Goal: Information Seeking & Learning: Learn about a topic

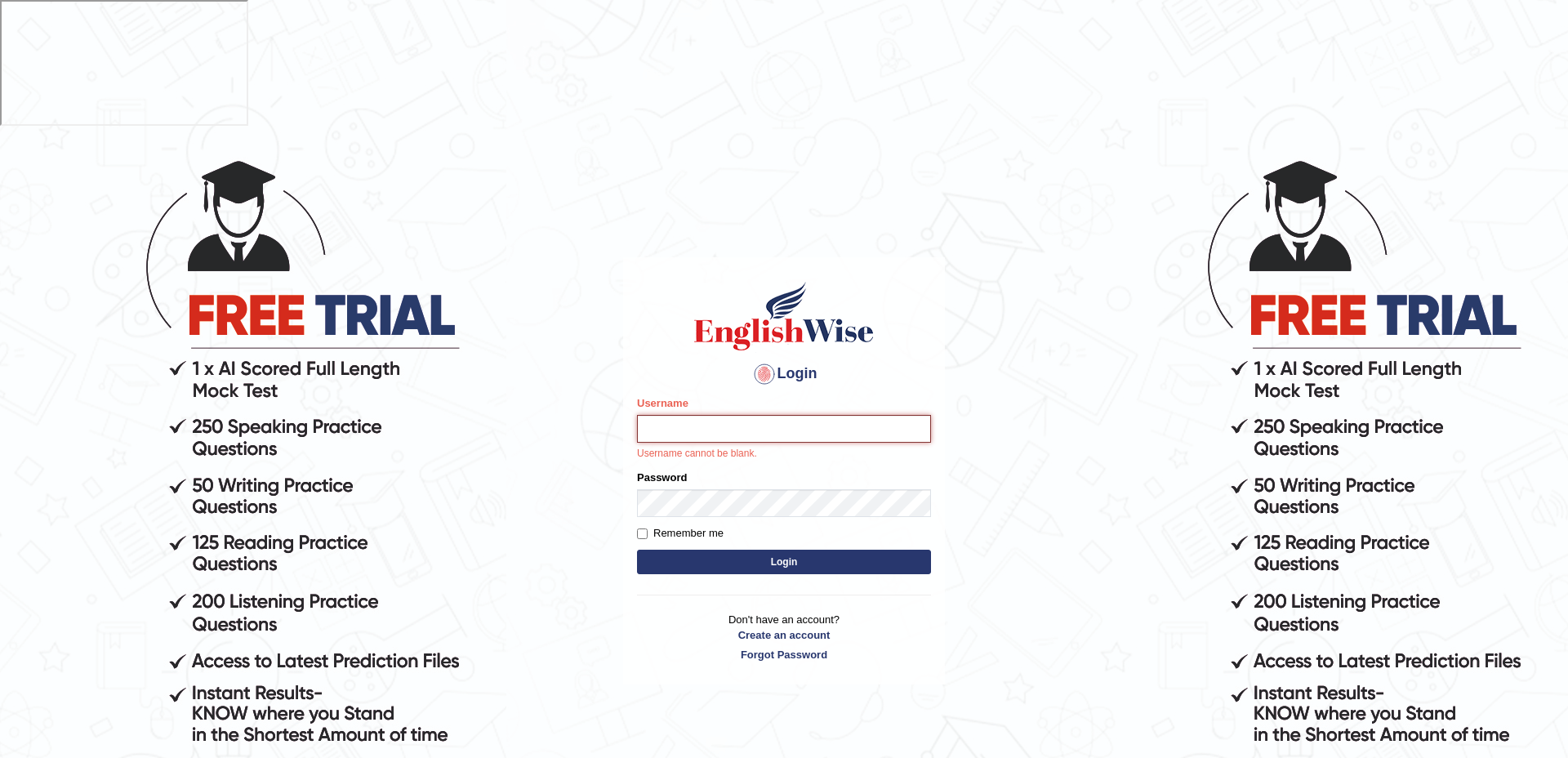
type input "amitsharma04"
click at [717, 415] on input "amitsharma04" at bounding box center [784, 429] width 294 height 28
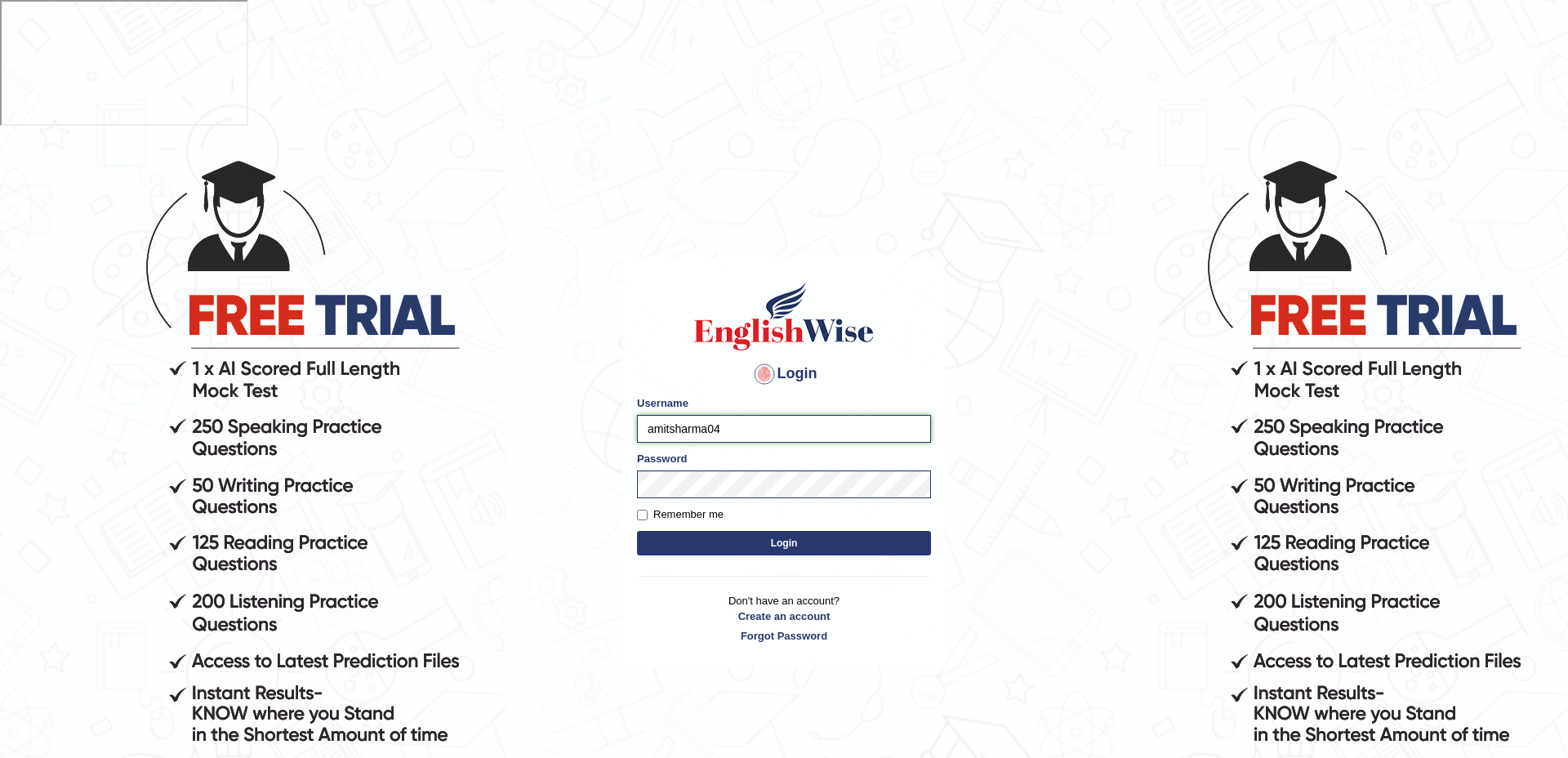
click at [743, 415] on input "amitsharma04" at bounding box center [784, 429] width 294 height 28
click at [647, 506] on label "Remember me" at bounding box center [680, 514] width 87 height 16
click at [647, 510] on input "Remember me" at bounding box center [642, 515] width 10 height 10
checkbox input "true"
drag, startPoint x: 690, startPoint y: 408, endPoint x: 652, endPoint y: 405, distance: 38.1
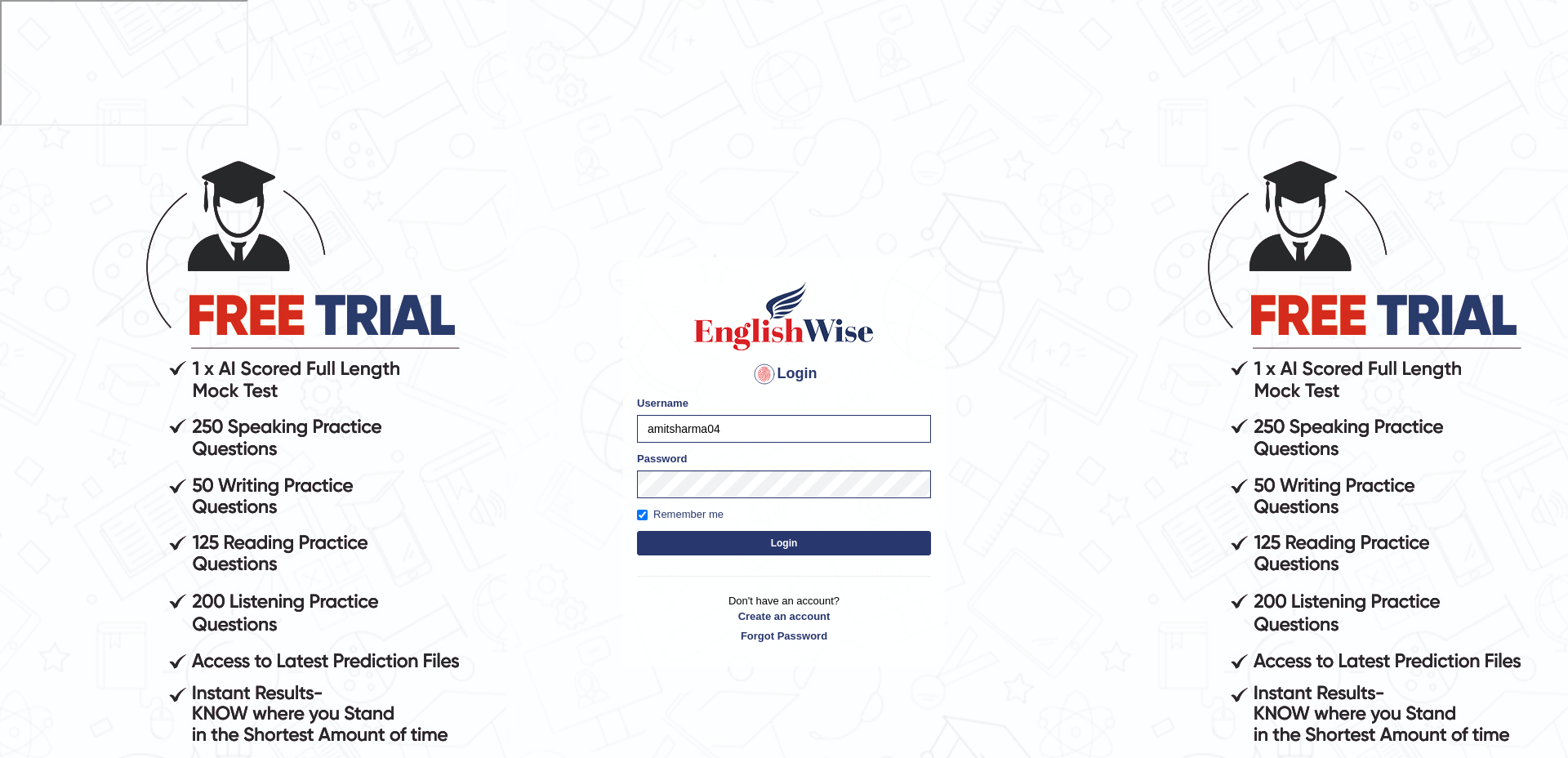
click at [689, 531] on button "Login" at bounding box center [784, 543] width 294 height 24
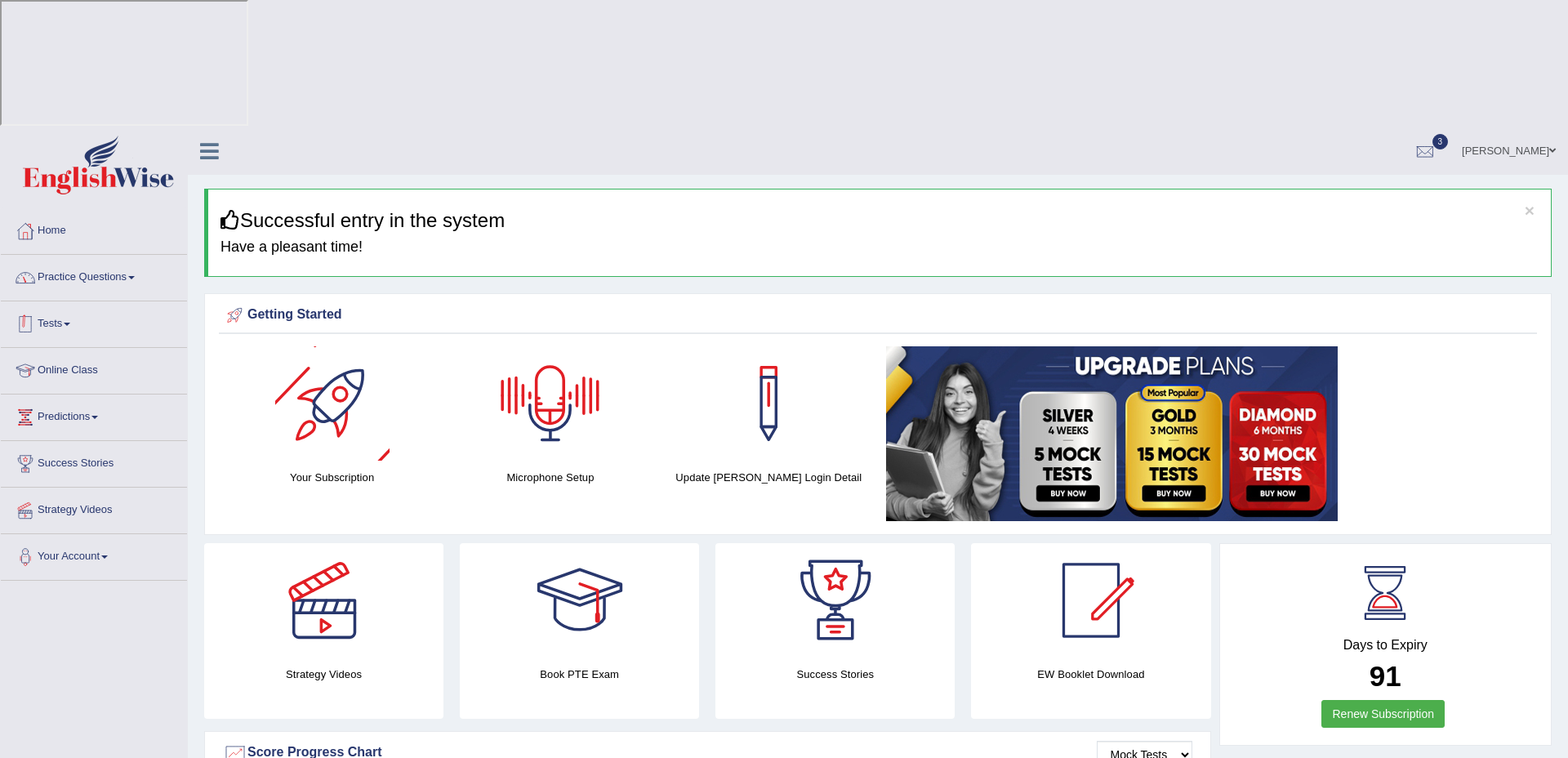
click at [126, 255] on link "Practice Questions" at bounding box center [94, 275] width 186 height 41
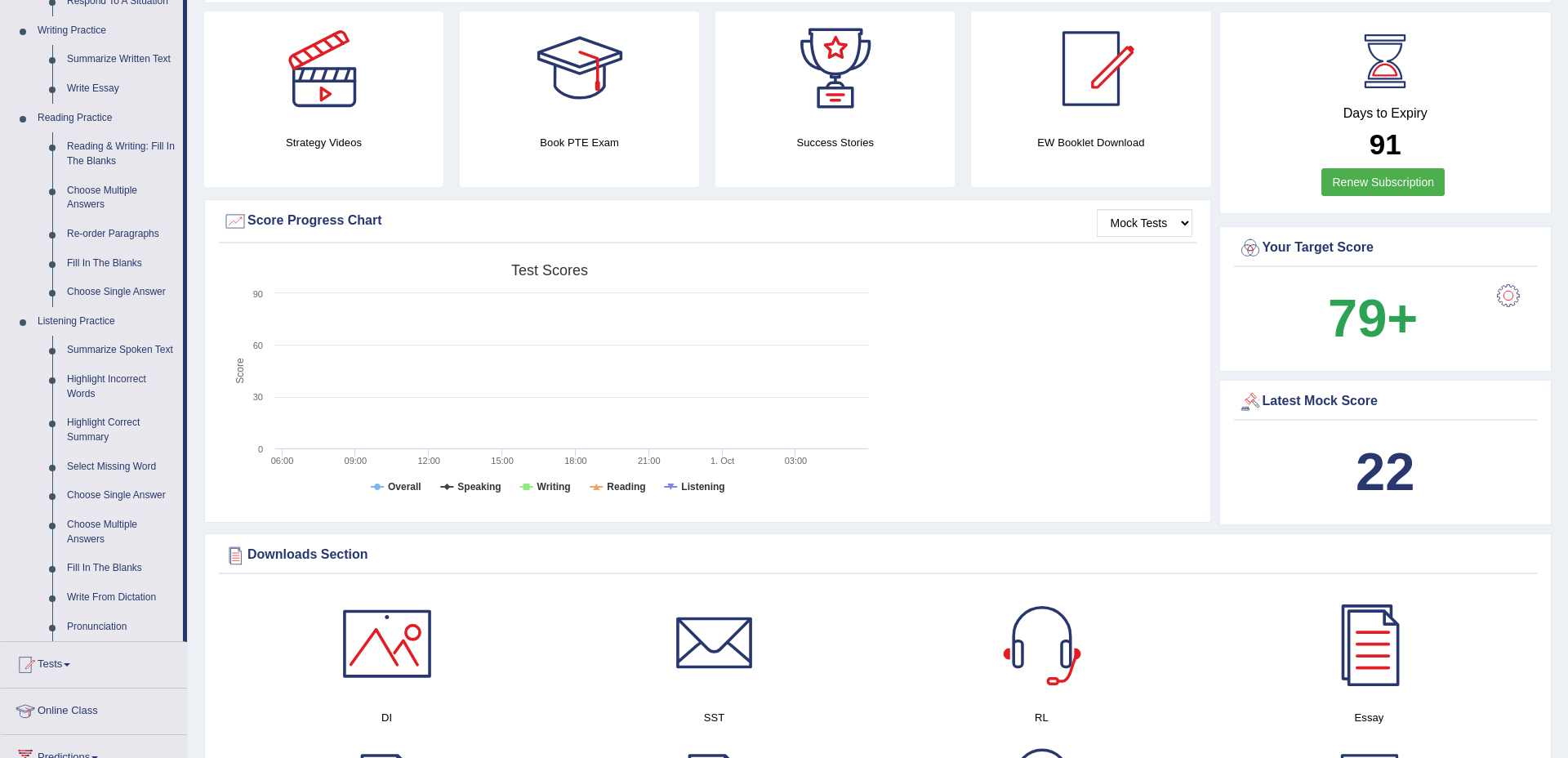
scroll to position [586, 0]
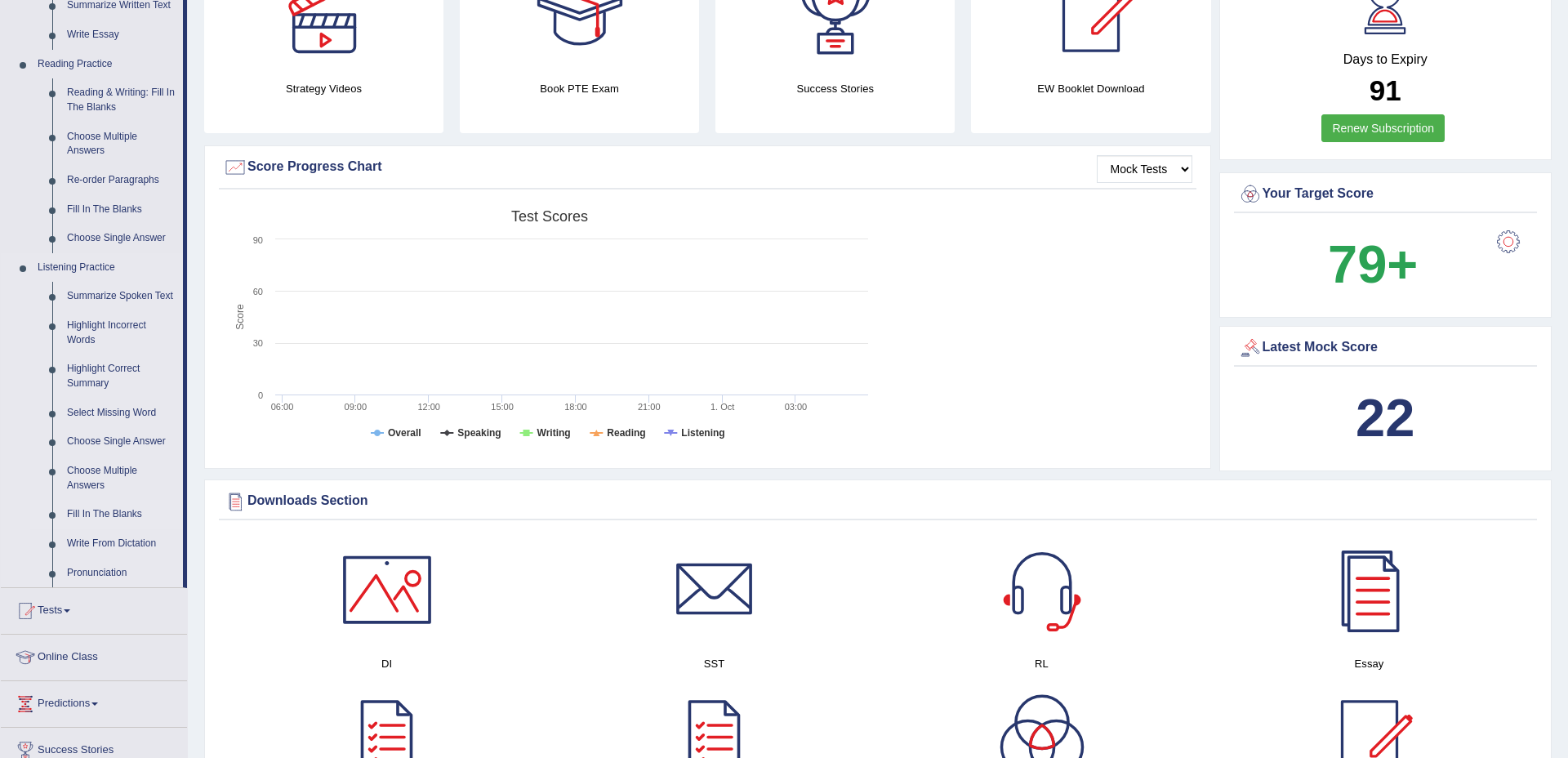
click at [106, 500] on link "Fill In The Blanks" at bounding box center [121, 515] width 123 height 29
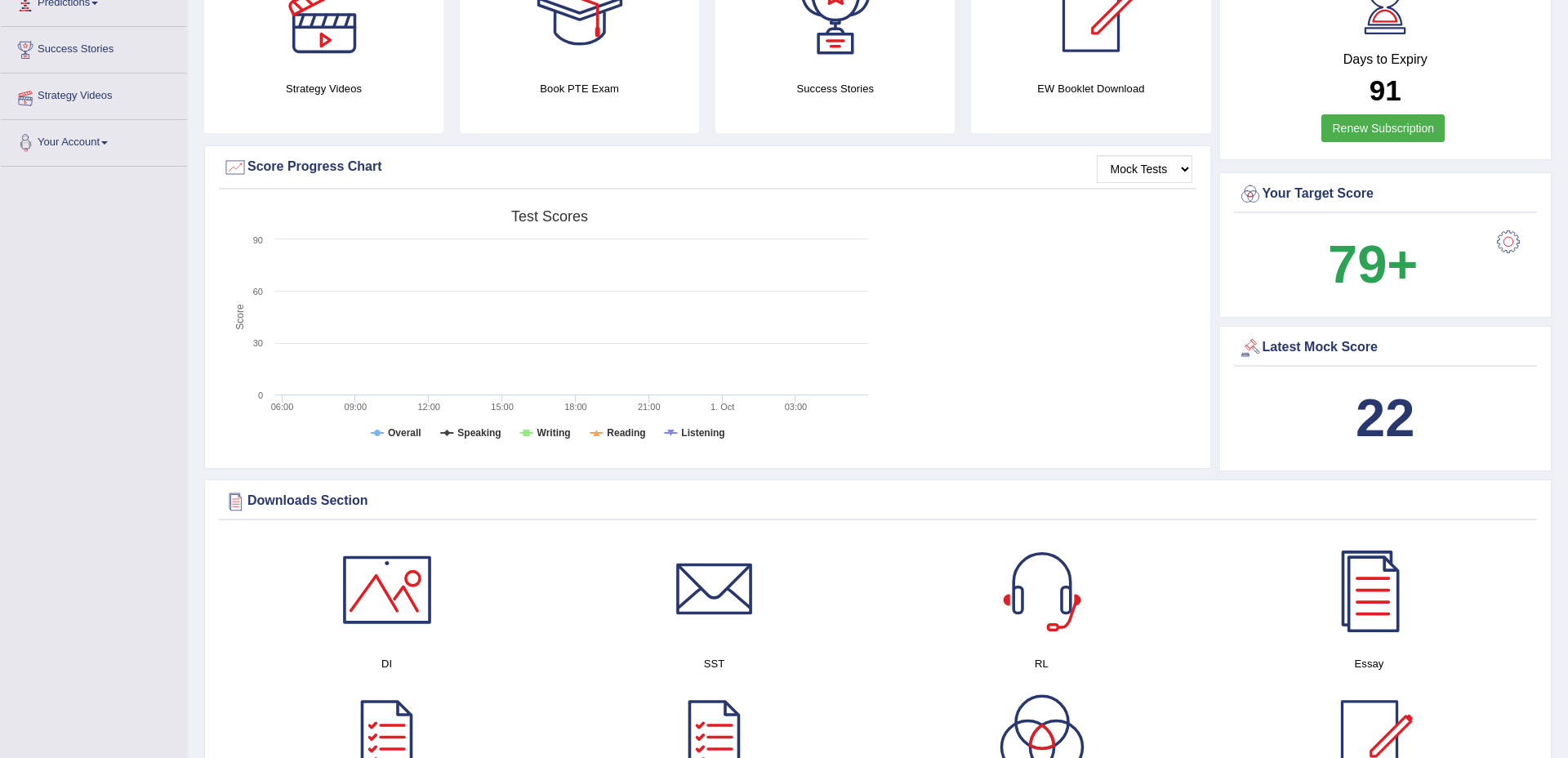
scroll to position [289, 0]
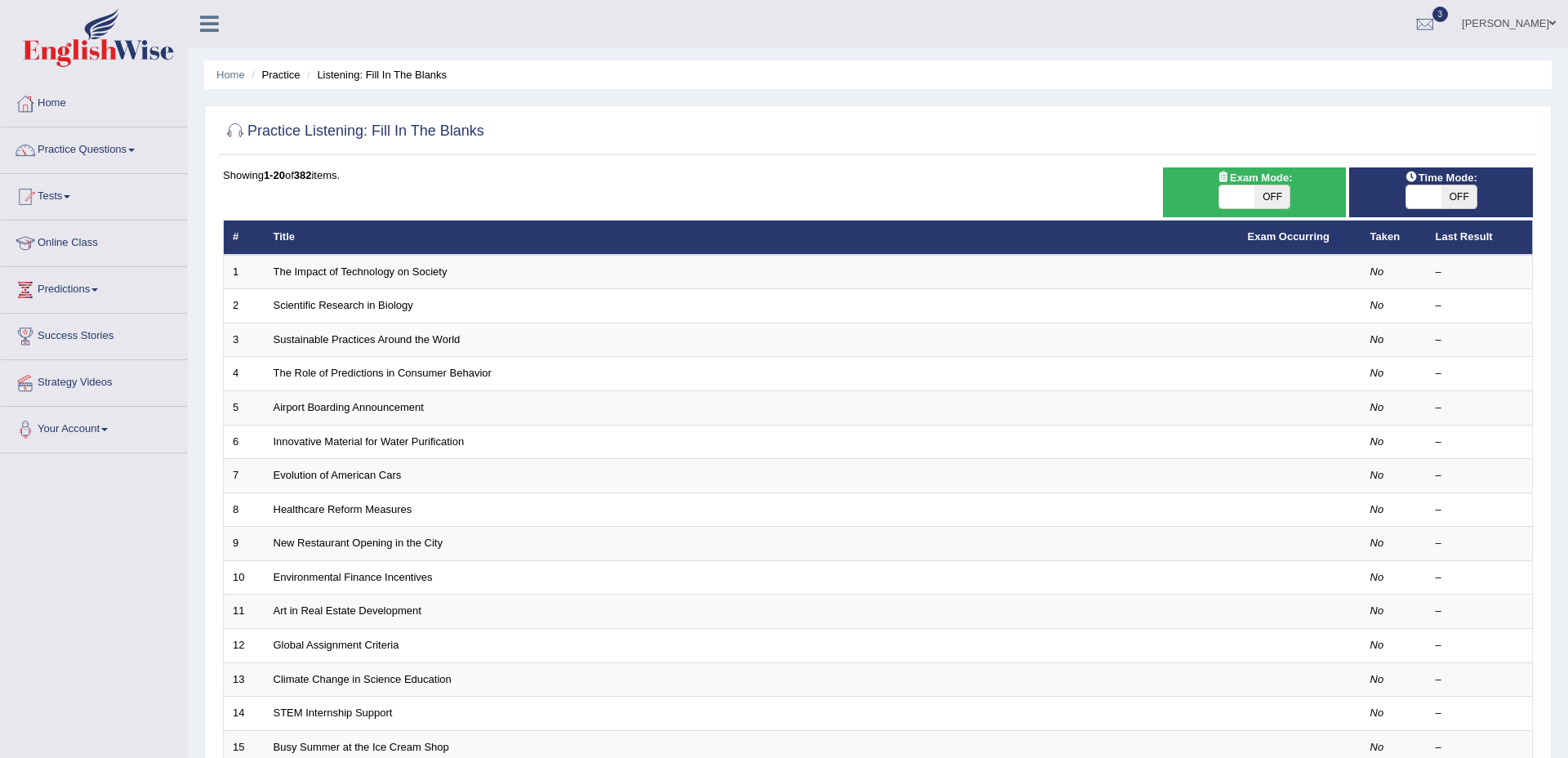
click at [1276, 197] on span "OFF" at bounding box center [1272, 197] width 36 height 23
checkbox input "true"
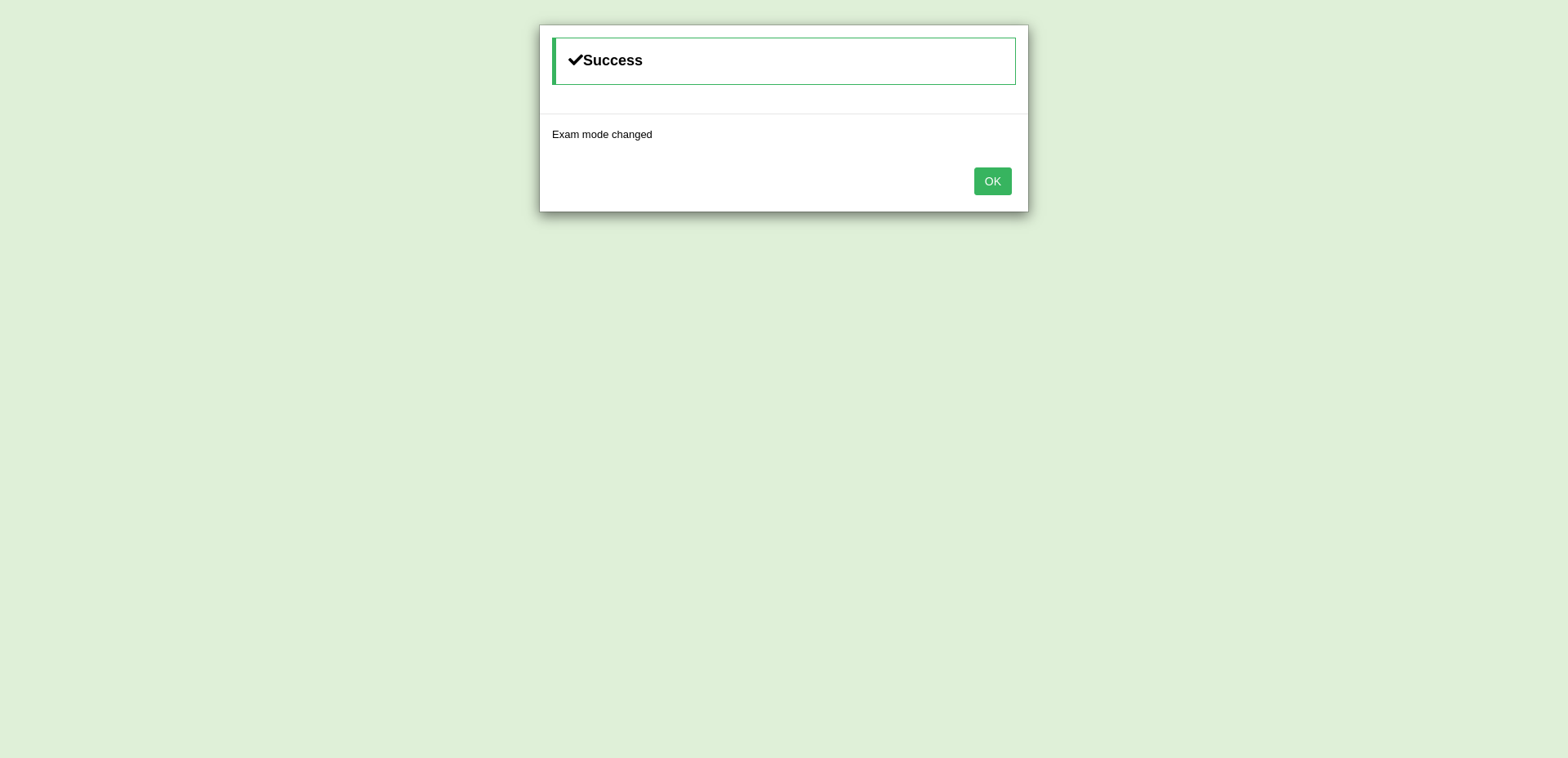
drag, startPoint x: 976, startPoint y: 180, endPoint x: 995, endPoint y: 189, distance: 21.0
click at [976, 180] on button "OK" at bounding box center [992, 181] width 37 height 28
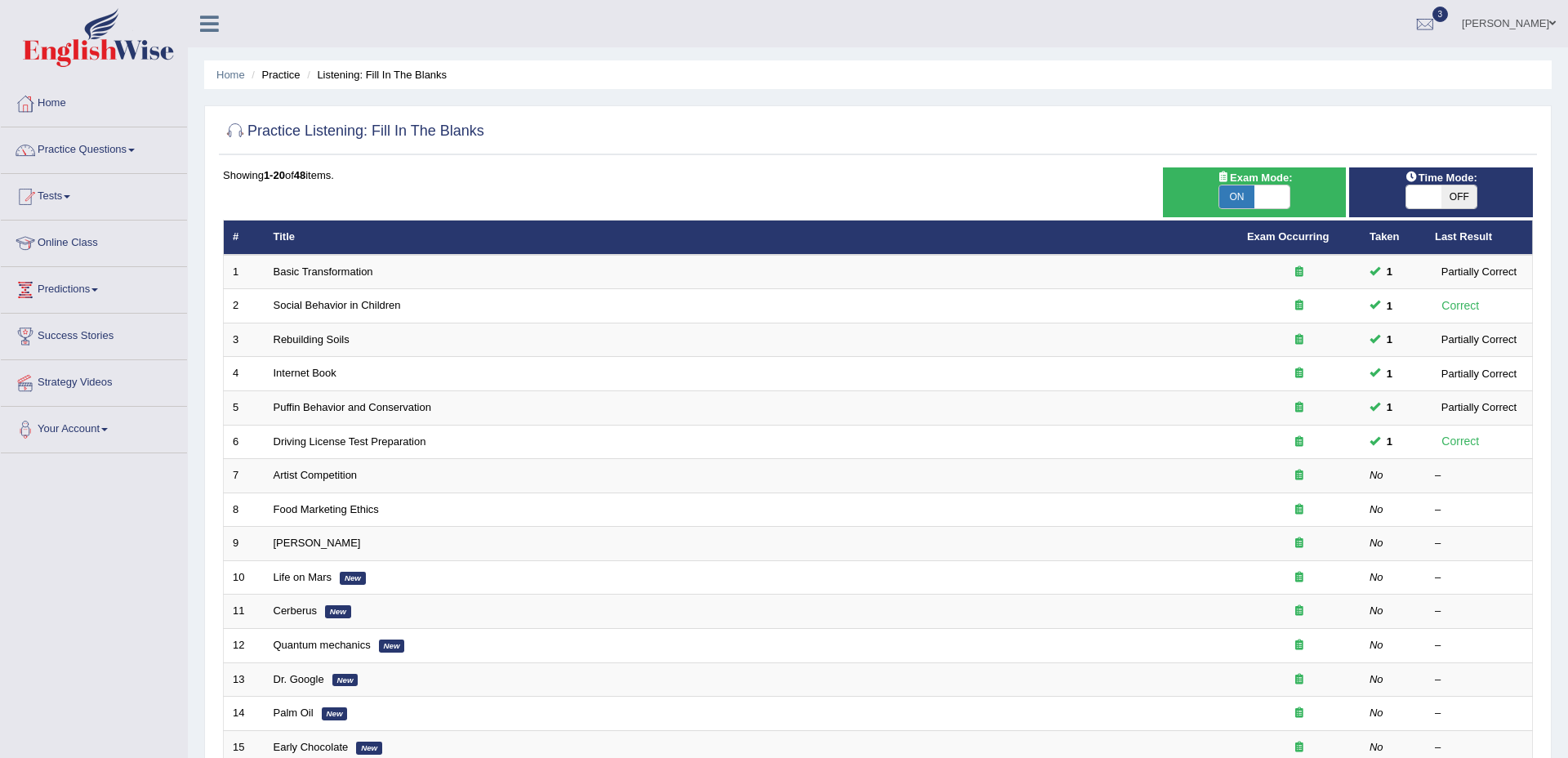
click at [1463, 193] on span "OFF" at bounding box center [1459, 197] width 36 height 23
checkbox input "true"
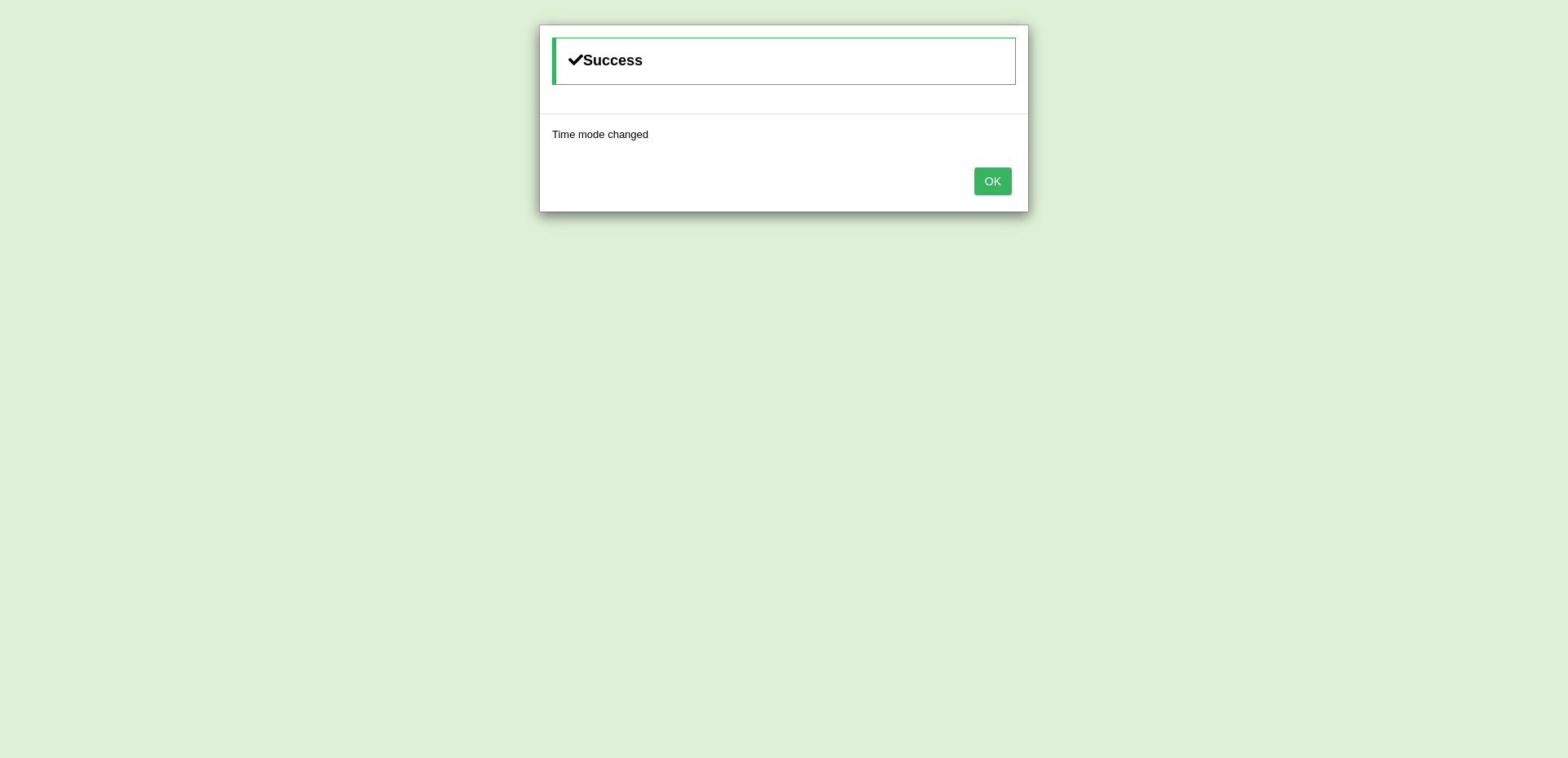
click at [983, 178] on button "OK" at bounding box center [992, 181] width 37 height 28
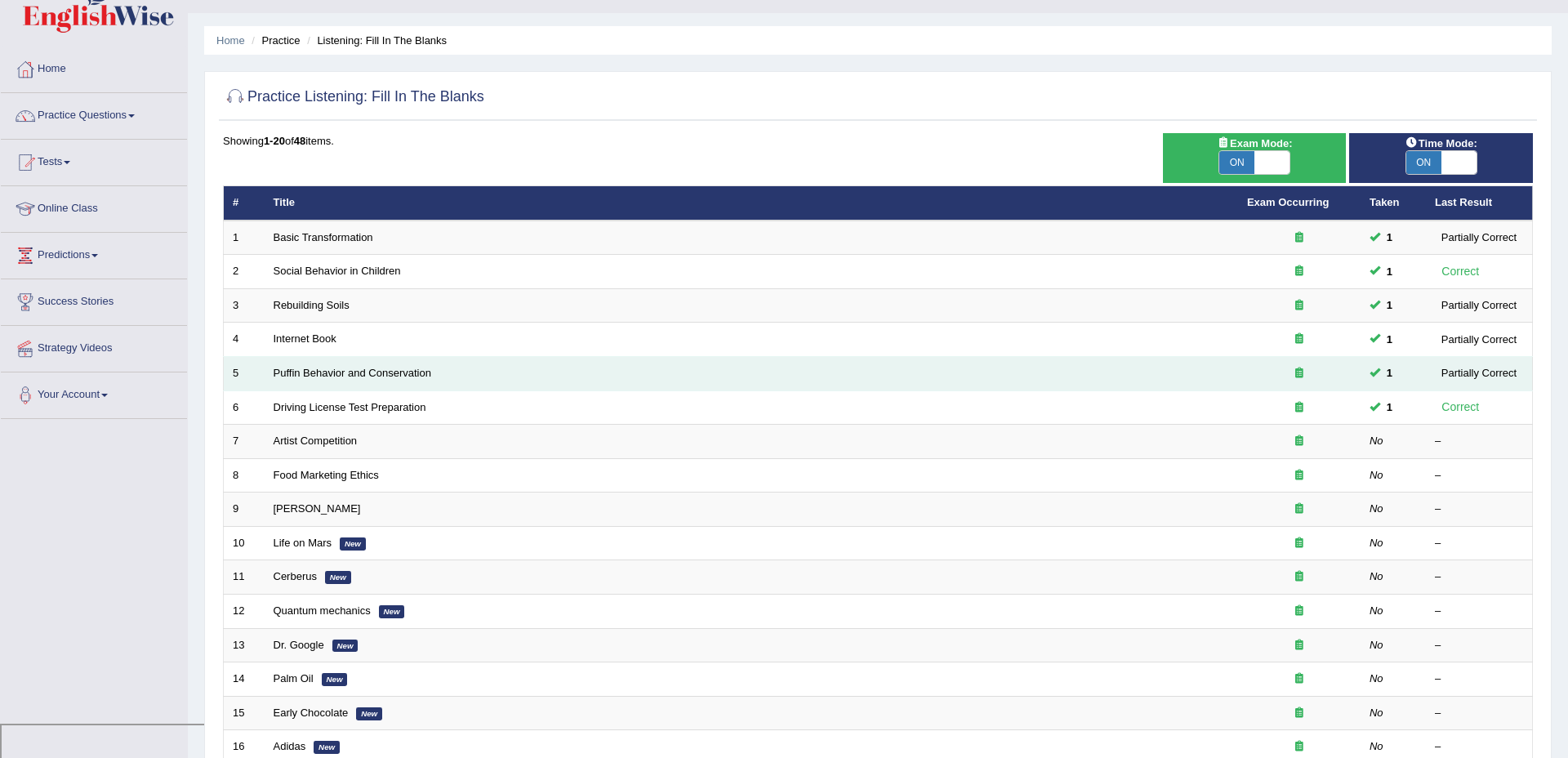
scroll to position [38, 0]
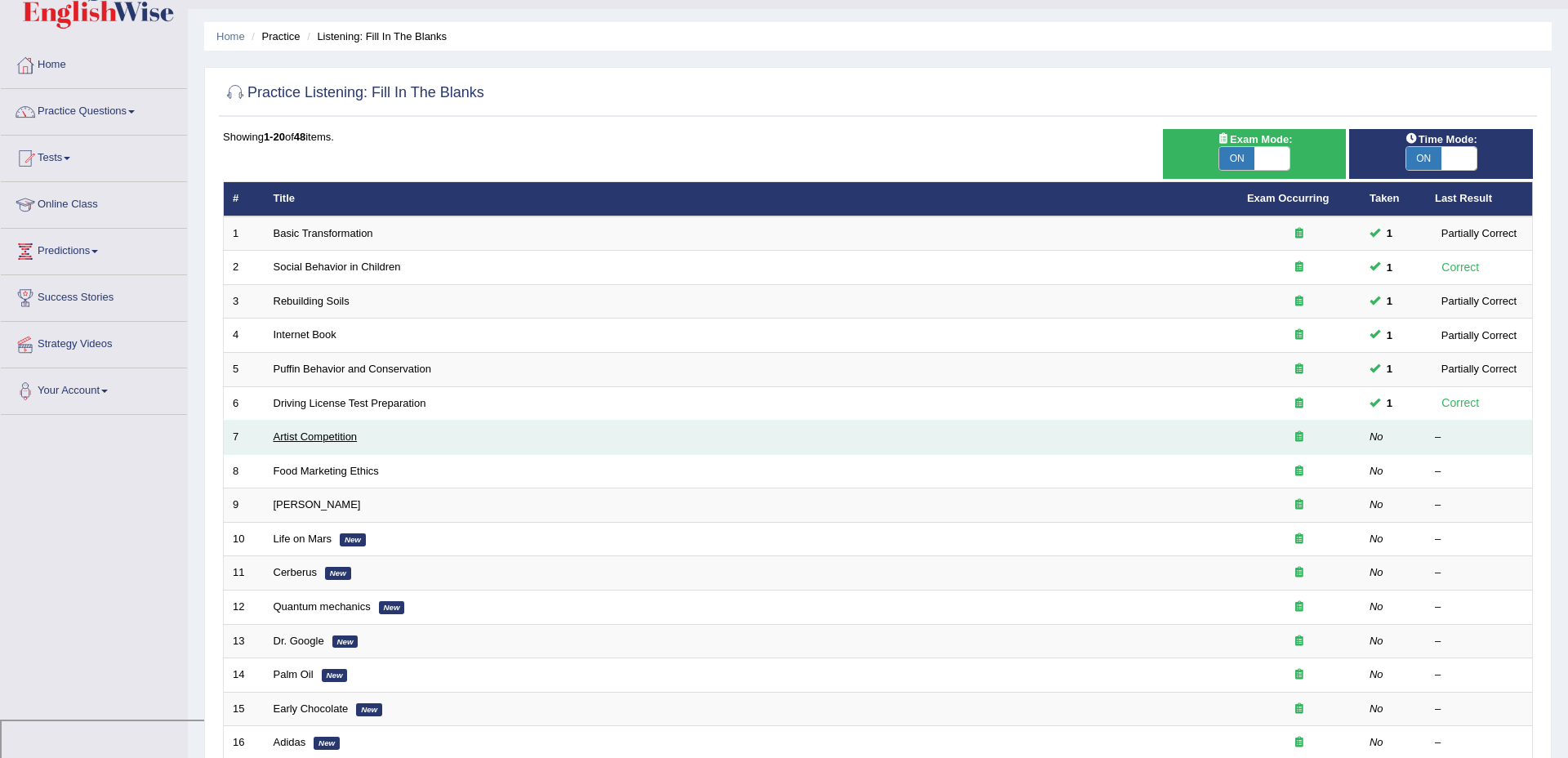
click at [316, 435] on link "Artist Competition" at bounding box center [316, 437] width 84 height 12
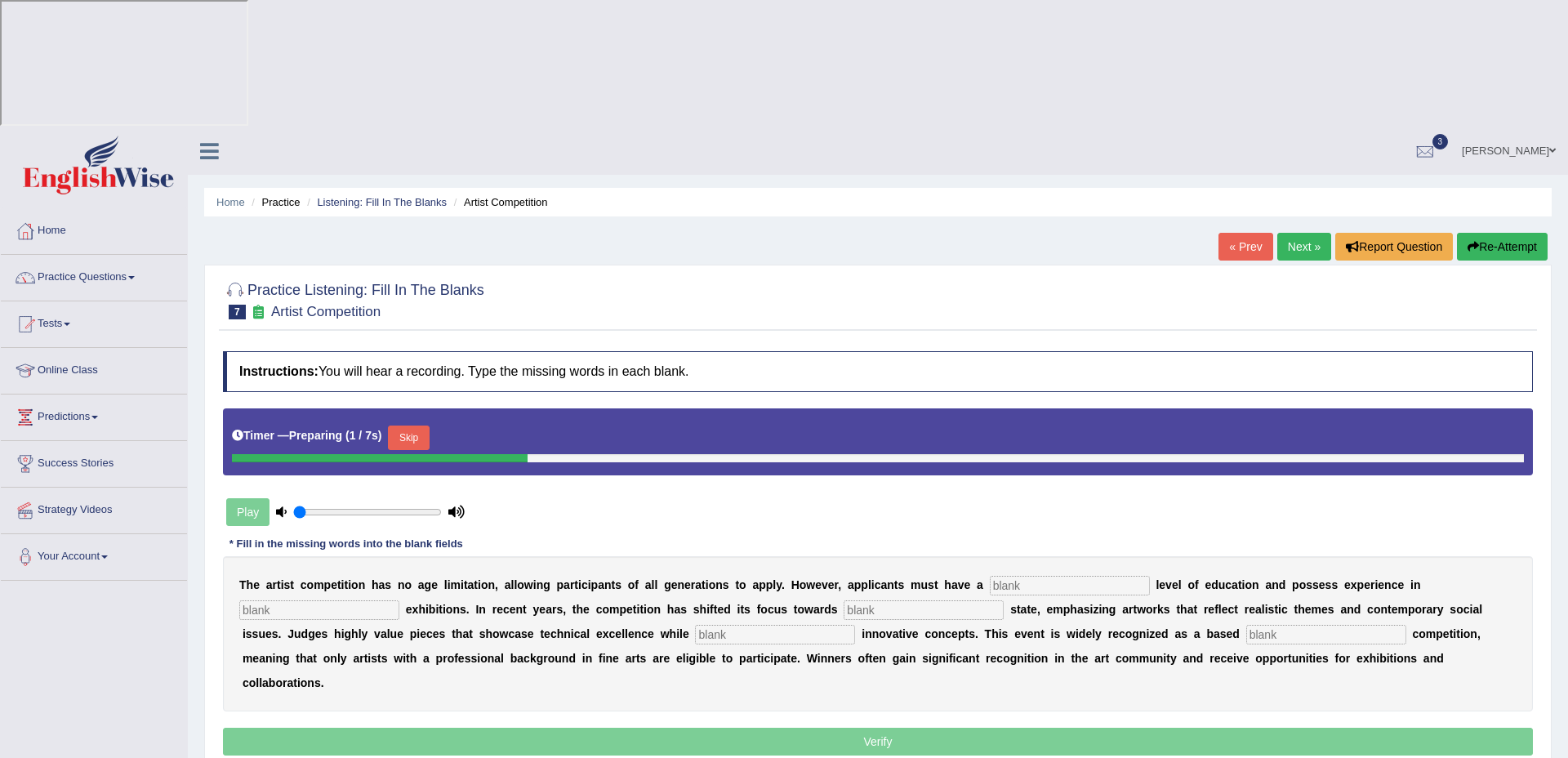
click at [1071, 576] on input "text" at bounding box center [1070, 585] width 160 height 20
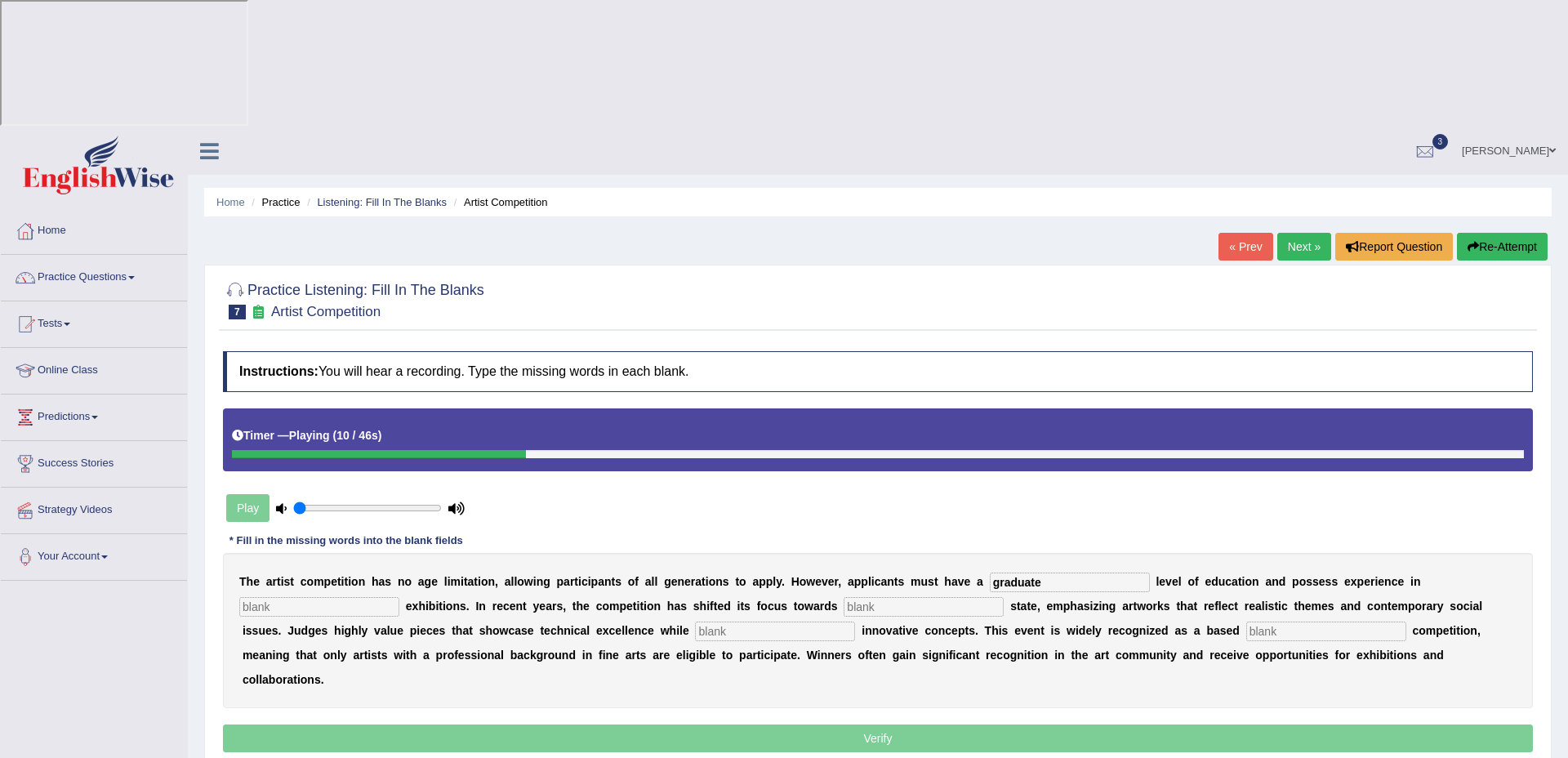
type input "graduate"
type input "scptul"
type input "real"
type input "incorpot"
type input "profession"
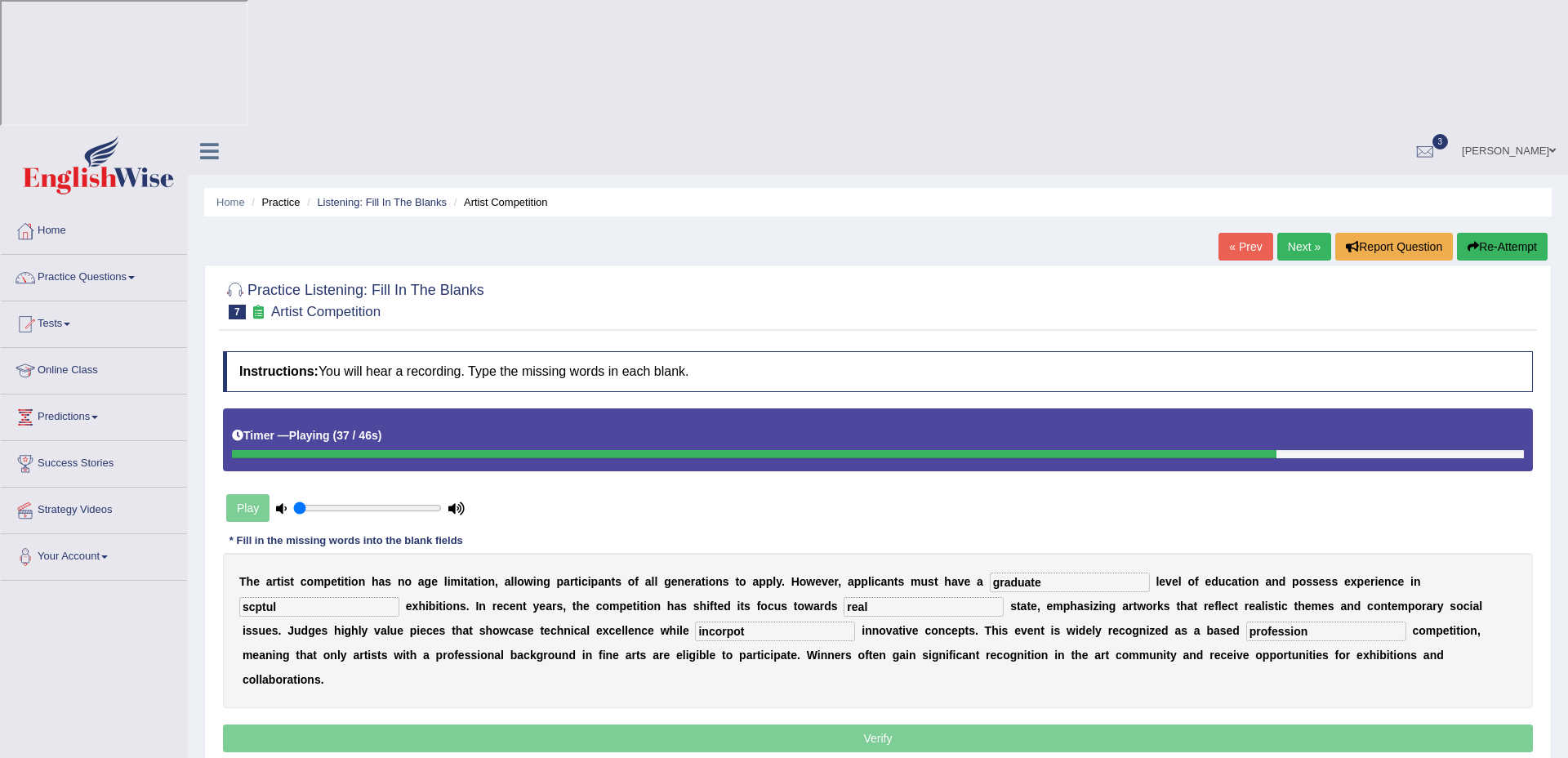
click at [731, 622] on input "incorpot" at bounding box center [775, 631] width 160 height 20
type input "incorporate"
click at [291, 598] on input "scptul" at bounding box center [319, 607] width 160 height 20
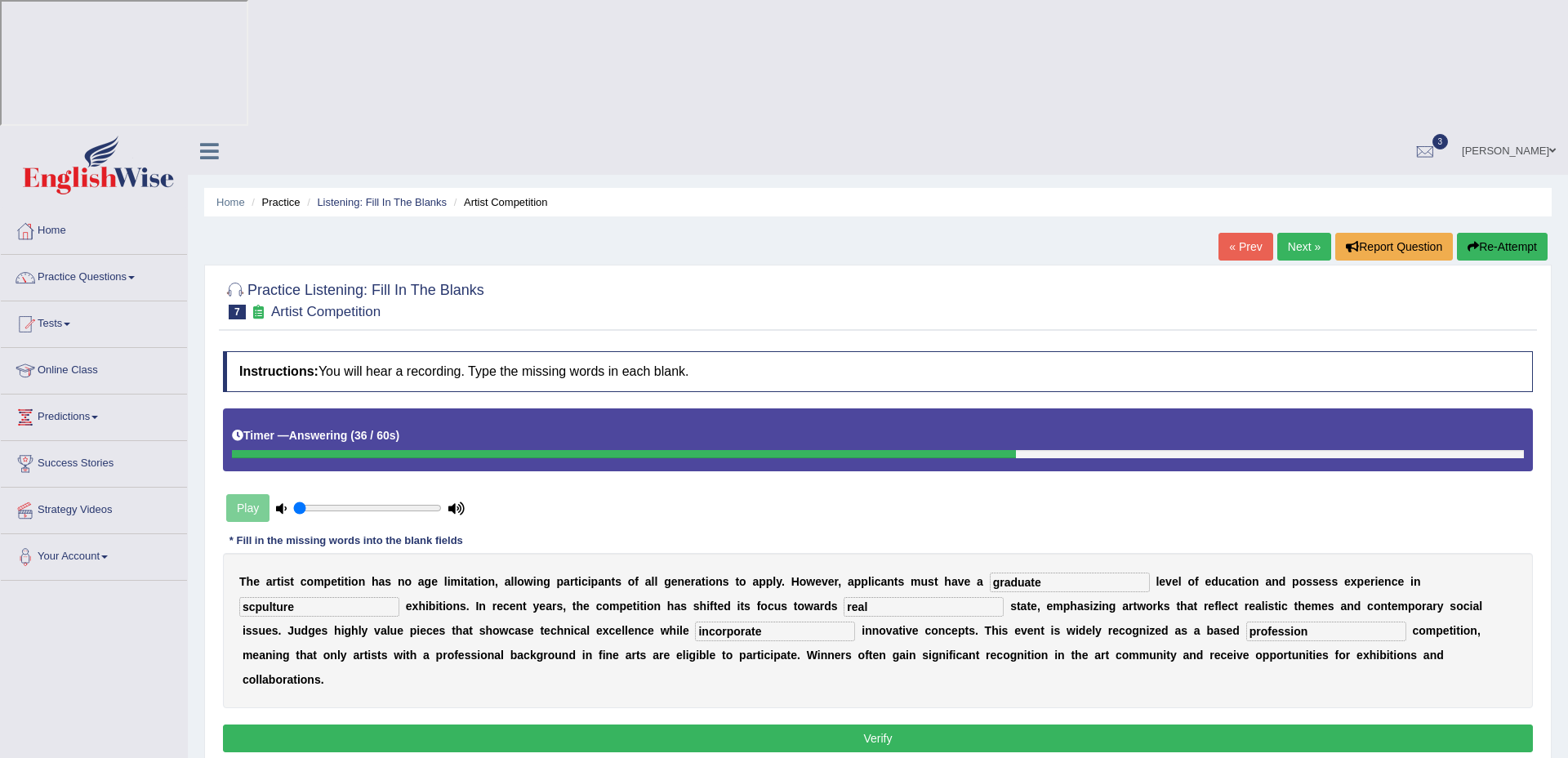
type input "scpulture"
click at [637, 725] on button "Verify" at bounding box center [877, 739] width 1310 height 28
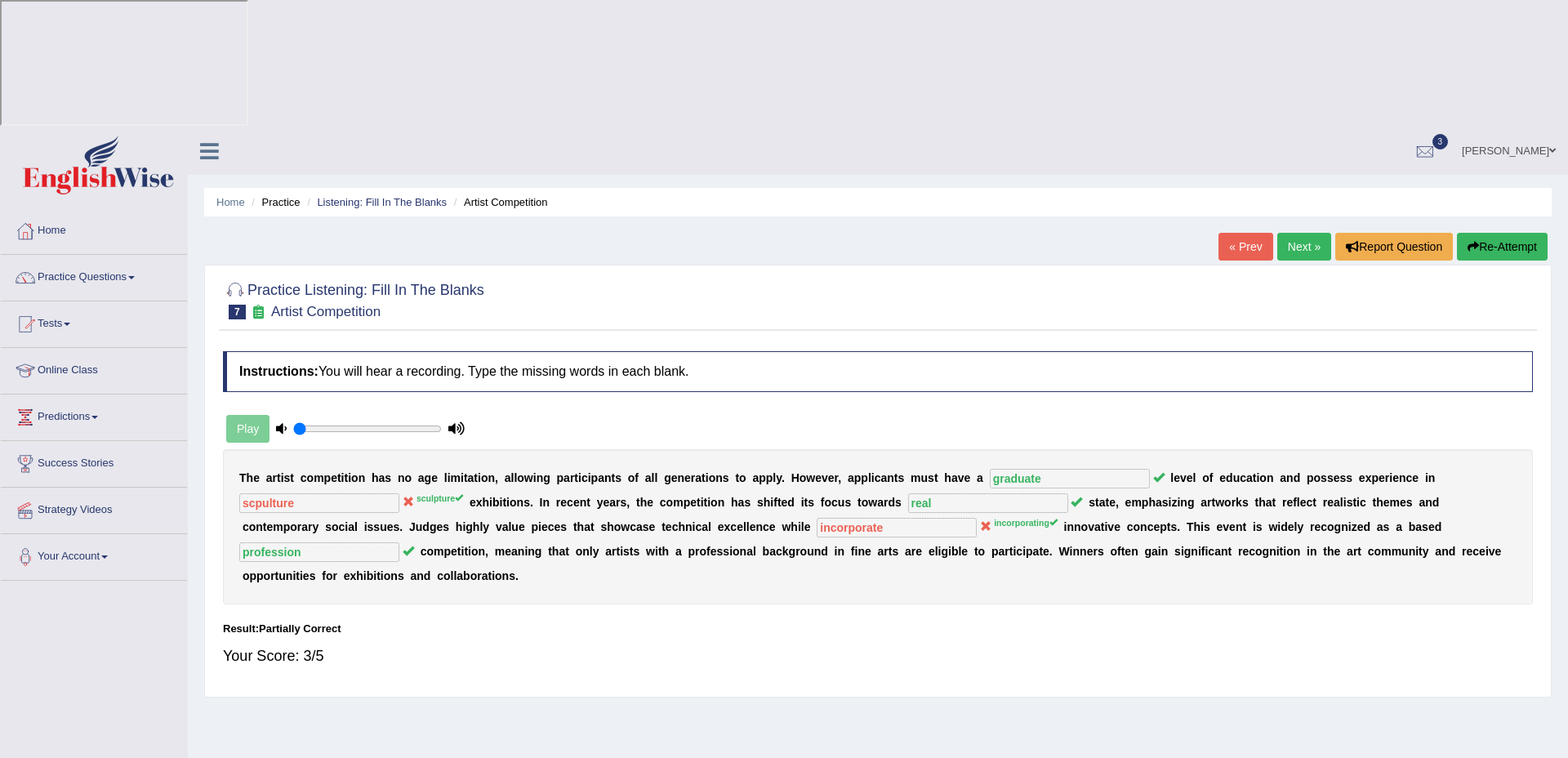
click at [1293, 233] on link "Next »" at bounding box center [1304, 247] width 54 height 28
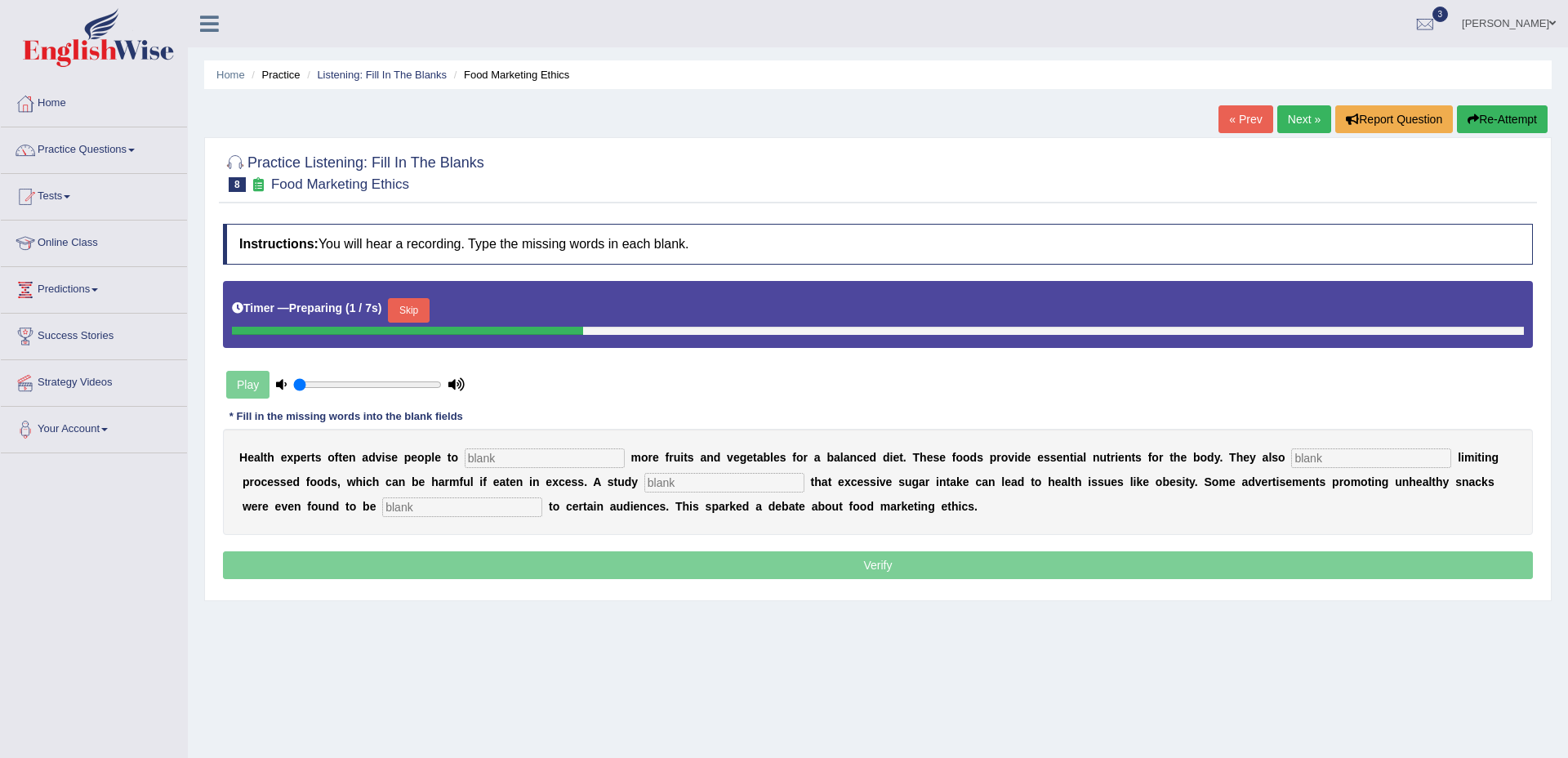
click at [537, 465] on input "text" at bounding box center [544, 458] width 160 height 20
click at [417, 308] on button "Skip" at bounding box center [408, 310] width 41 height 24
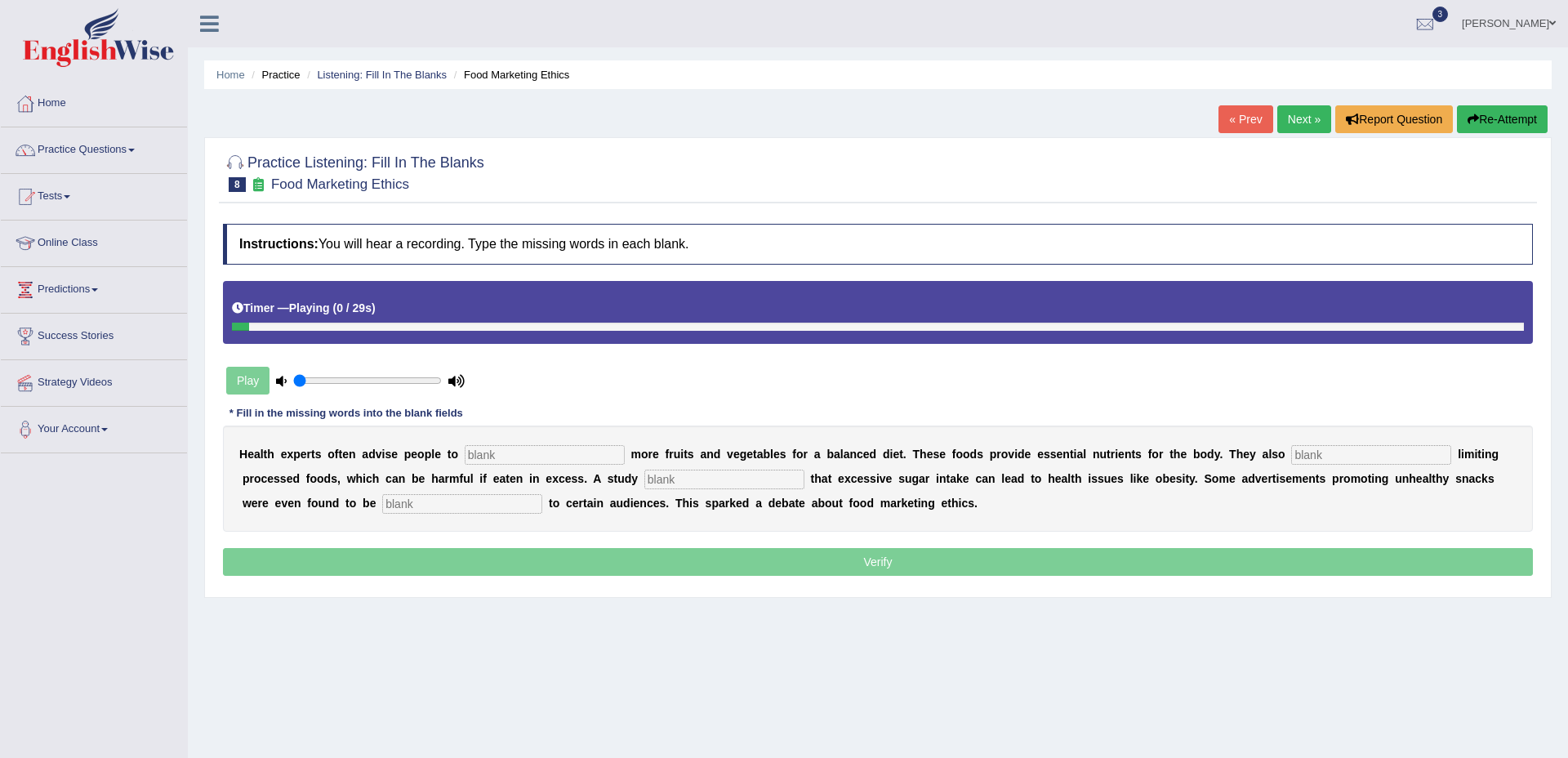
click at [546, 450] on input "text" at bounding box center [544, 455] width 160 height 20
type input "consume"
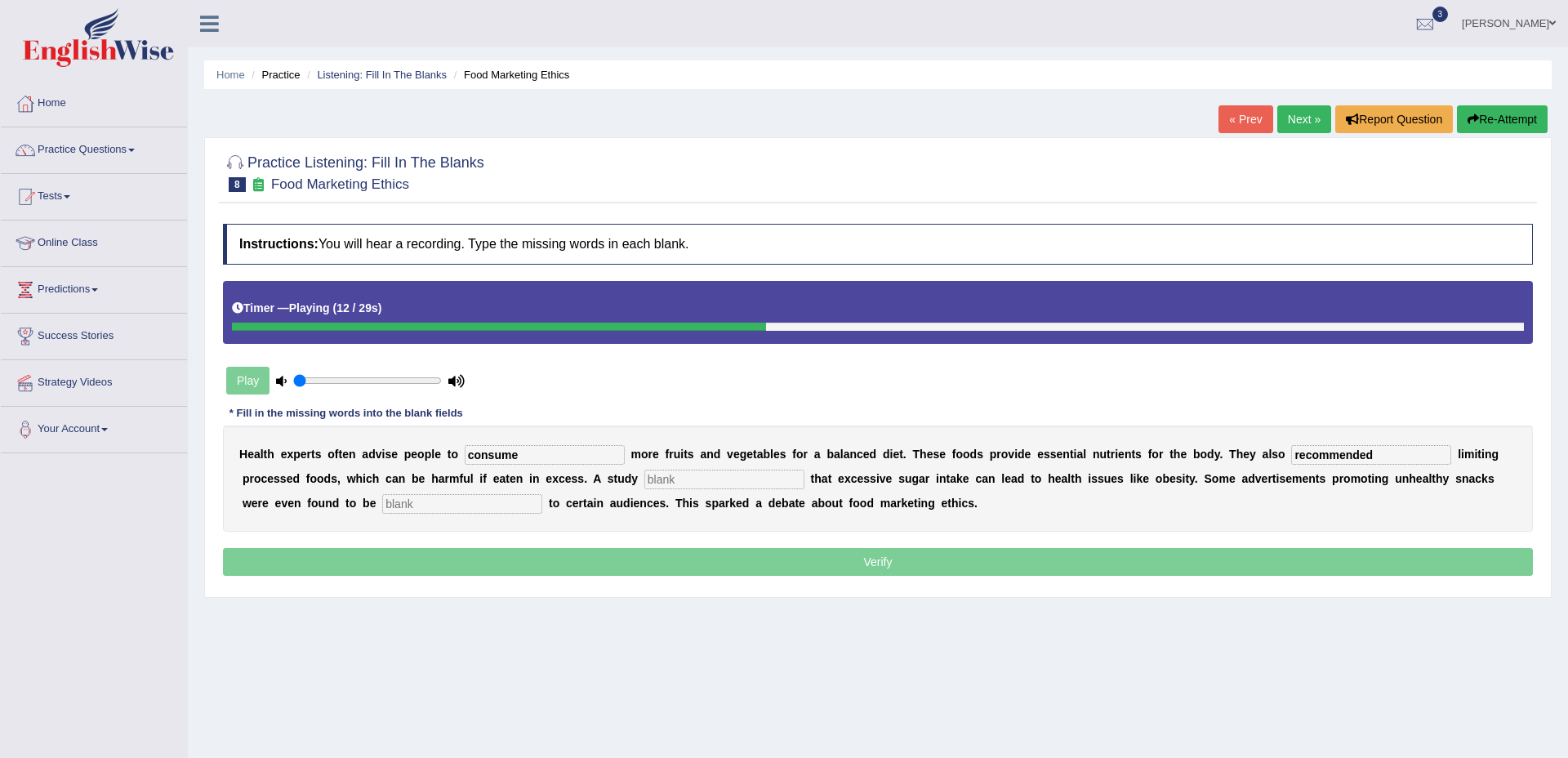
type input "recommended"
type input "diagnosed"
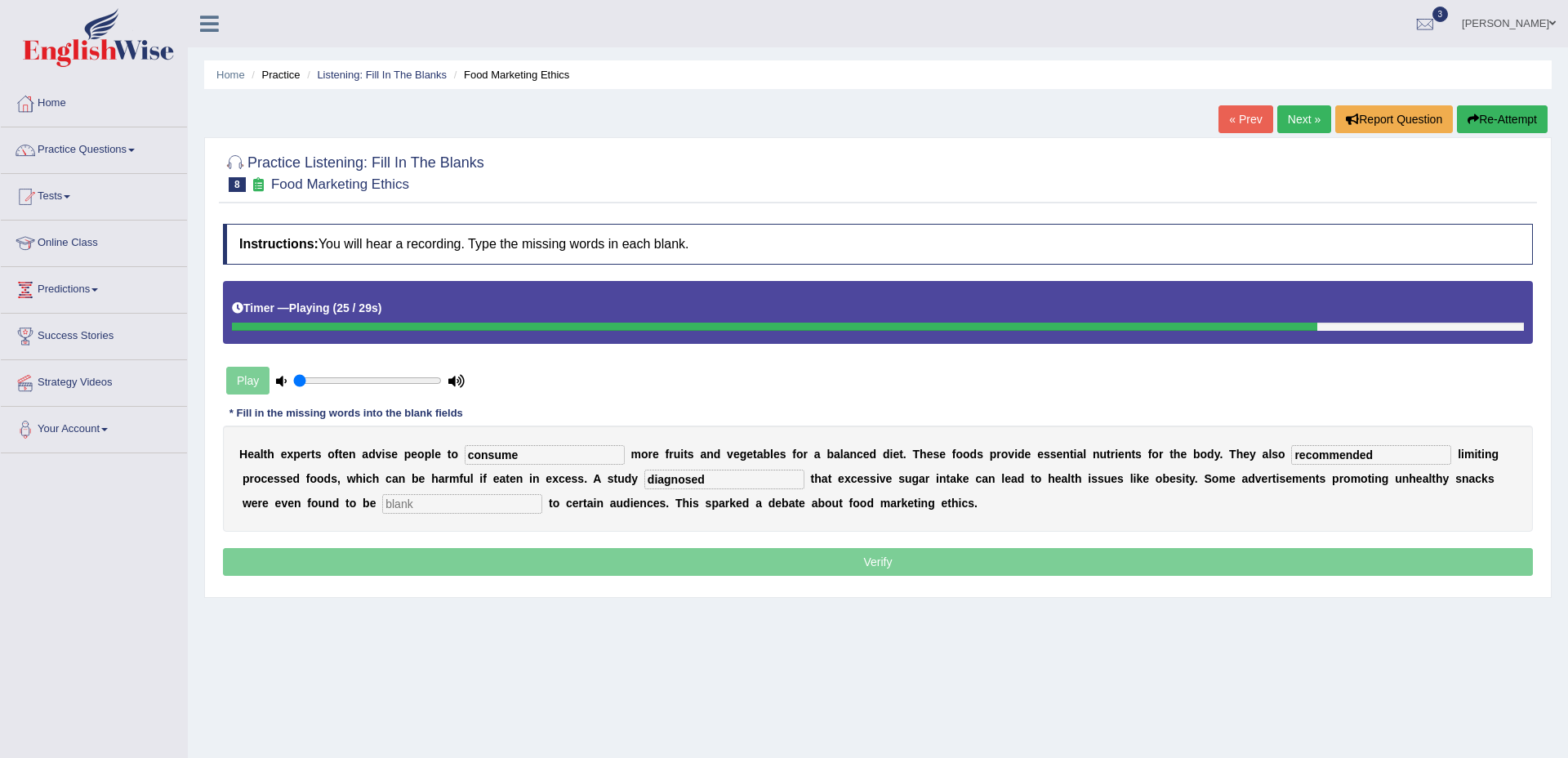
type input "i"
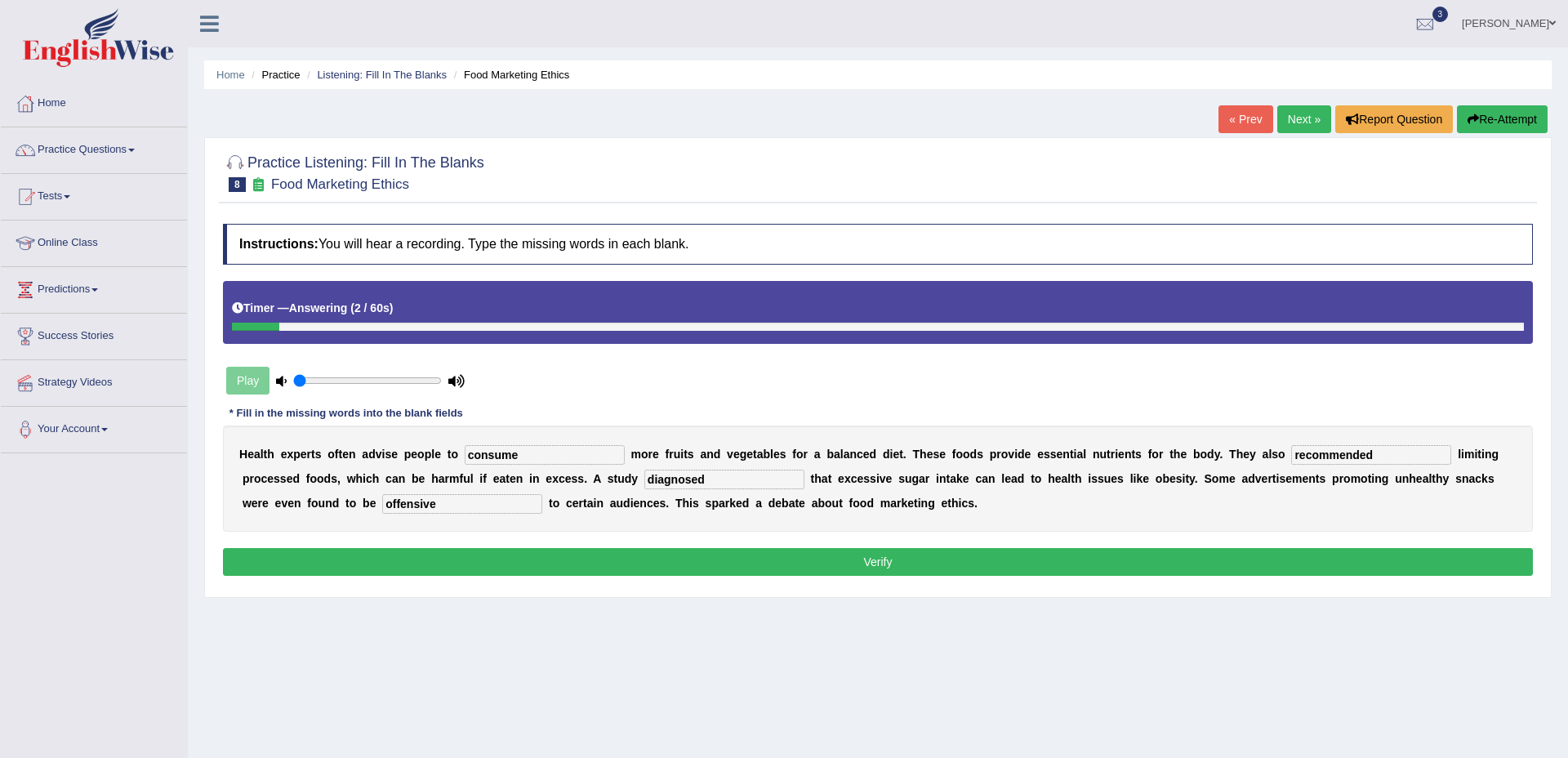
type input "offensive"
click at [1163, 552] on button "Verify" at bounding box center [877, 562] width 1310 height 28
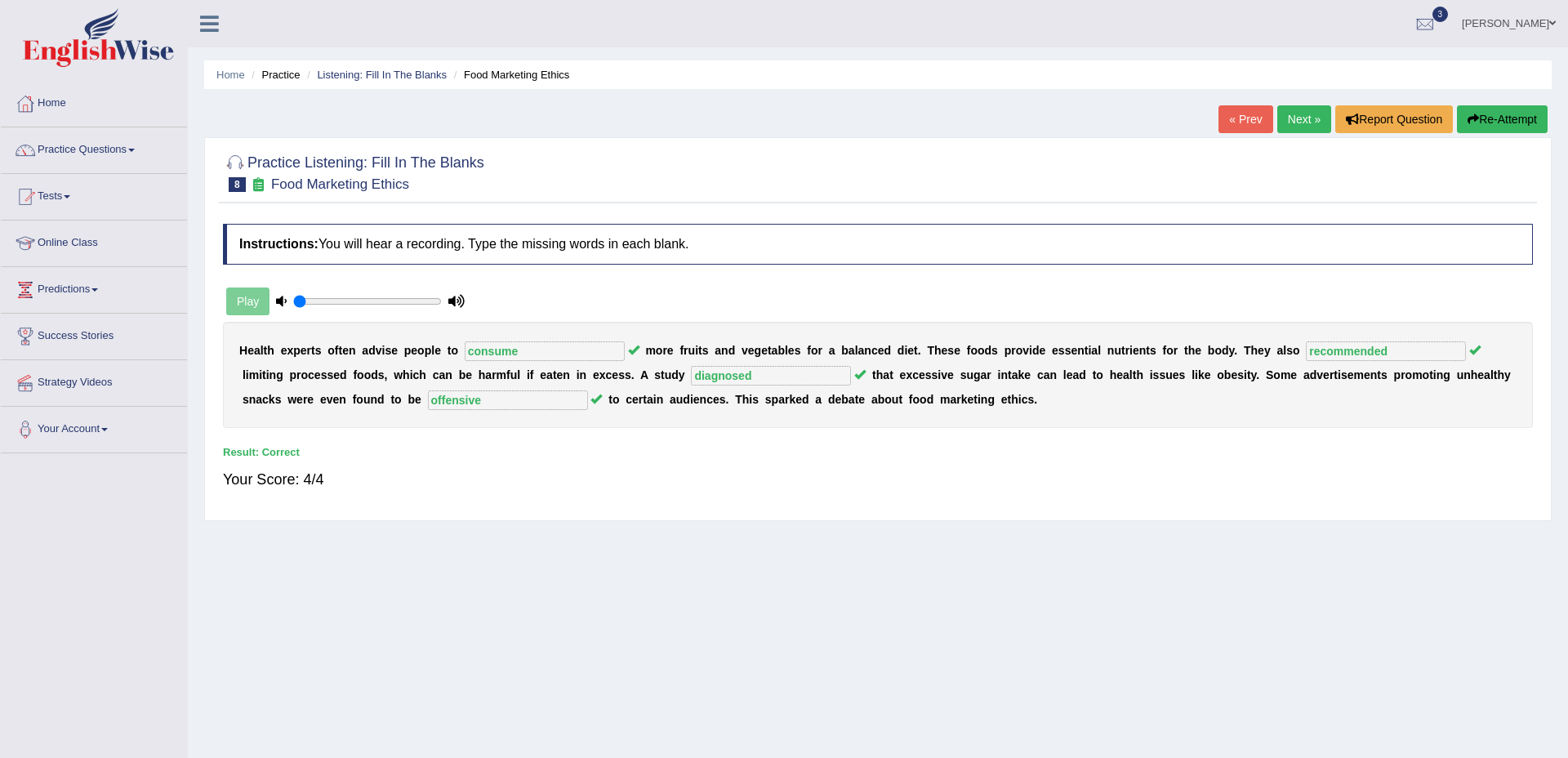
click at [1287, 122] on link "Next »" at bounding box center [1304, 120] width 54 height 28
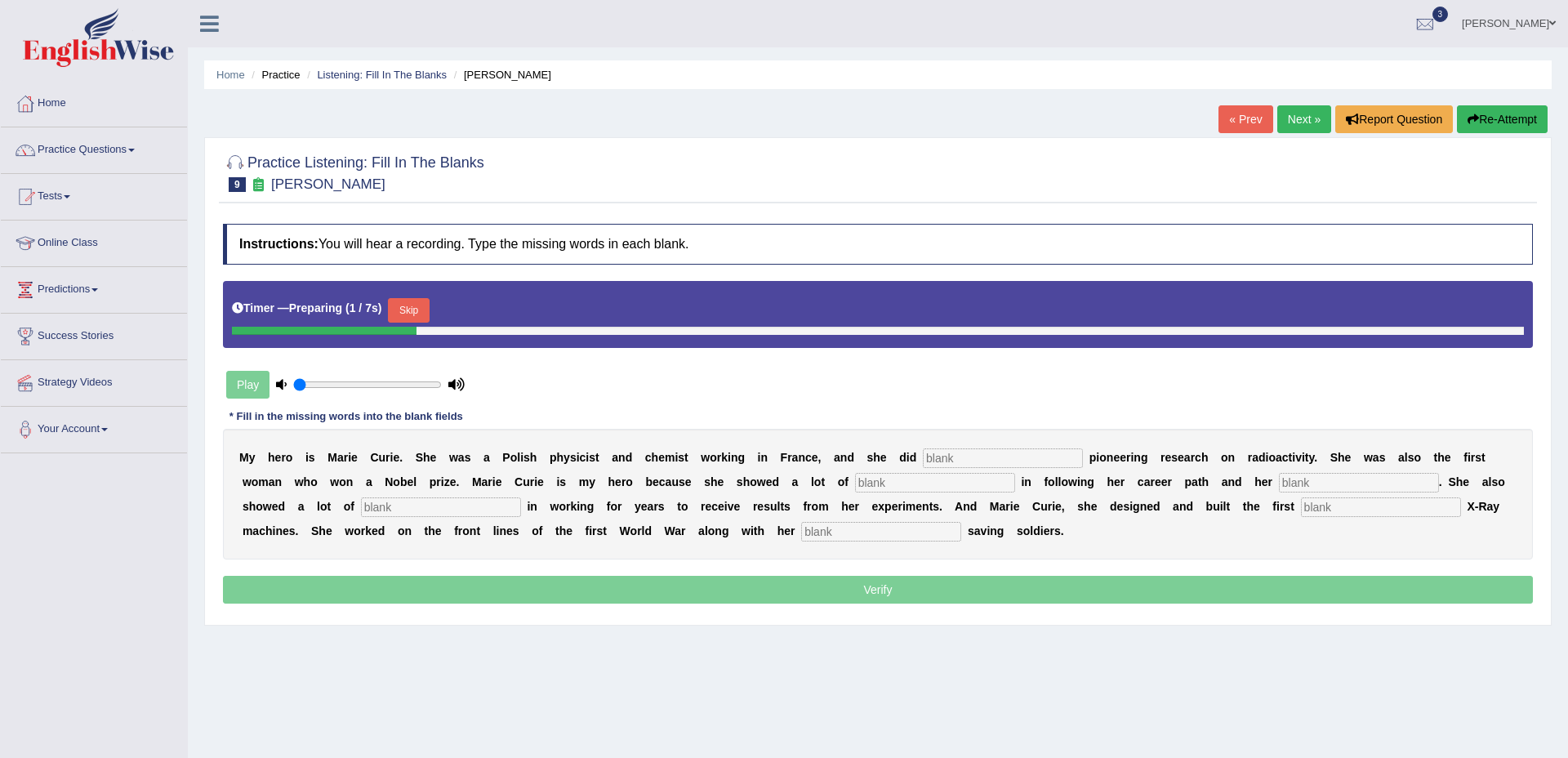
click at [1043, 460] on input "text" at bounding box center [1003, 458] width 160 height 20
drag, startPoint x: 416, startPoint y: 296, endPoint x: 420, endPoint y: 304, distance: 8.9
click at [416, 297] on div "Timer — Preparing ( 2 / 7s ) Skip" at bounding box center [878, 310] width 1292 height 33
click at [421, 304] on button "Skip" at bounding box center [408, 310] width 41 height 24
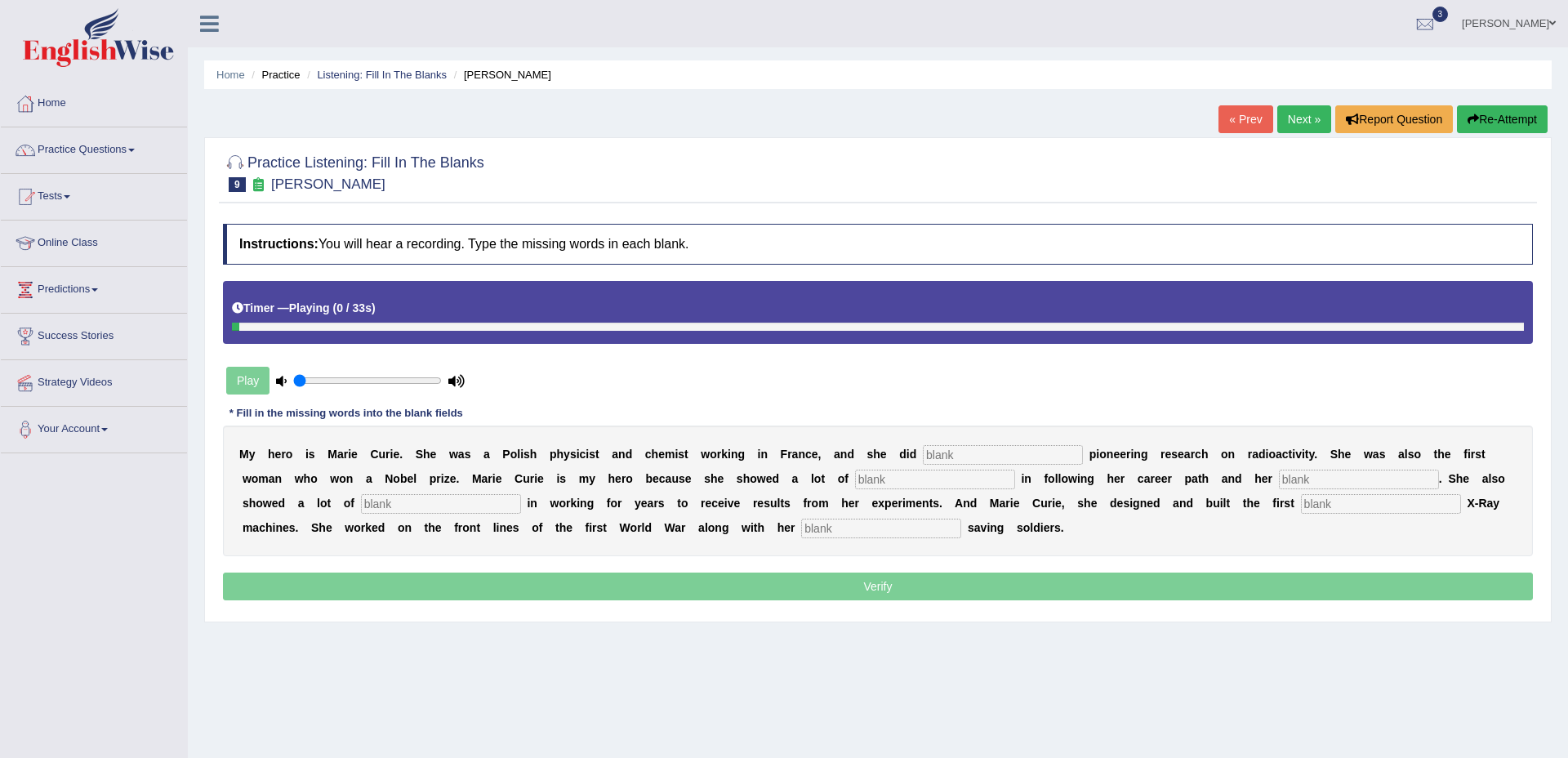
click at [1011, 454] on input "text" at bounding box center [1003, 455] width 160 height 20
type input "conducted"
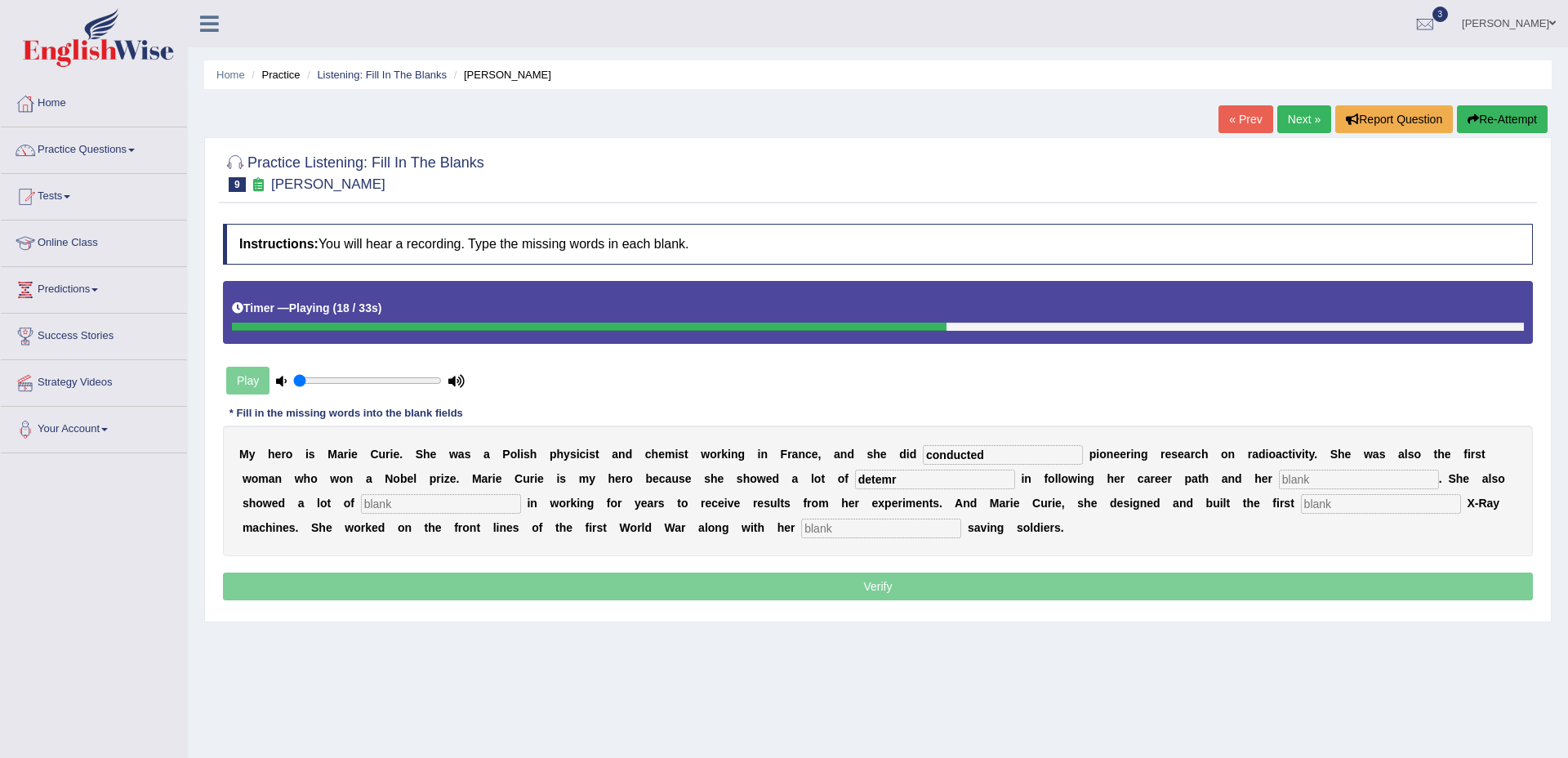
type input "detemr"
type input "passion"
type input "patience"
type input "mobile"
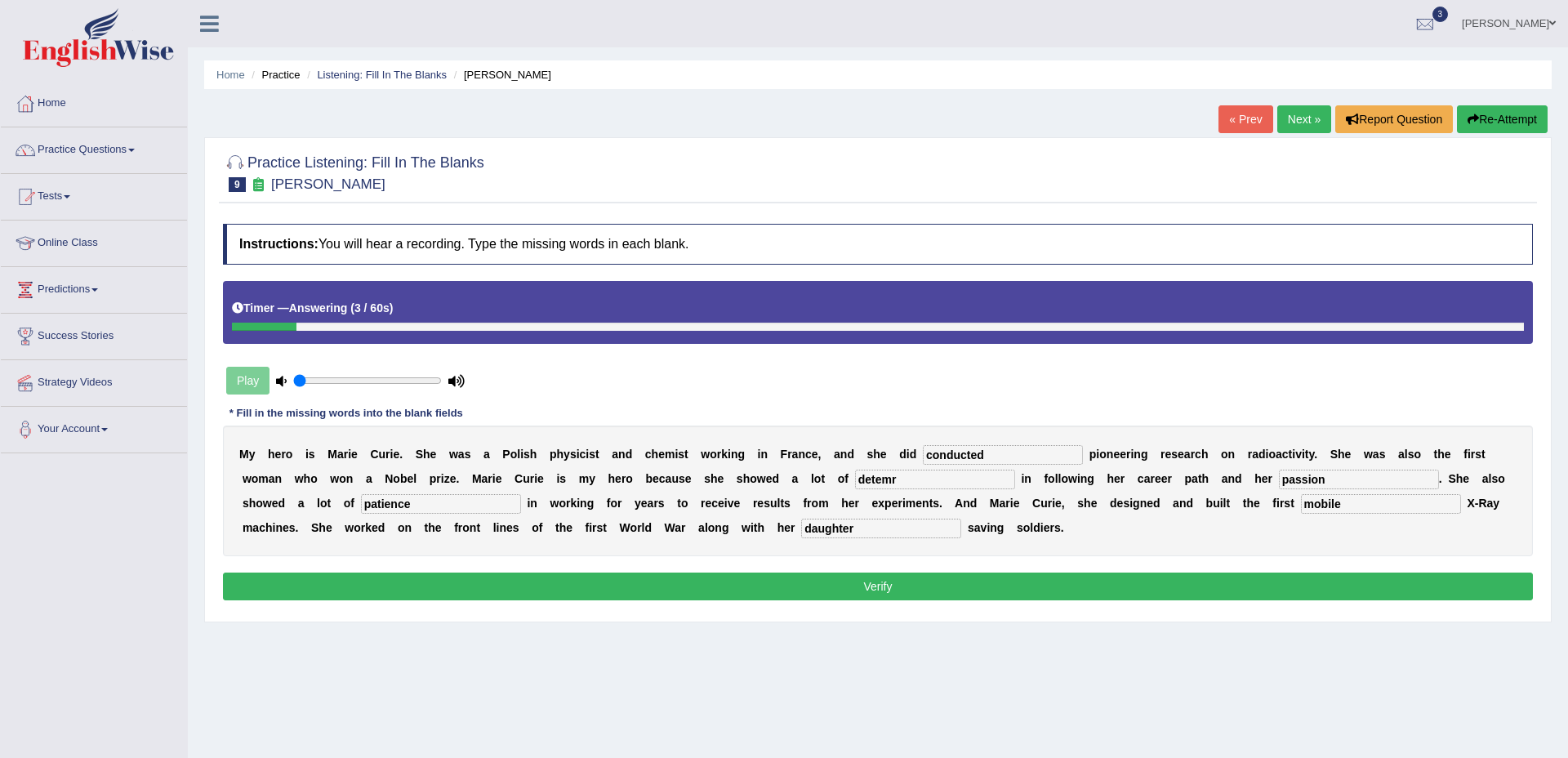
type input "daughter"
click at [966, 481] on input "detemr" at bounding box center [935, 480] width 160 height 20
type input "determination"
click at [872, 582] on button "Verify" at bounding box center [877, 587] width 1310 height 28
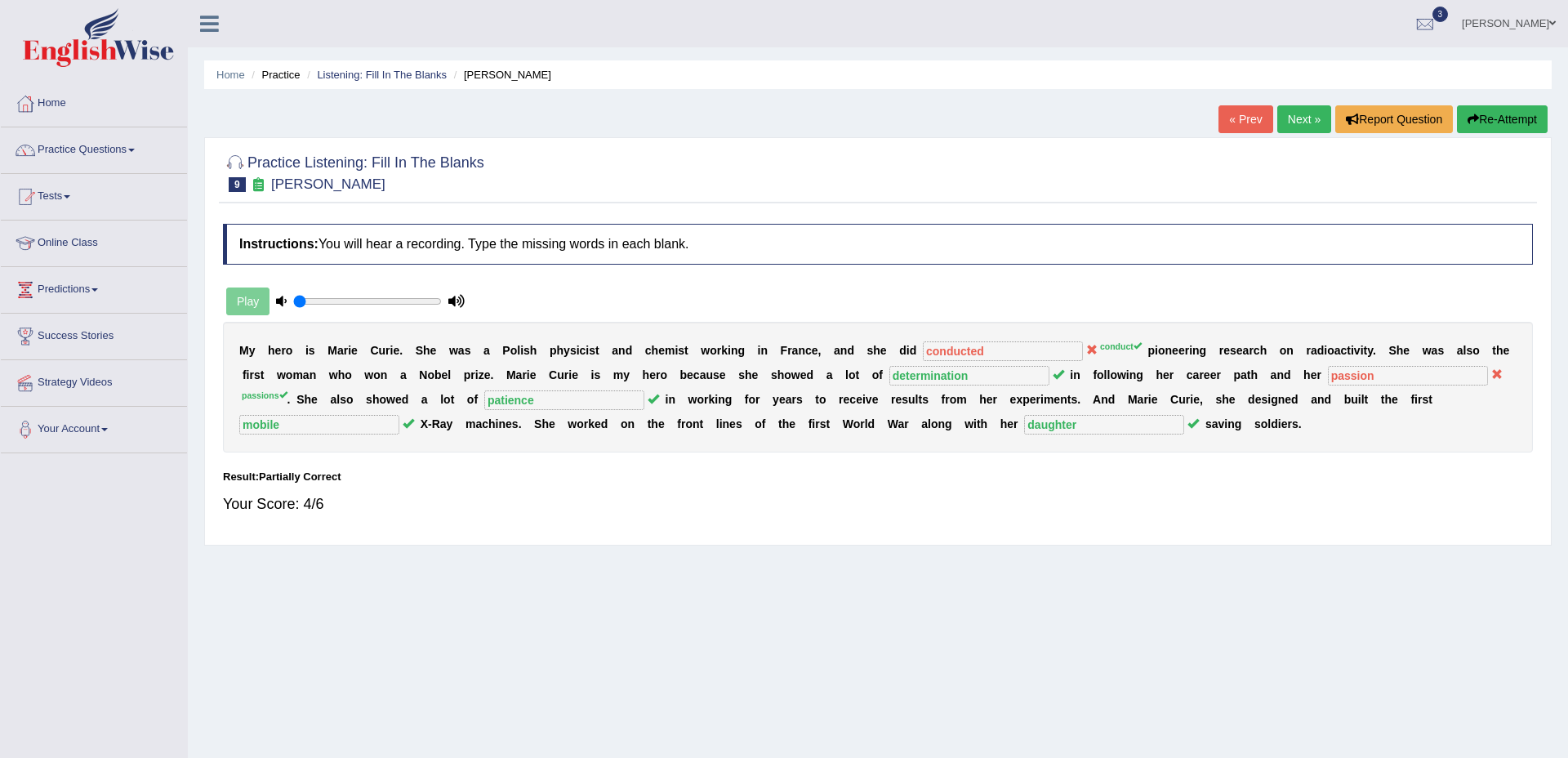
click at [817, 340] on div "M y h e r o i s M a r i e C u r i e . S h e w a s a P o l i s h p h y s i c i s…" at bounding box center [877, 387] width 1310 height 131
click at [1303, 121] on link "Next »" at bounding box center [1304, 120] width 54 height 28
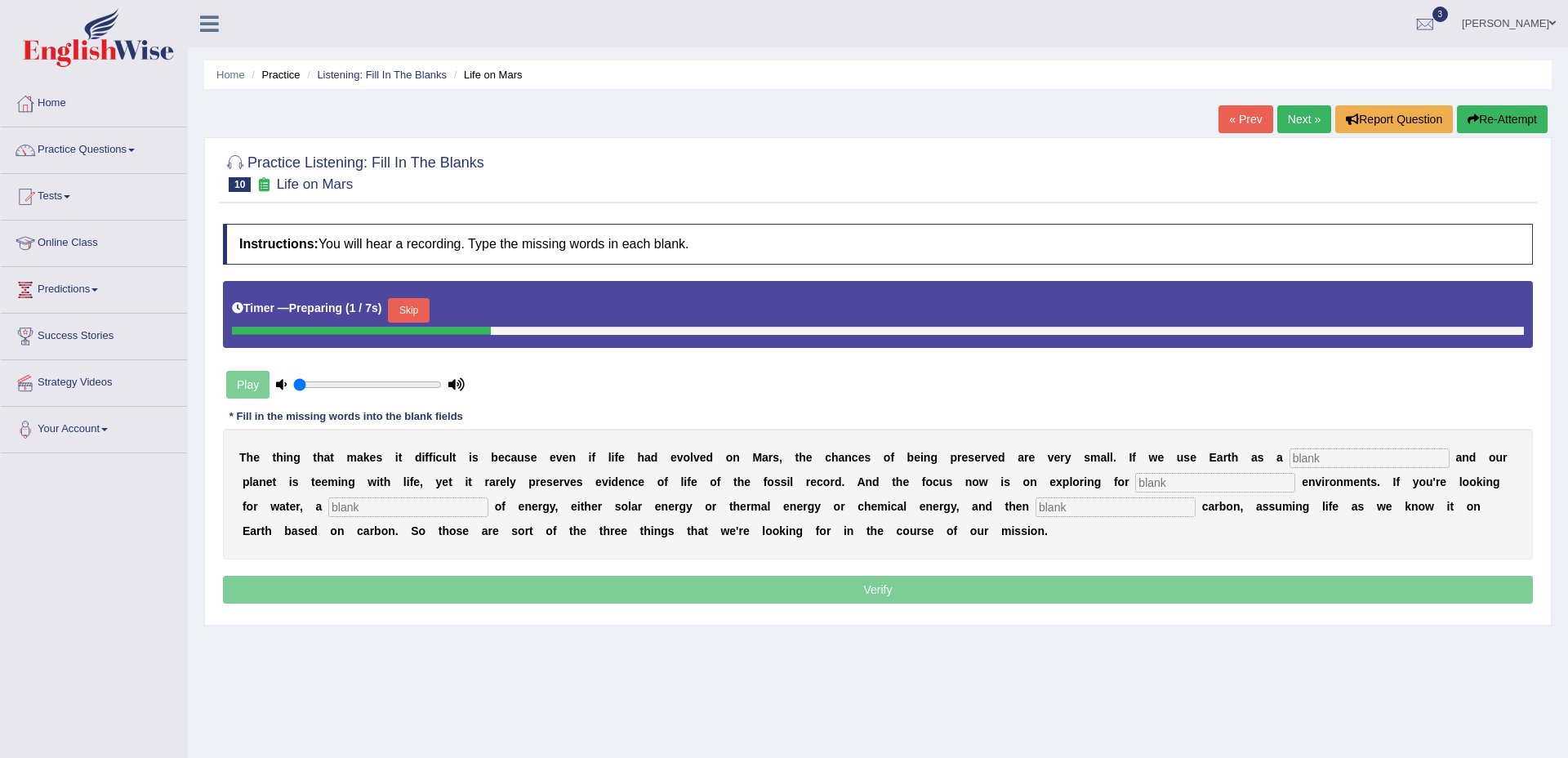
click at [1318, 461] on input "text" at bounding box center [1370, 458] width 160 height 20
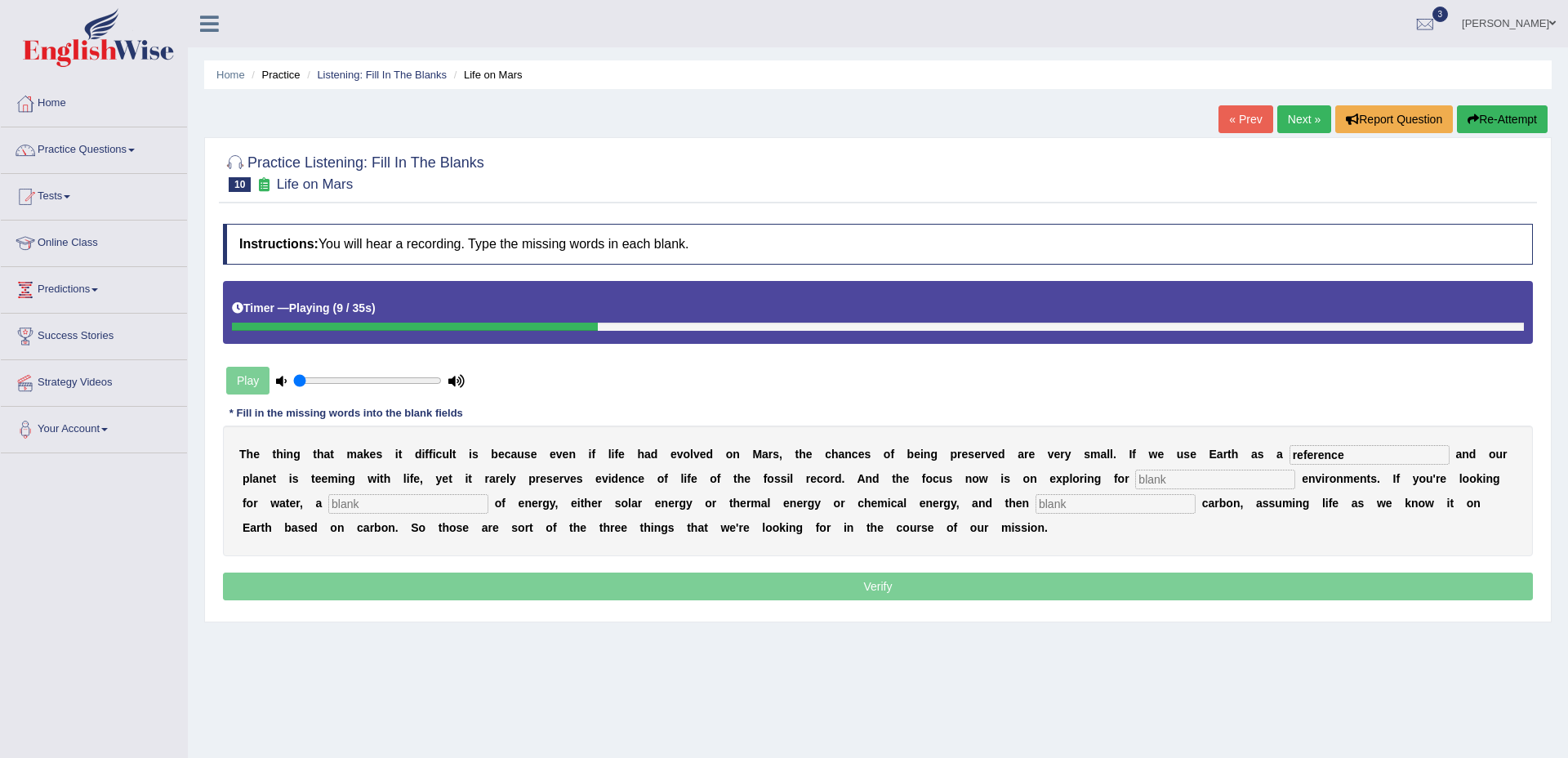
type input "reference"
type input "habitable"
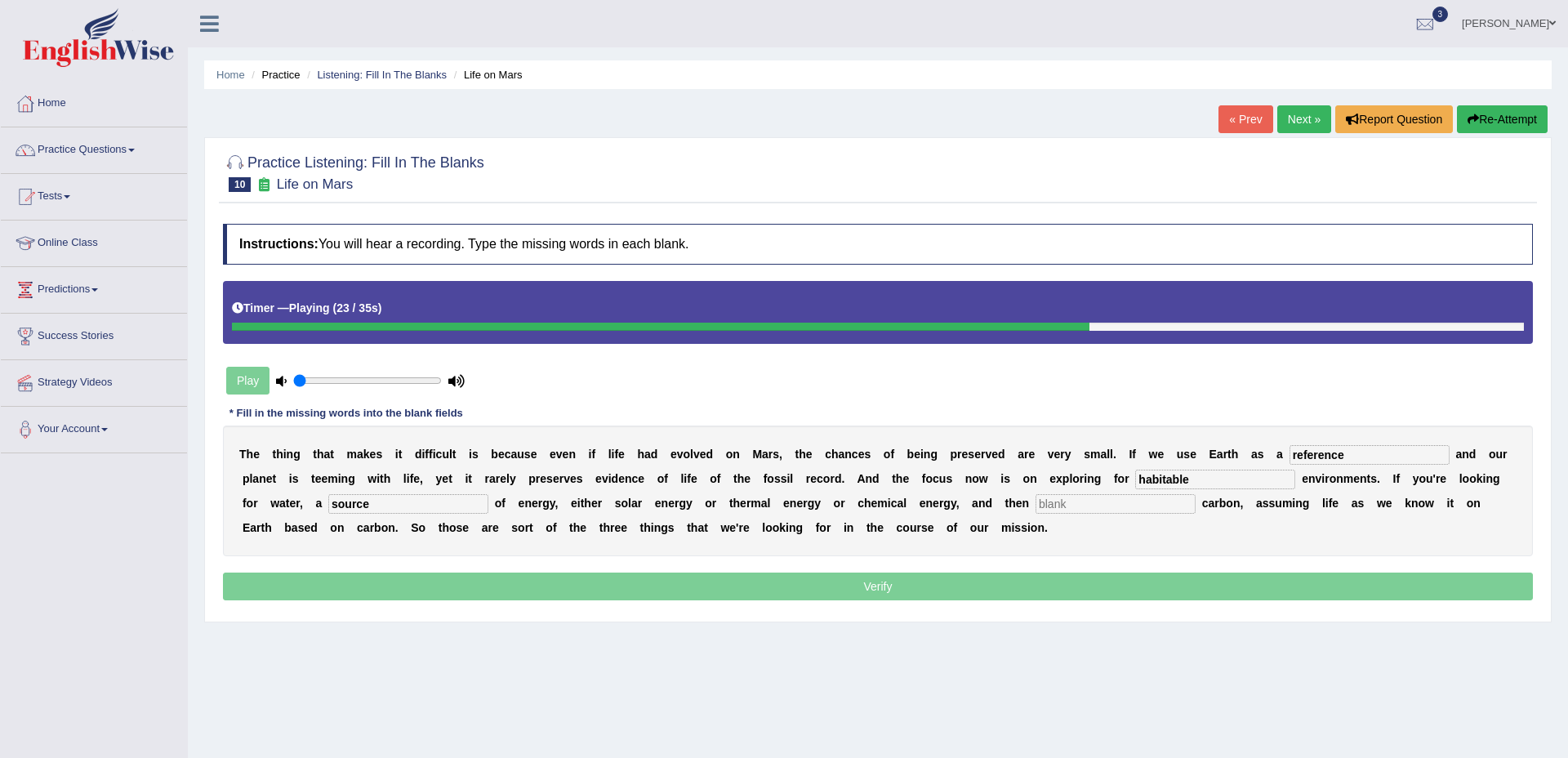
type input "source"
type input "organic"
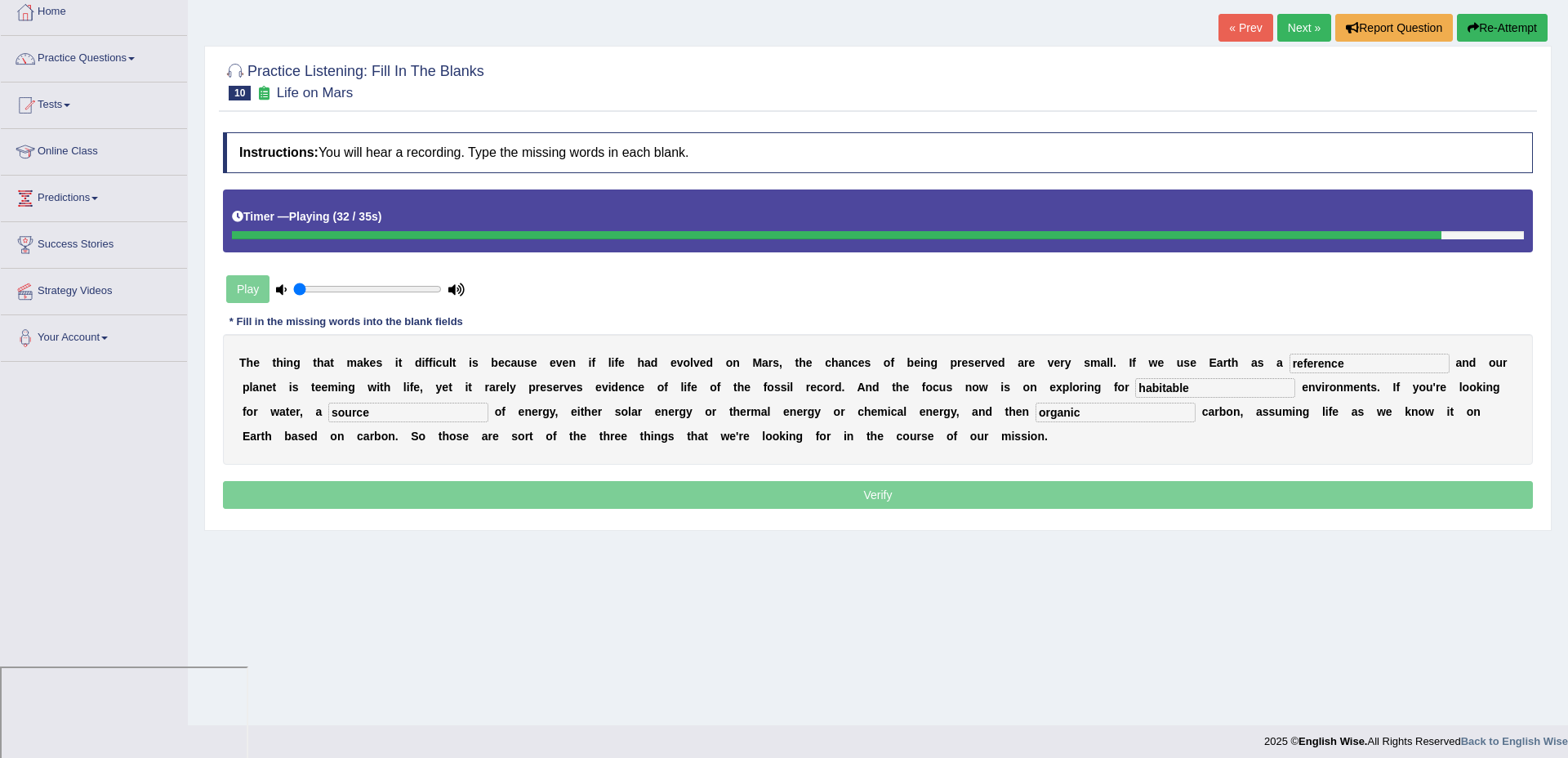
scroll to position [82, 0]
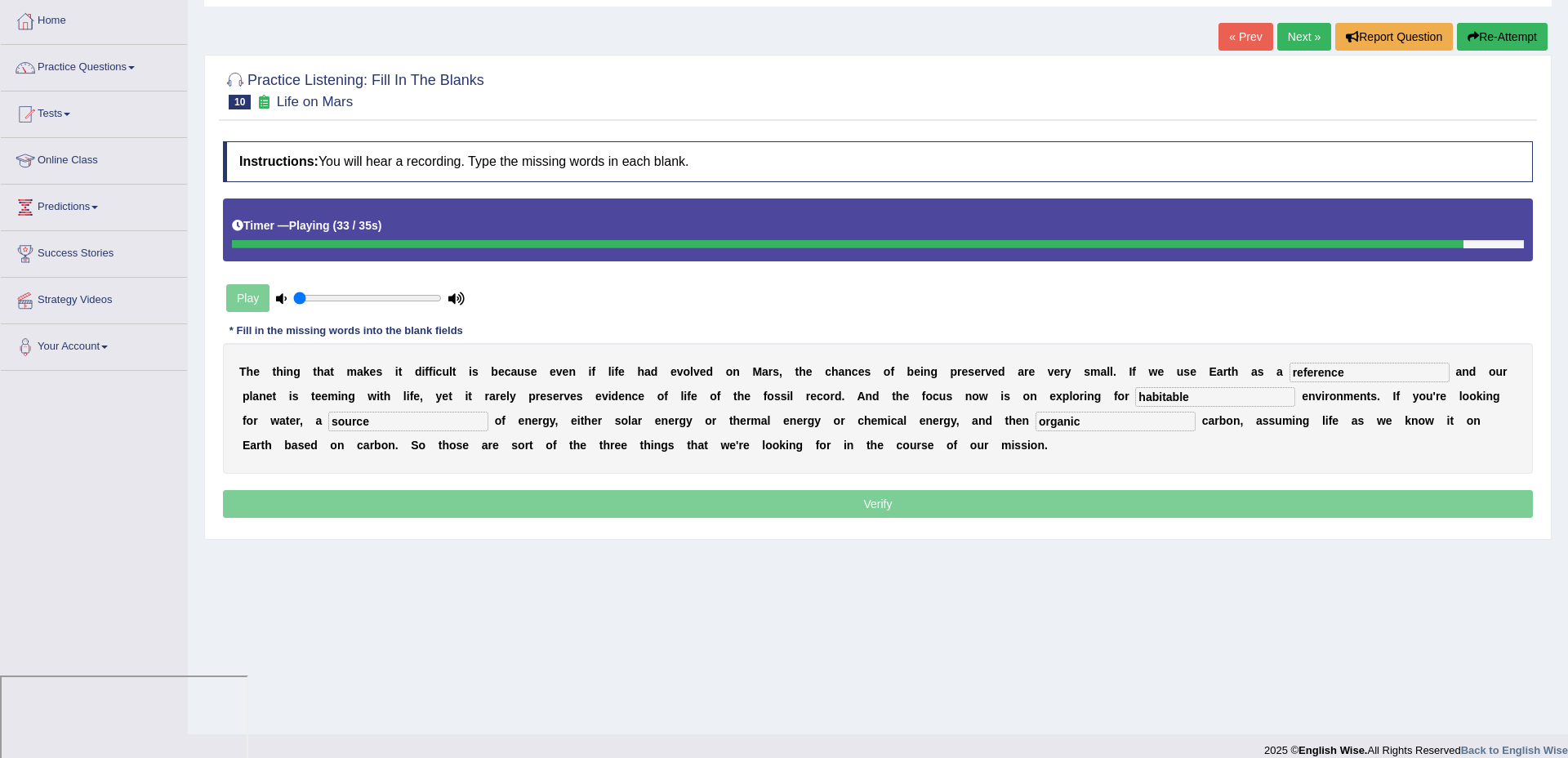
click at [1161, 395] on input "habitable" at bounding box center [1215, 397] width 160 height 20
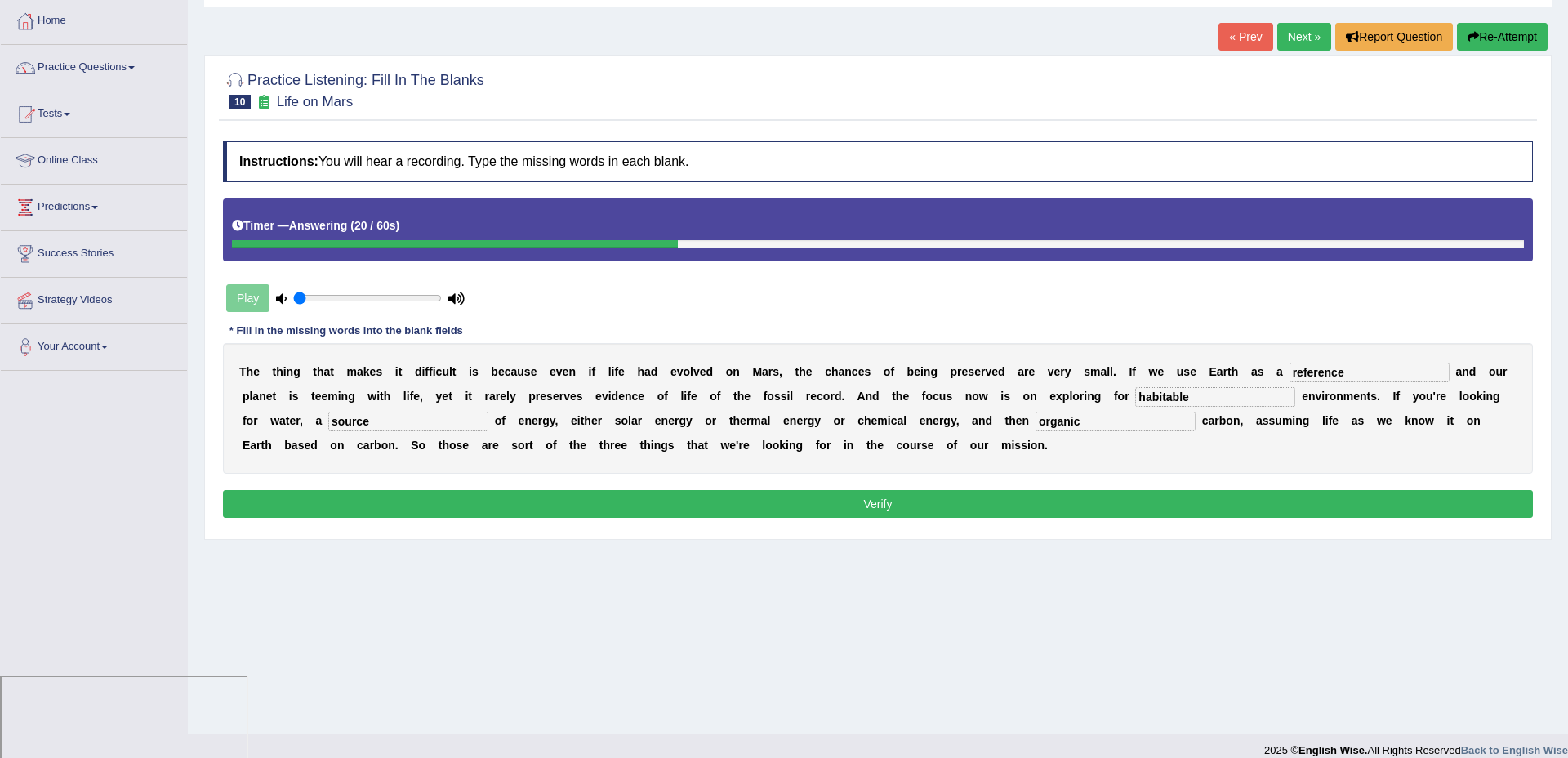
type input "habitable"
click at [994, 500] on button "Verify" at bounding box center [877, 504] width 1310 height 28
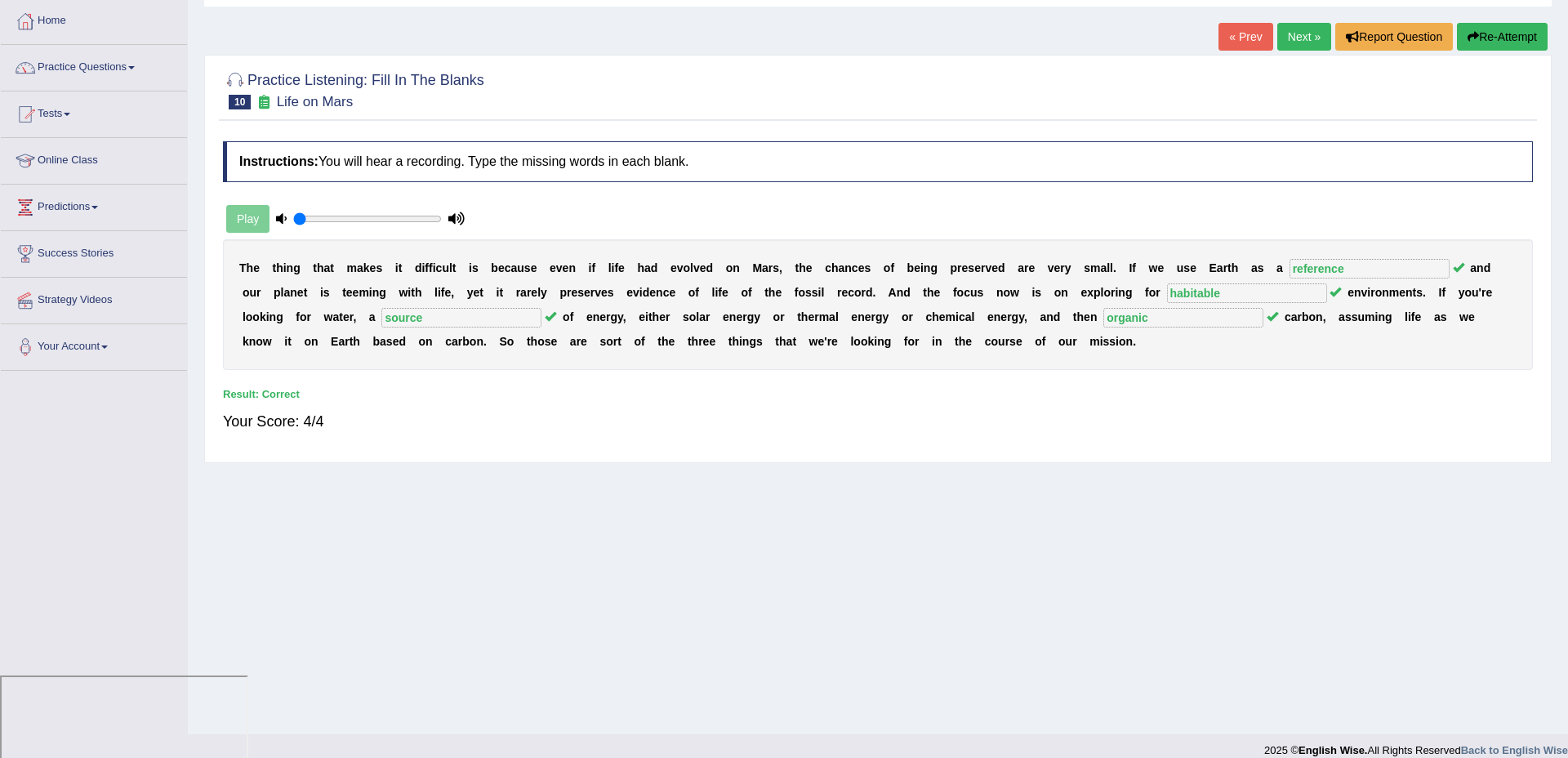
click at [1309, 30] on link "Next »" at bounding box center [1304, 36] width 54 height 28
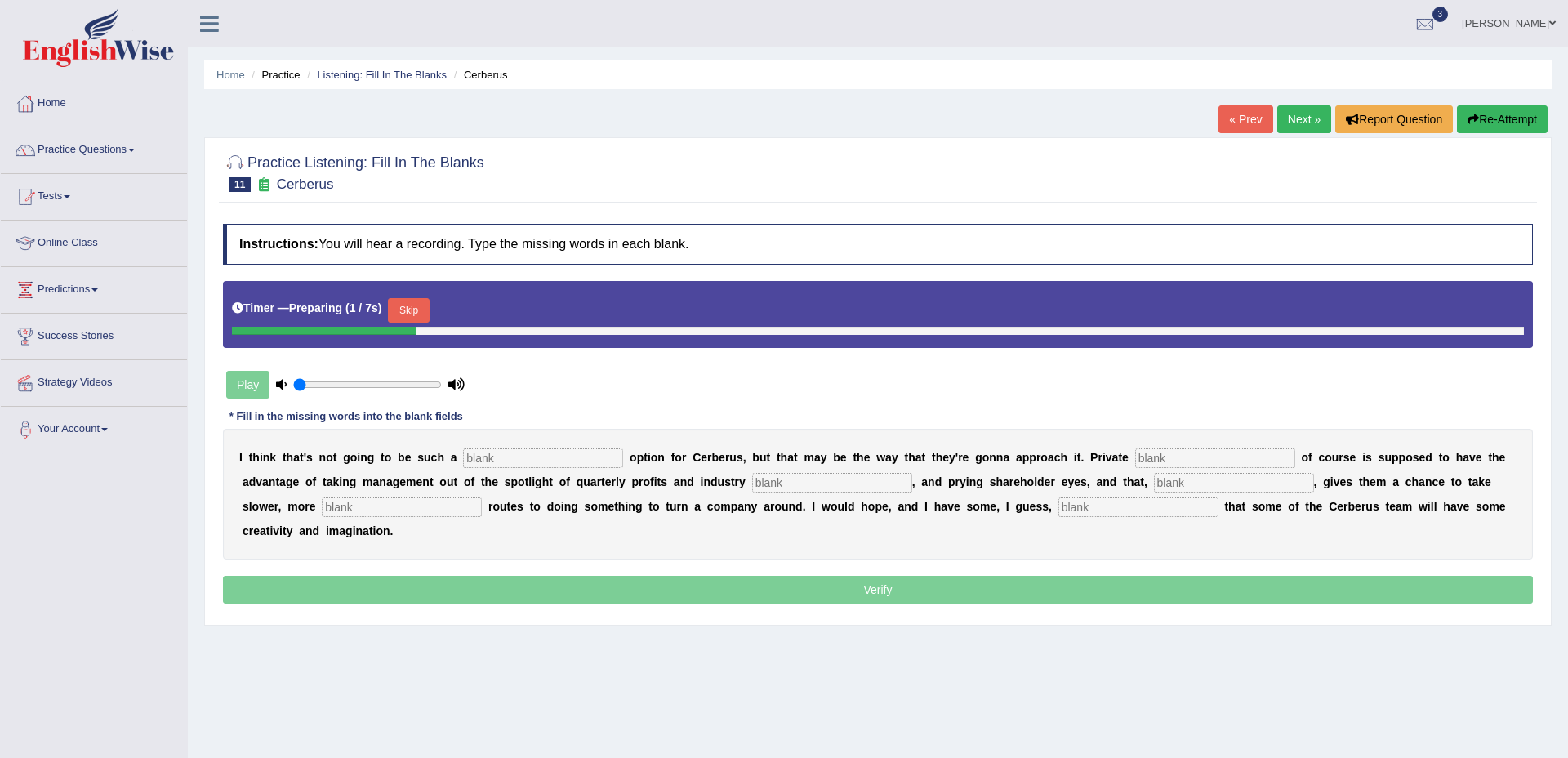
click at [517, 463] on input "text" at bounding box center [543, 458] width 160 height 20
click at [420, 317] on button "Skip" at bounding box center [408, 310] width 41 height 24
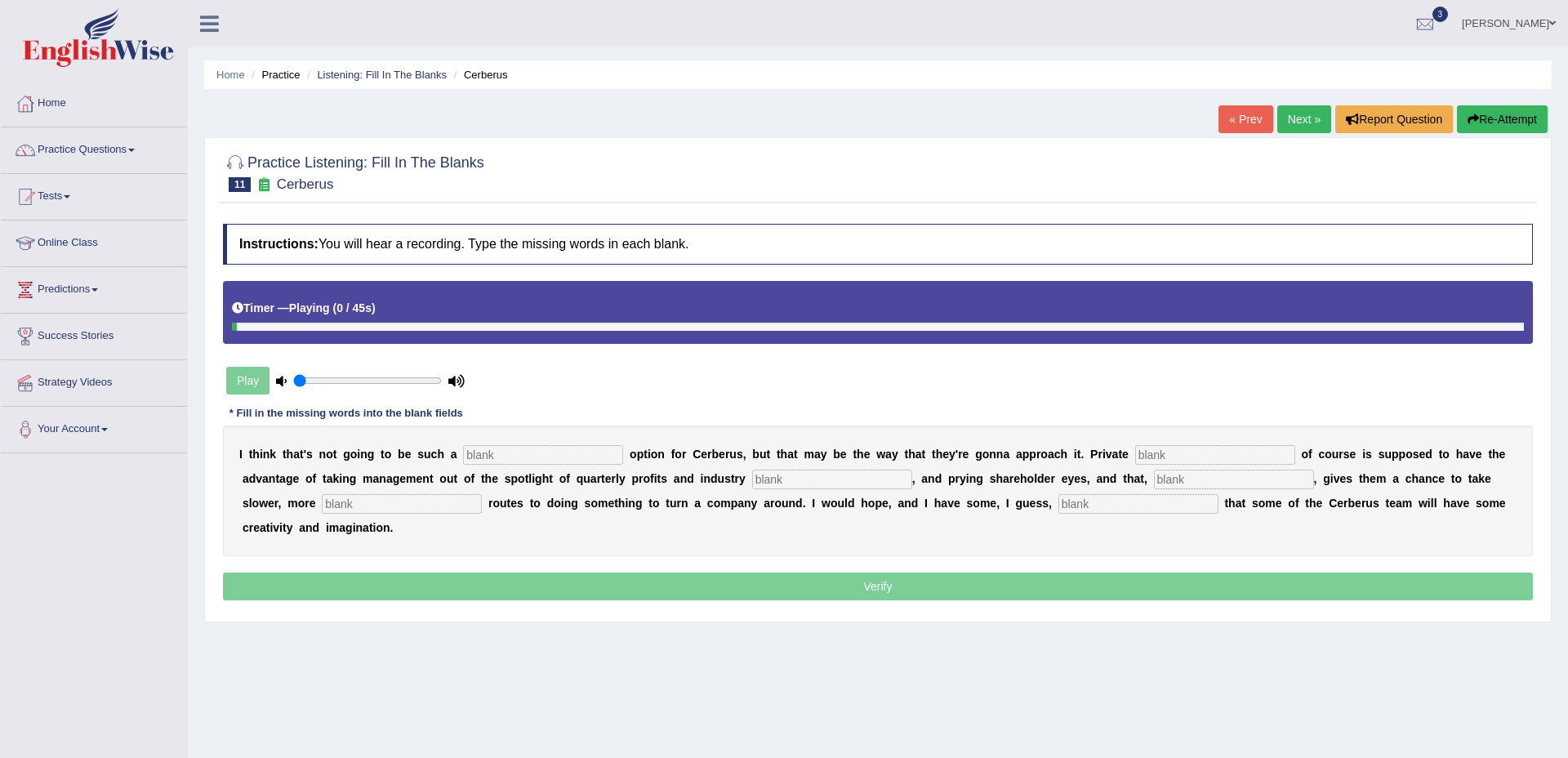
click at [550, 456] on input "text" at bounding box center [543, 455] width 160 height 20
type input "viable"
type input "a"
type input "aquity"
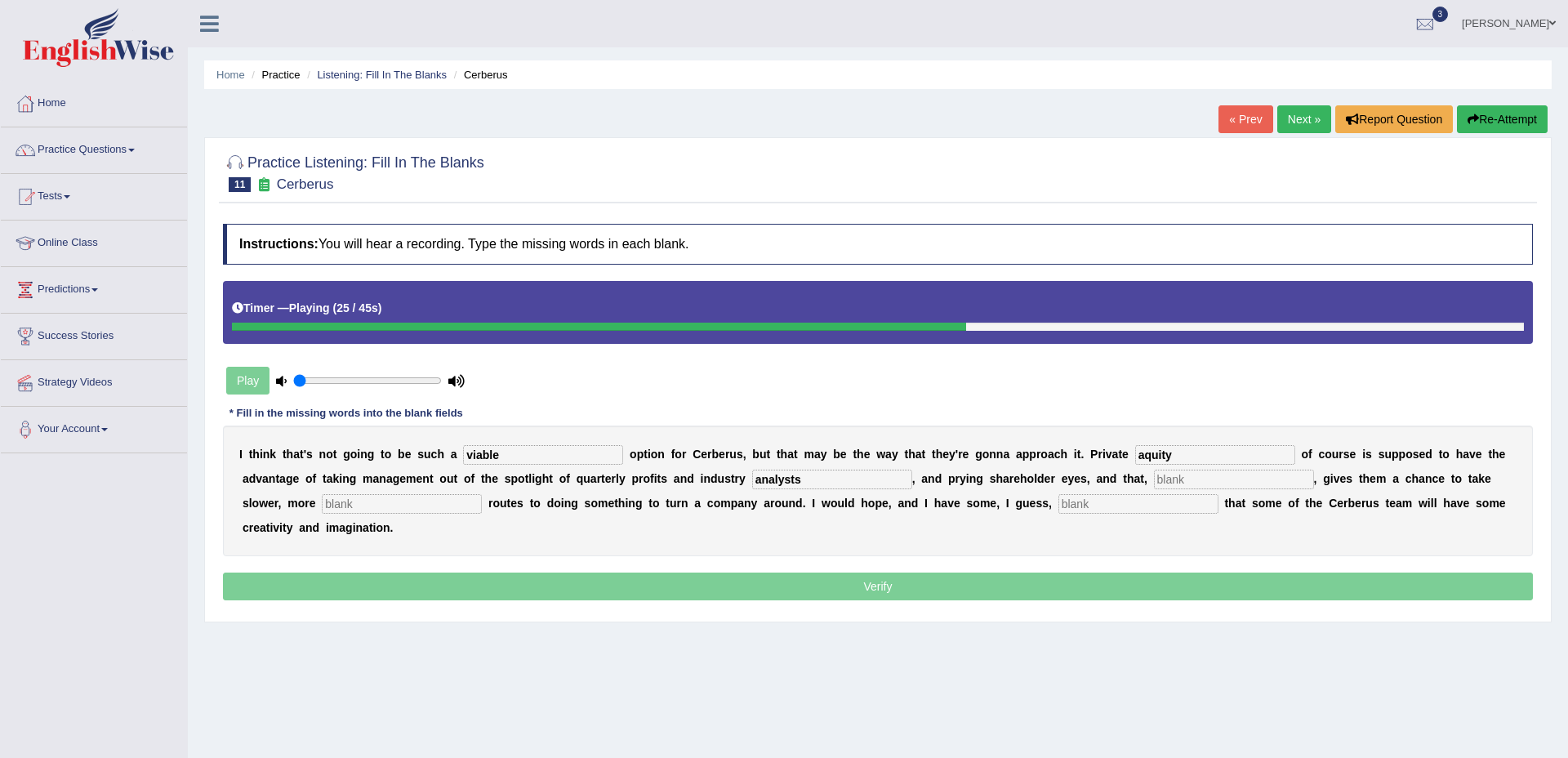
type input "analysts"
type input "hypothetically"
type input "oatient"
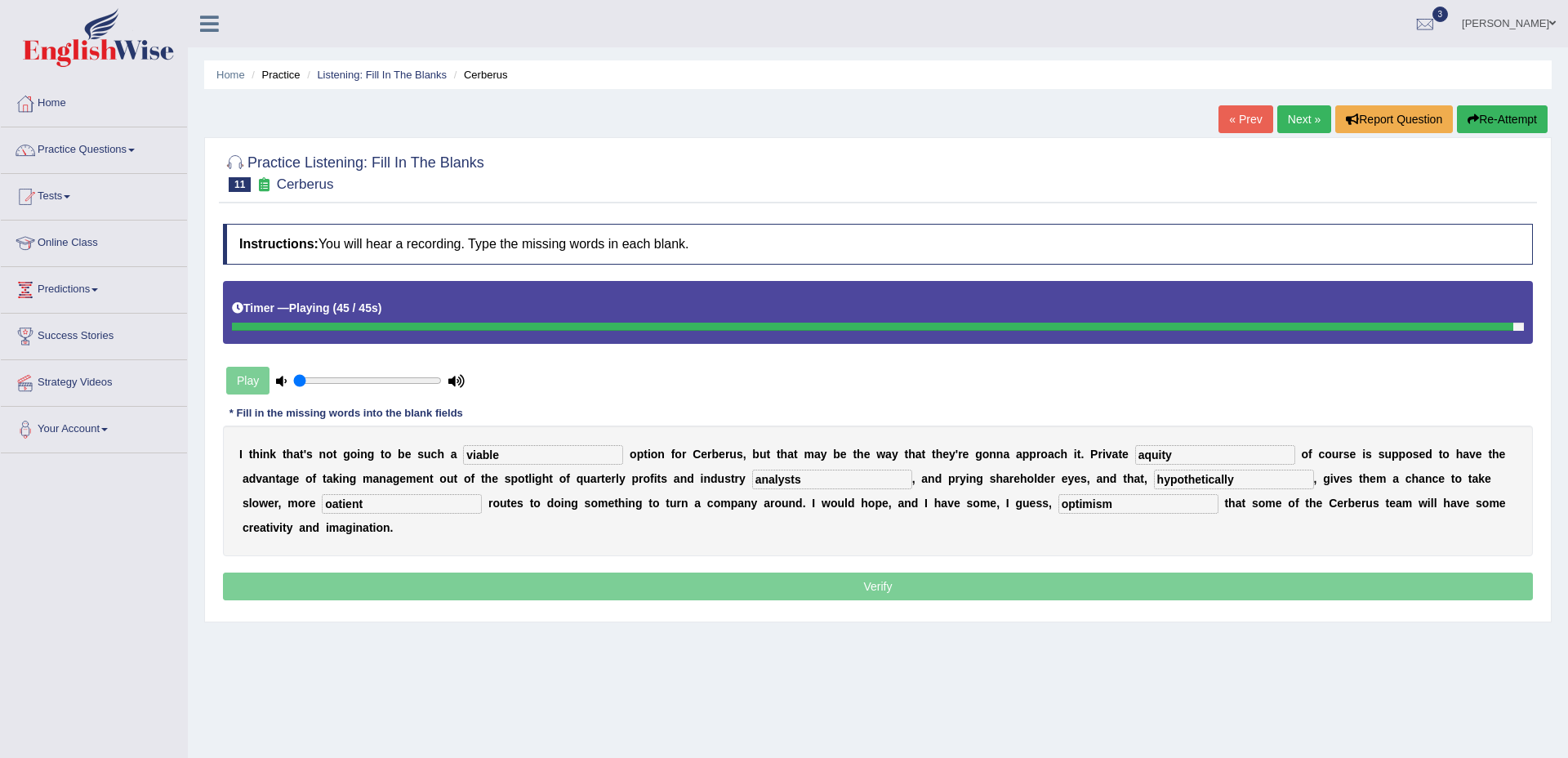
type input "optimism"
click at [1148, 461] on input "aquity" at bounding box center [1215, 455] width 160 height 20
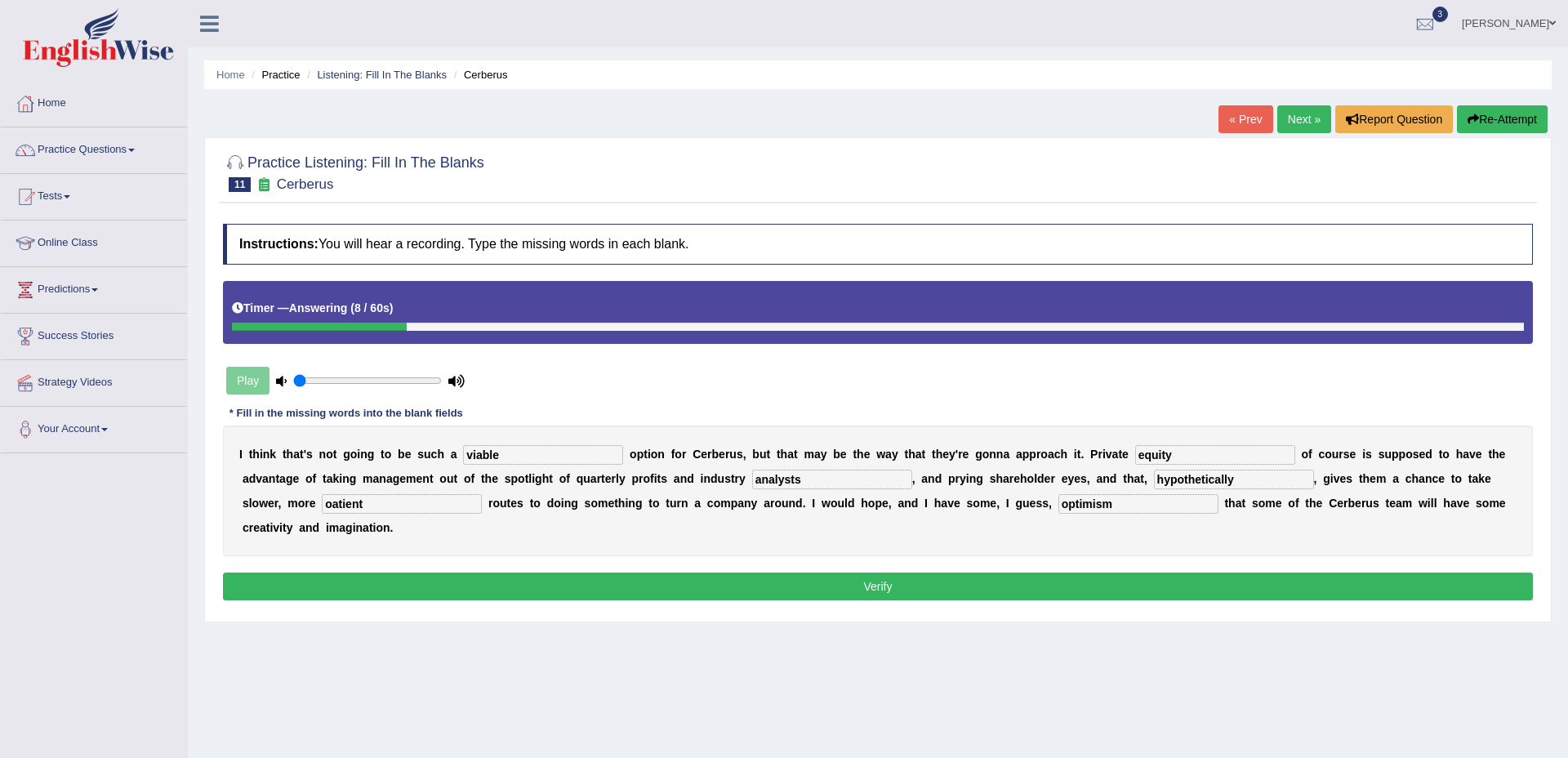
type input "equity"
click at [322, 505] on input "oatient" at bounding box center [401, 504] width 160 height 20
type input "patient"
click at [804, 595] on button "Verify" at bounding box center [877, 587] width 1310 height 28
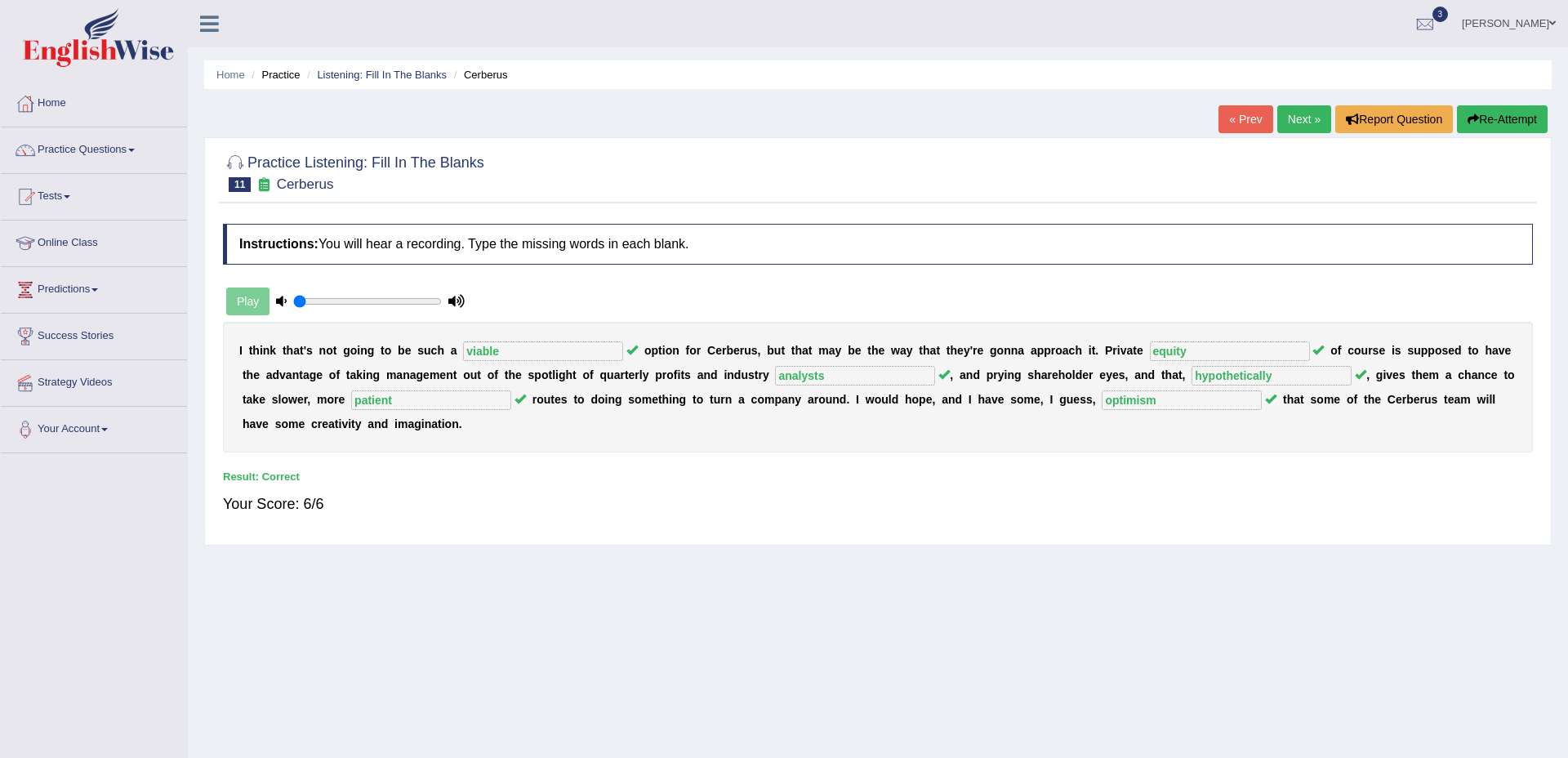
click at [1295, 132] on link "Next »" at bounding box center [1304, 120] width 54 height 28
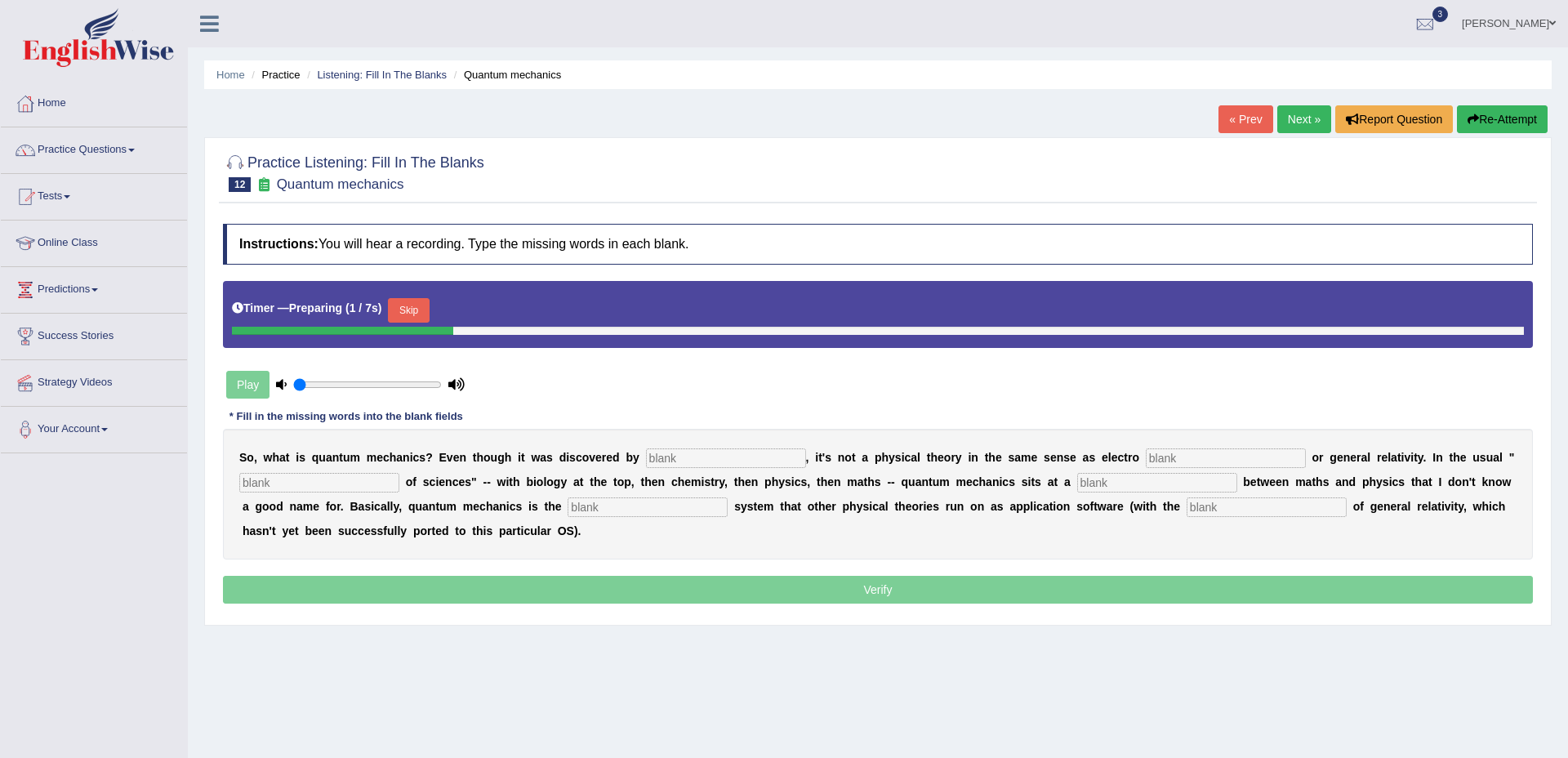
click at [745, 458] on input "text" at bounding box center [725, 458] width 160 height 20
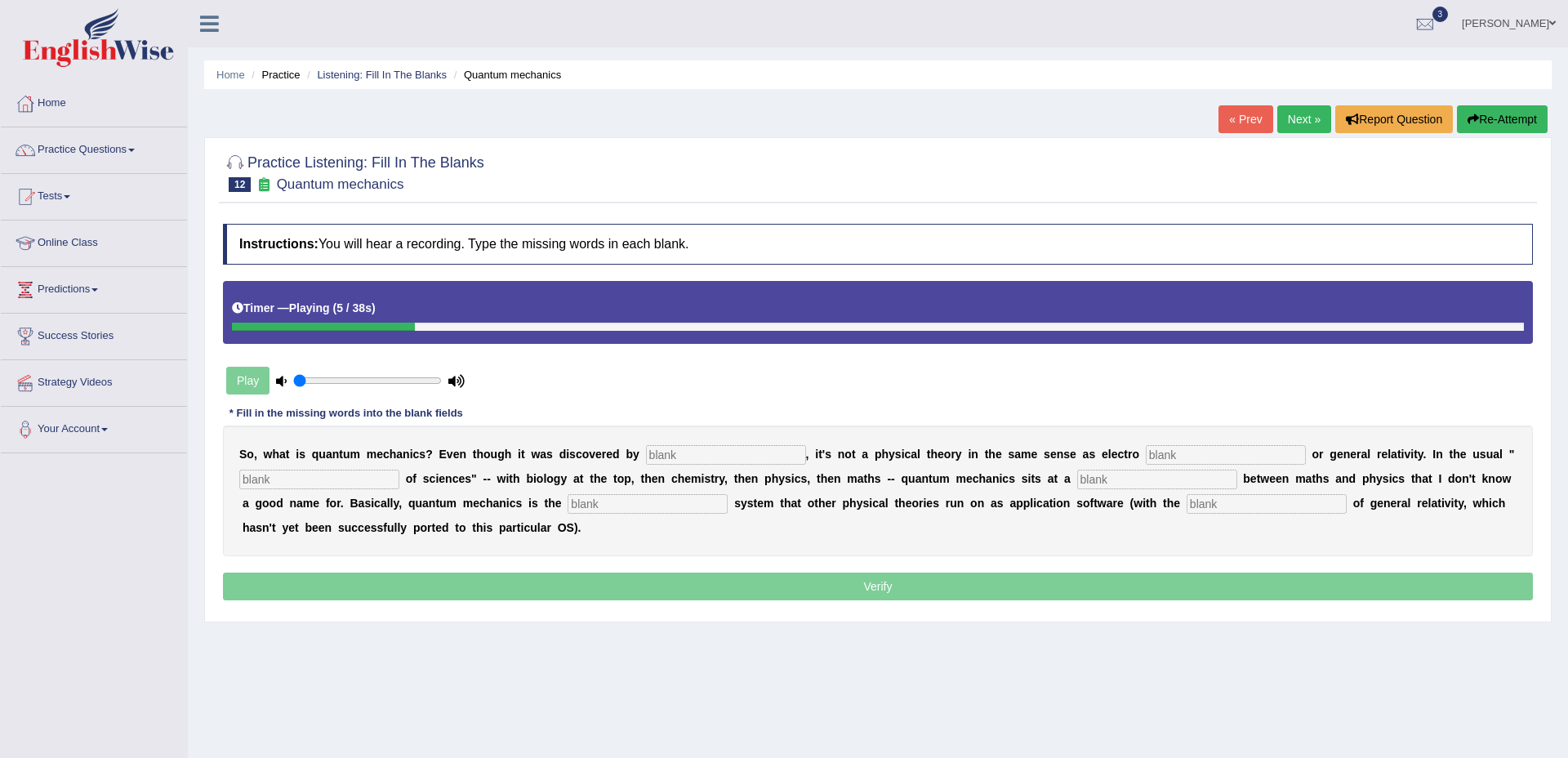
type input "p"
type input "physists"
type input "magnetism"
type input "hierarchy"
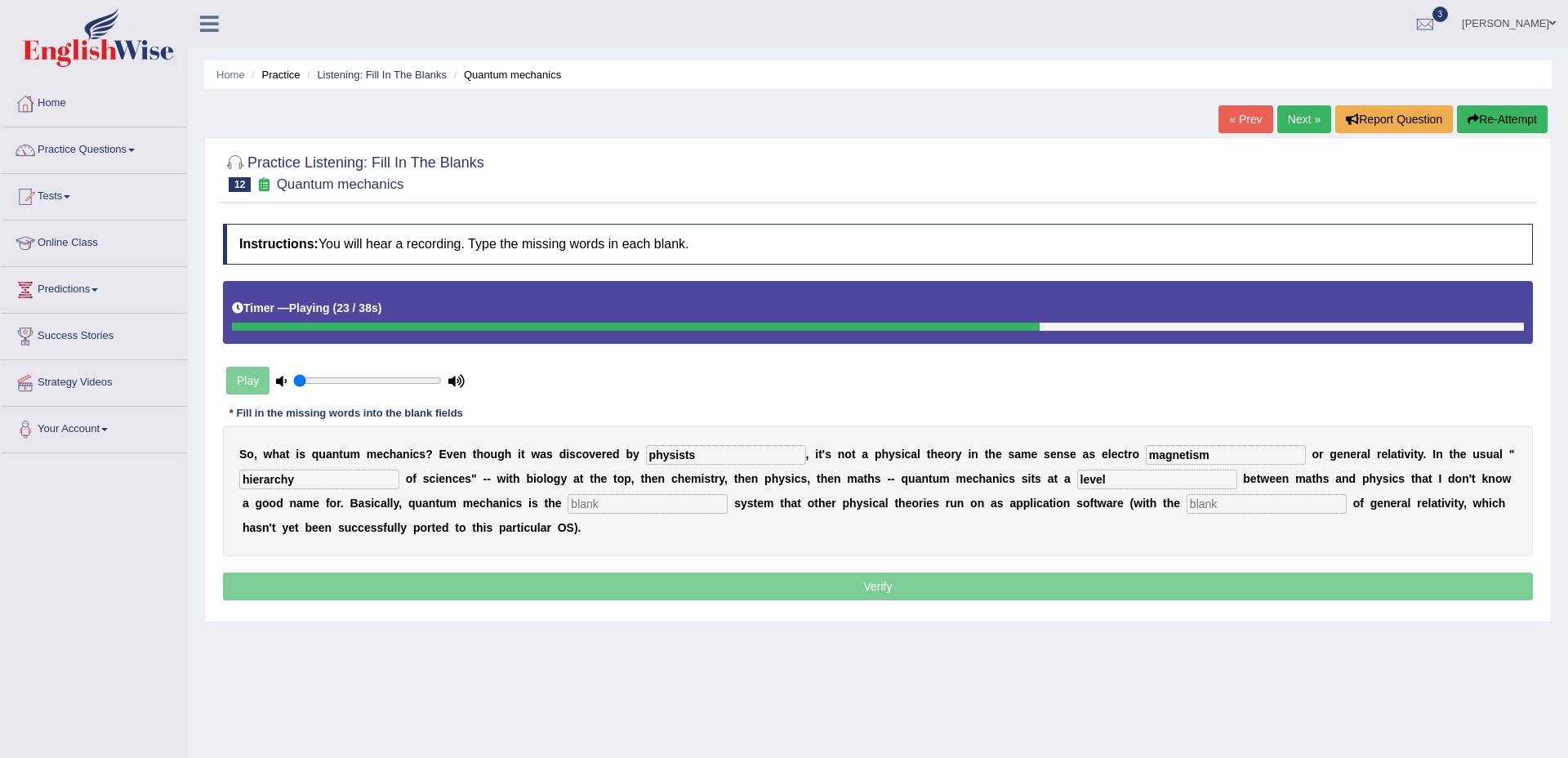
type input "level"
type input "operating"
type input "exception"
click at [700, 455] on input "physists" at bounding box center [725, 455] width 160 height 20
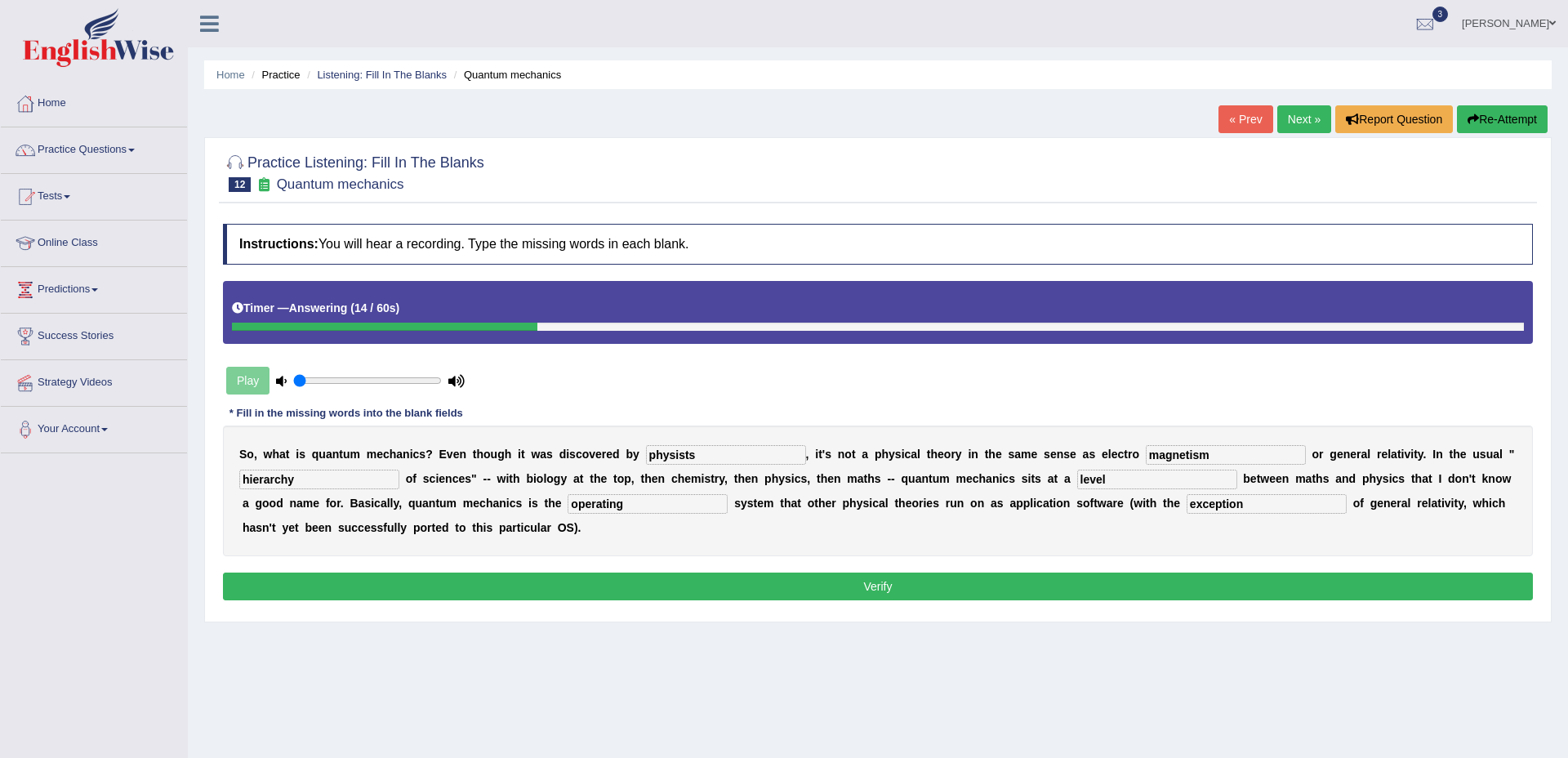
click at [668, 454] on input "physists" at bounding box center [725, 455] width 160 height 20
type input "physicists"
click at [843, 595] on button "Verify" at bounding box center [877, 587] width 1310 height 28
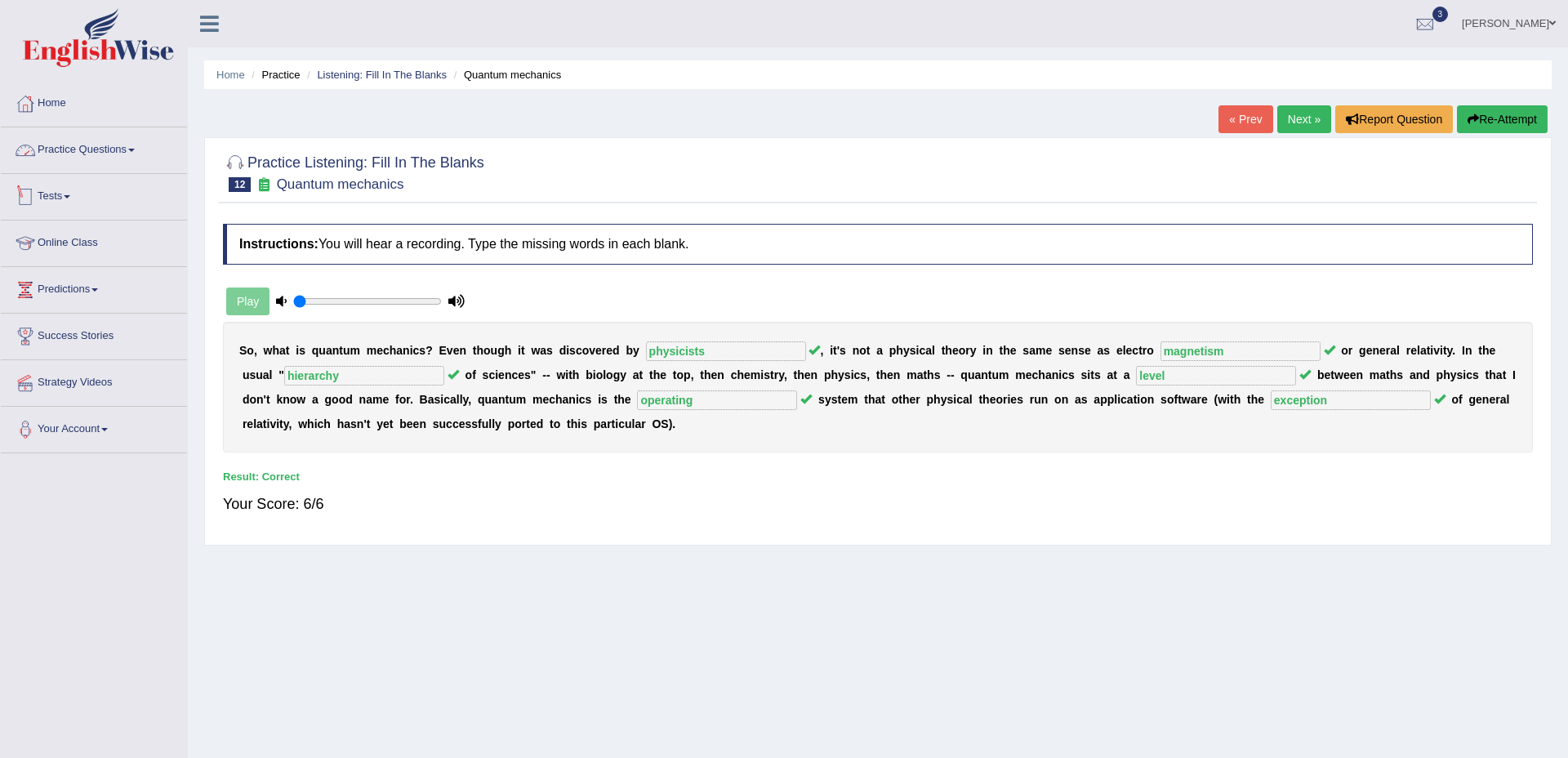
click at [120, 144] on link "Practice Questions" at bounding box center [94, 147] width 186 height 41
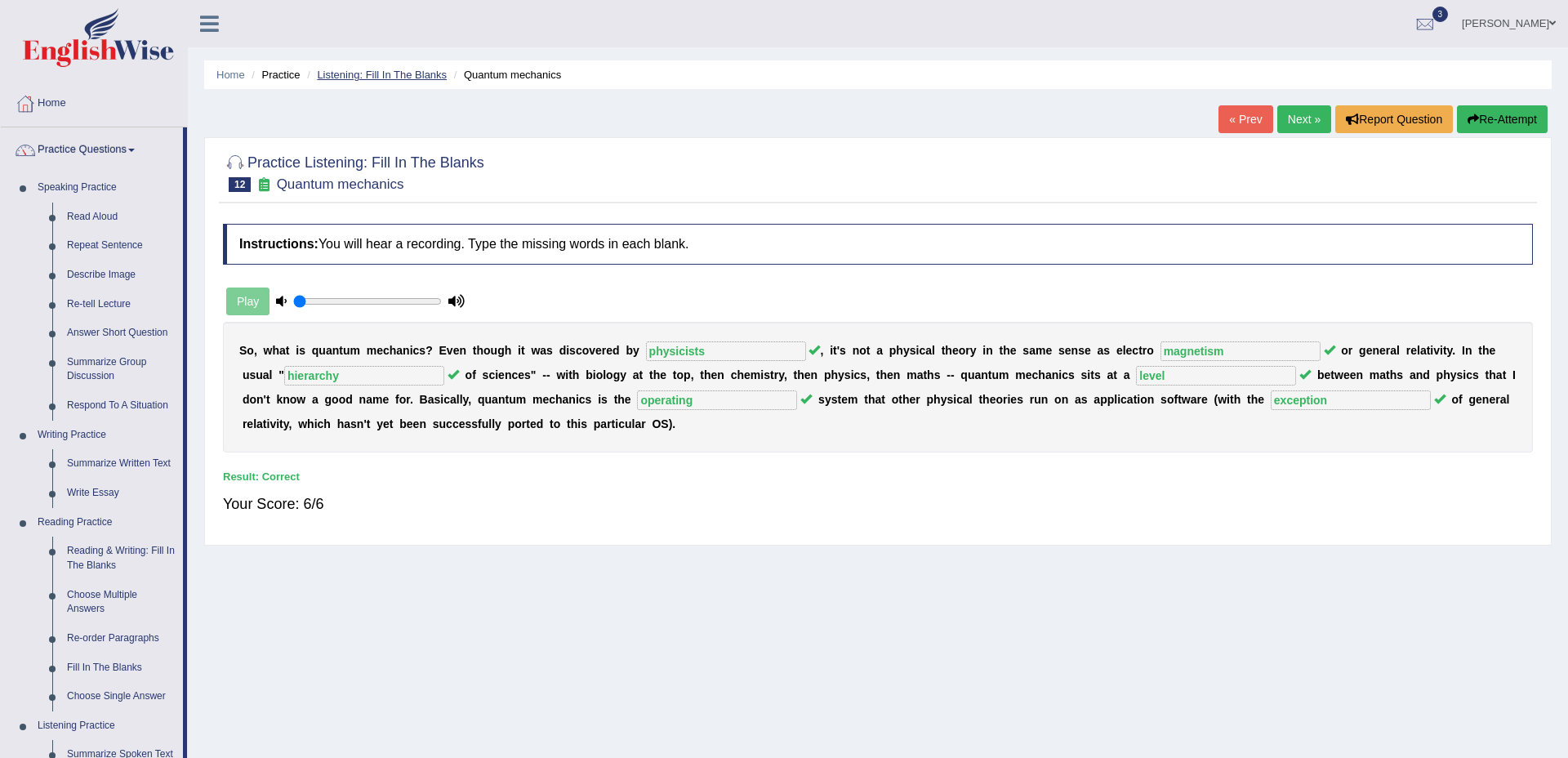
click at [360, 75] on link "Listening: Fill In The Blanks" at bounding box center [382, 75] width 130 height 12
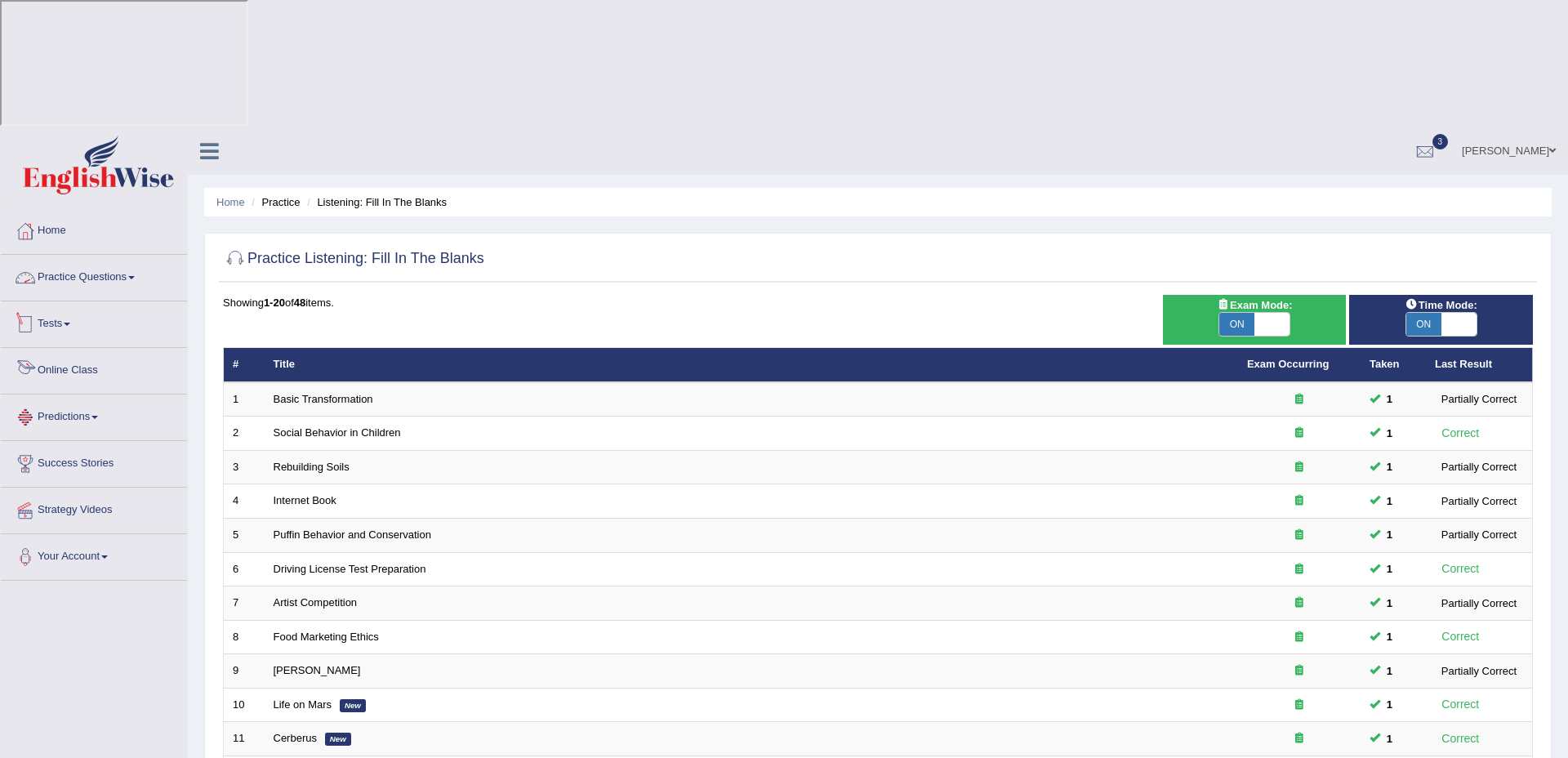
click at [99, 255] on link "Practice Questions" at bounding box center [94, 275] width 186 height 41
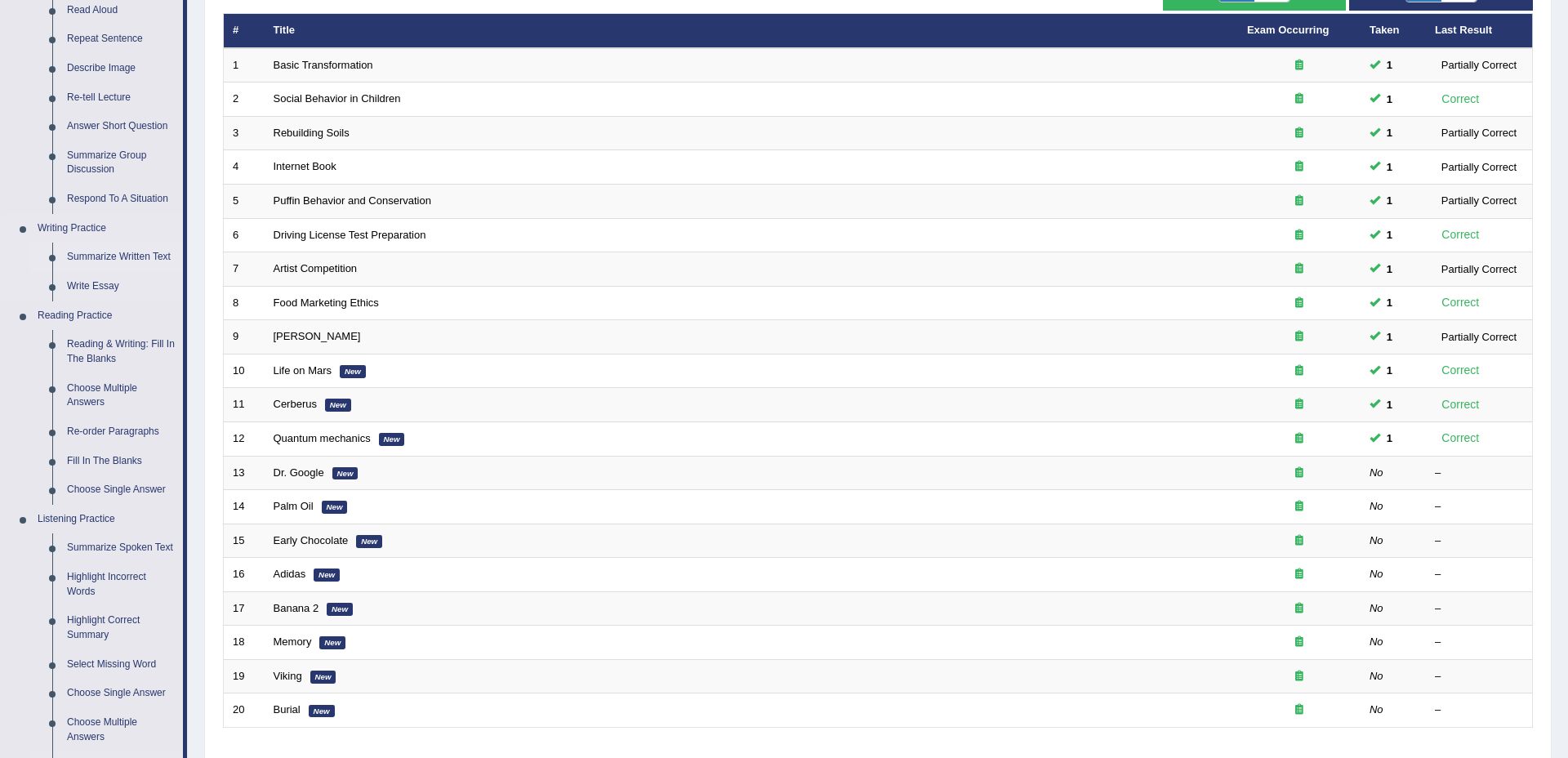
scroll to position [413, 0]
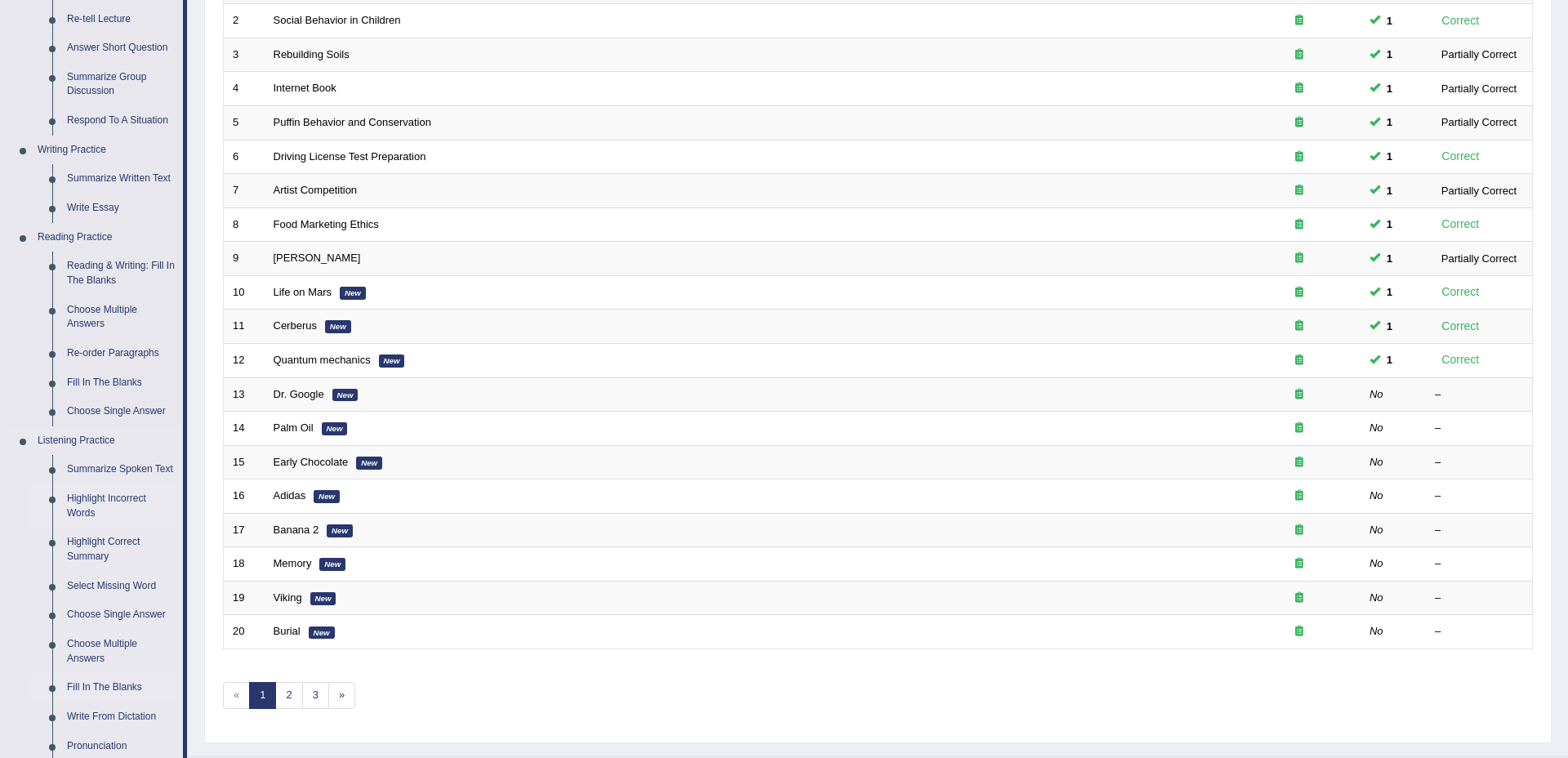
click at [95, 485] on link "Highlight Incorrect Words" at bounding box center [121, 506] width 123 height 43
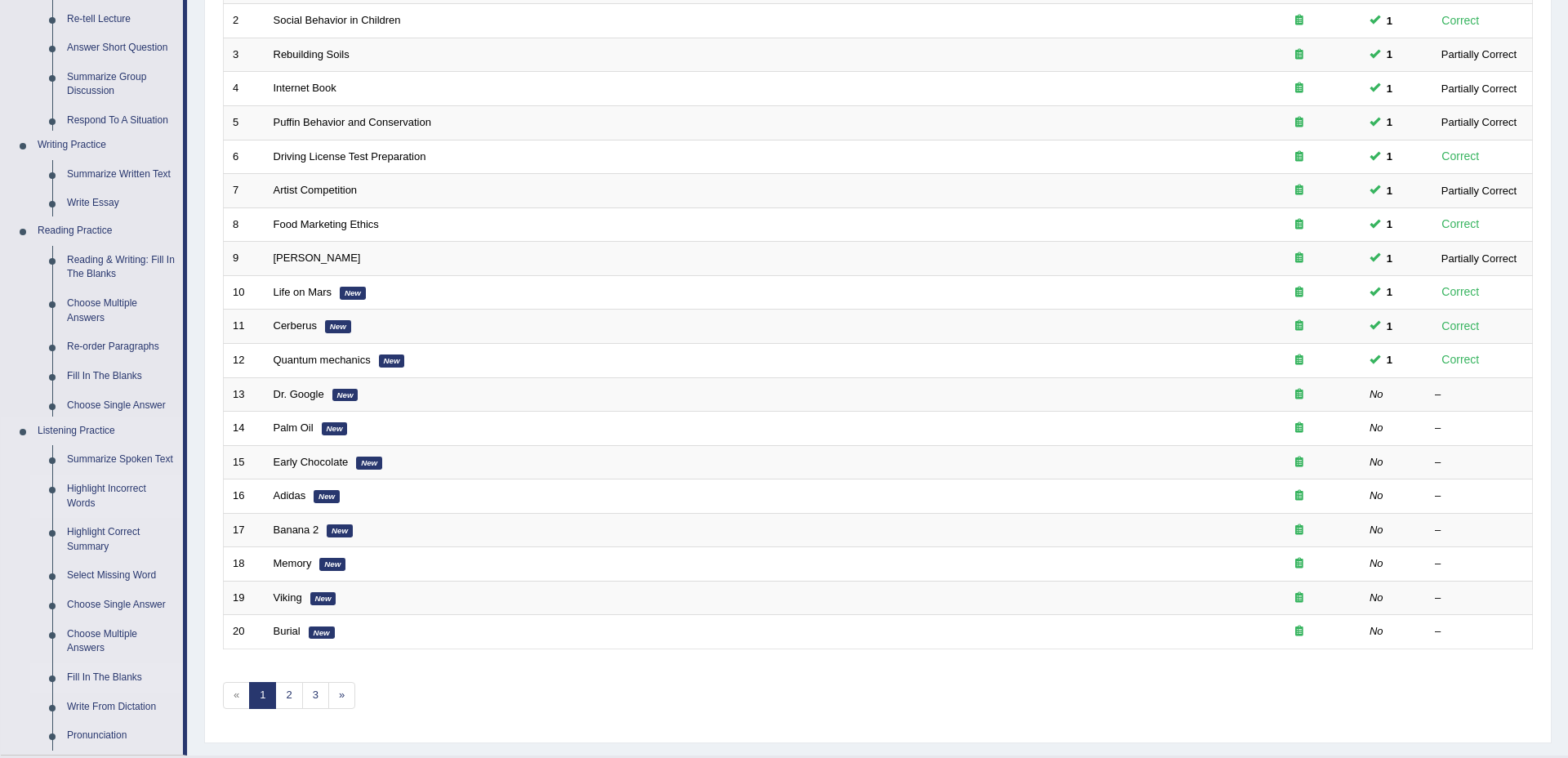
scroll to position [323, 0]
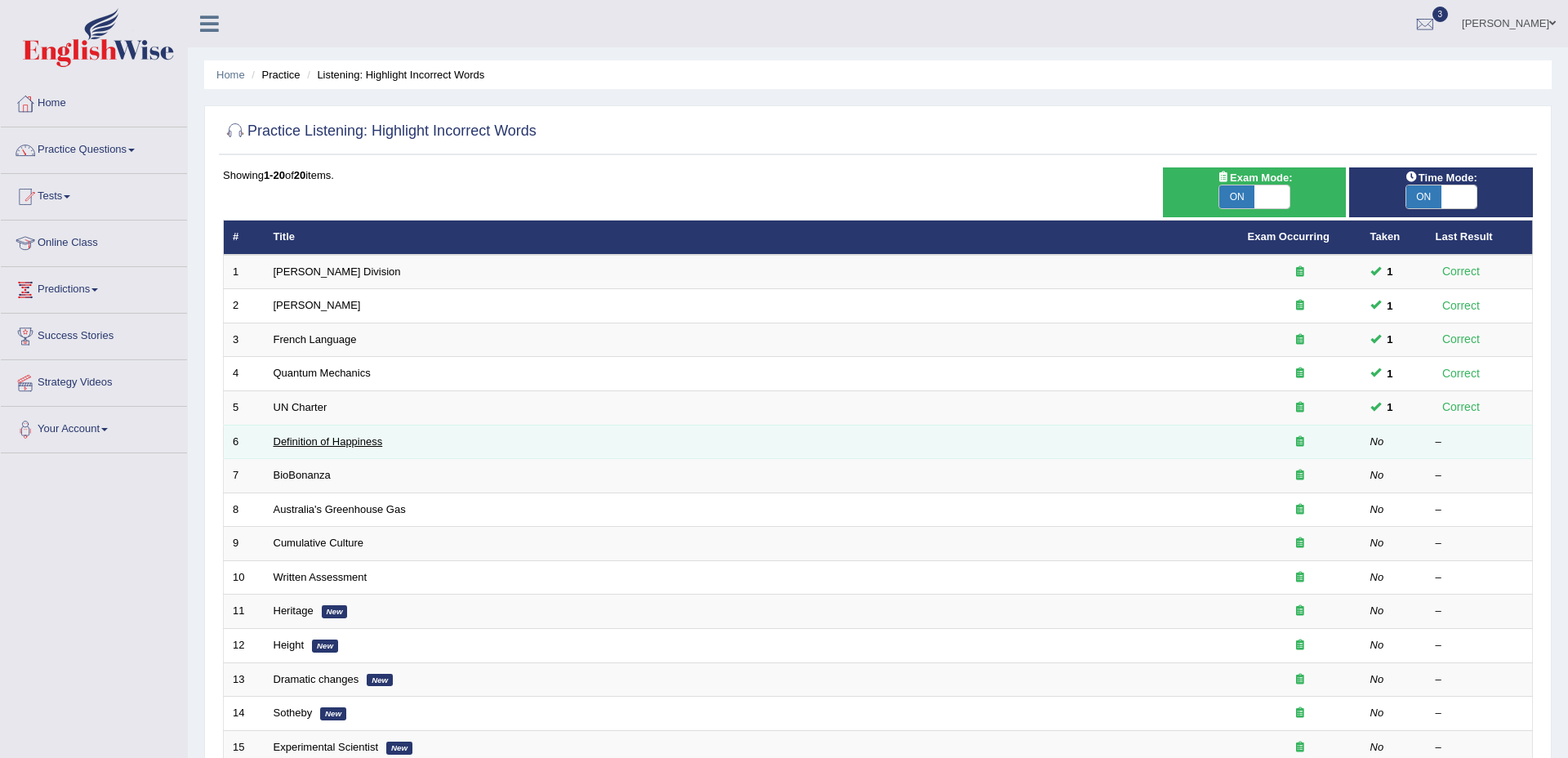
click at [294, 446] on link "Definition of Happiness" at bounding box center [329, 441] width 109 height 12
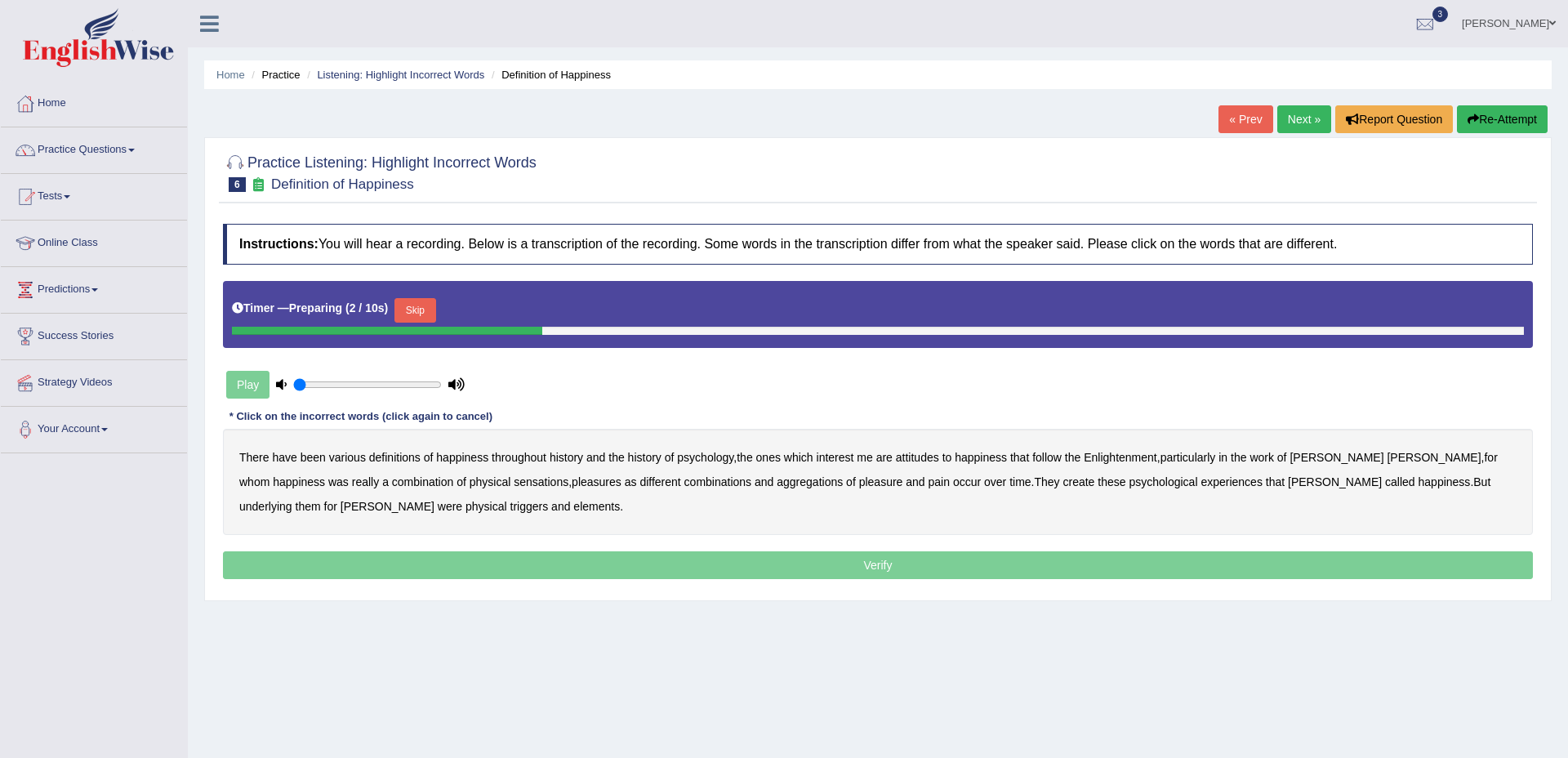
click at [427, 304] on button "Skip" at bounding box center [414, 310] width 41 height 24
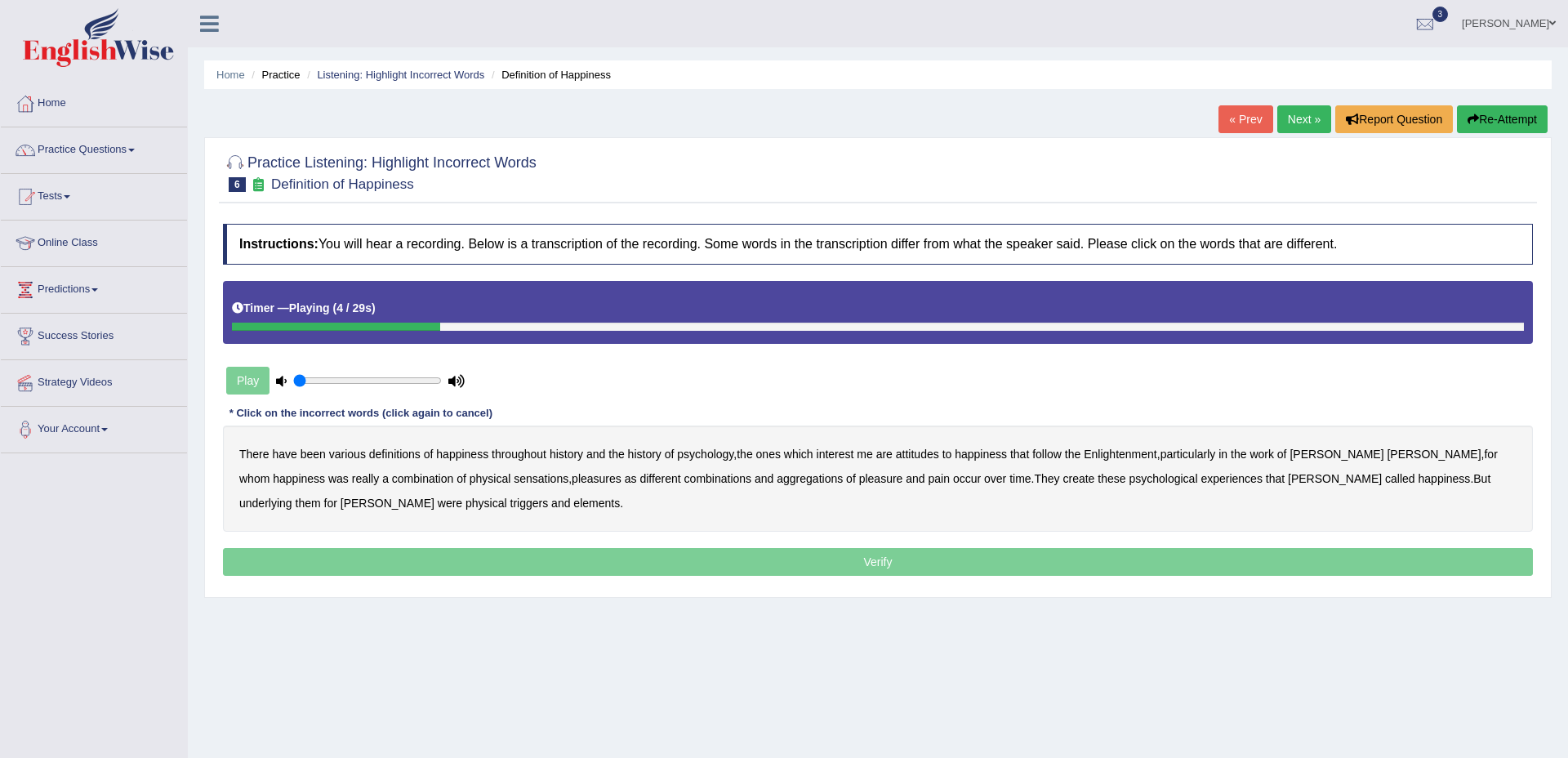
click at [695, 457] on b "psychology" at bounding box center [705, 454] width 56 height 13
click at [921, 456] on b "attitudes" at bounding box center [918, 454] width 43 height 13
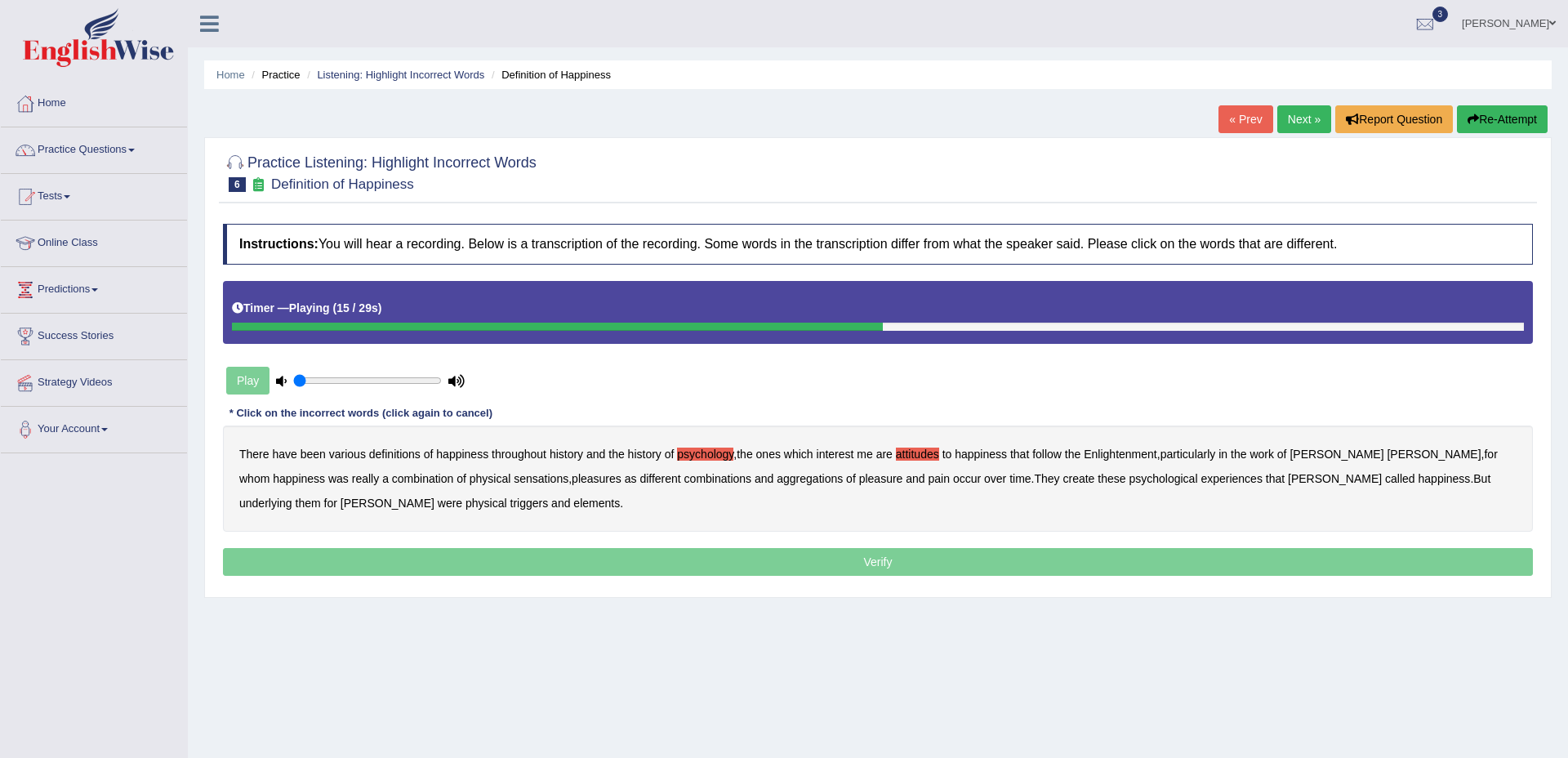
click at [514, 480] on b "sensations" at bounding box center [541, 479] width 55 height 13
click at [1063, 483] on b "create" at bounding box center [1078, 479] width 32 height 13
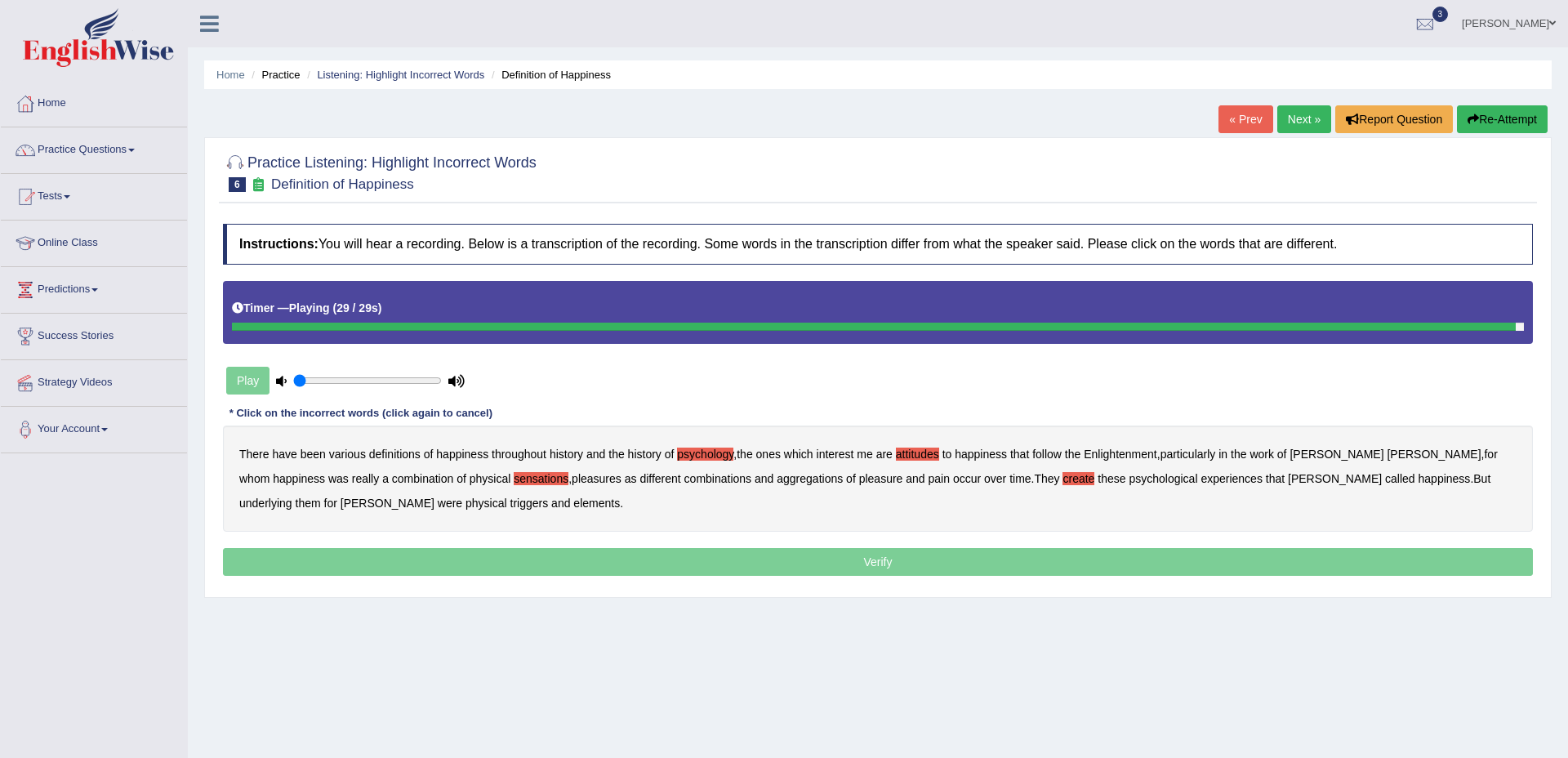
click at [573, 506] on b "elements" at bounding box center [596, 503] width 47 height 13
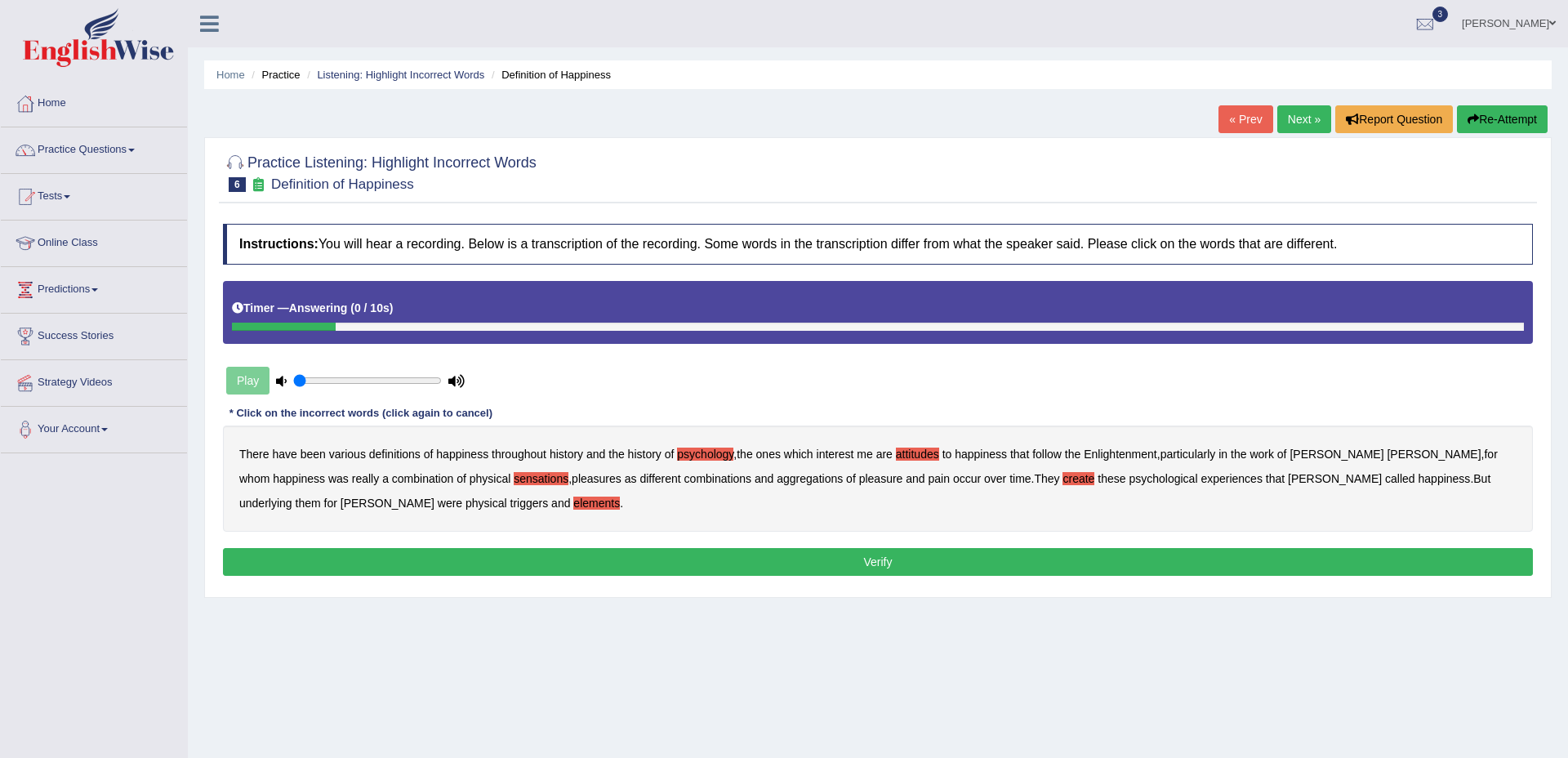
click at [884, 561] on button "Verify" at bounding box center [877, 562] width 1310 height 28
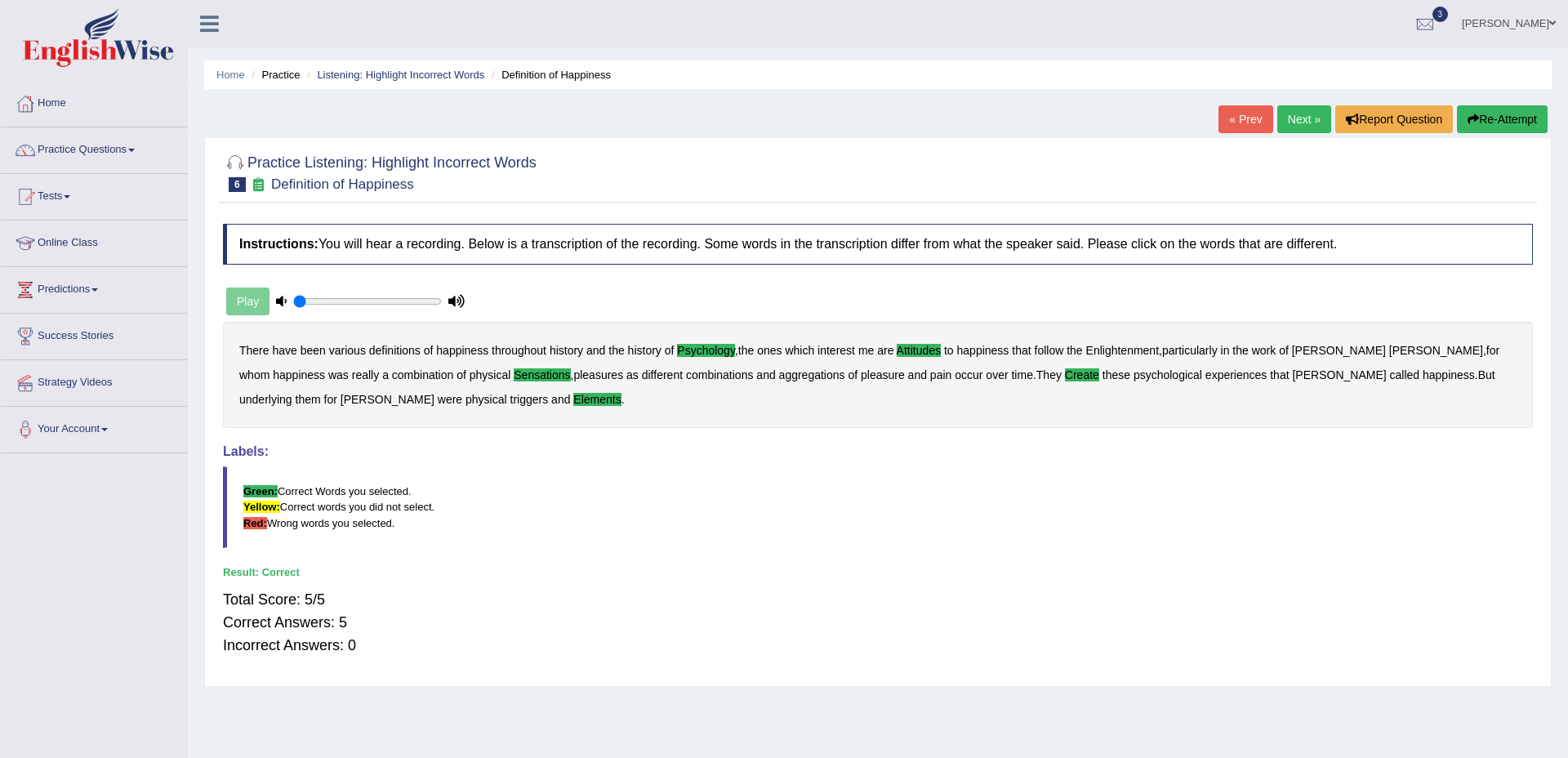
click at [1278, 123] on link "Next »" at bounding box center [1304, 120] width 54 height 28
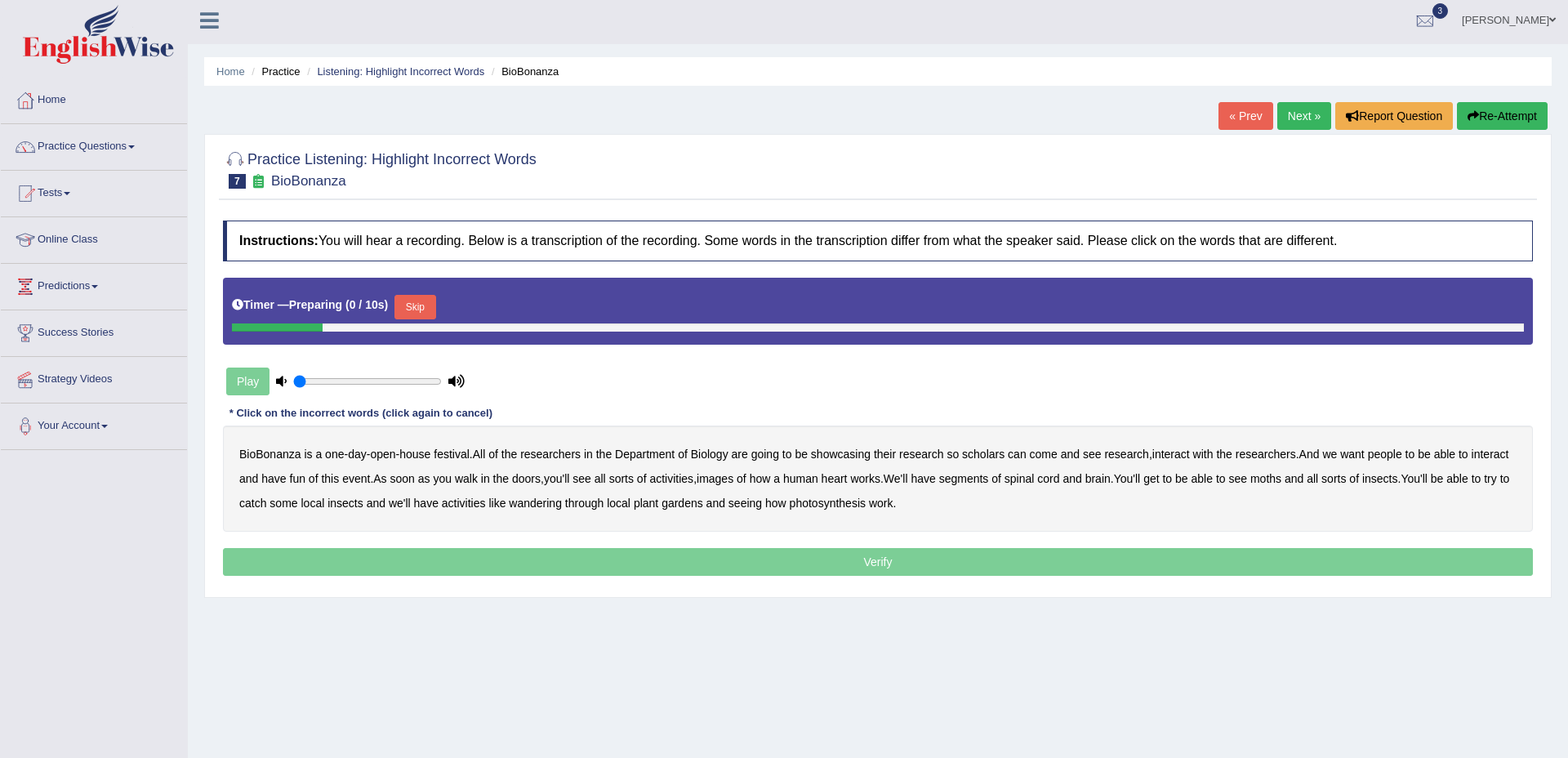
click at [429, 310] on button "Skip" at bounding box center [414, 307] width 41 height 24
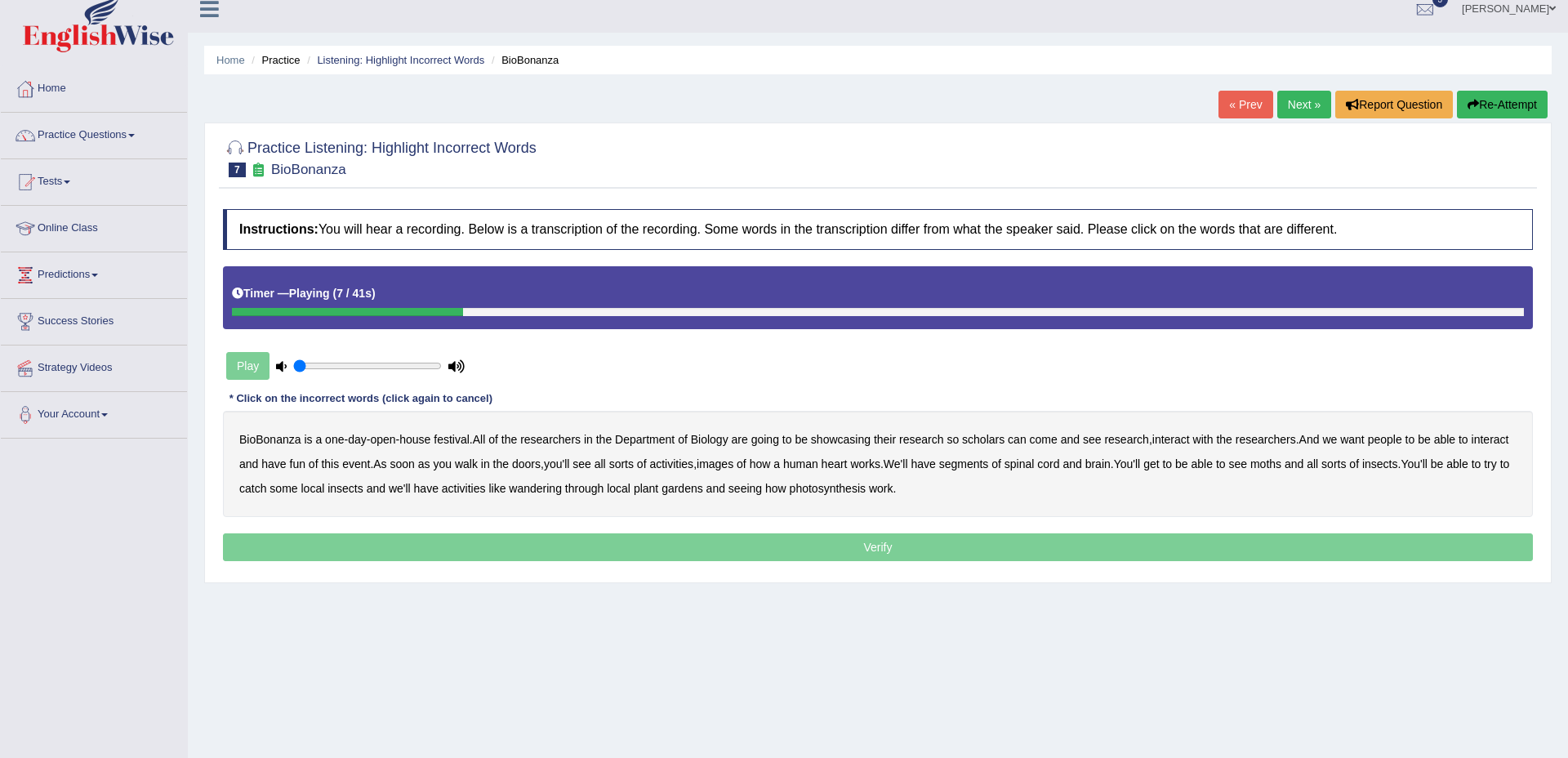
scroll to position [13, 0]
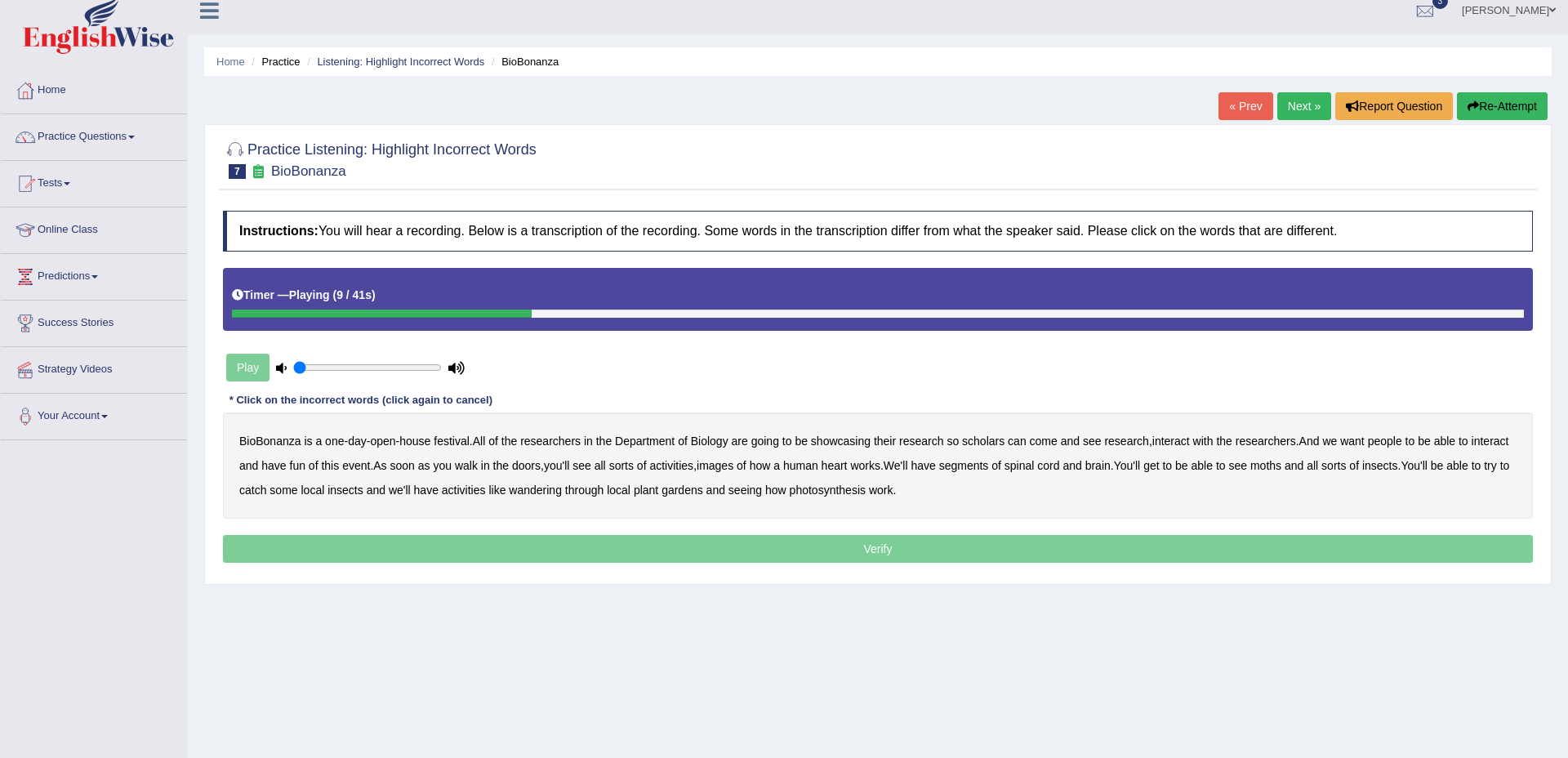
click at [989, 443] on b "scholars" at bounding box center [983, 441] width 42 height 13
click at [733, 468] on b "images" at bounding box center [715, 466] width 36 height 13
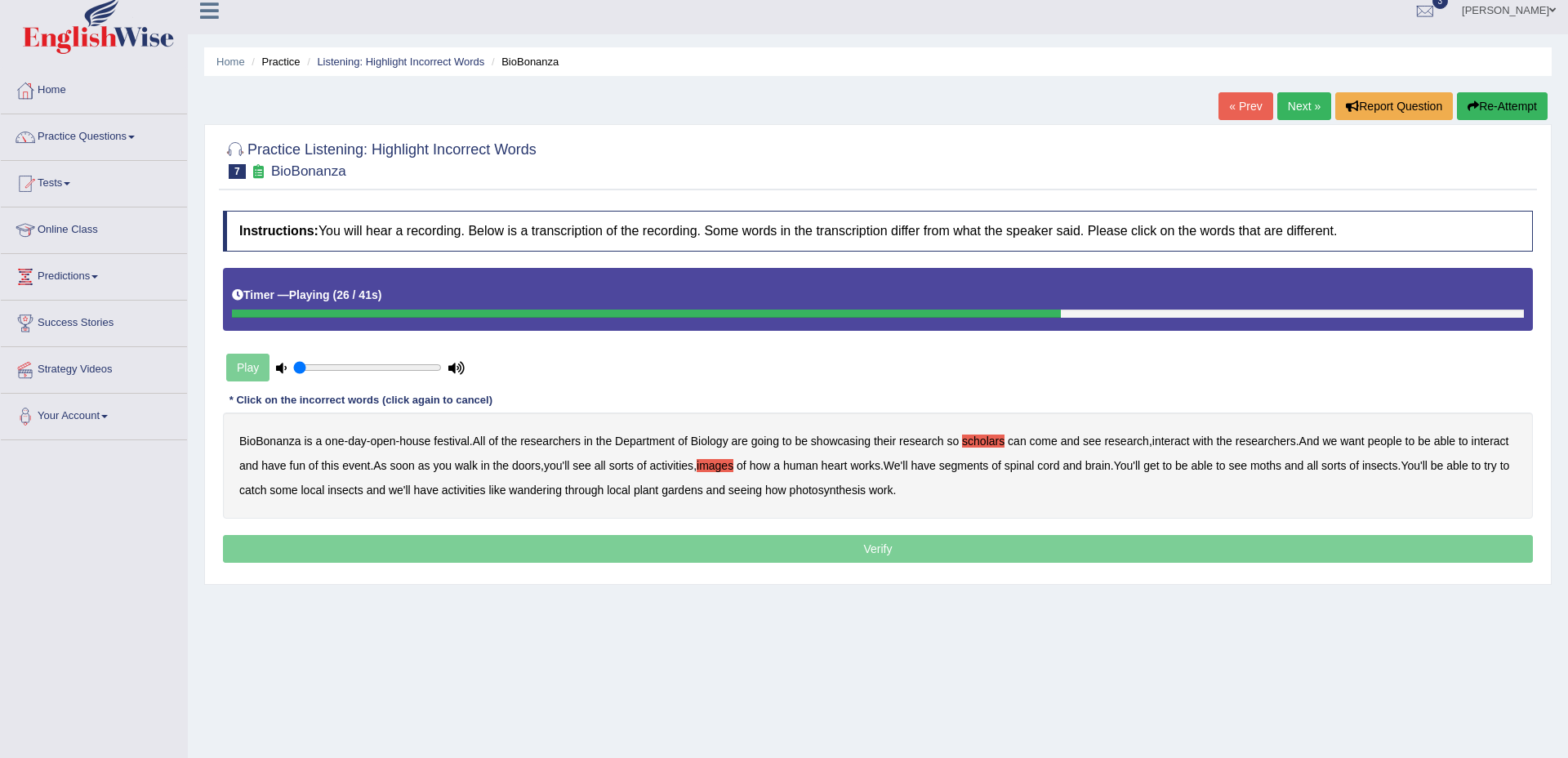
click at [989, 470] on b "segments" at bounding box center [964, 466] width 49 height 13
click at [1281, 472] on b "moths" at bounding box center [1266, 466] width 31 height 13
click at [562, 494] on b "wandering" at bounding box center [535, 490] width 53 height 13
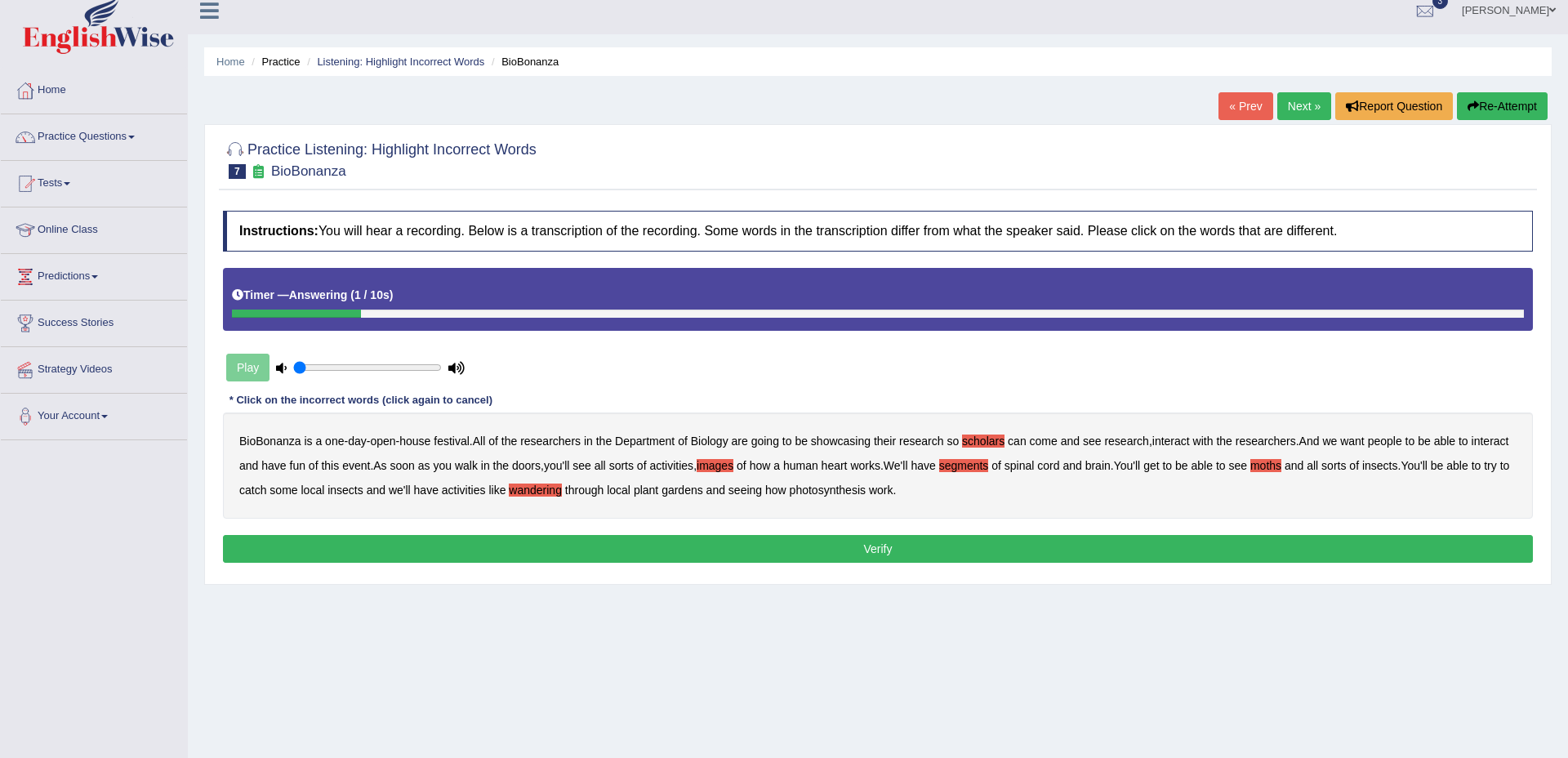
click at [860, 544] on button "Verify" at bounding box center [877, 549] width 1310 height 28
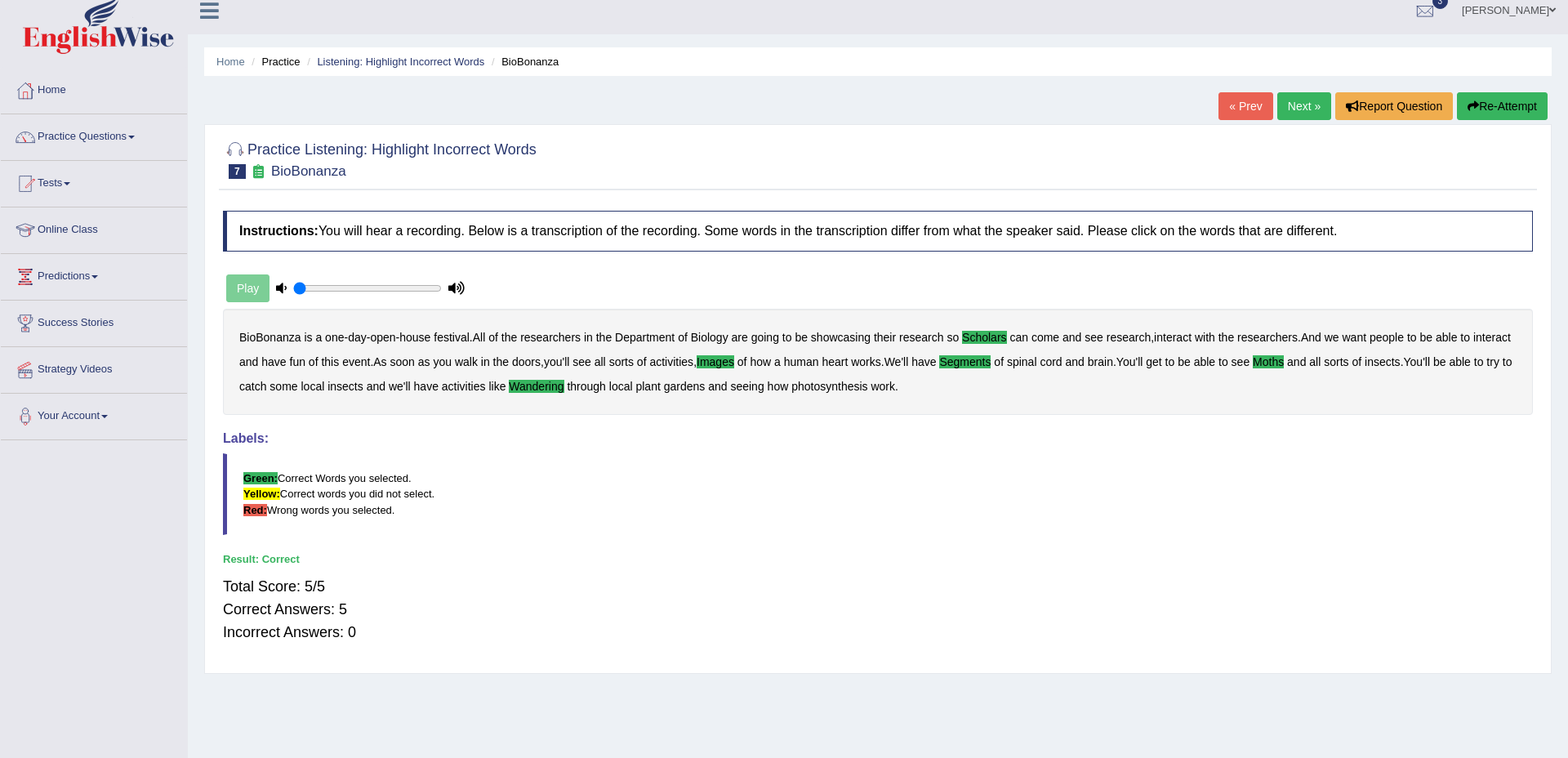
click at [1282, 92] on link "Next »" at bounding box center [1304, 106] width 54 height 28
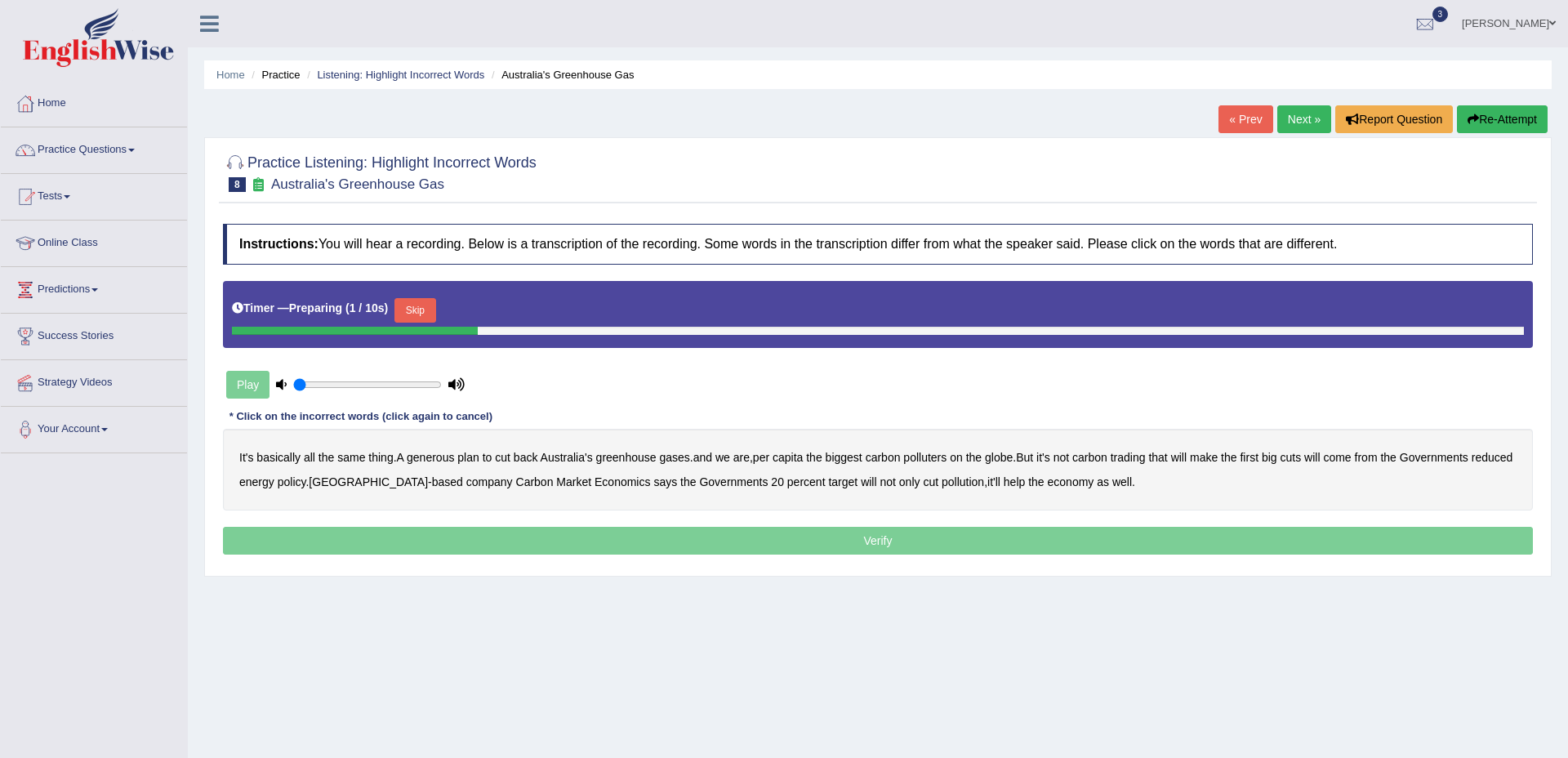
click at [418, 310] on button "Skip" at bounding box center [414, 310] width 41 height 24
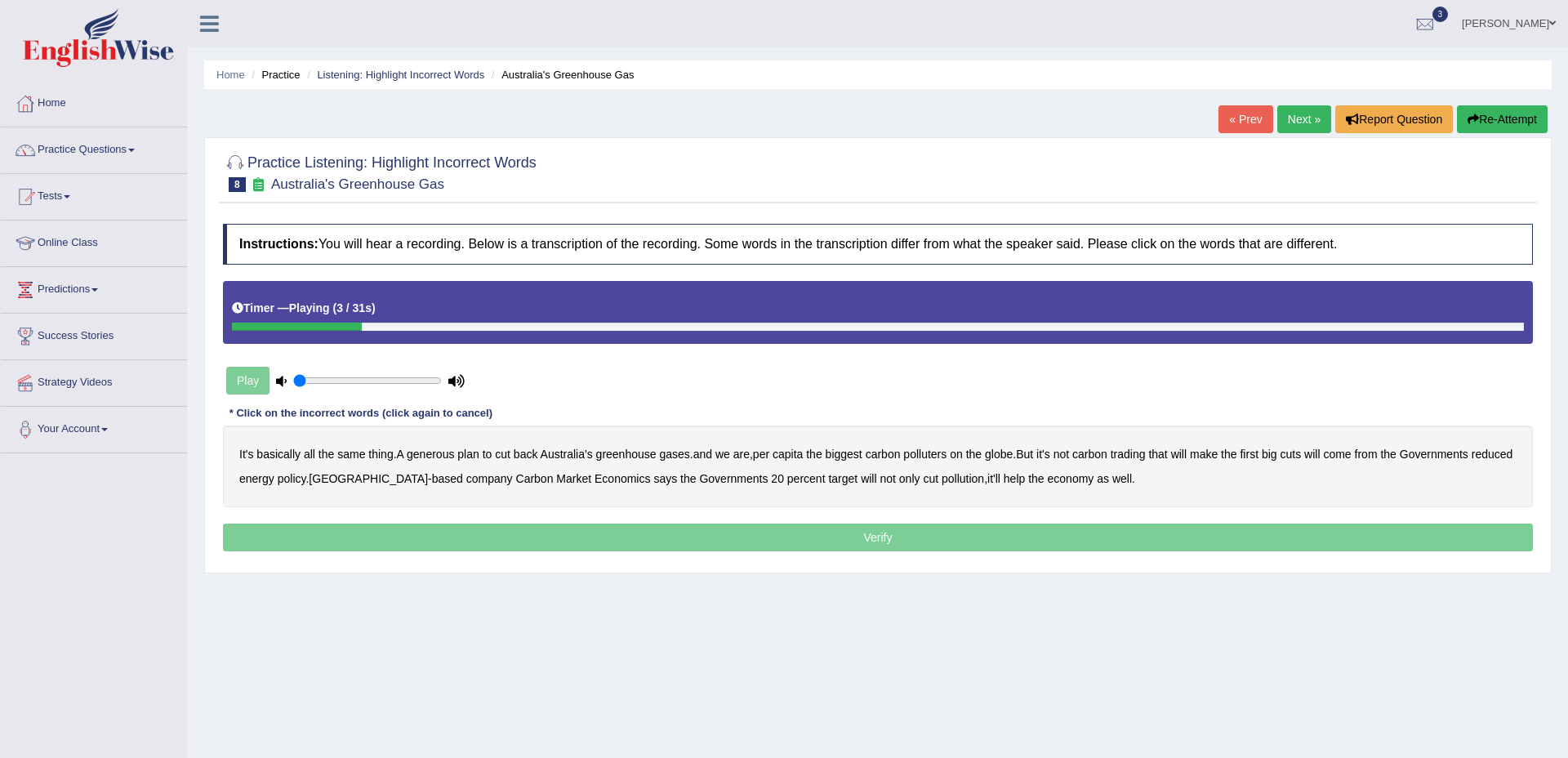
click at [443, 457] on b "generous" at bounding box center [430, 454] width 48 height 13
click at [1011, 457] on b "globe" at bounding box center [999, 454] width 28 height 13
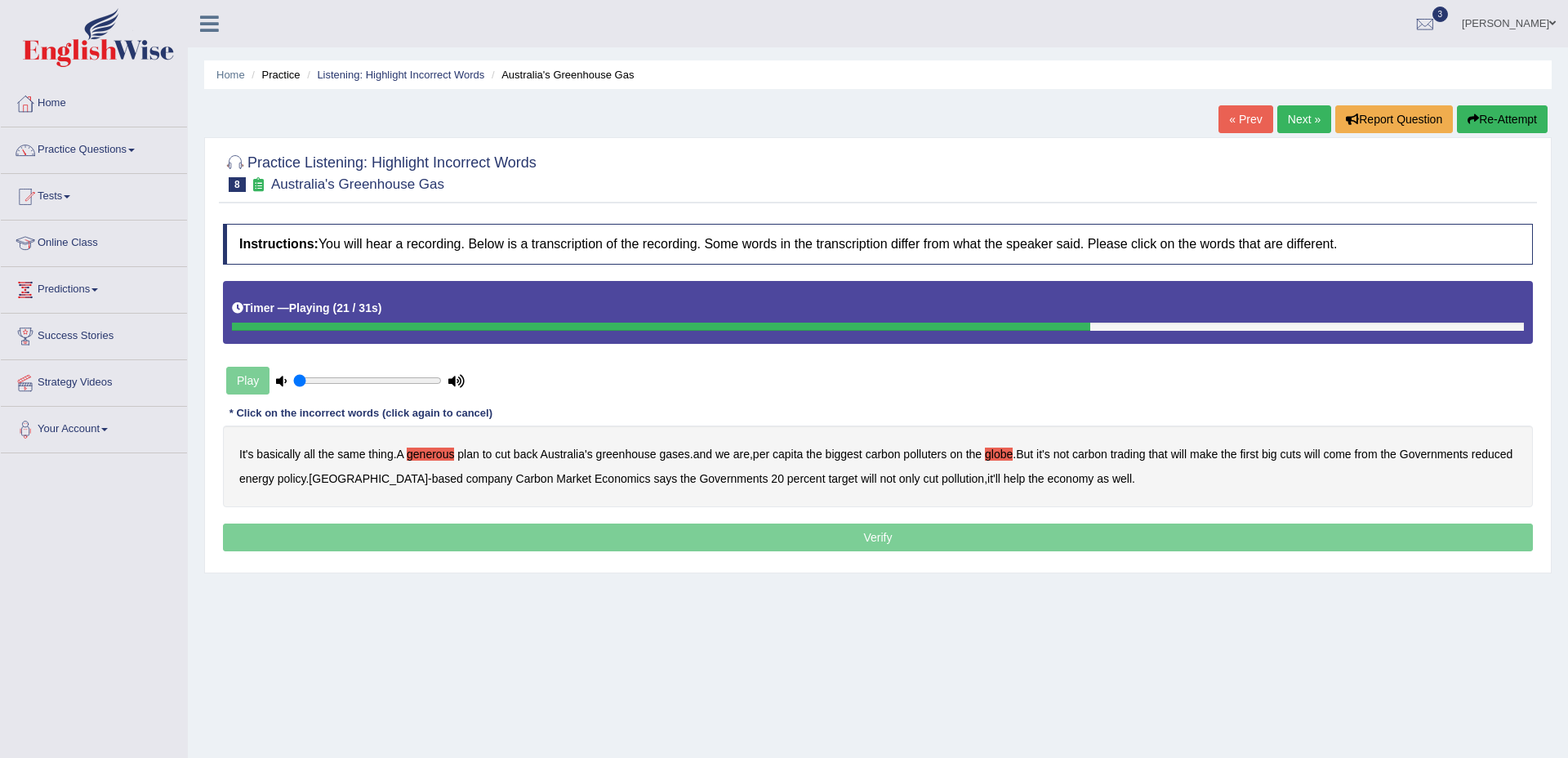
click at [1472, 461] on b "reduced" at bounding box center [1493, 454] width 42 height 13
click at [306, 481] on b "policy" at bounding box center [291, 479] width 29 height 13
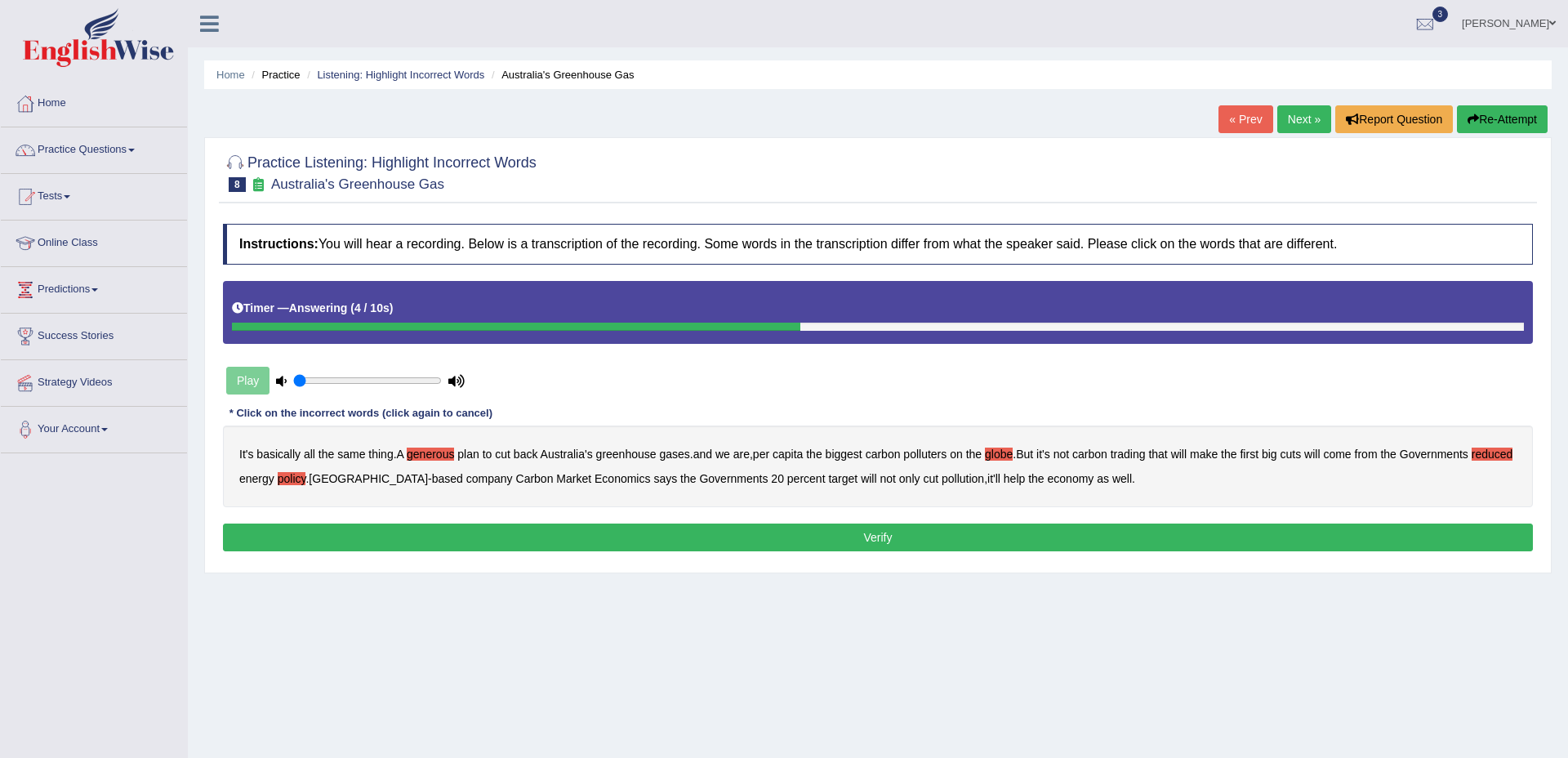
click at [843, 541] on button "Verify" at bounding box center [877, 538] width 1310 height 28
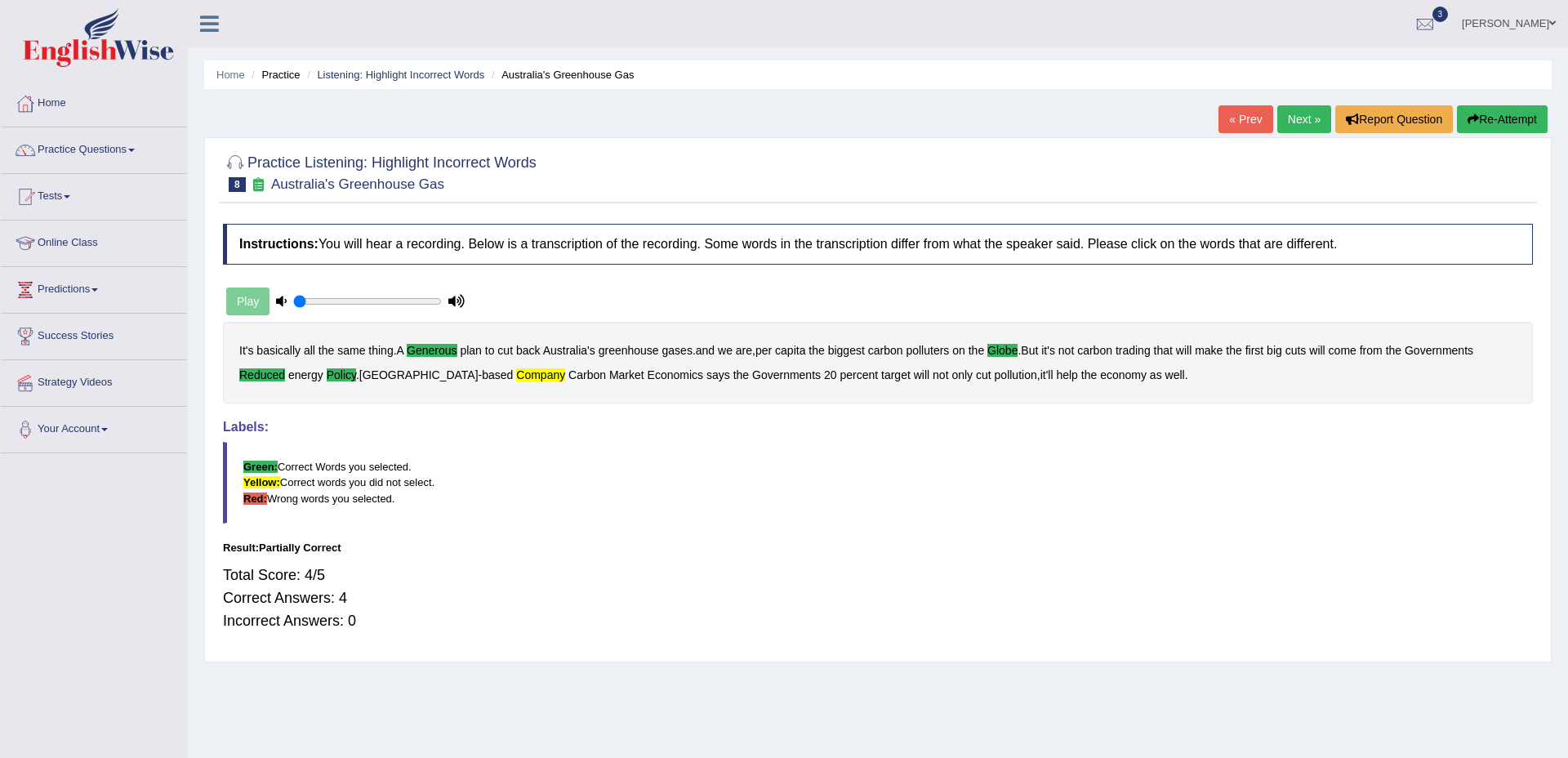
click at [1278, 121] on link "Next »" at bounding box center [1304, 120] width 54 height 28
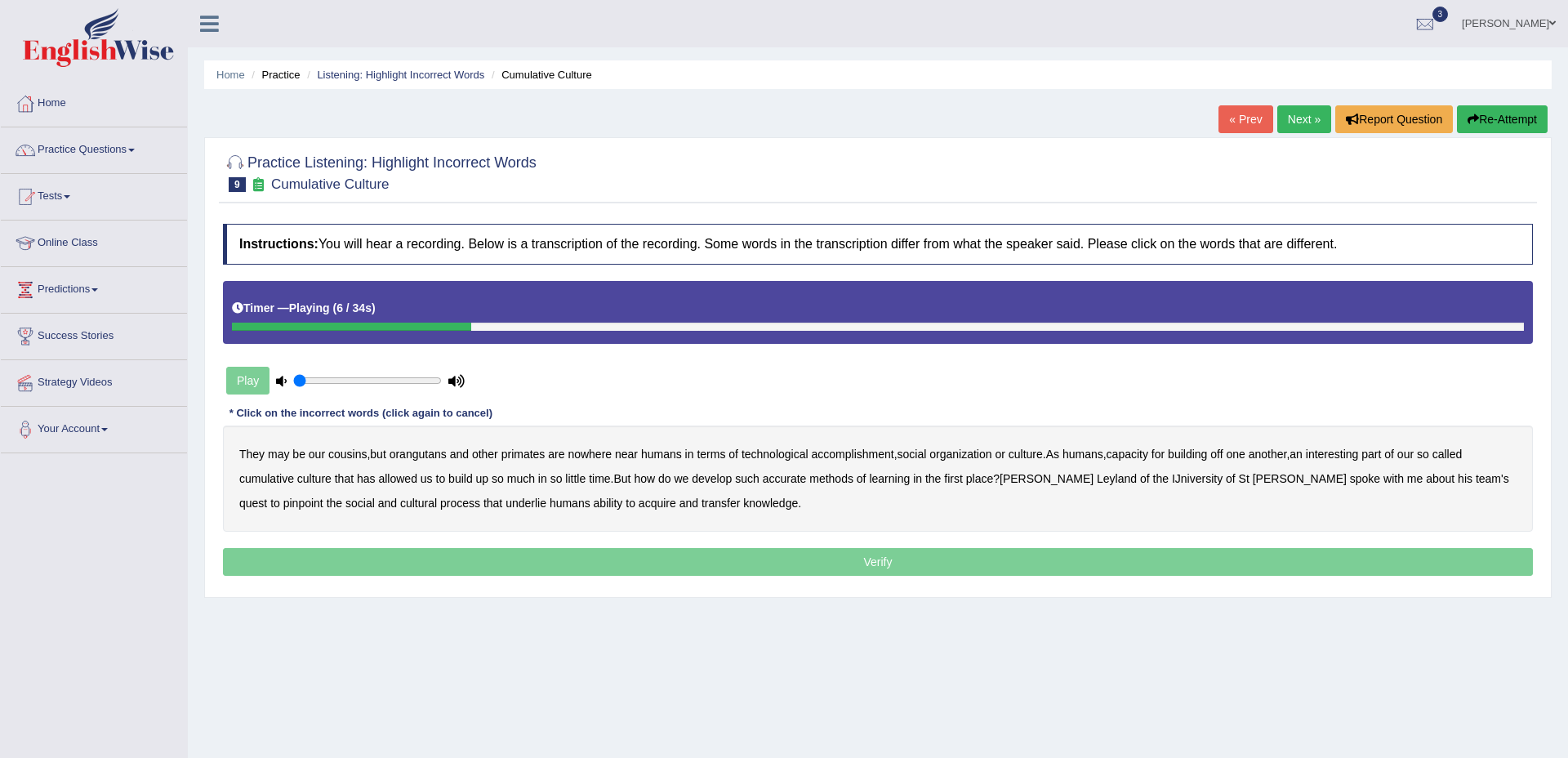
click at [868, 457] on b "accomplishment" at bounding box center [853, 454] width 82 height 13
click at [1359, 454] on b "interesting" at bounding box center [1332, 454] width 53 height 13
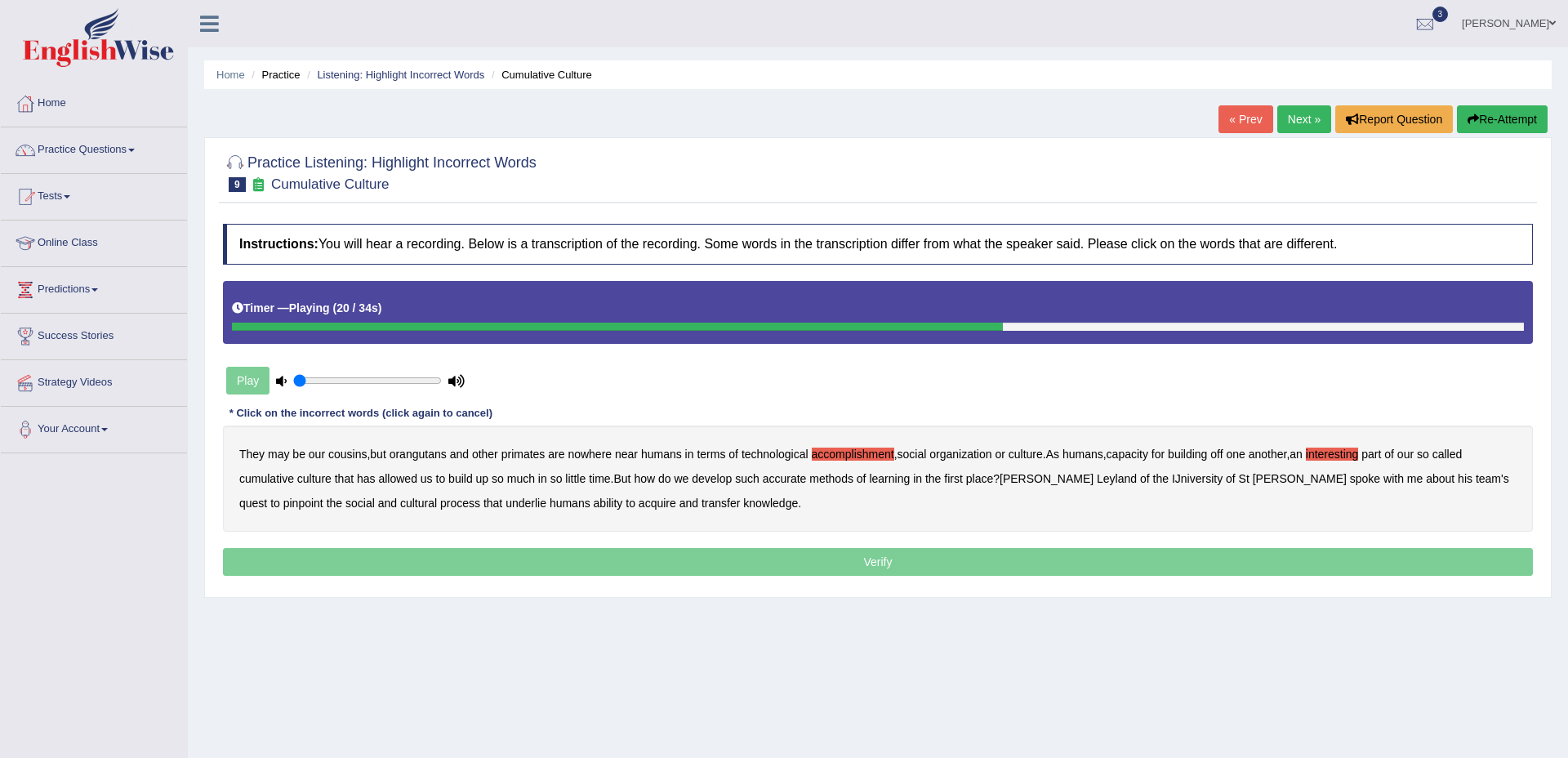
click at [788, 482] on b "accurate" at bounding box center [784, 479] width 44 height 13
click at [1172, 483] on b "IJniversity" at bounding box center [1197, 479] width 50 height 13
drag, startPoint x: 319, startPoint y: 507, endPoint x: 347, endPoint y: 505, distance: 28.1
click at [400, 507] on b "cultural" at bounding box center [419, 503] width 36 height 13
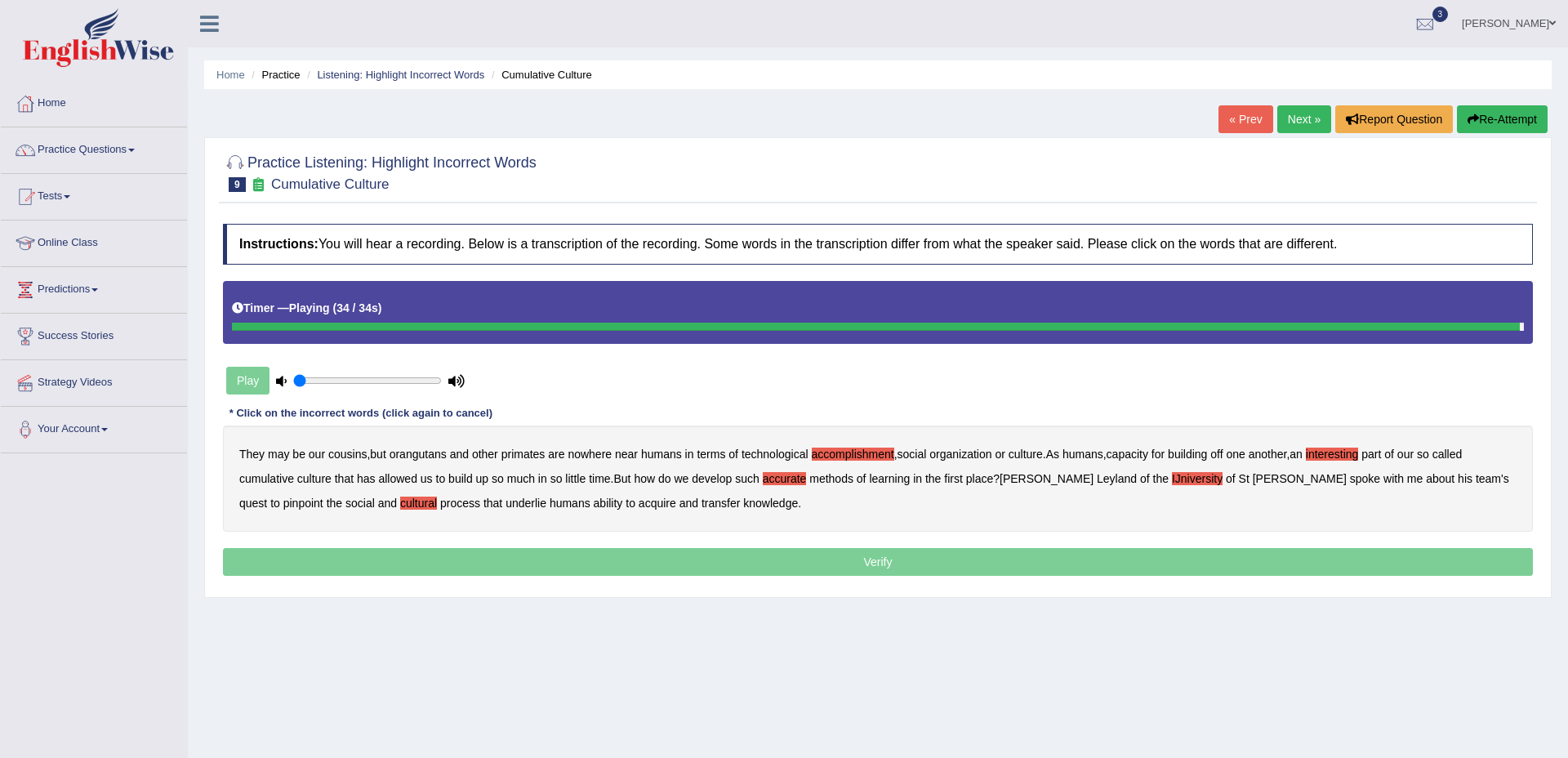
click at [701, 504] on b "transfer" at bounding box center [720, 503] width 38 height 13
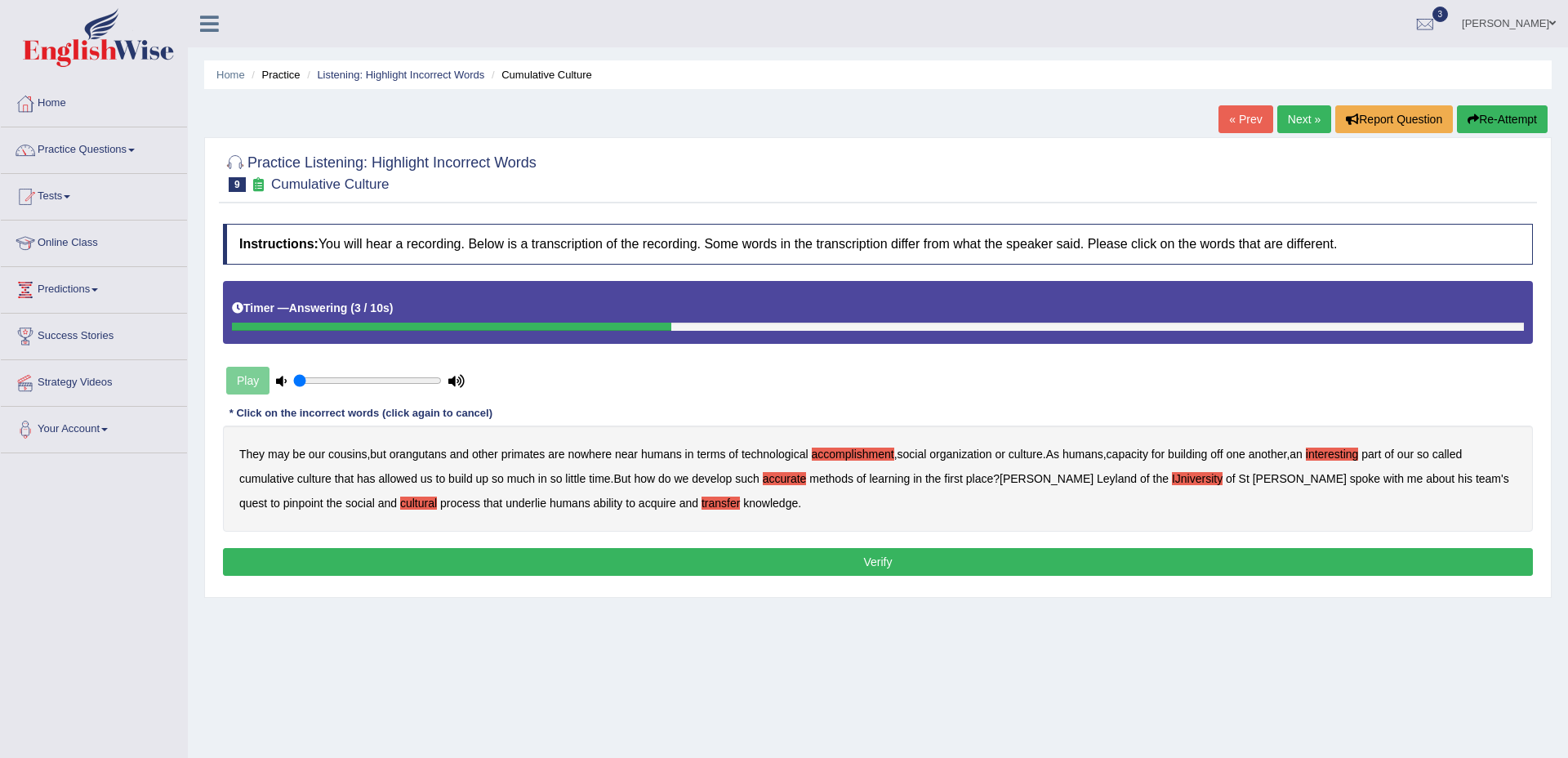
click at [815, 559] on button "Verify" at bounding box center [877, 562] width 1310 height 28
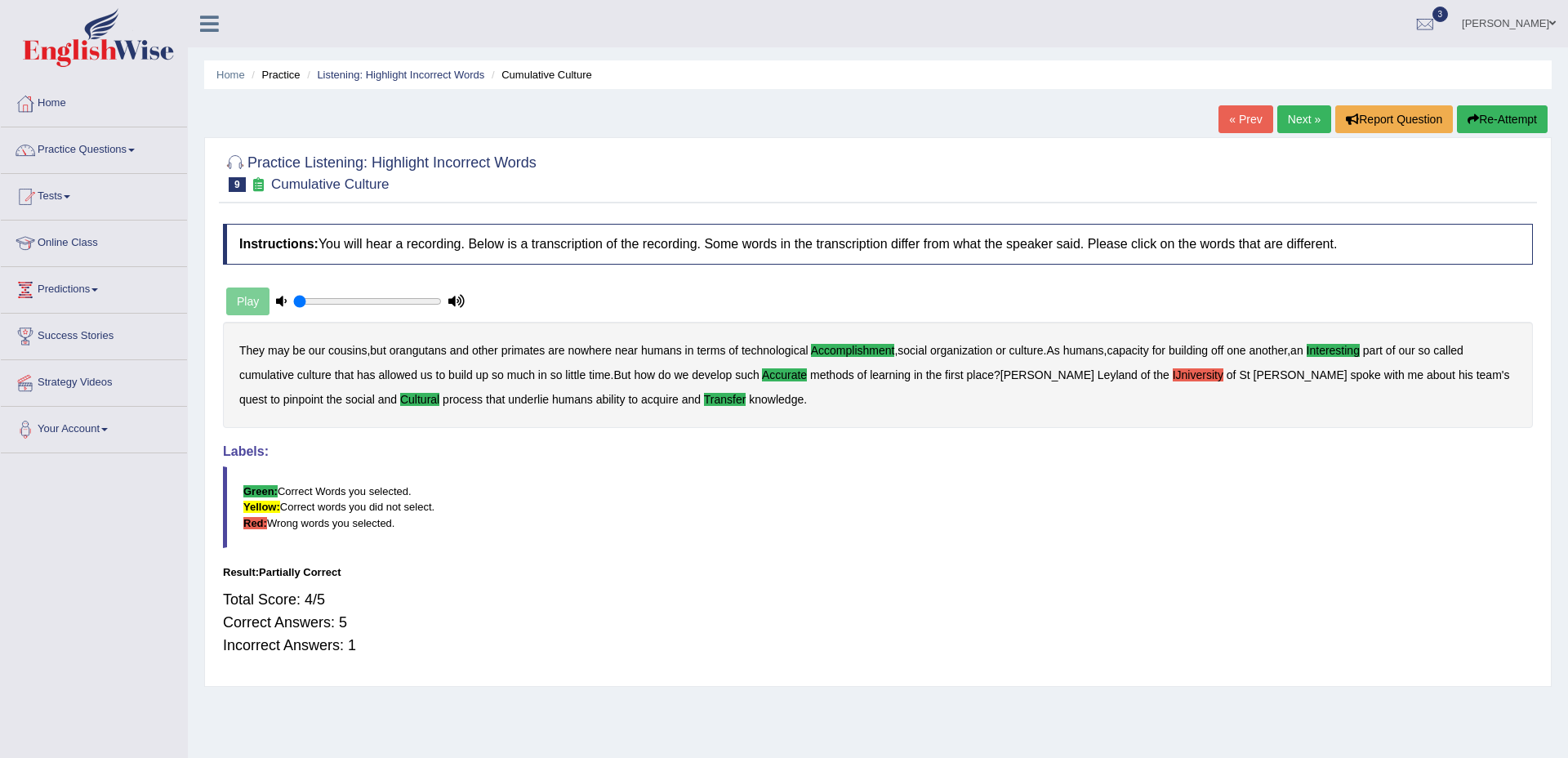
click at [1283, 114] on link "Next »" at bounding box center [1304, 120] width 54 height 28
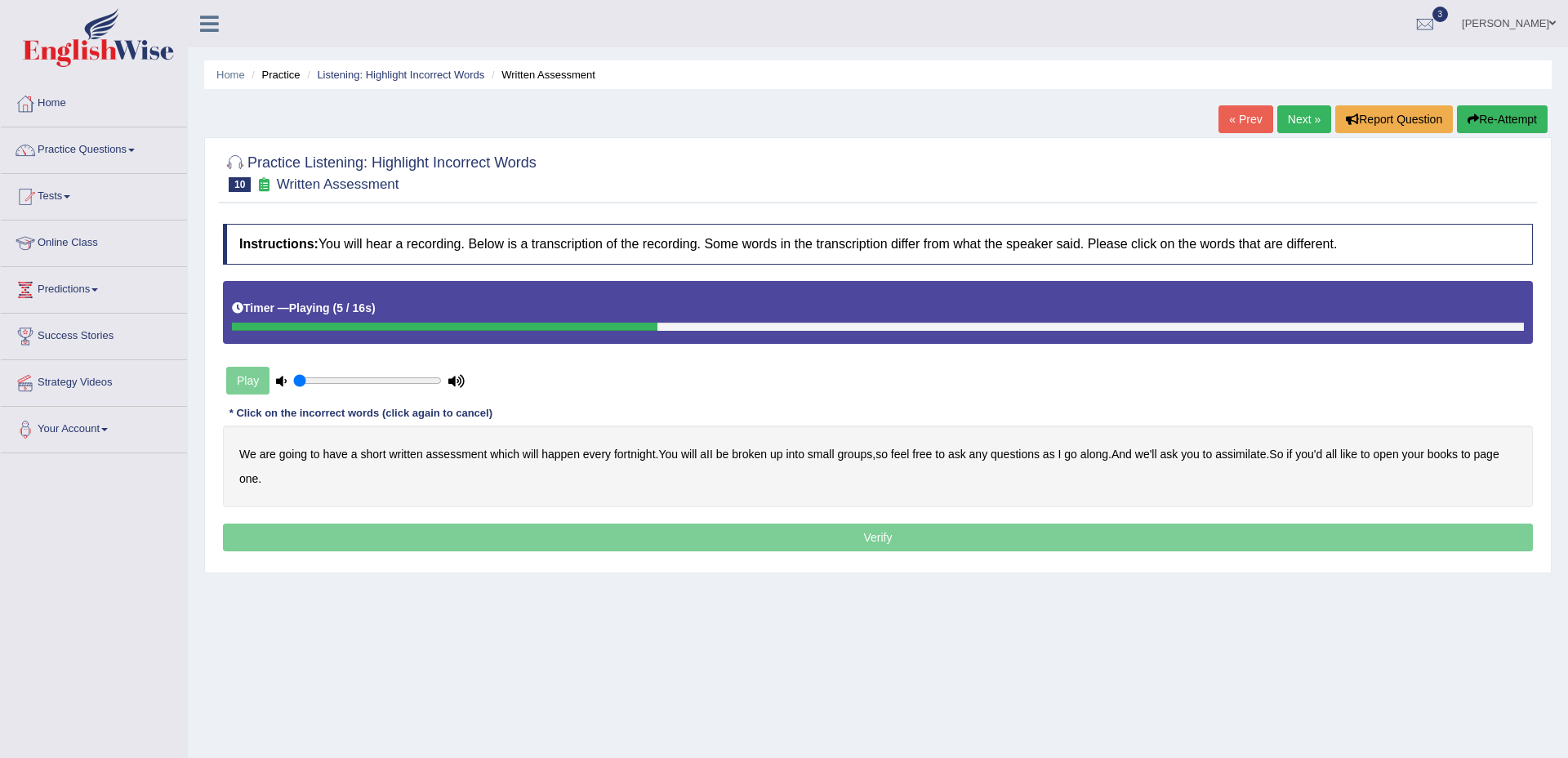
click at [761, 458] on b "broken" at bounding box center [749, 454] width 36 height 13
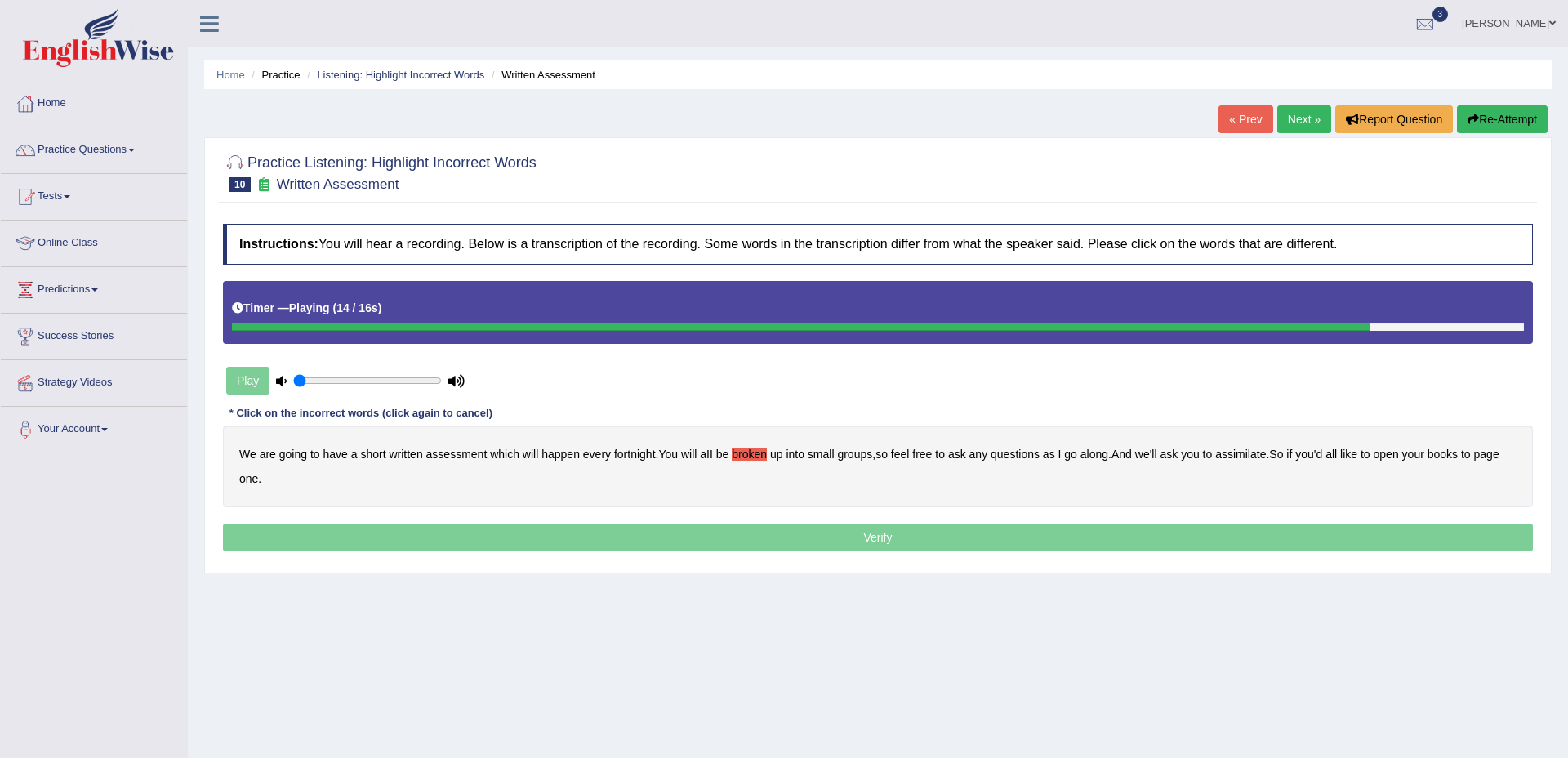
click at [1266, 457] on b "assimilate" at bounding box center [1240, 454] width 50 height 13
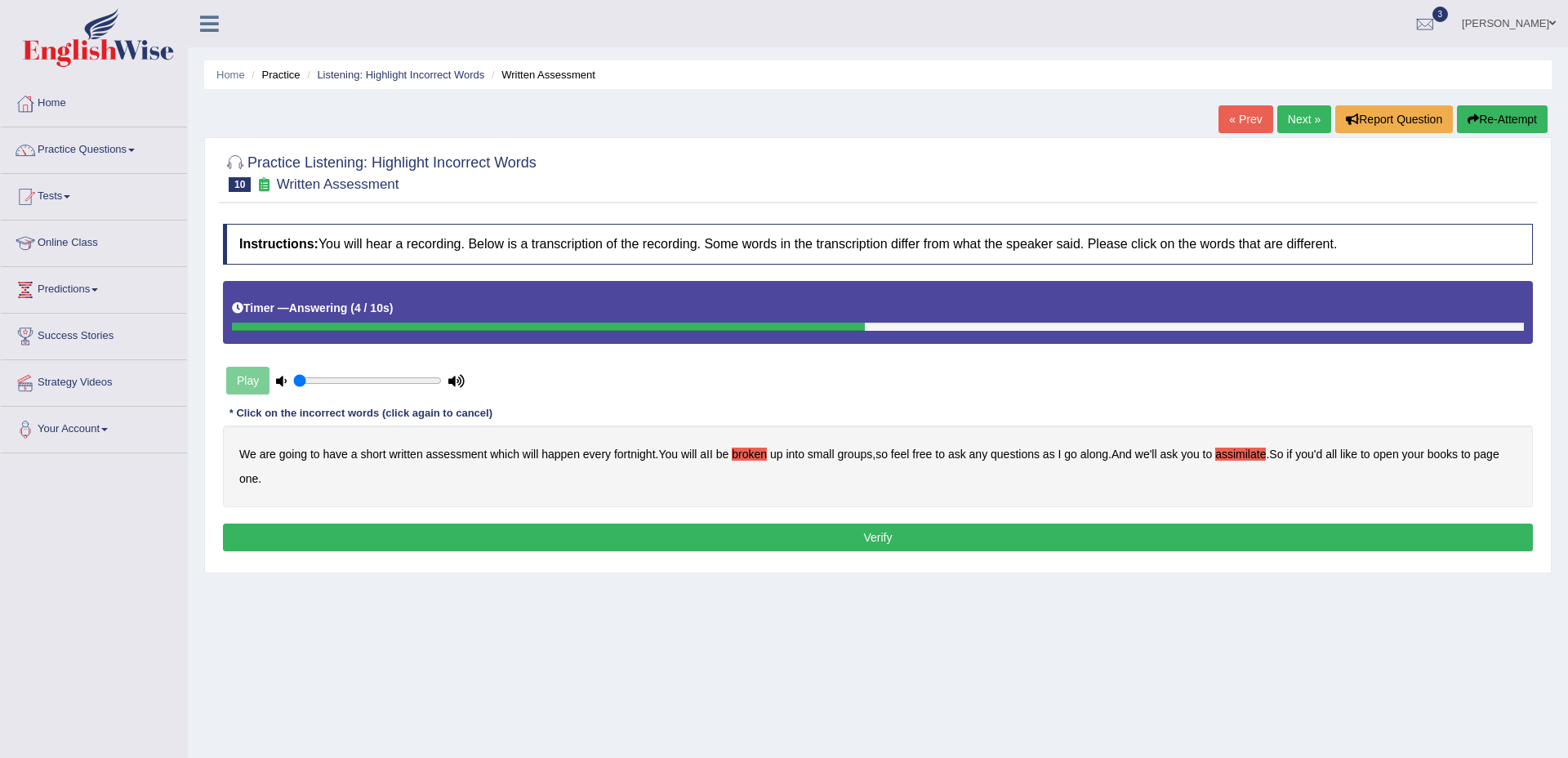
click at [1178, 457] on b "ask" at bounding box center [1168, 454] width 18 height 13
click at [1153, 539] on button "Verify" at bounding box center [877, 538] width 1310 height 28
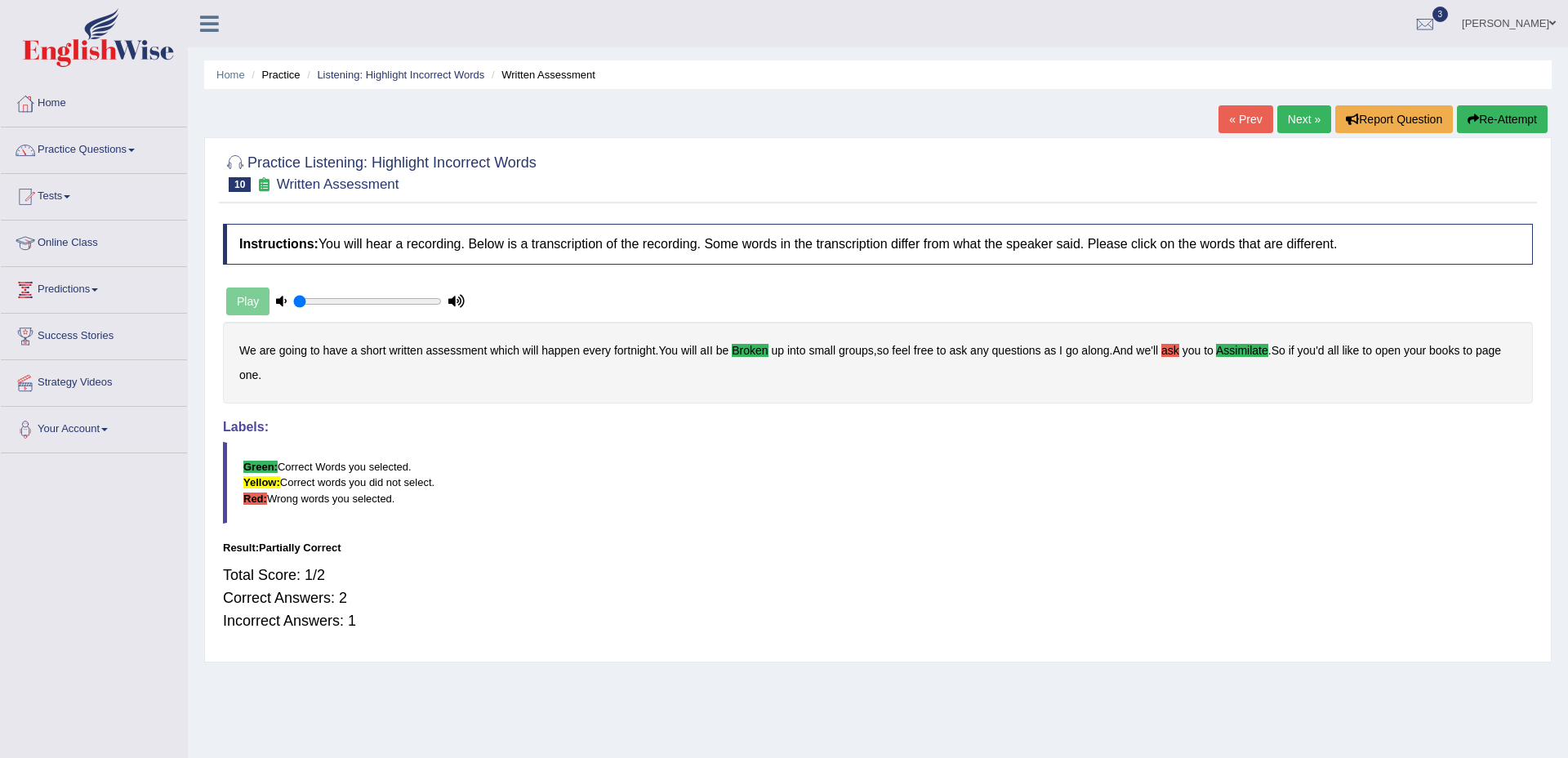
click at [252, 297] on div "Play" at bounding box center [345, 301] width 245 height 41
click at [1487, 112] on button "Re-Attempt" at bounding box center [1502, 120] width 91 height 28
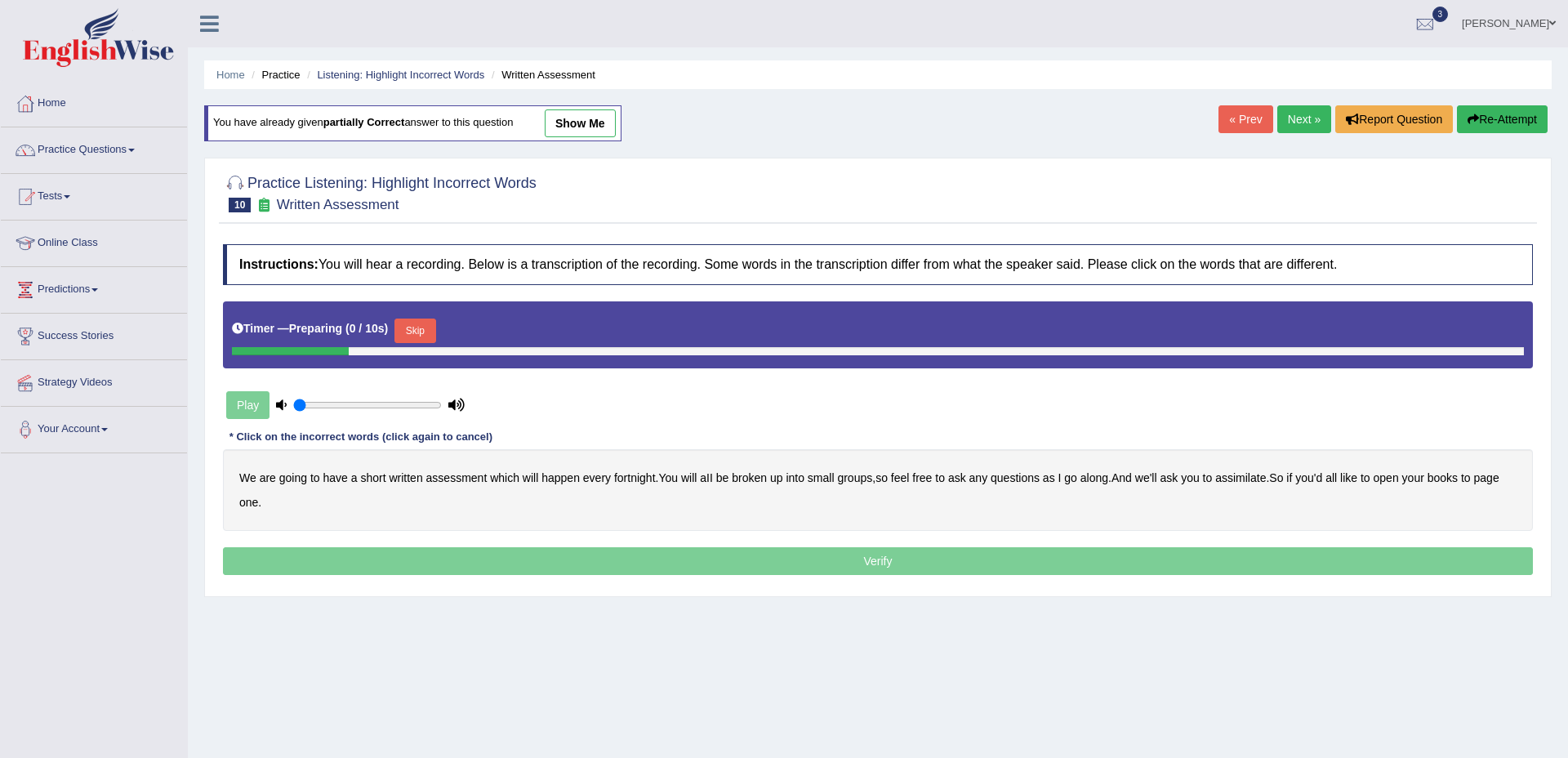
click at [426, 323] on button "Skip" at bounding box center [414, 330] width 41 height 24
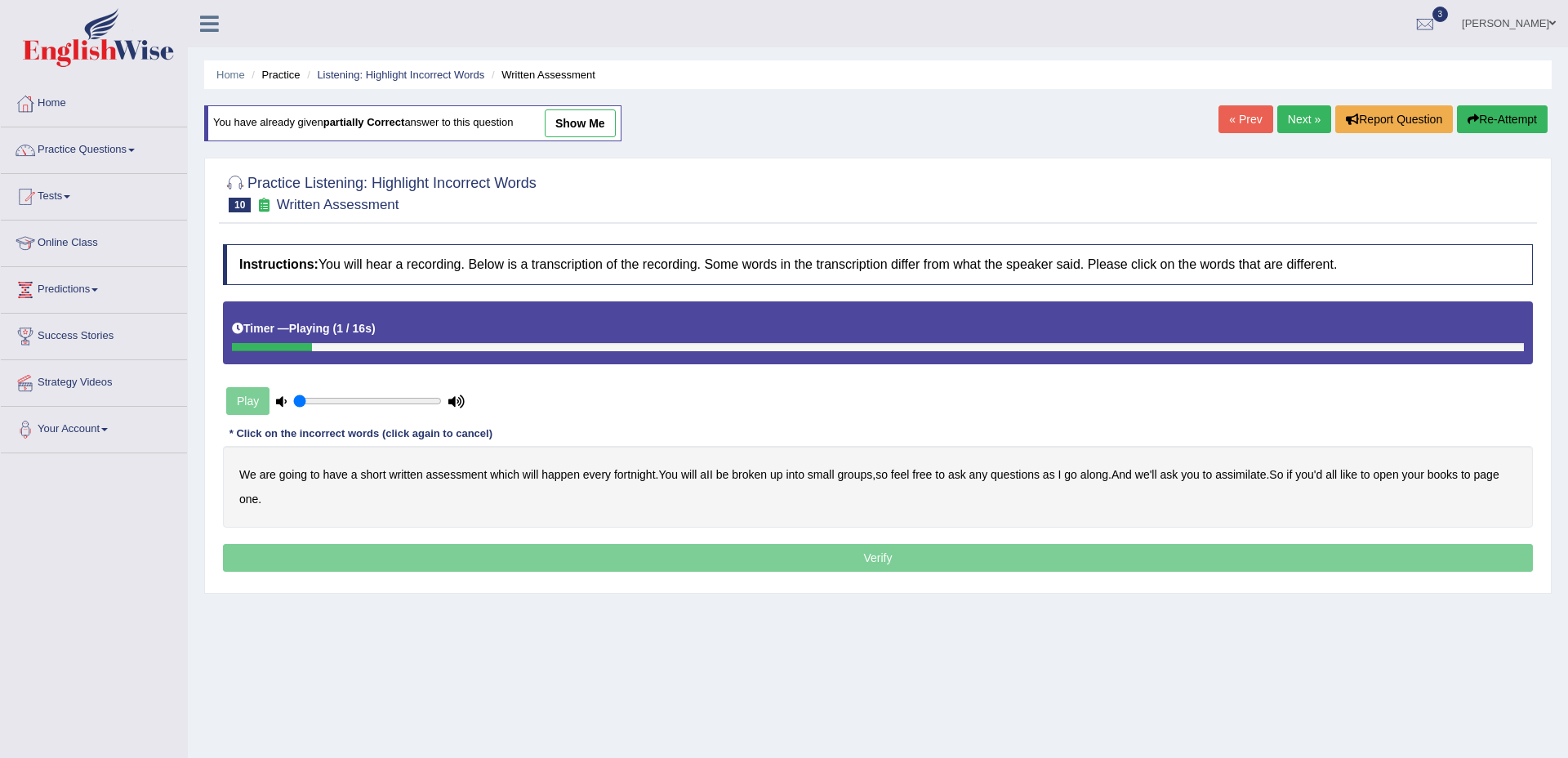
scroll to position [10, 0]
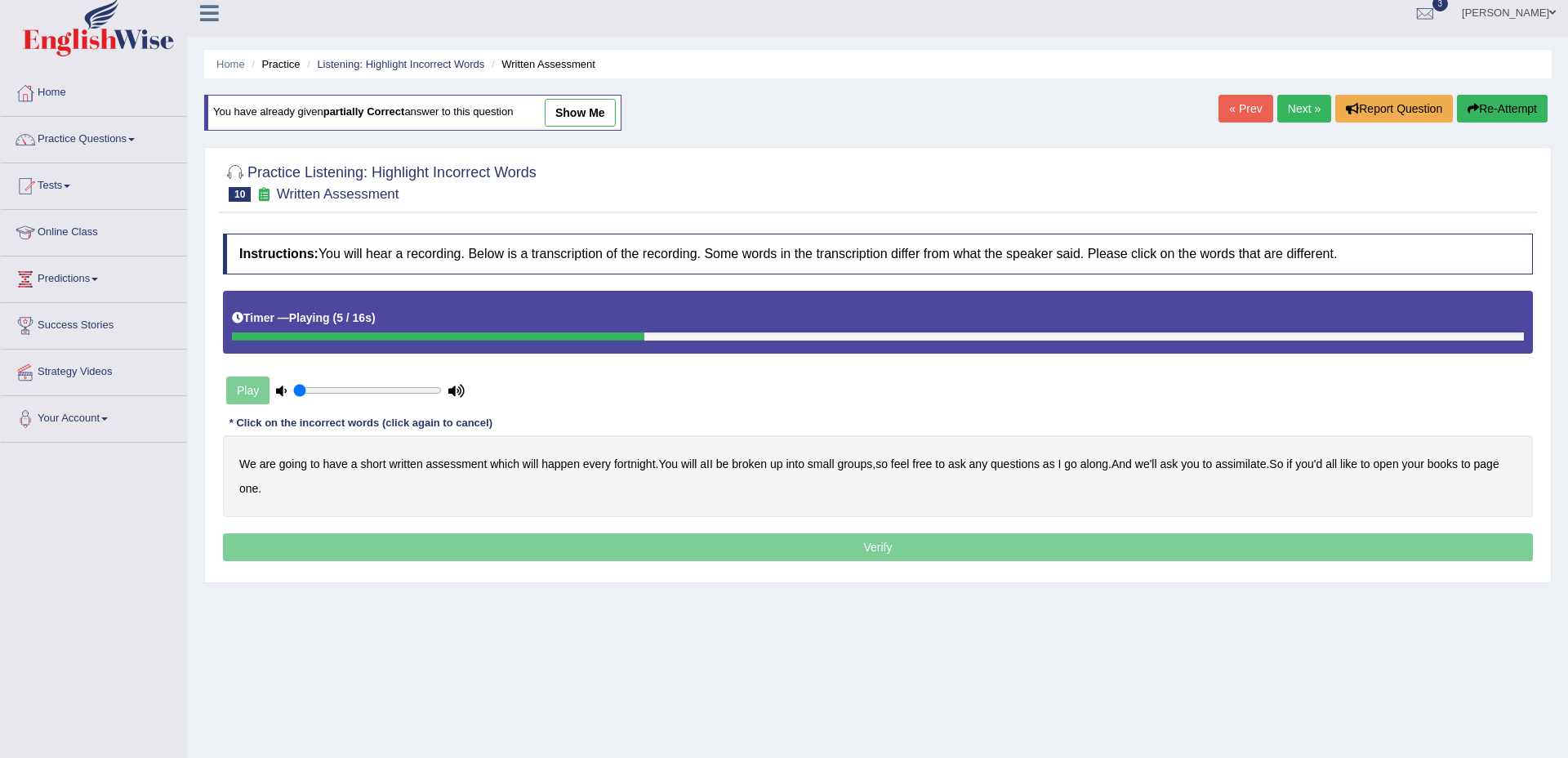
click at [758, 467] on b "broken" at bounding box center [749, 464] width 36 height 13
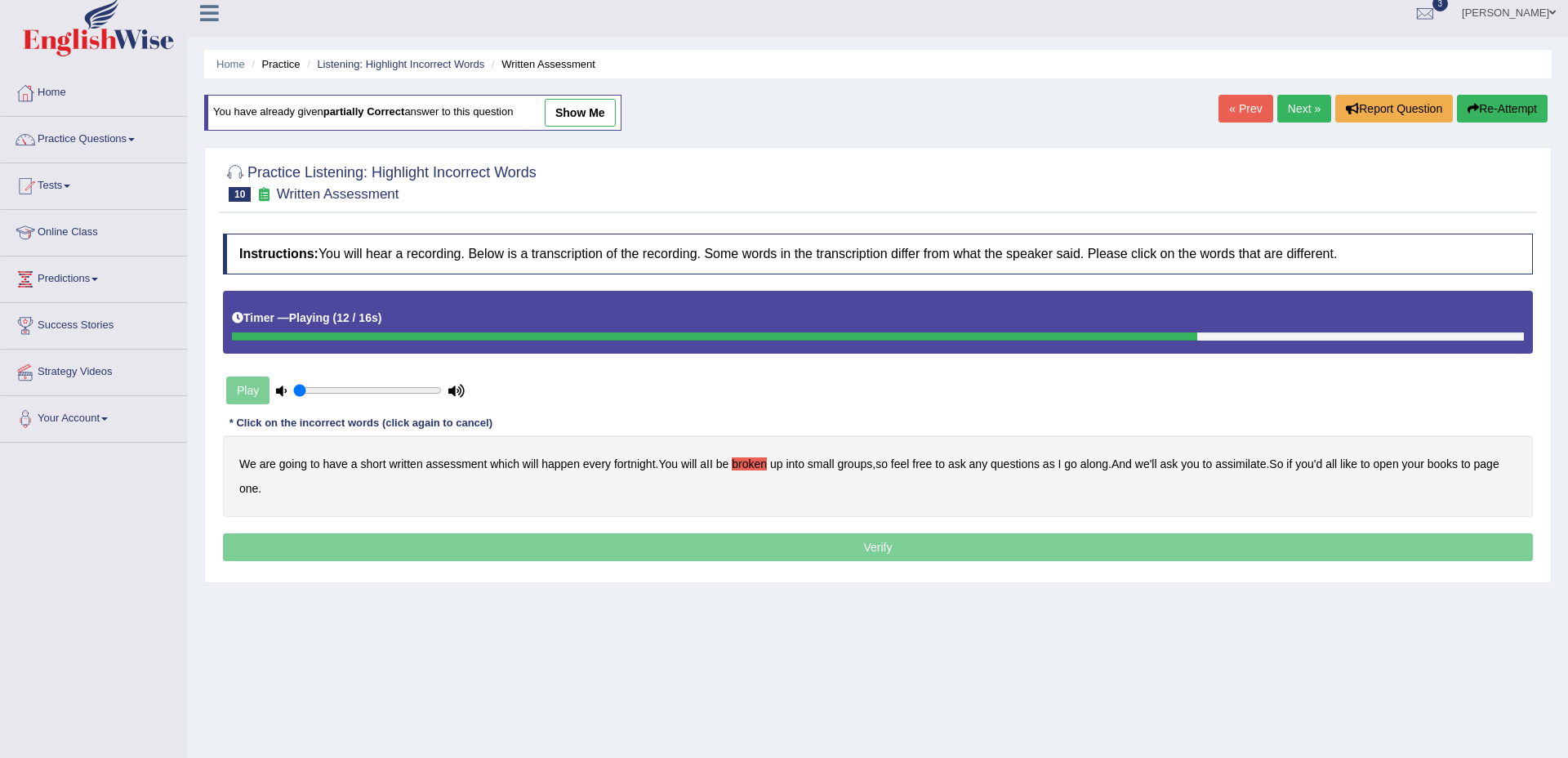
click at [1252, 467] on b "assimilate" at bounding box center [1240, 464] width 50 height 13
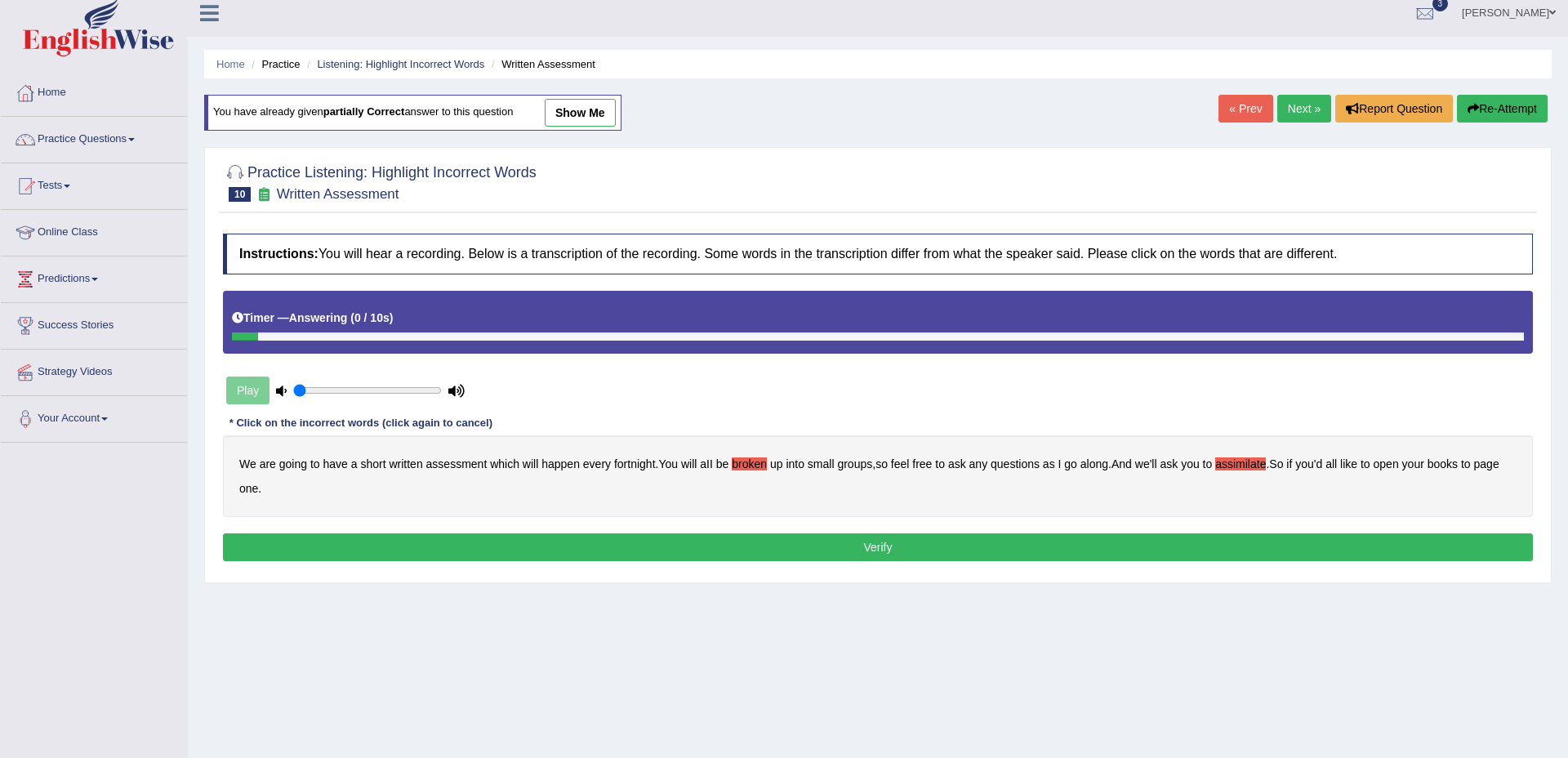
click at [829, 542] on button "Verify" at bounding box center [877, 547] width 1310 height 28
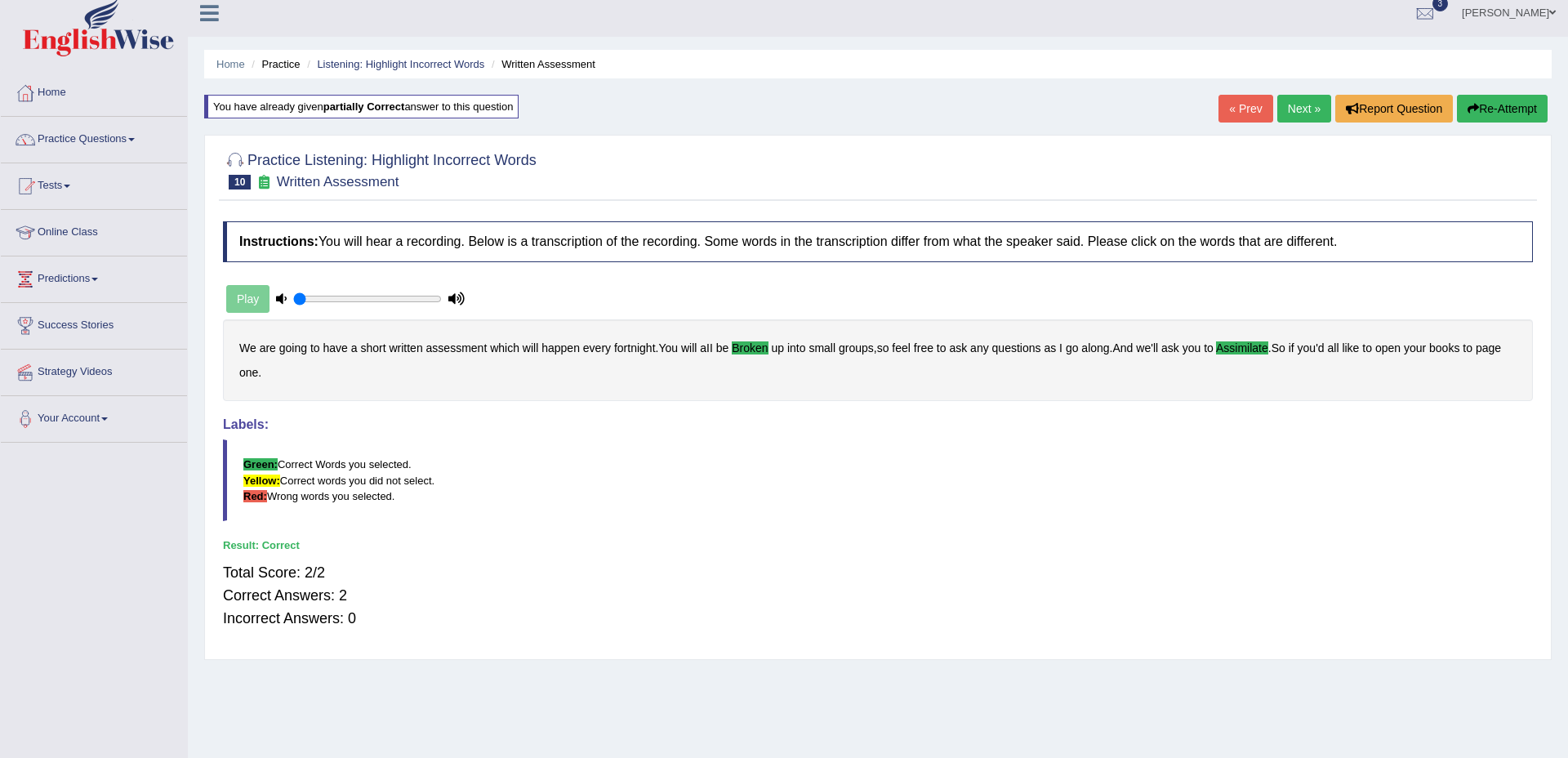
click at [1319, 110] on link "Next »" at bounding box center [1304, 108] width 54 height 28
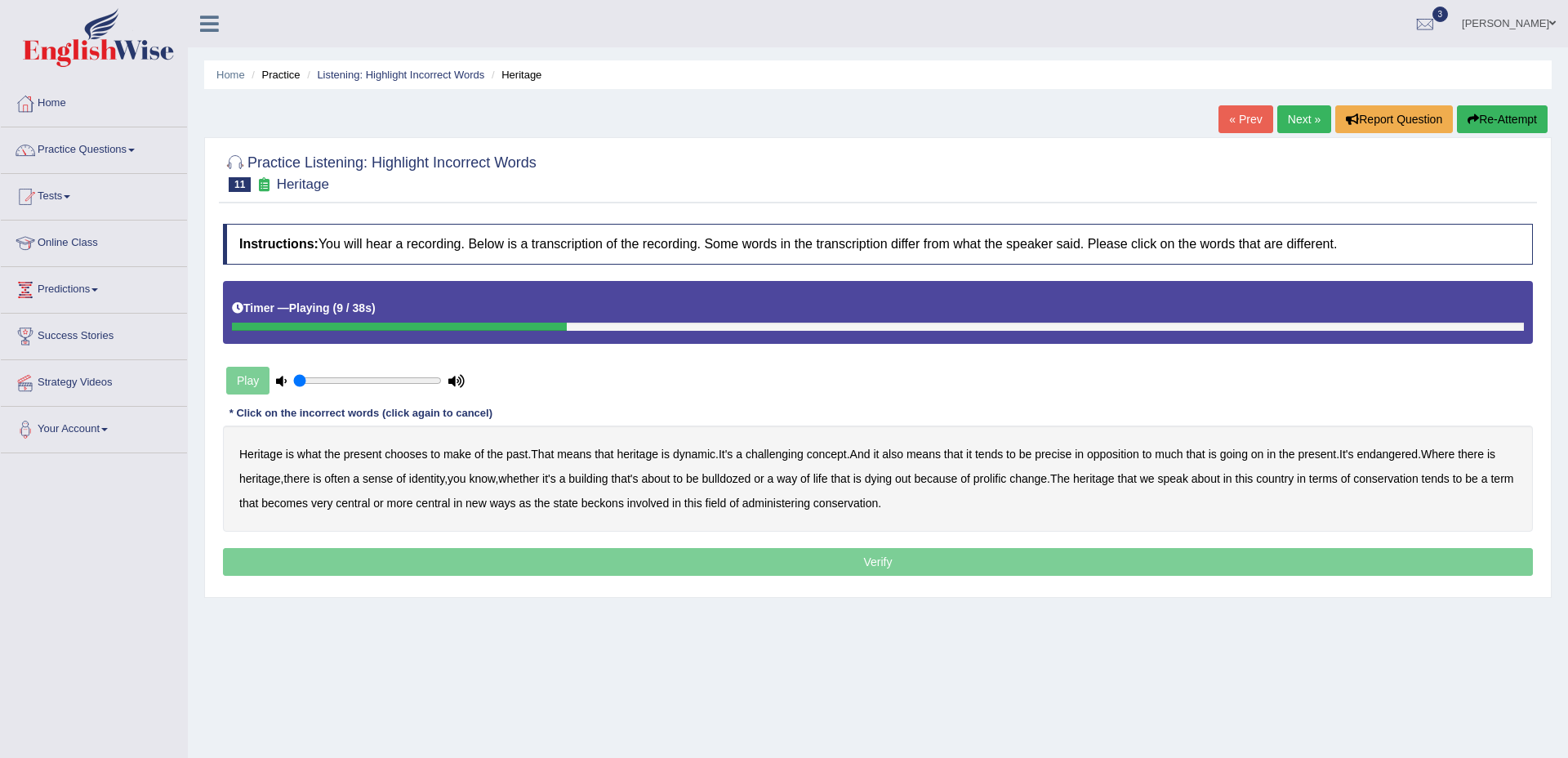
click at [788, 458] on b "challenging" at bounding box center [774, 454] width 58 height 13
click at [1064, 454] on b "precise" at bounding box center [1053, 454] width 36 height 13
click at [445, 482] on b "identity" at bounding box center [426, 479] width 36 height 13
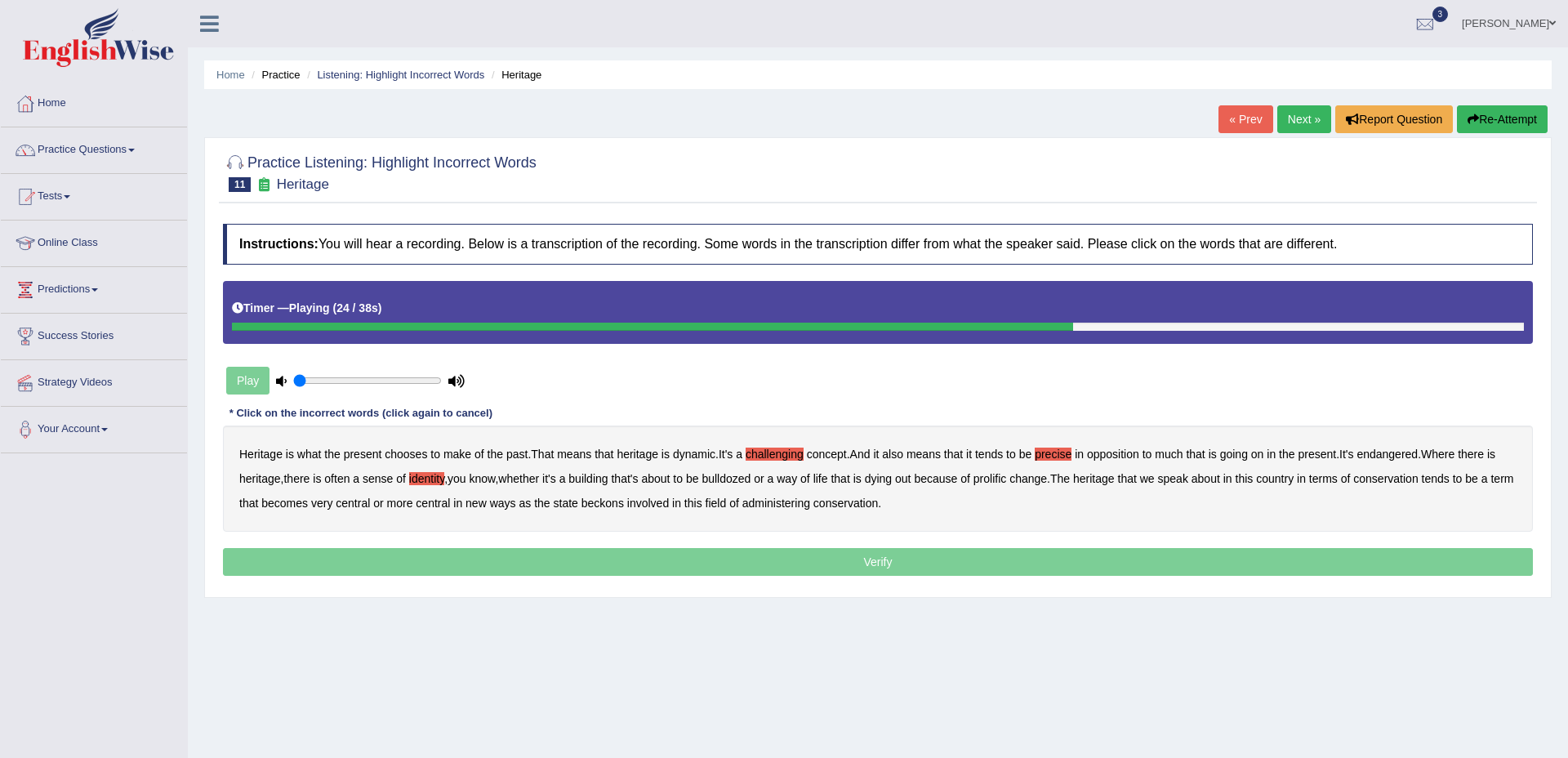
click at [1006, 477] on b "prolific" at bounding box center [990, 479] width 33 height 13
click at [624, 505] on b "beckons" at bounding box center [602, 503] width 42 height 13
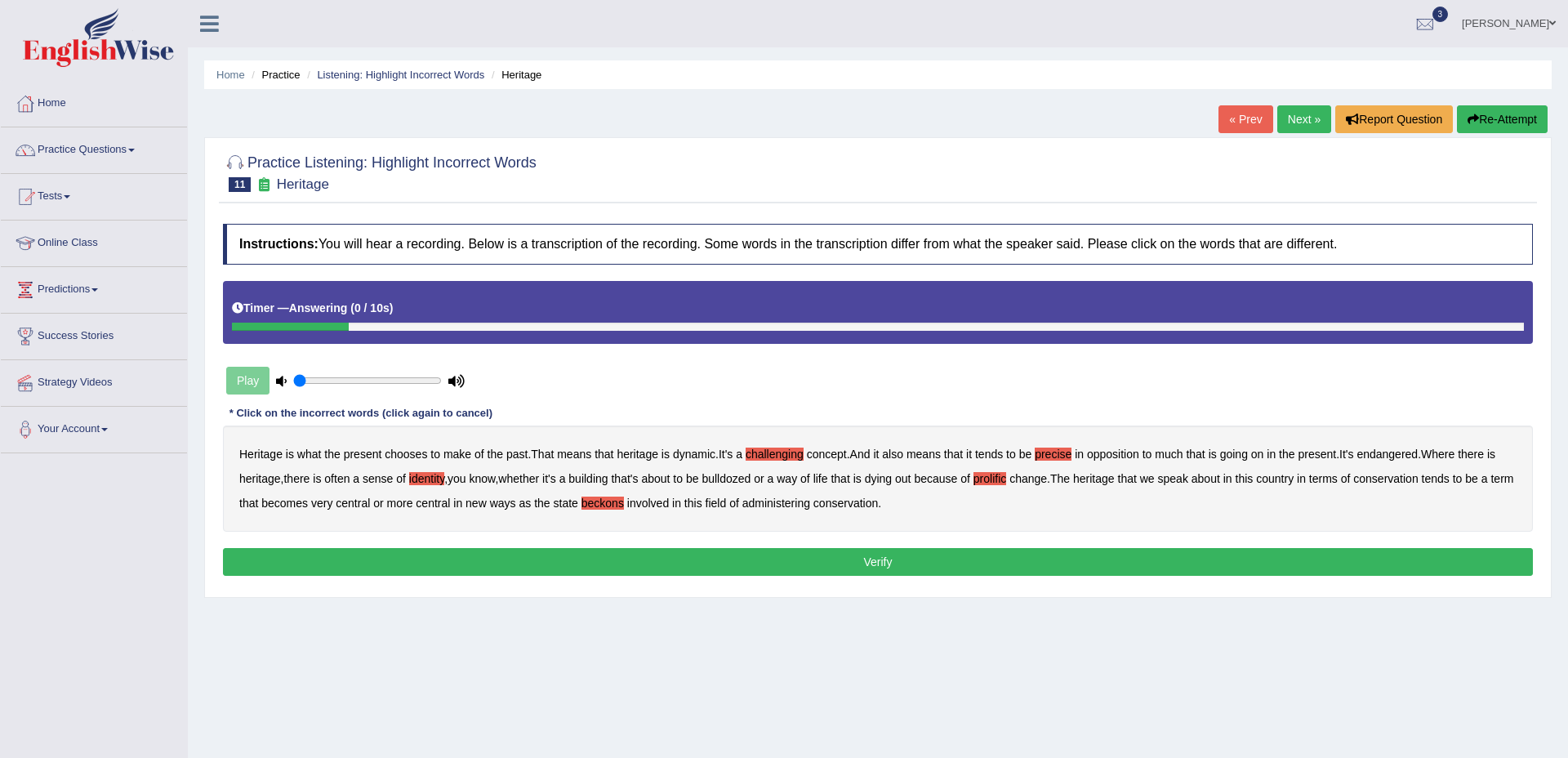
click at [853, 562] on button "Verify" at bounding box center [877, 562] width 1310 height 28
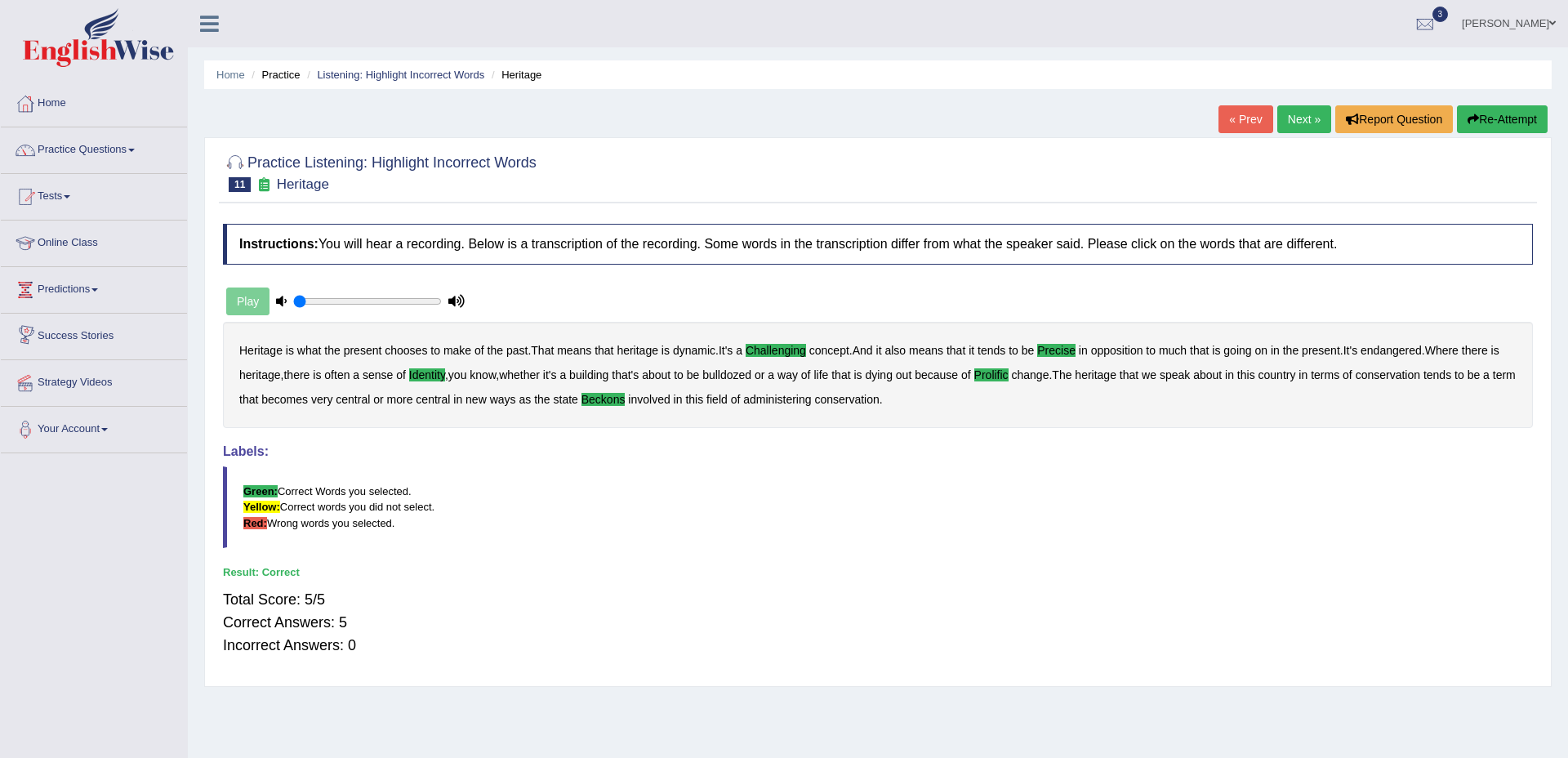
click at [88, 148] on link "Practice Questions" at bounding box center [94, 147] width 186 height 41
click at [114, 151] on link "Practice Questions" at bounding box center [94, 147] width 186 height 41
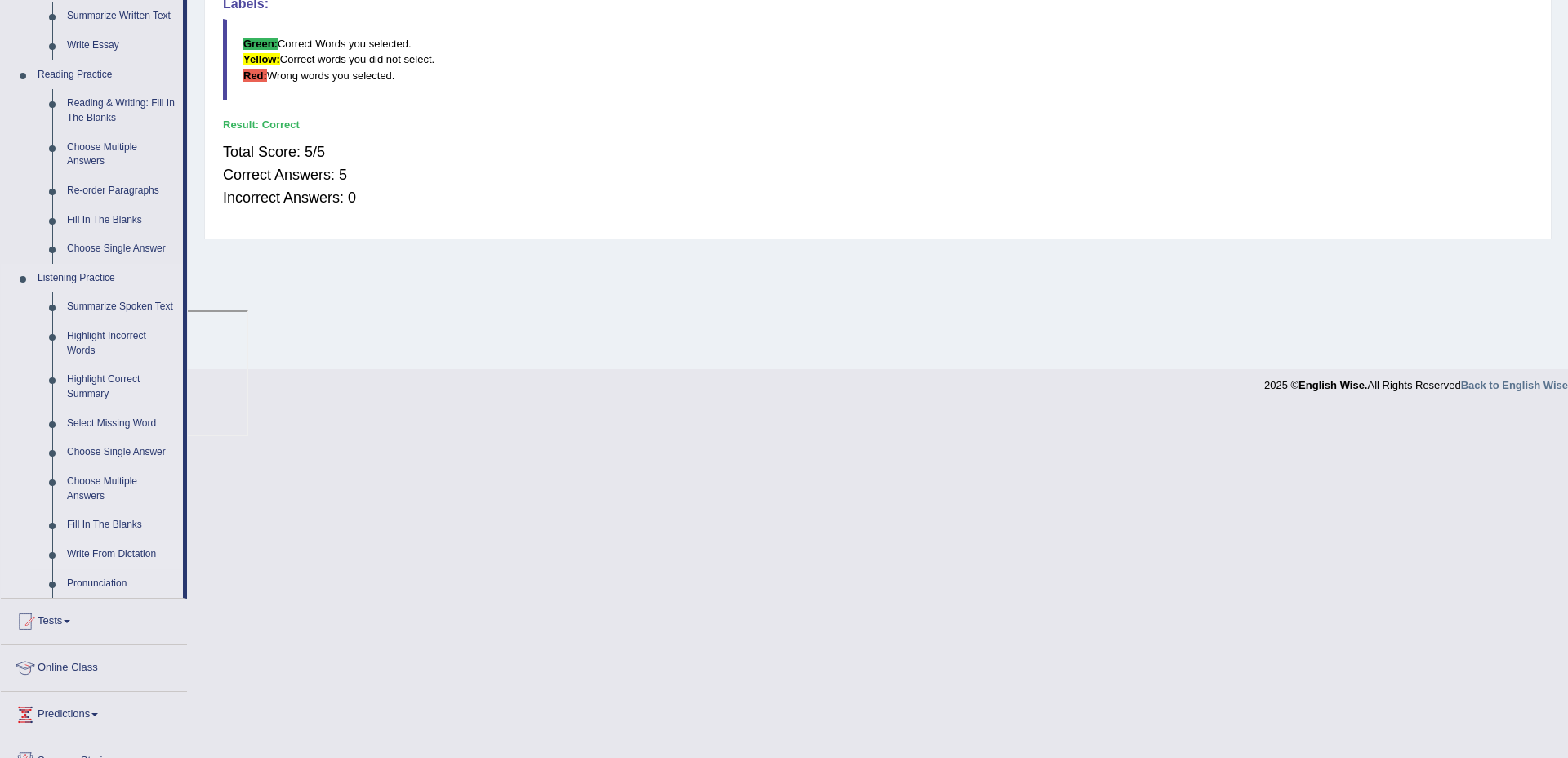
scroll to position [454, 0]
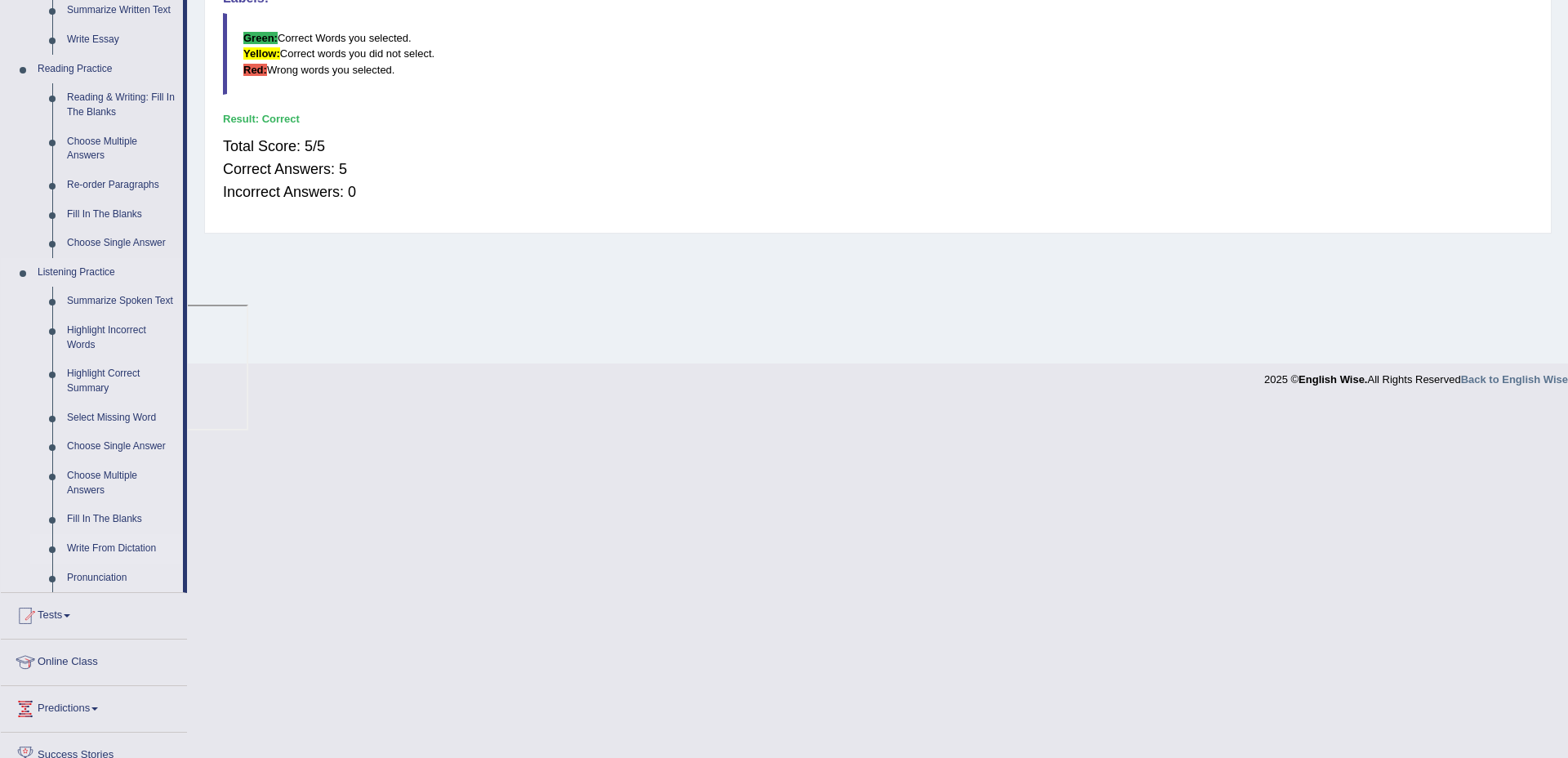
click at [114, 564] on link "Write From Dictation" at bounding box center [121, 549] width 123 height 29
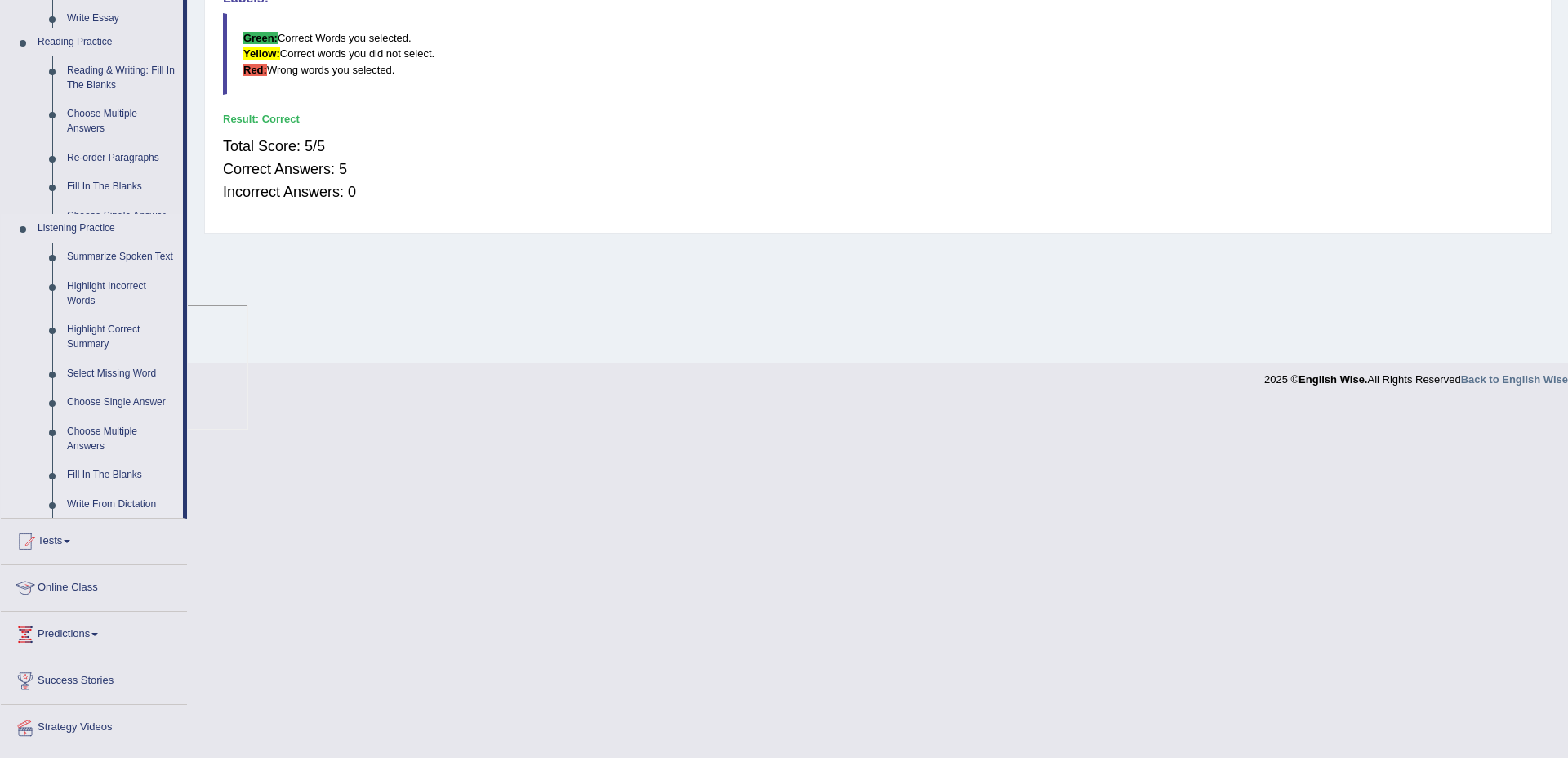
scroll to position [164, 0]
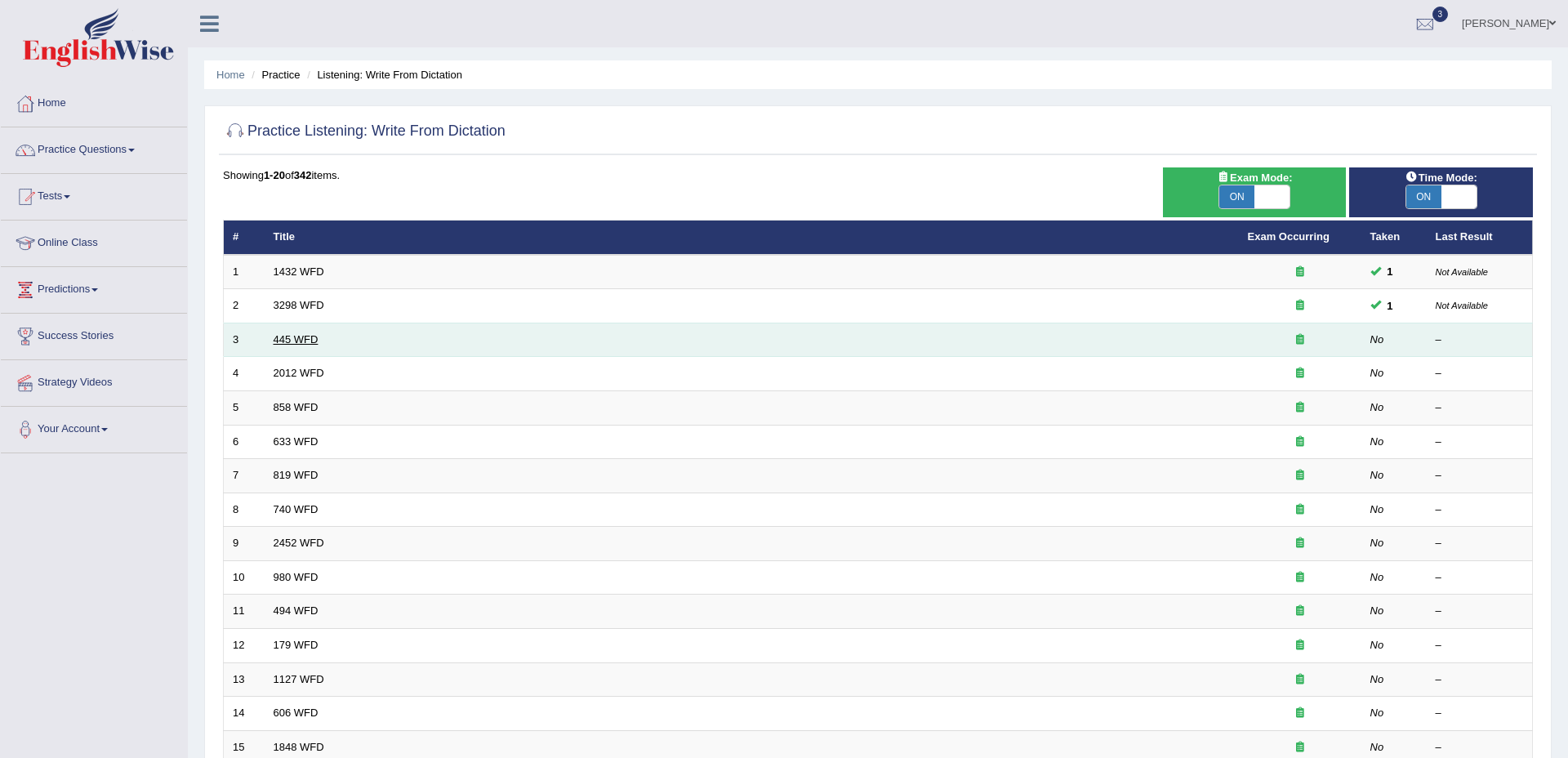
click at [288, 337] on link "445 WFD" at bounding box center [296, 339] width 45 height 12
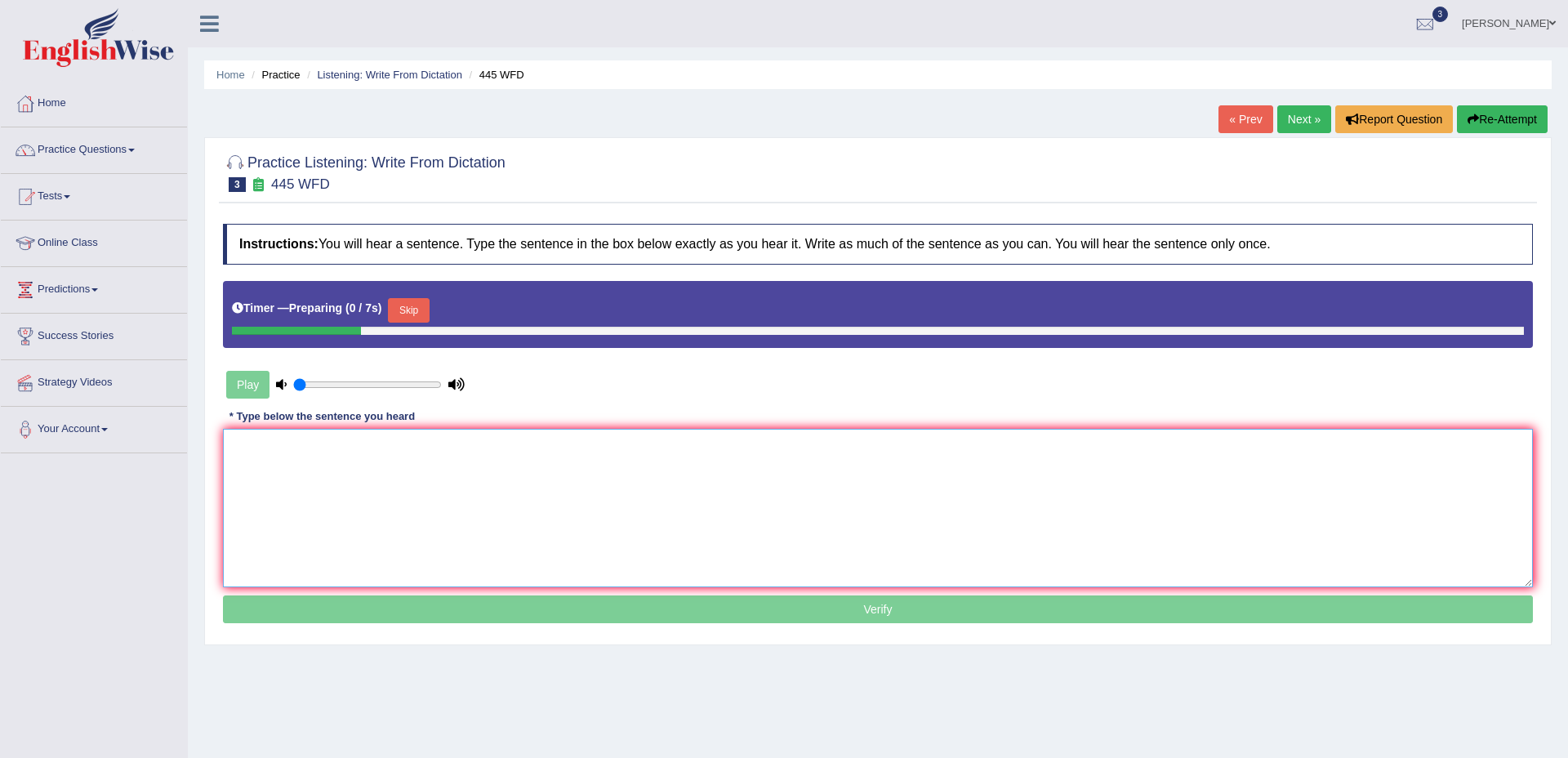
click at [544, 517] on textarea at bounding box center [877, 508] width 1310 height 159
type input "0.7"
click at [390, 385] on input "range" at bounding box center [367, 384] width 148 height 13
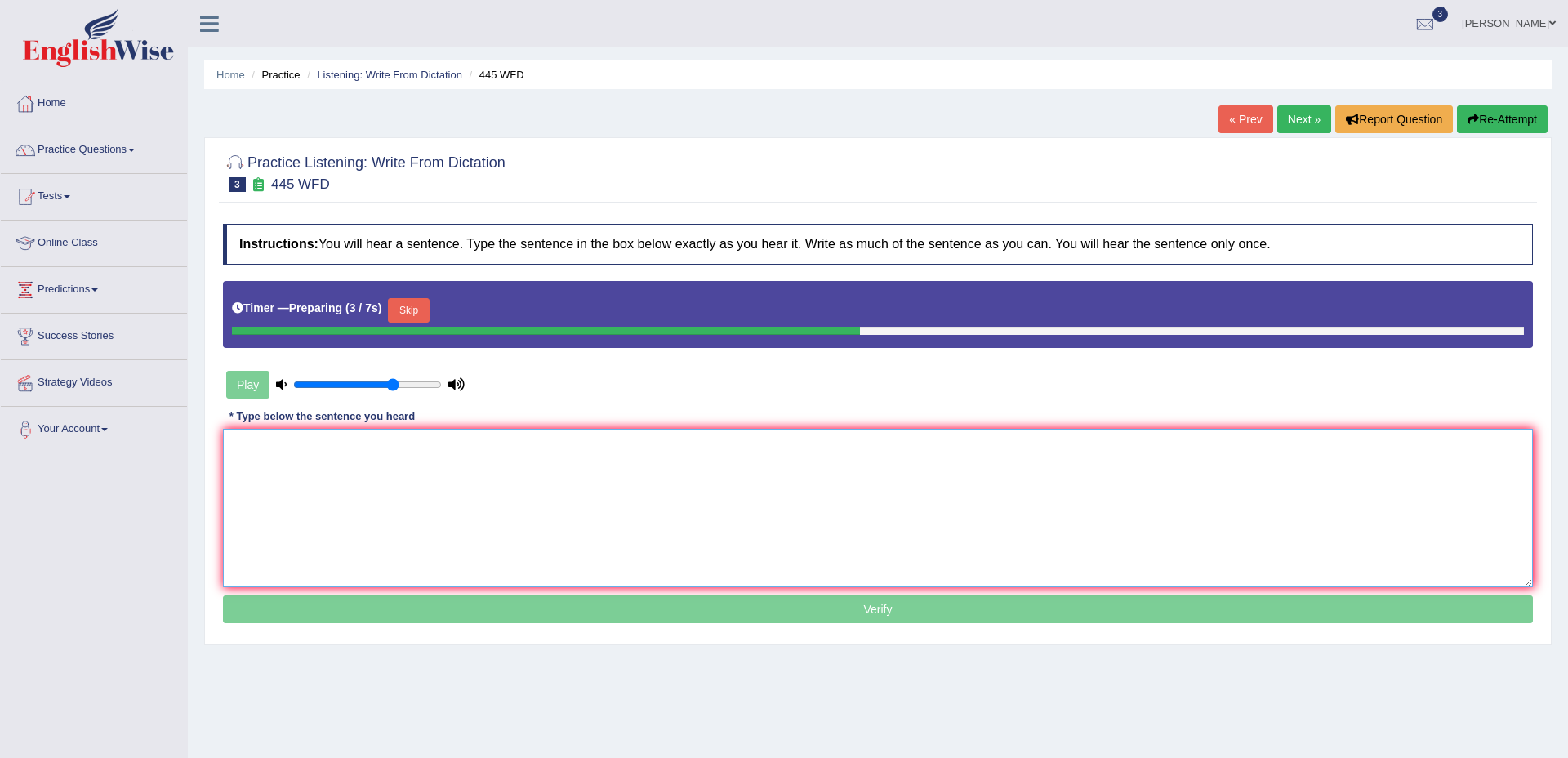
drag, startPoint x: 348, startPoint y: 493, endPoint x: 371, endPoint y: 478, distance: 27.5
click at [352, 488] on textarea at bounding box center [877, 508] width 1310 height 159
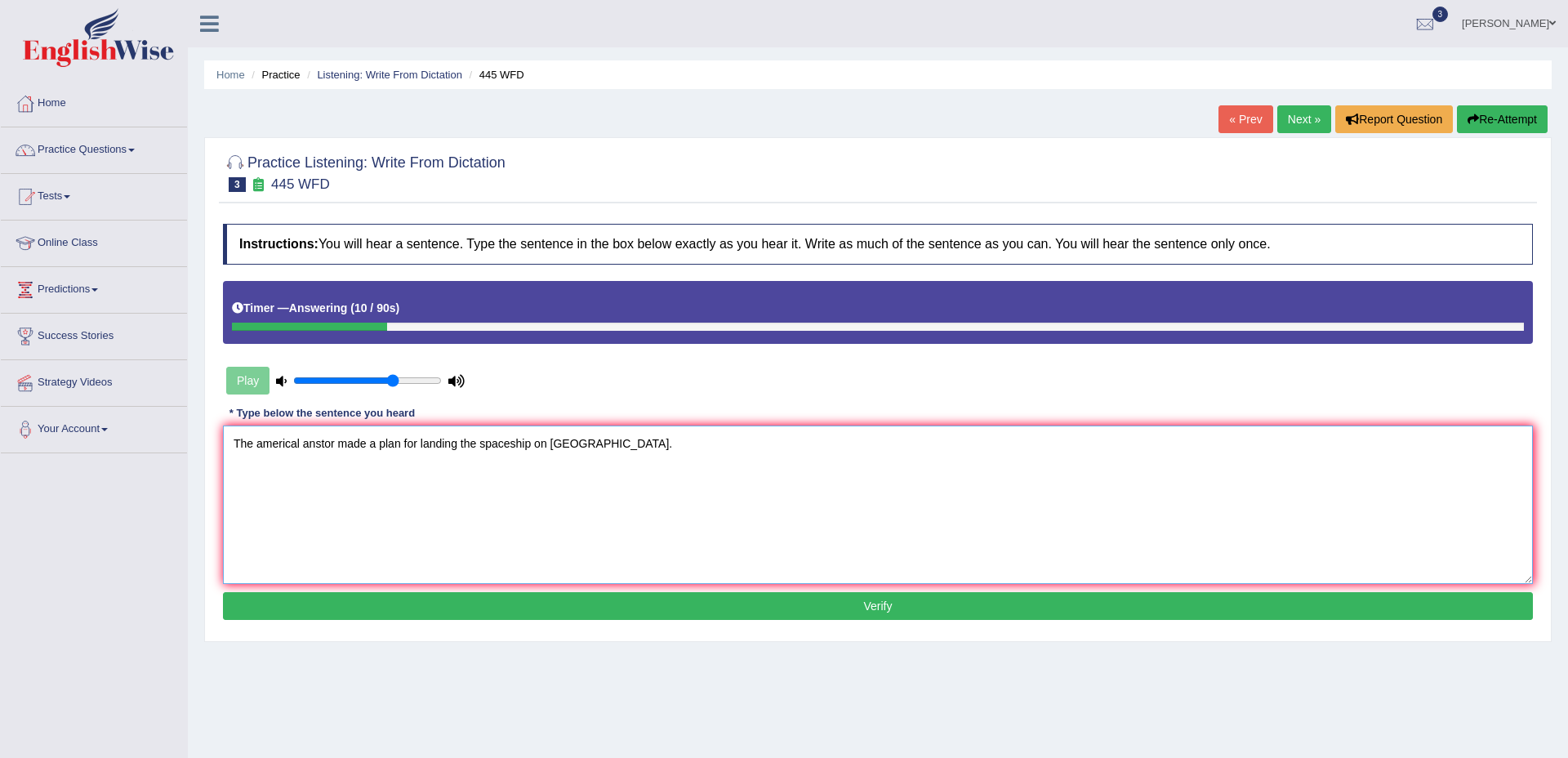
click at [280, 446] on textarea "The americal anstor made a plan for landing the spaceship on Mars." at bounding box center [877, 505] width 1310 height 159
click at [323, 447] on textarea "The American anstor made a plan for landing the spaceship on Mars." at bounding box center [877, 505] width 1310 height 159
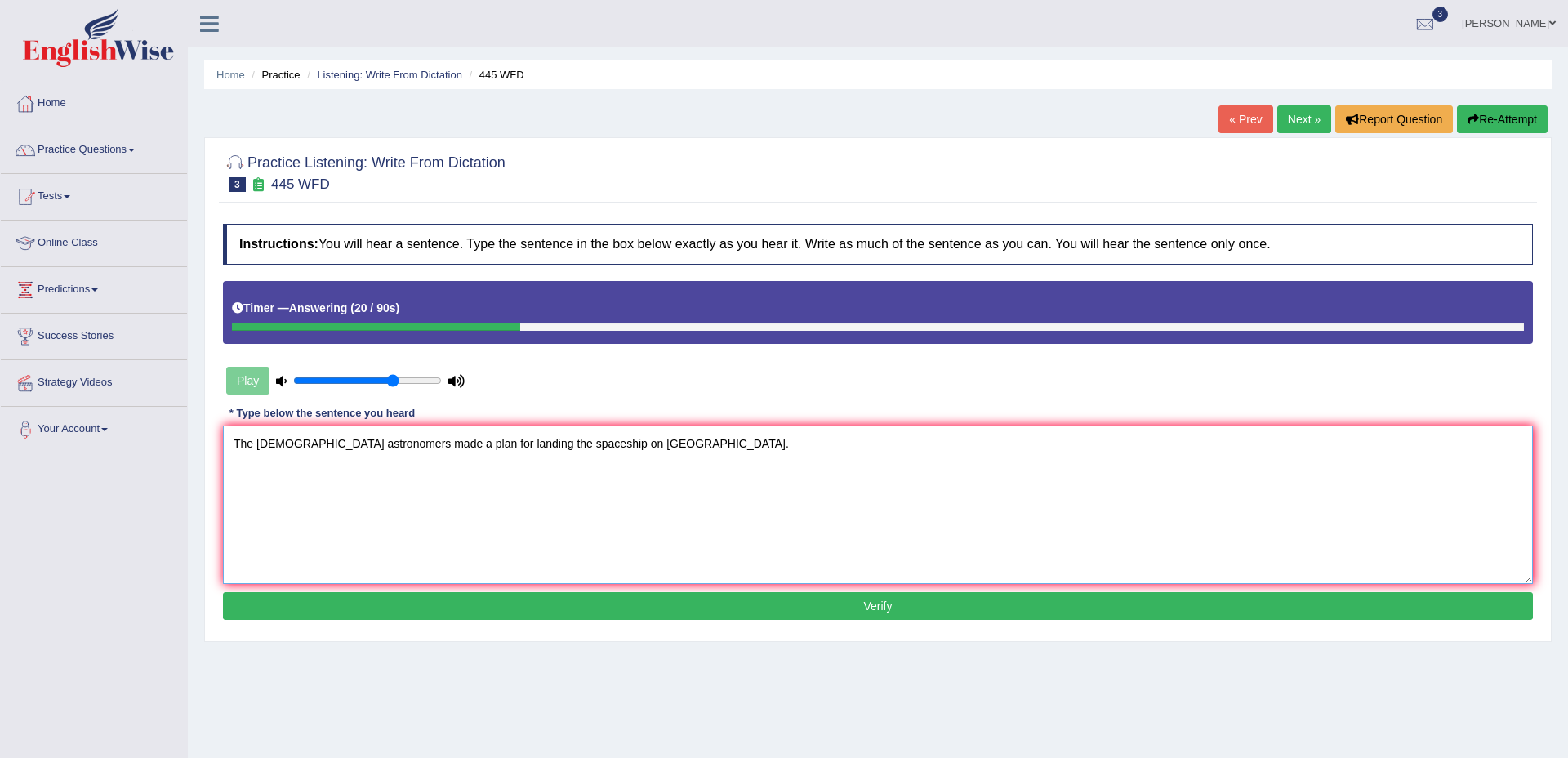
drag, startPoint x: 365, startPoint y: 491, endPoint x: 443, endPoint y: 457, distance: 85.1
click at [375, 487] on textarea "The American astronomers made a plan for landing the spaceship on Mars." at bounding box center [877, 505] width 1310 height 159
click at [315, 501] on textarea "The American astronomers made a plan for landing the spaceship on Mars." at bounding box center [877, 505] width 1310 height 159
click at [335, 481] on textarea "The American astronomers made a plan for landing the spaceship on Mars." at bounding box center [877, 505] width 1310 height 159
click at [787, 449] on textarea "The American astronomers made a plan for landing the spaceship on Mars." at bounding box center [877, 505] width 1310 height 159
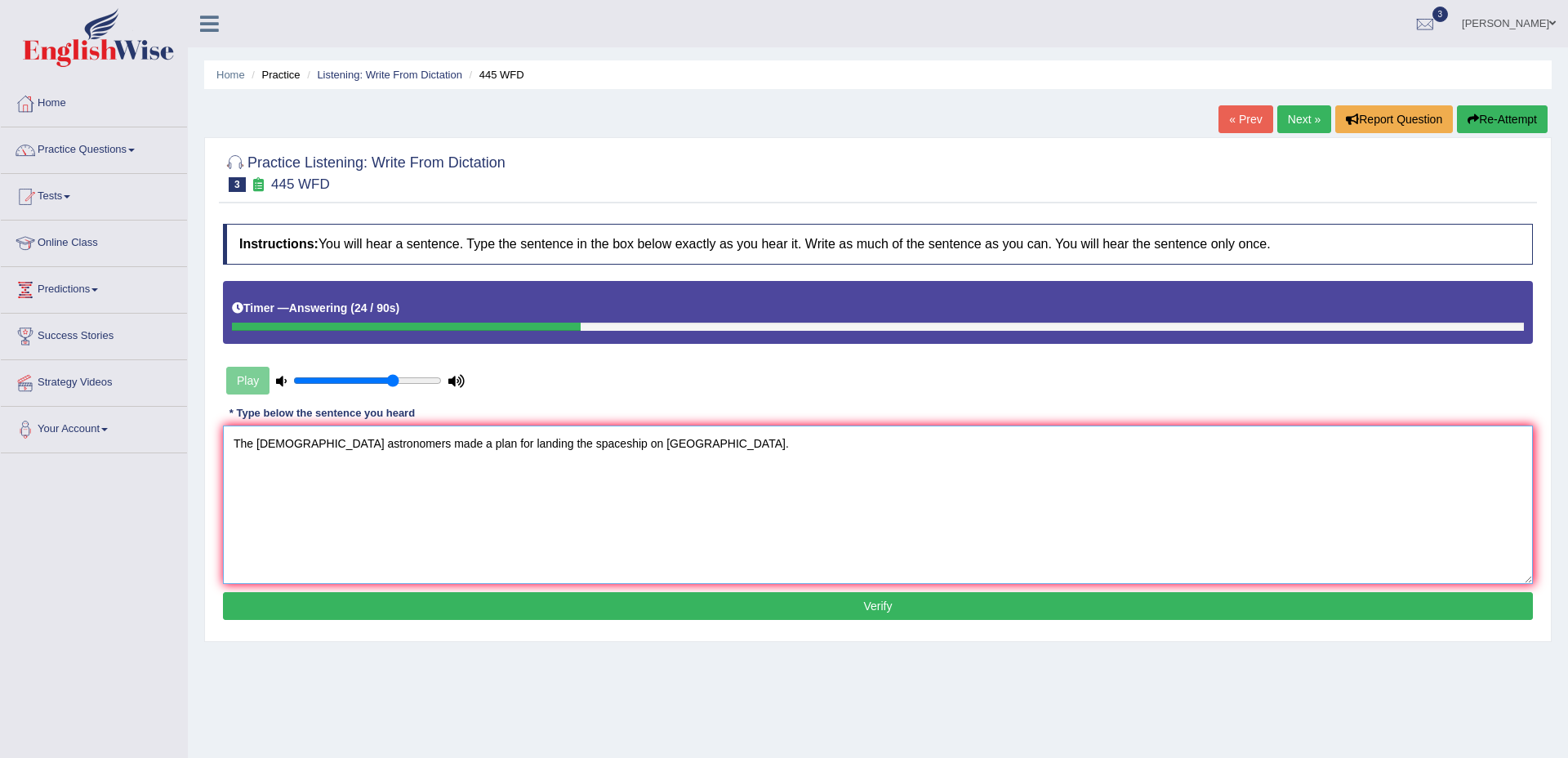
type textarea "The American astronomers made a plan for landing the spaceship on Mars."
click at [693, 600] on button "Verify" at bounding box center [877, 606] width 1310 height 28
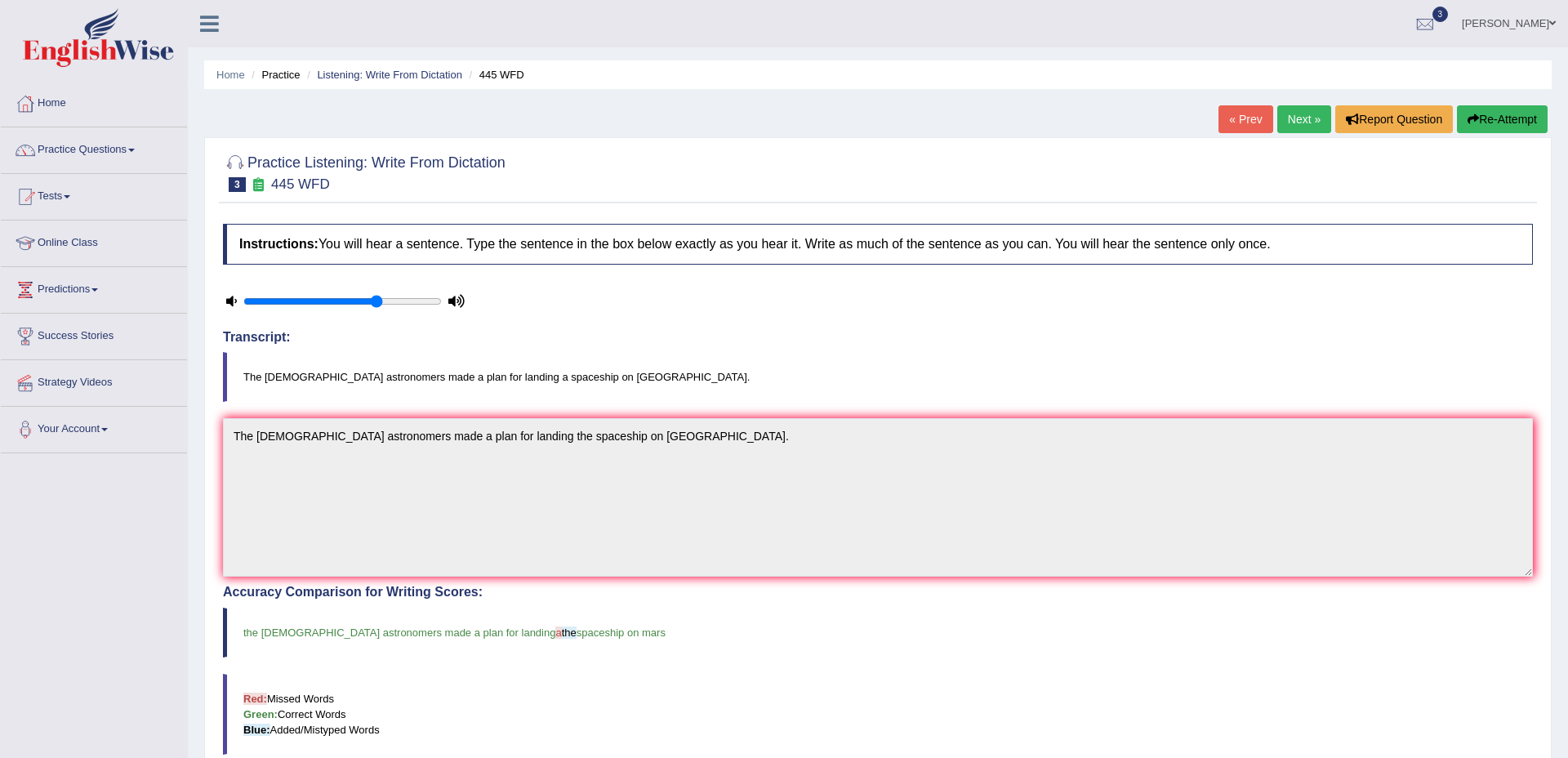
click at [1311, 121] on link "Next »" at bounding box center [1304, 120] width 54 height 28
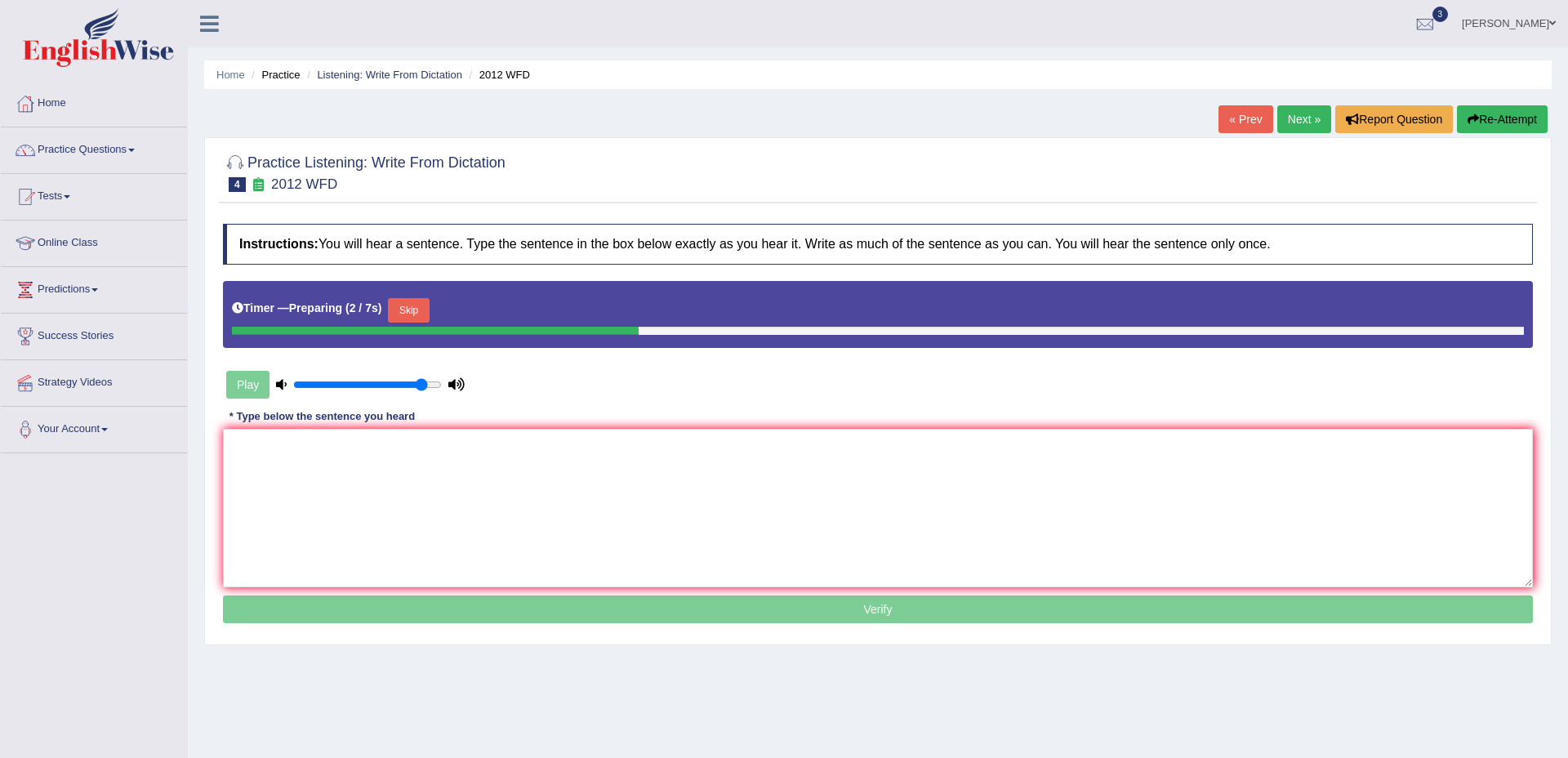
type input "0.9"
drag, startPoint x: 396, startPoint y: 384, endPoint x: 420, endPoint y: 395, distance: 26.4
click at [420, 393] on div "Play" at bounding box center [345, 384] width 245 height 41
click at [418, 443] on textarea at bounding box center [877, 508] width 1310 height 159
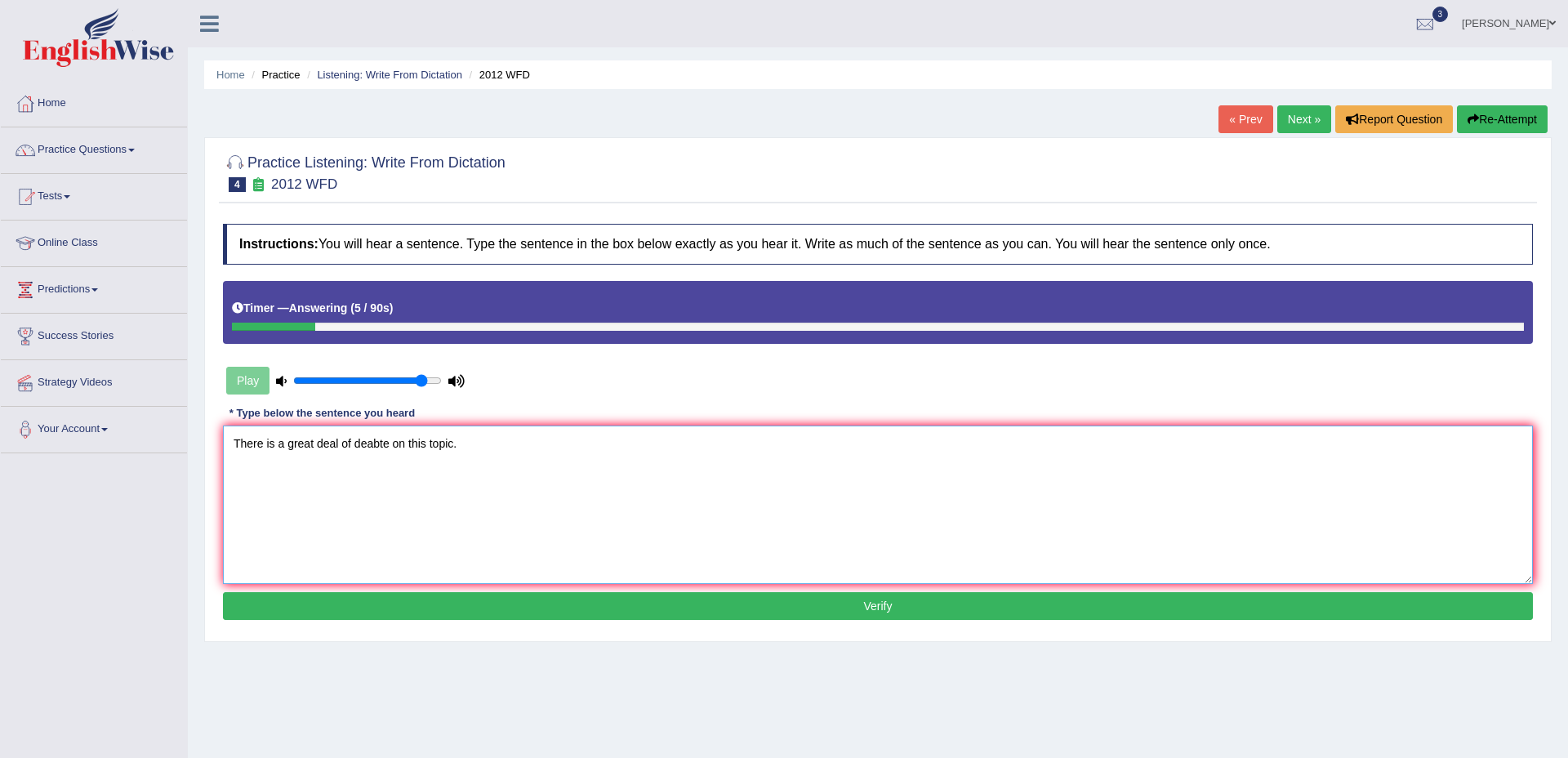
click at [288, 468] on textarea "There is a great deal of deabte on this topic." at bounding box center [877, 505] width 1310 height 159
click at [288, 478] on textarea "There is a great deal of debate on this topic." at bounding box center [877, 505] width 1310 height 159
type textarea "There is a great deal of debate on this topic."
click at [876, 612] on button "Verify" at bounding box center [877, 606] width 1310 height 28
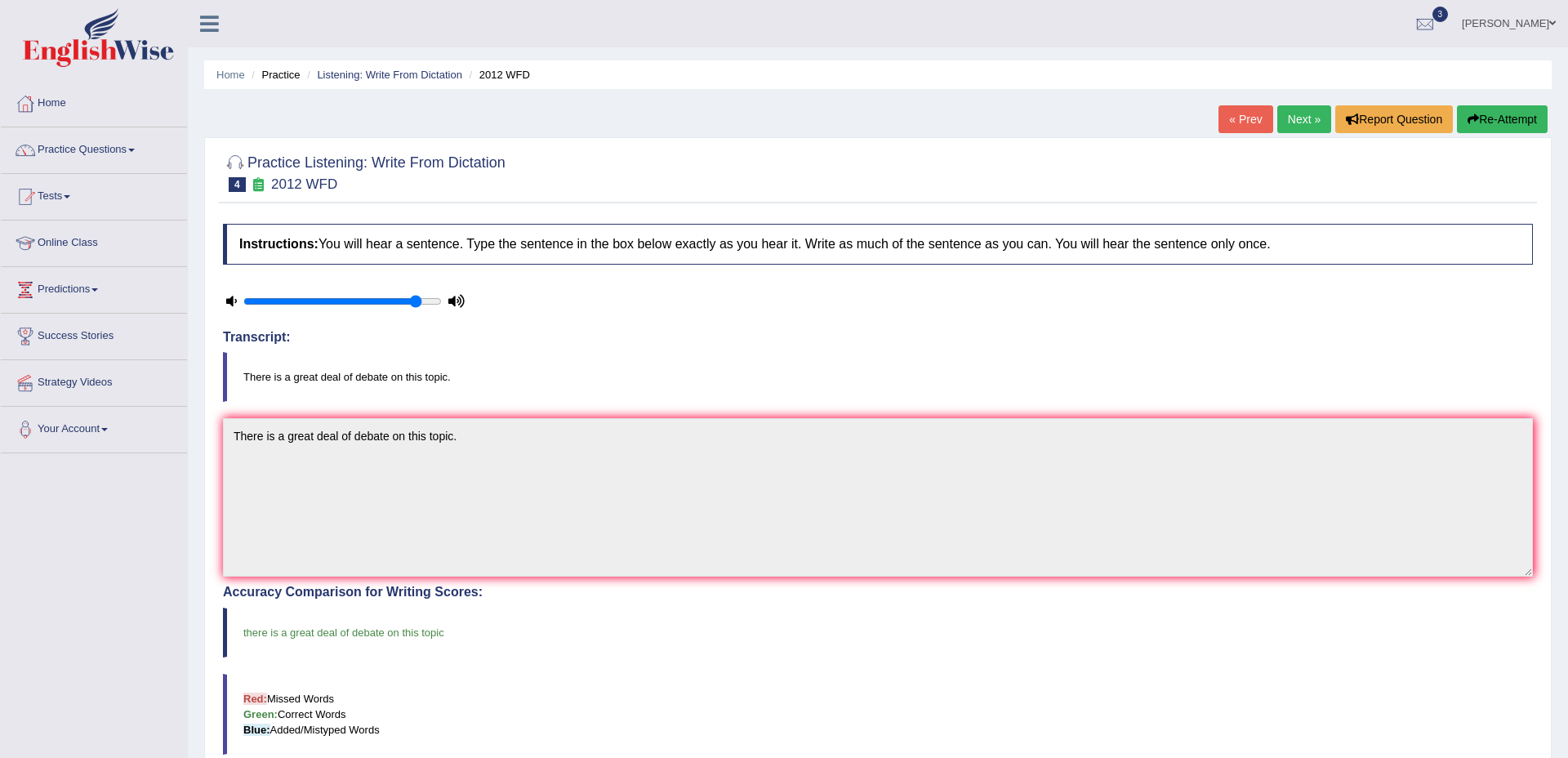
click at [1285, 121] on link "Next »" at bounding box center [1304, 120] width 54 height 28
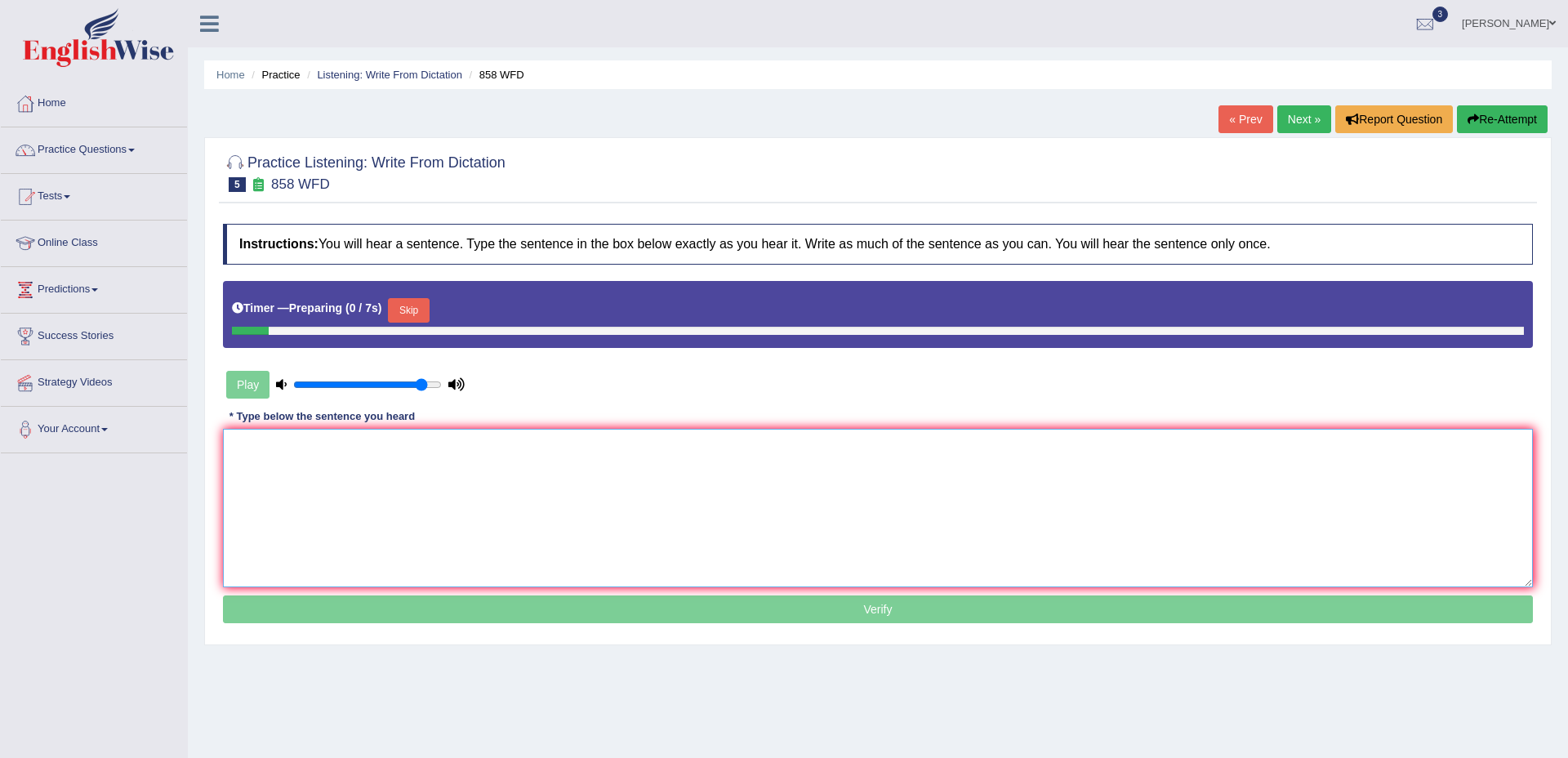
click at [713, 461] on textarea at bounding box center [877, 508] width 1310 height 159
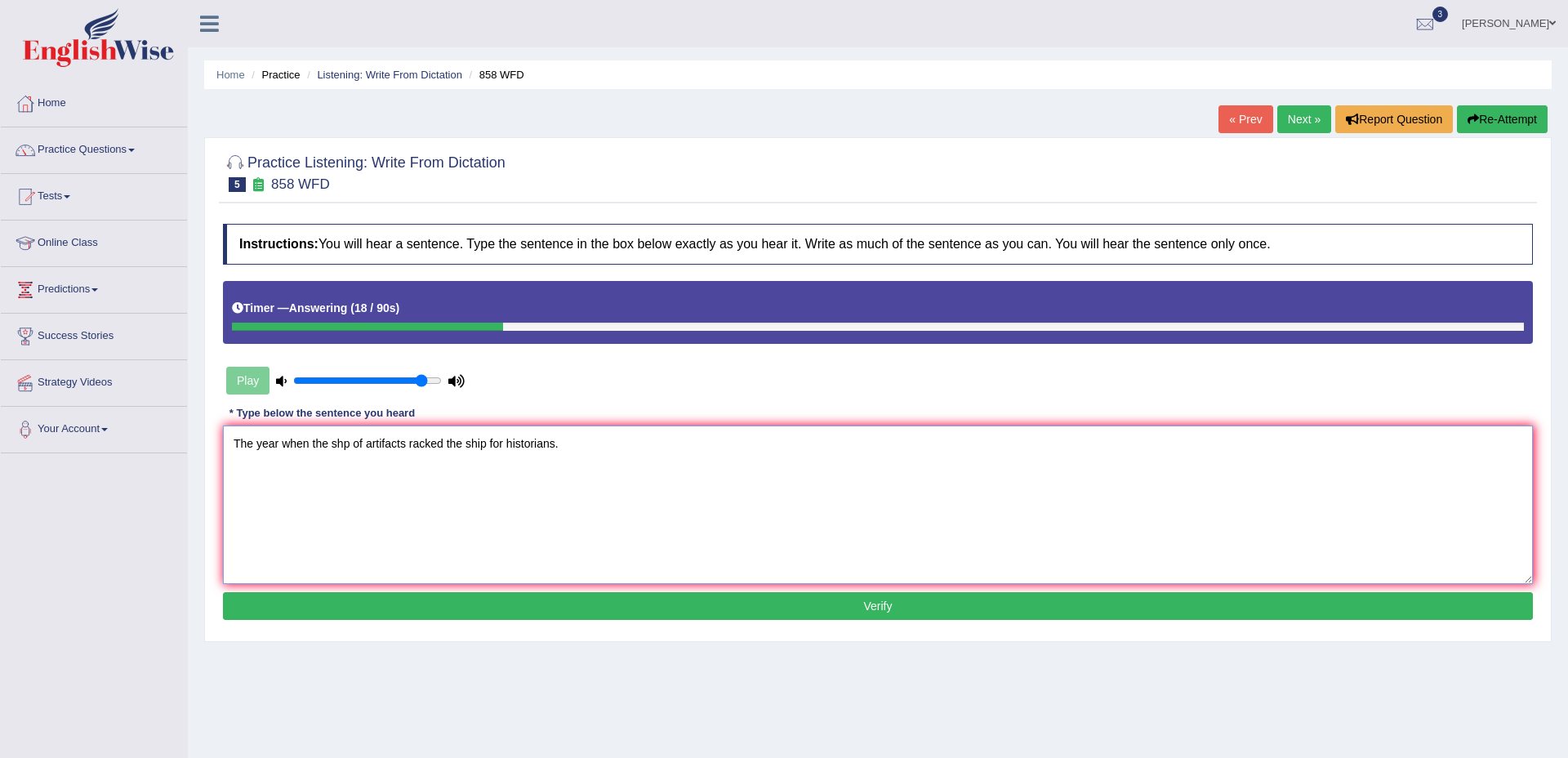
drag, startPoint x: 455, startPoint y: 519, endPoint x: 375, endPoint y: 484, distance: 87.3
click at [453, 518] on textarea "The year when the shp of artifacts racked the ship for historians." at bounding box center [877, 505] width 1310 height 159
click at [462, 488] on textarea "The year when the ship of artifacts rocked the ship for historians." at bounding box center [877, 505] width 1310 height 159
type textarea "The year when the ship of artifacts rocked the ship for historians."
click at [732, 603] on button "Verify" at bounding box center [877, 606] width 1310 height 28
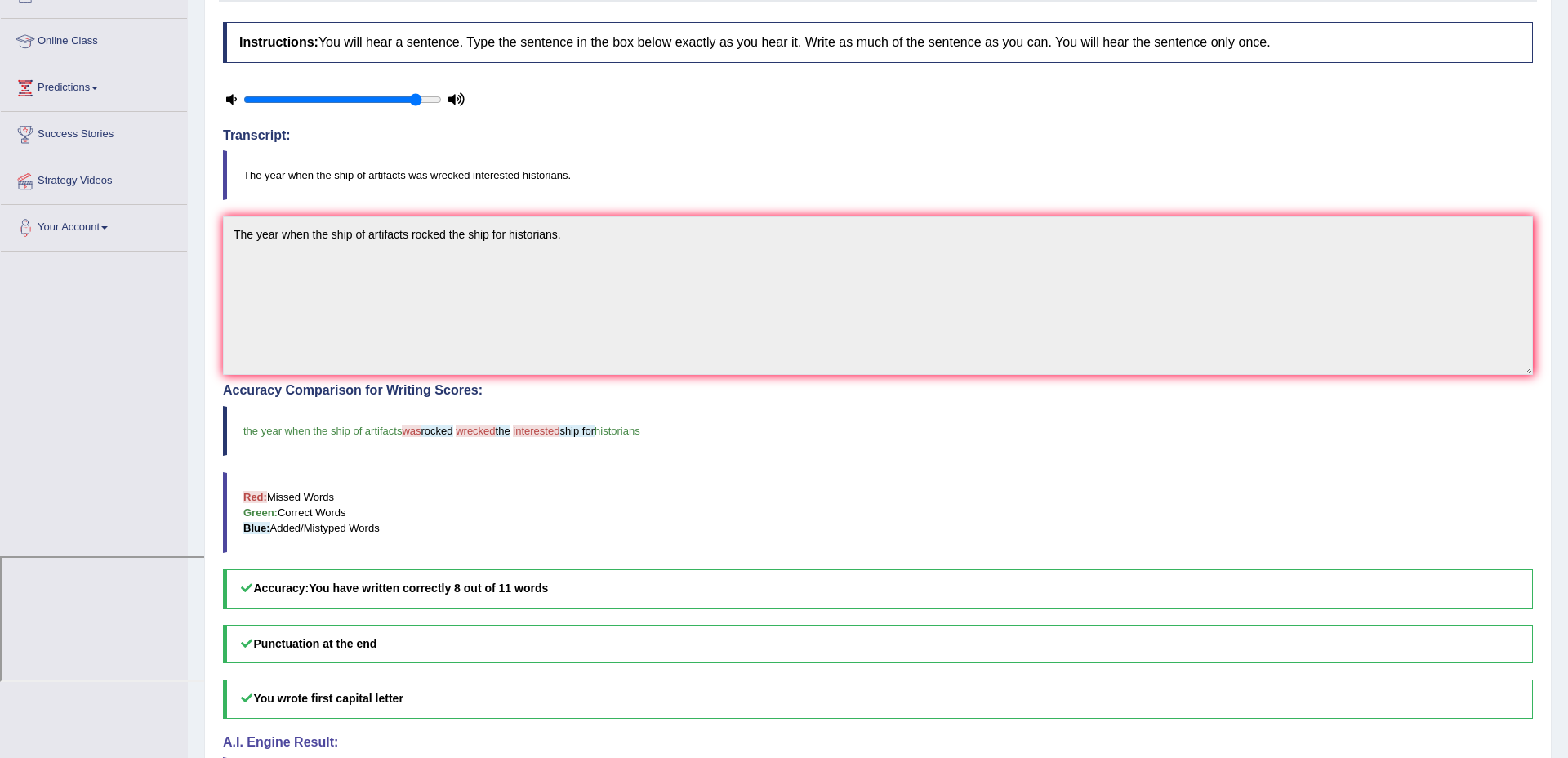
scroll to position [204, 0]
click at [450, 461] on div "Accuracy Comparison for Writing Scores: the year when the ship of artifacts was…" at bounding box center [877, 493] width 1310 height 225
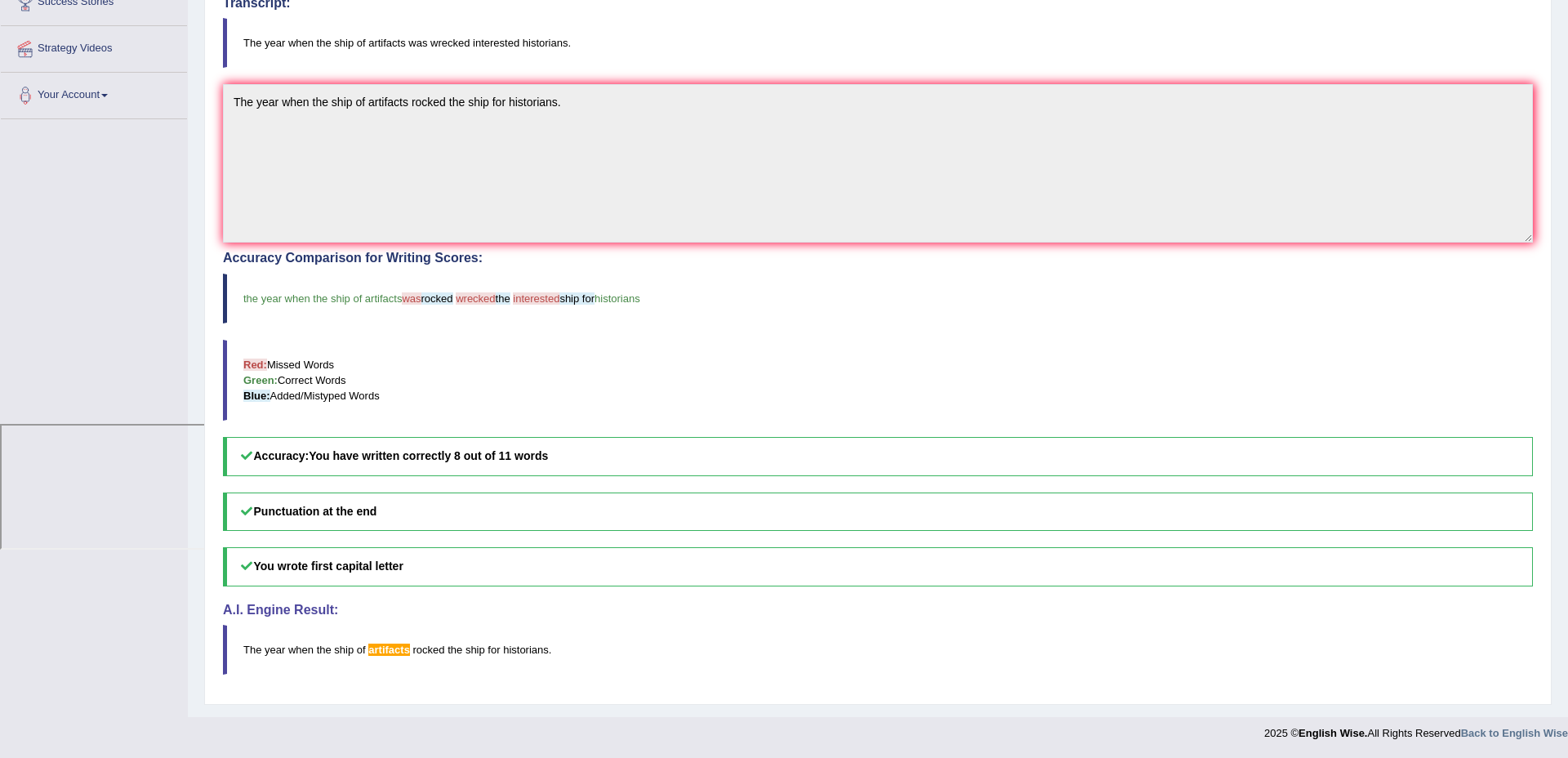
scroll to position [0, 0]
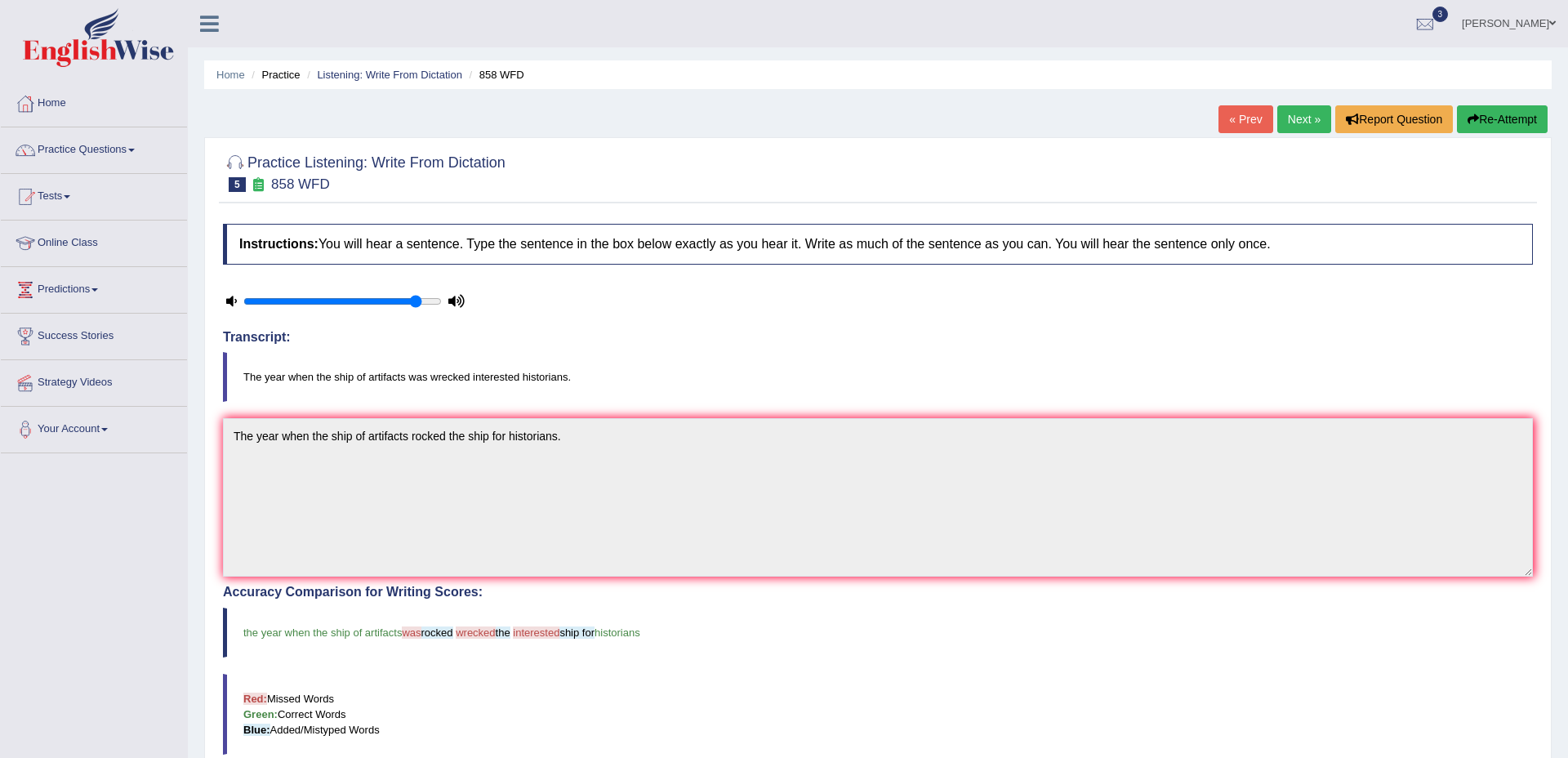
click at [1308, 116] on link "Next »" at bounding box center [1304, 120] width 54 height 28
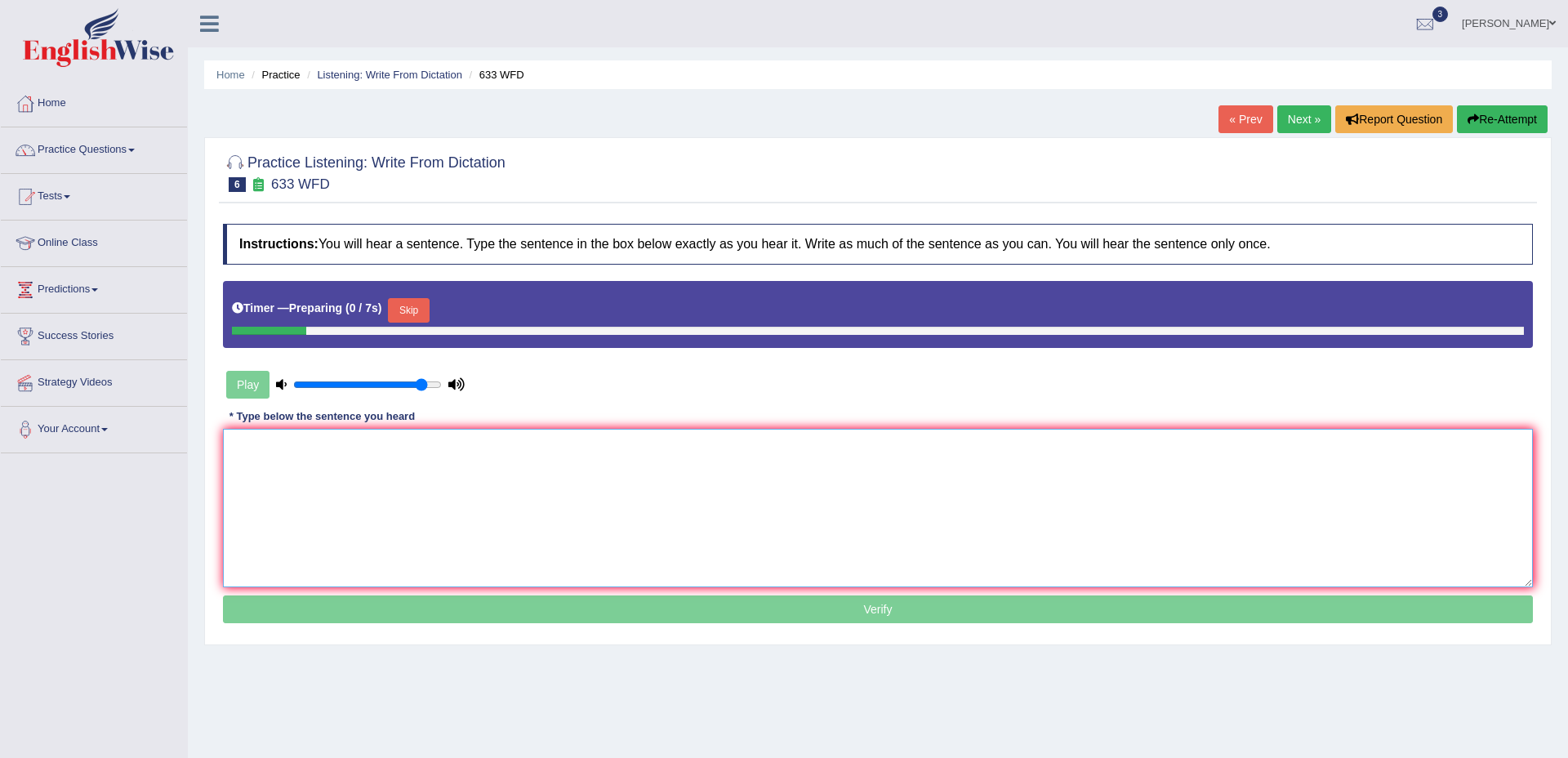
click at [608, 478] on textarea at bounding box center [877, 508] width 1310 height 159
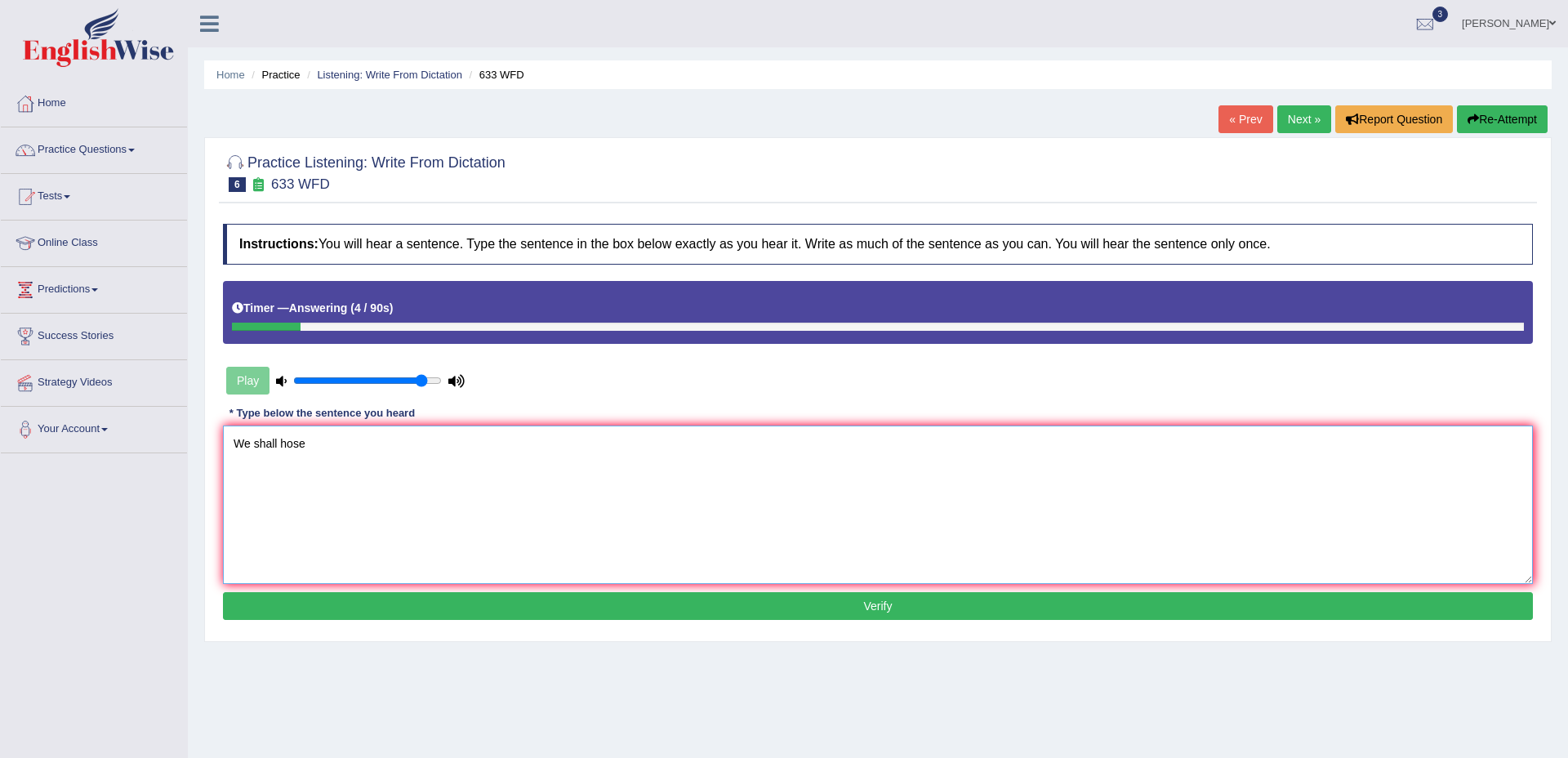
type textarea "We shall hose"
click at [1487, 126] on button "Re-Attempt" at bounding box center [1502, 120] width 91 height 28
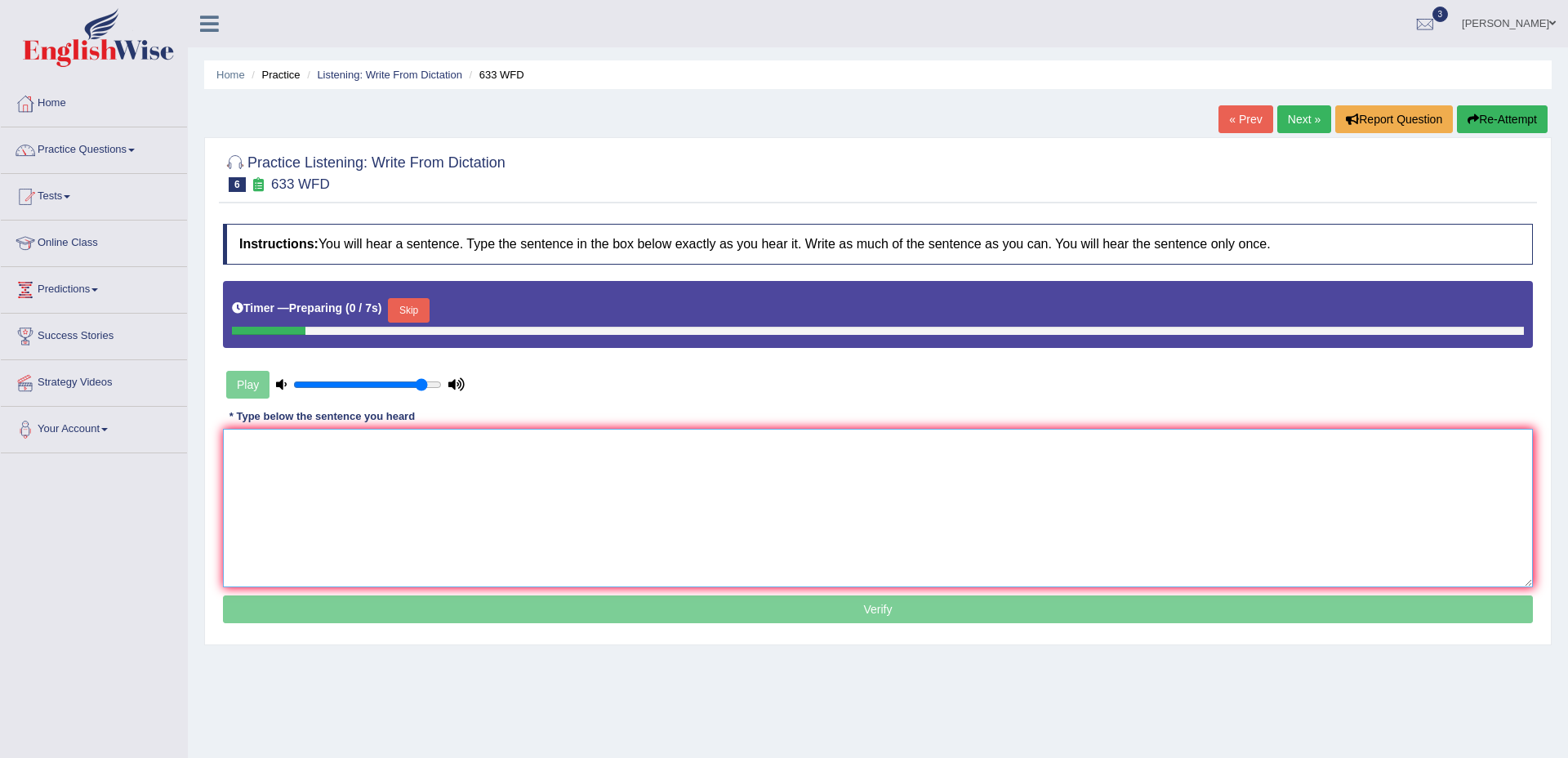
click at [466, 457] on textarea at bounding box center [877, 508] width 1310 height 159
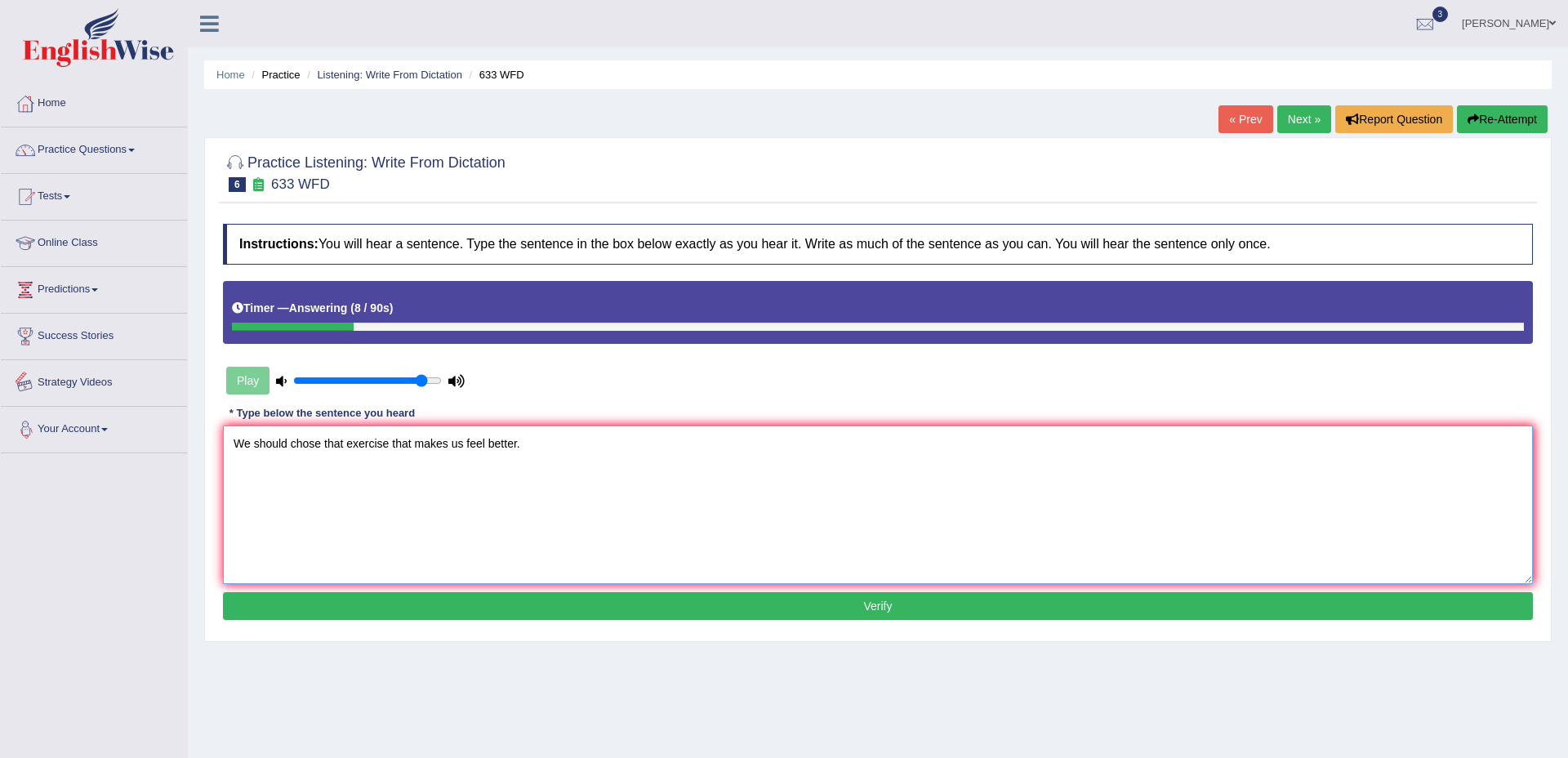
drag, startPoint x: 406, startPoint y: 518, endPoint x: 394, endPoint y: 509, distance: 15.0
click at [403, 516] on textarea "We should chose that exercise that makes us feel better." at bounding box center [877, 505] width 1310 height 159
click at [418, 470] on textarea "We should choose that exercise that makes us feel better." at bounding box center [877, 505] width 1310 height 159
type textarea "We should choose that exercise that makes us feel better."
click at [568, 593] on button "Verify" at bounding box center [877, 606] width 1310 height 28
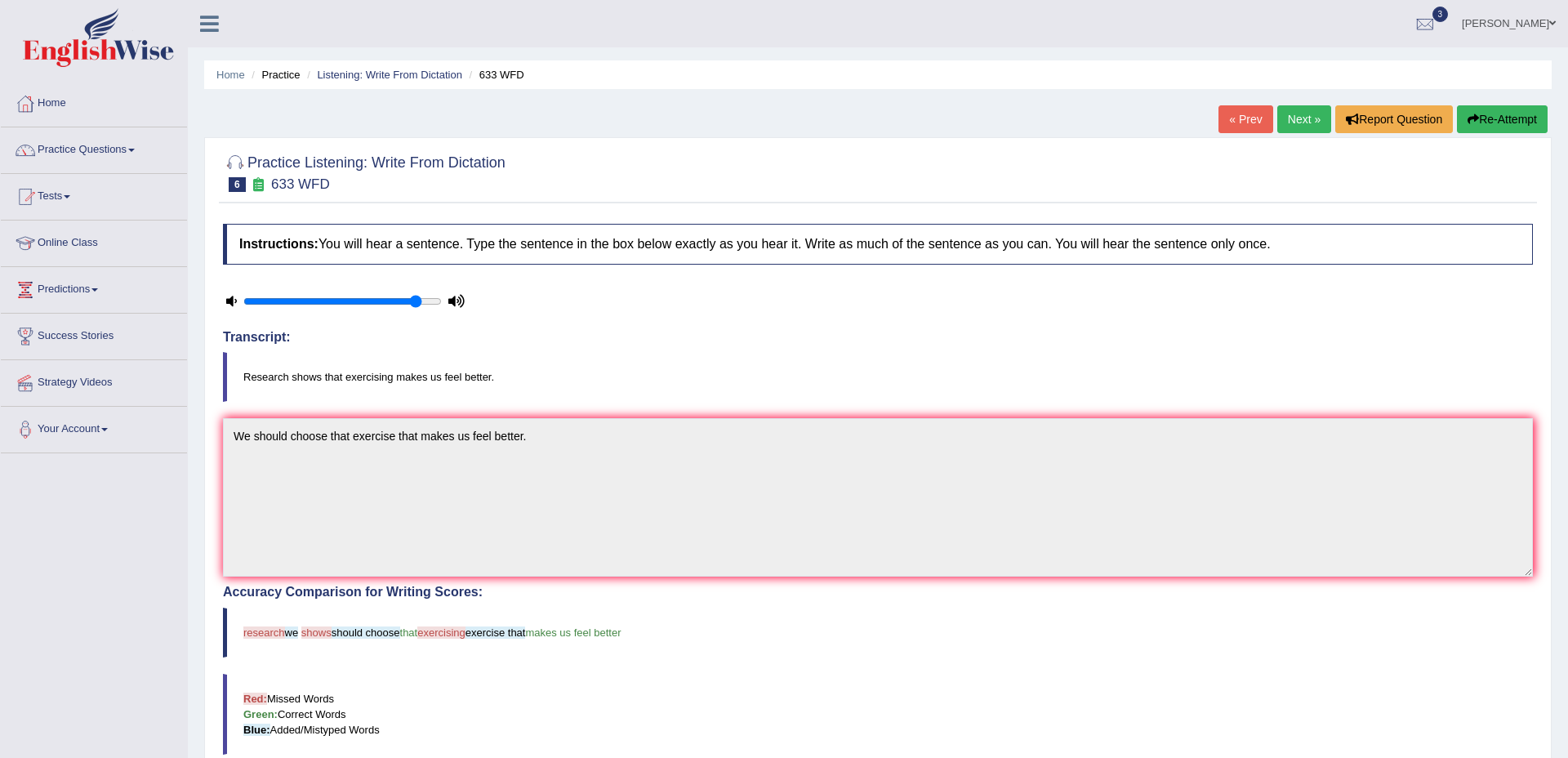
click at [1293, 129] on link "Next »" at bounding box center [1304, 120] width 54 height 28
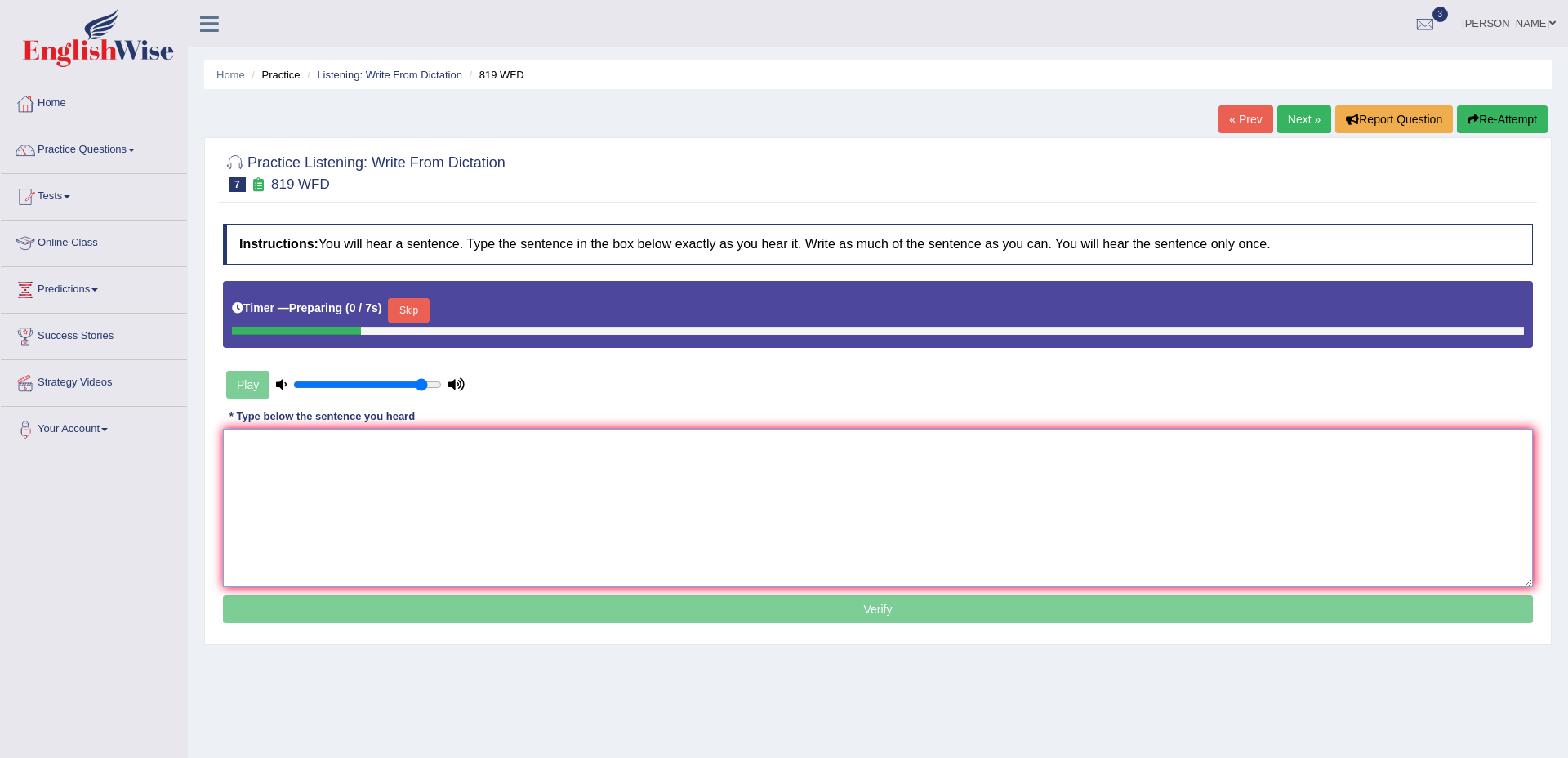
click at [587, 459] on textarea at bounding box center [877, 508] width 1310 height 159
drag, startPoint x: 418, startPoint y: 388, endPoint x: 401, endPoint y: 386, distance: 17.1
type input "0.75"
click at [401, 386] on input "range" at bounding box center [367, 384] width 148 height 13
click at [433, 480] on textarea at bounding box center [877, 508] width 1310 height 159
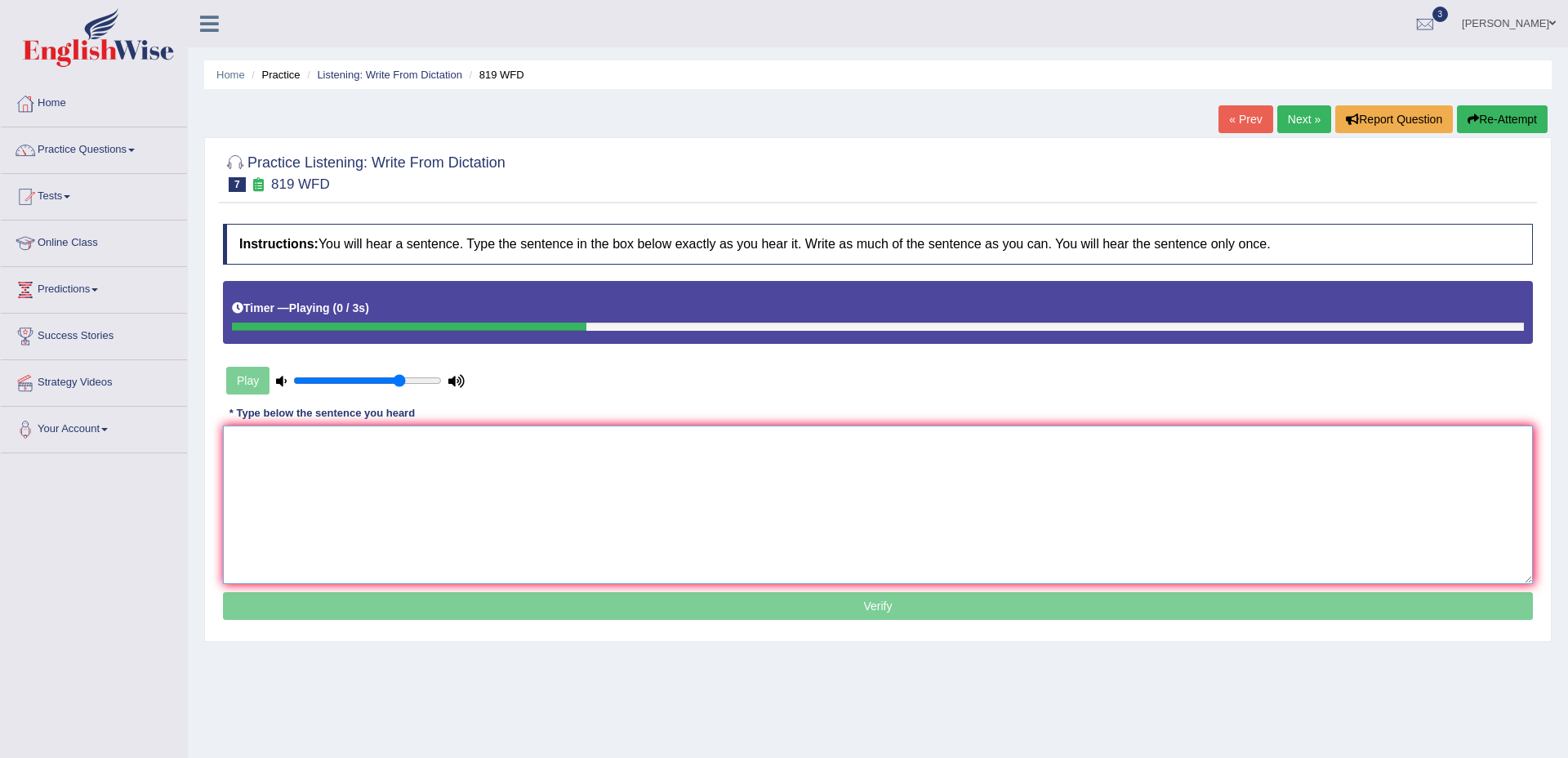
type textarea "O"
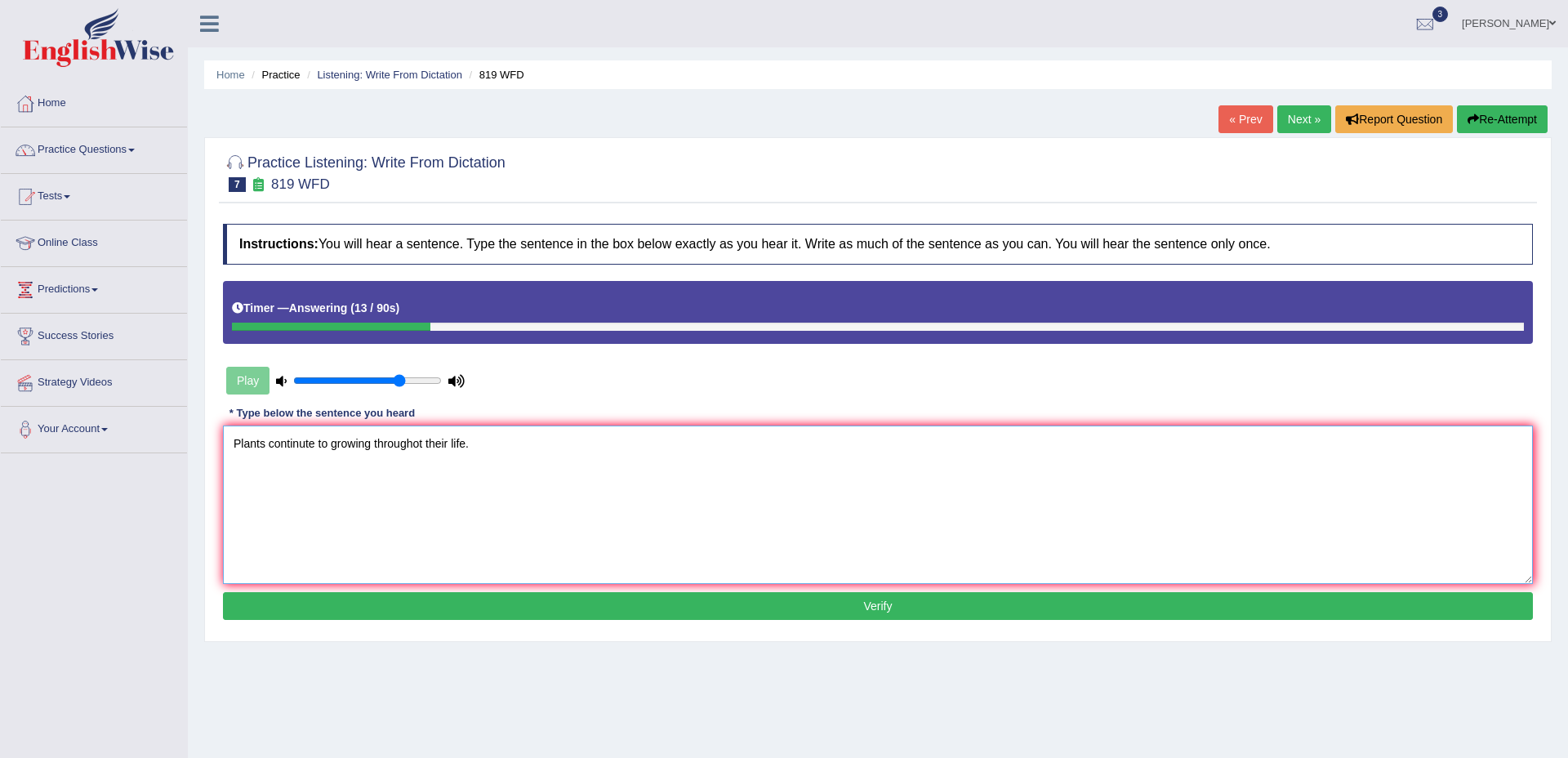
click at [402, 437] on textarea "Plants continute to growing throughot their life." at bounding box center [877, 505] width 1310 height 159
click at [493, 451] on textarea "Plants continue to grow throughout their life." at bounding box center [877, 505] width 1310 height 159
type textarea "Plants continue to grow throughout their life."
click at [954, 613] on button "Verify" at bounding box center [877, 606] width 1310 height 28
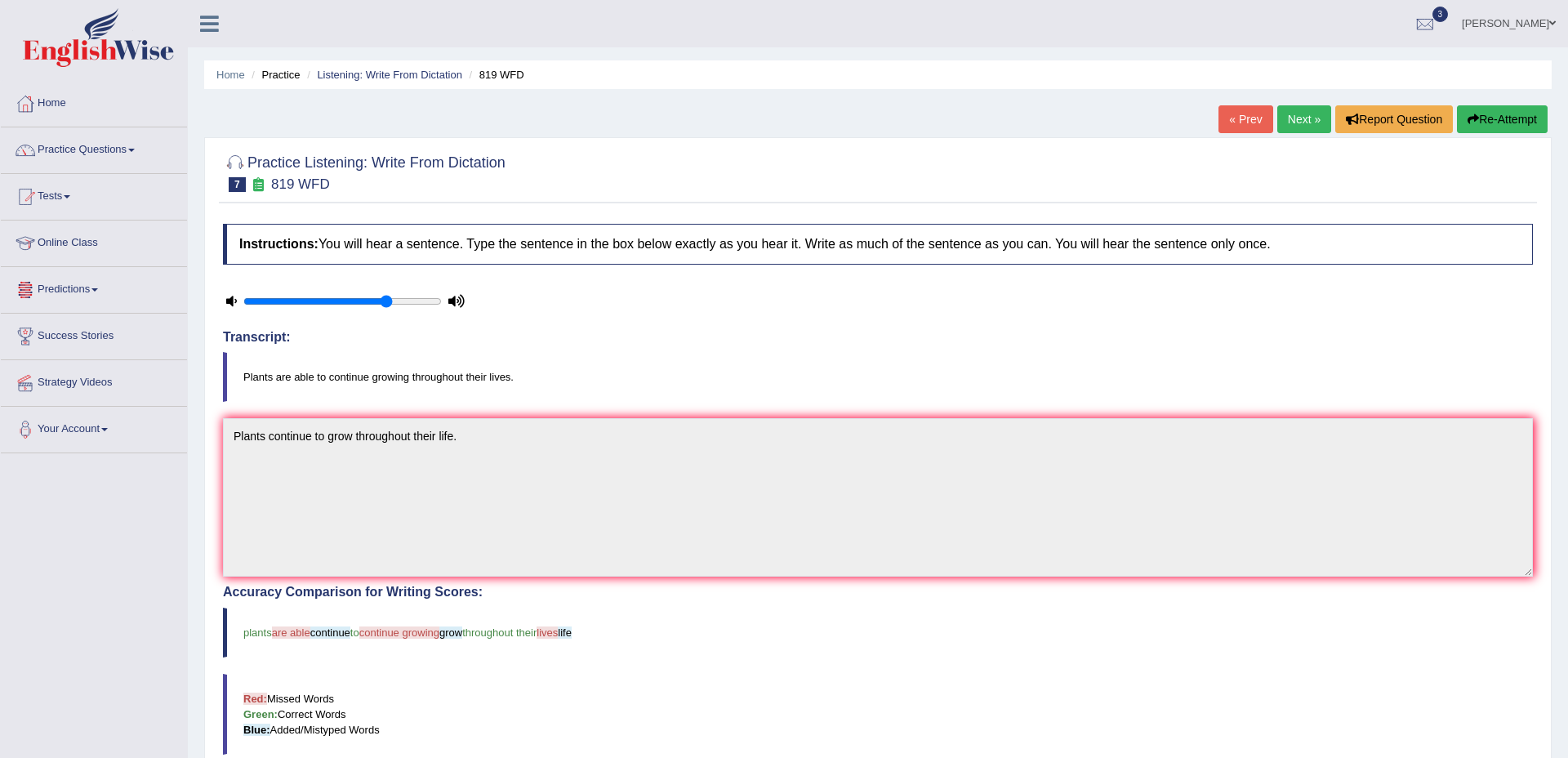
click at [1278, 120] on link "Next »" at bounding box center [1304, 120] width 54 height 28
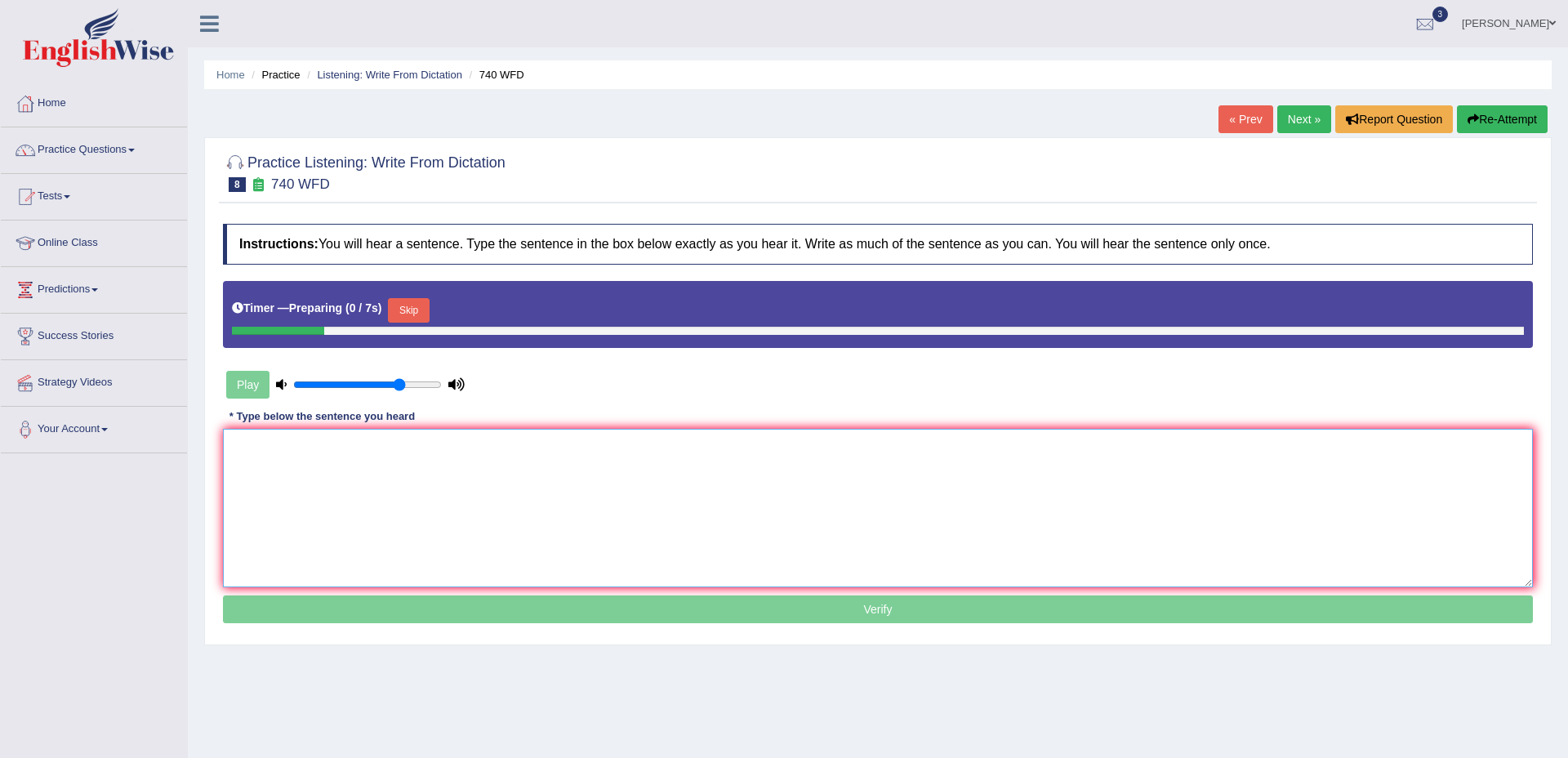
click at [543, 465] on textarea at bounding box center [877, 508] width 1310 height 159
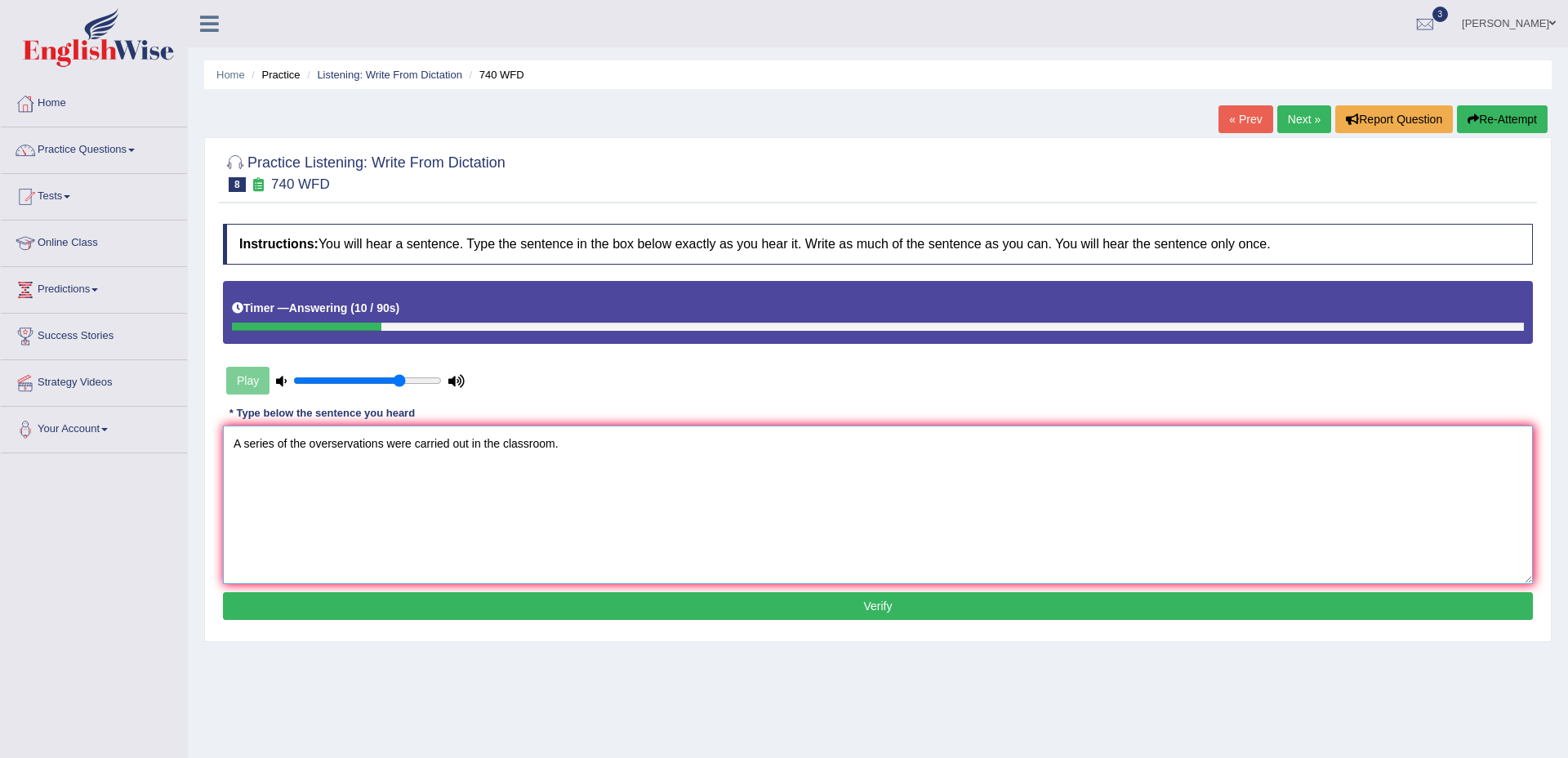
click at [481, 493] on textarea "A series of the overservations were carried out in the classroom." at bounding box center [877, 505] width 1310 height 159
click at [401, 474] on textarea "A series of observations were carried out in the classroom." at bounding box center [877, 505] width 1310 height 159
click at [375, 446] on textarea "A series of observations were carried out in the classroom." at bounding box center [877, 505] width 1310 height 159
type textarea "A series of observations were carried out in the classroom."
click at [710, 608] on button "Verify" at bounding box center [877, 606] width 1310 height 28
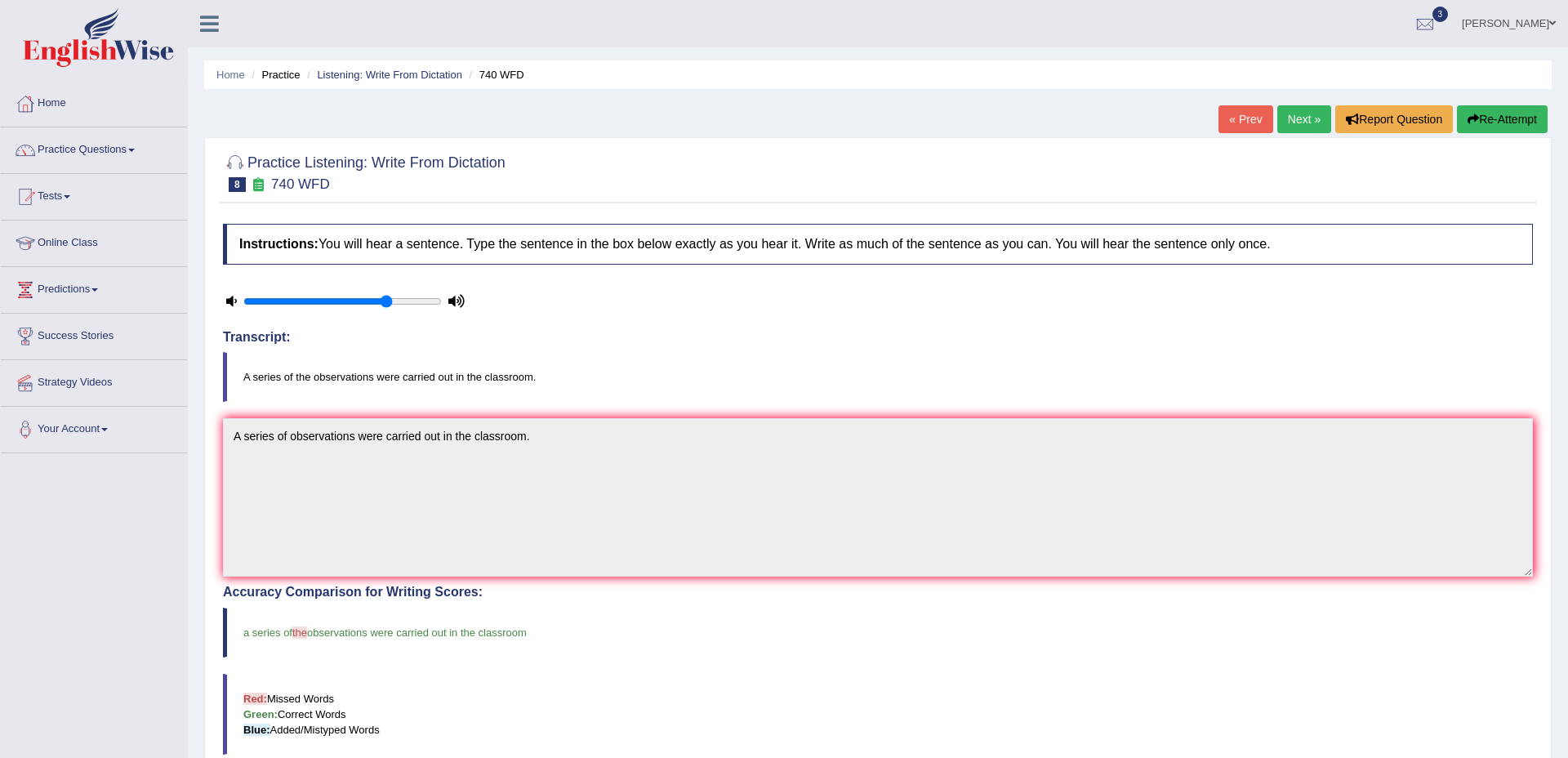
click at [1304, 125] on link "Next »" at bounding box center [1304, 120] width 54 height 28
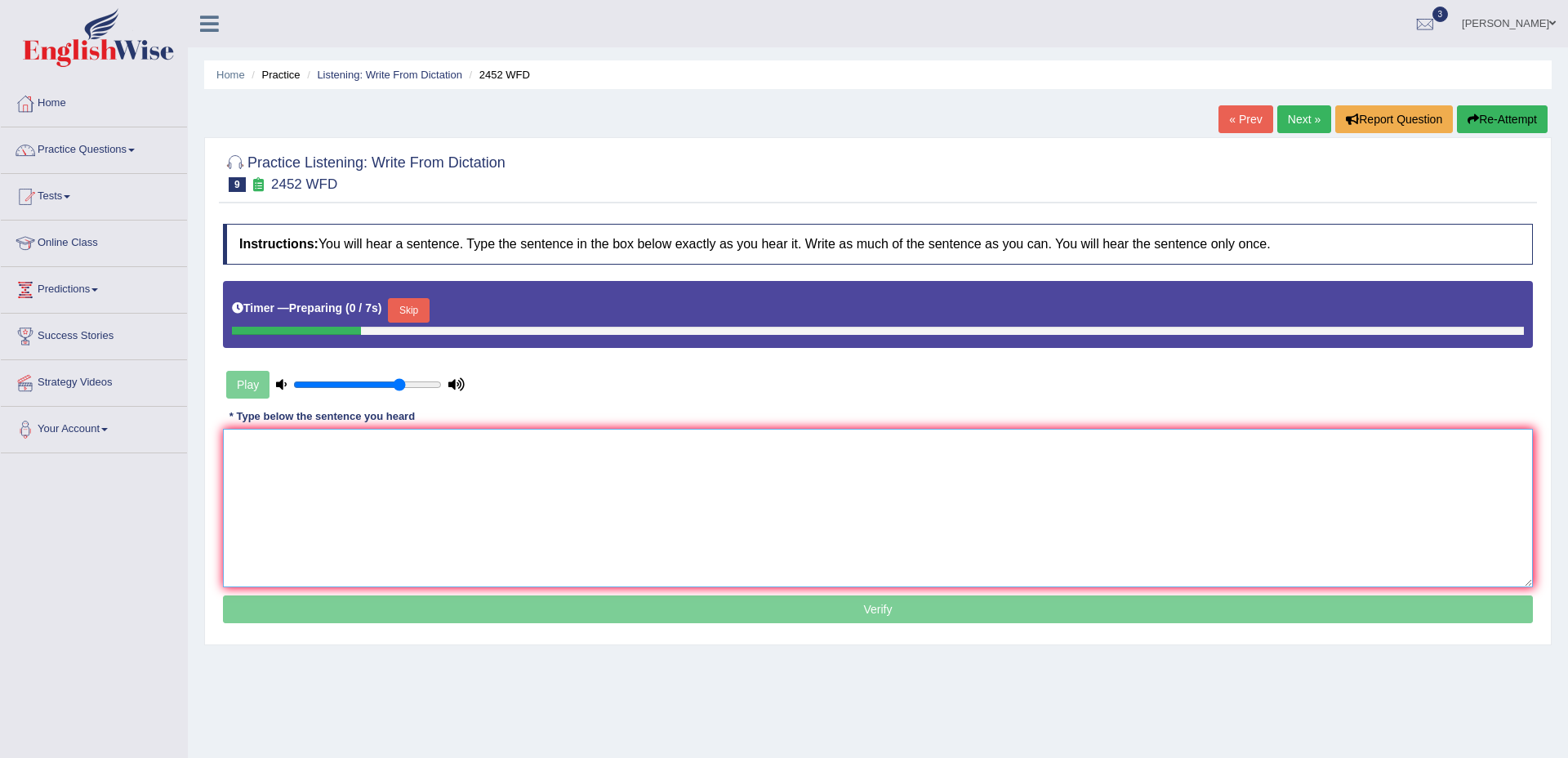
click at [550, 449] on textarea at bounding box center [877, 508] width 1310 height 159
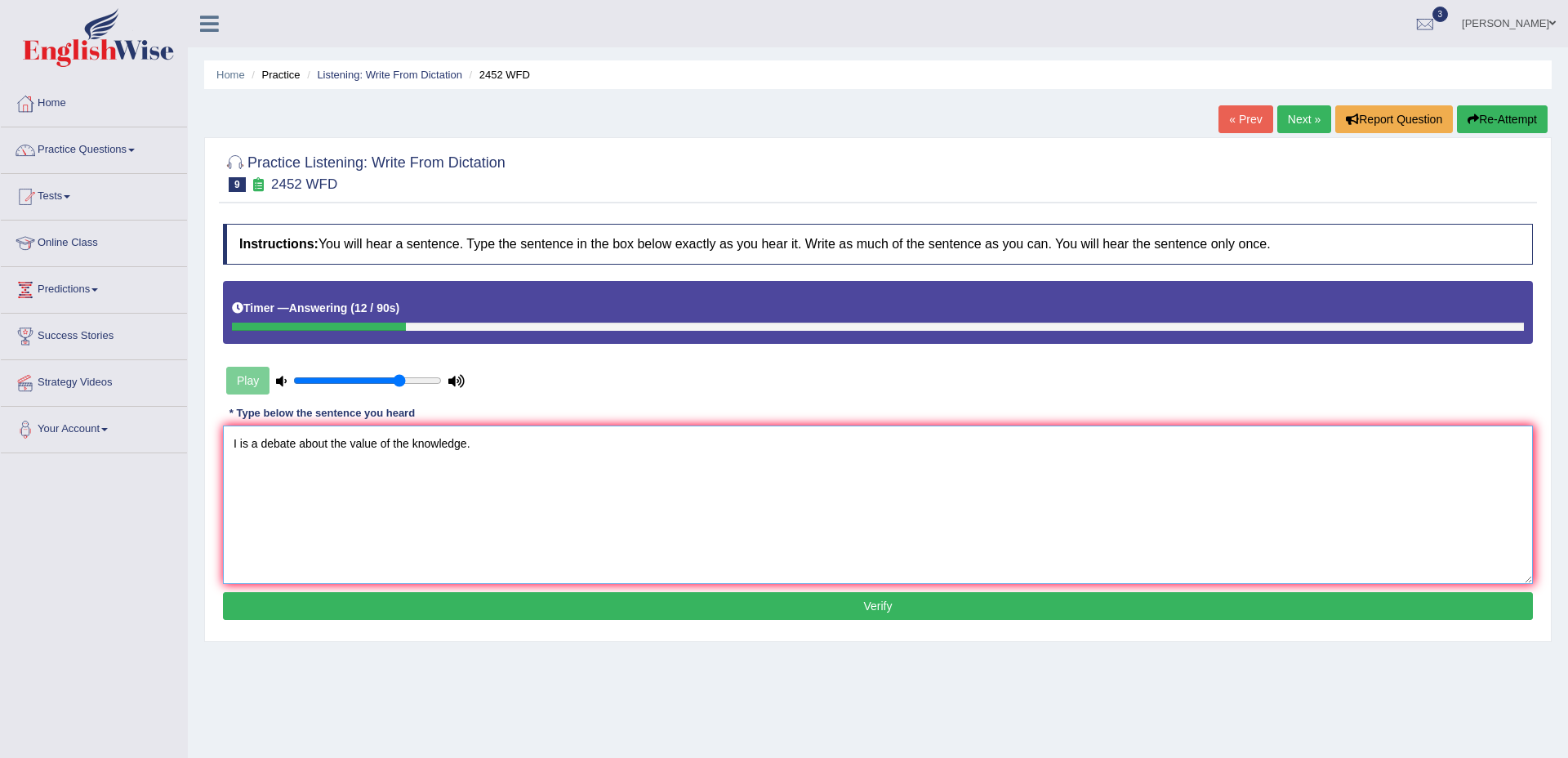
click at [237, 444] on textarea "I is a debate about the value of the knowledge." at bounding box center [877, 505] width 1310 height 159
click at [445, 478] on textarea "It is a debate about the value of the knowledge." at bounding box center [877, 505] width 1310 height 159
type textarea "It is a debate about the value of the knowledge."
click at [788, 596] on button "Verify" at bounding box center [877, 606] width 1310 height 28
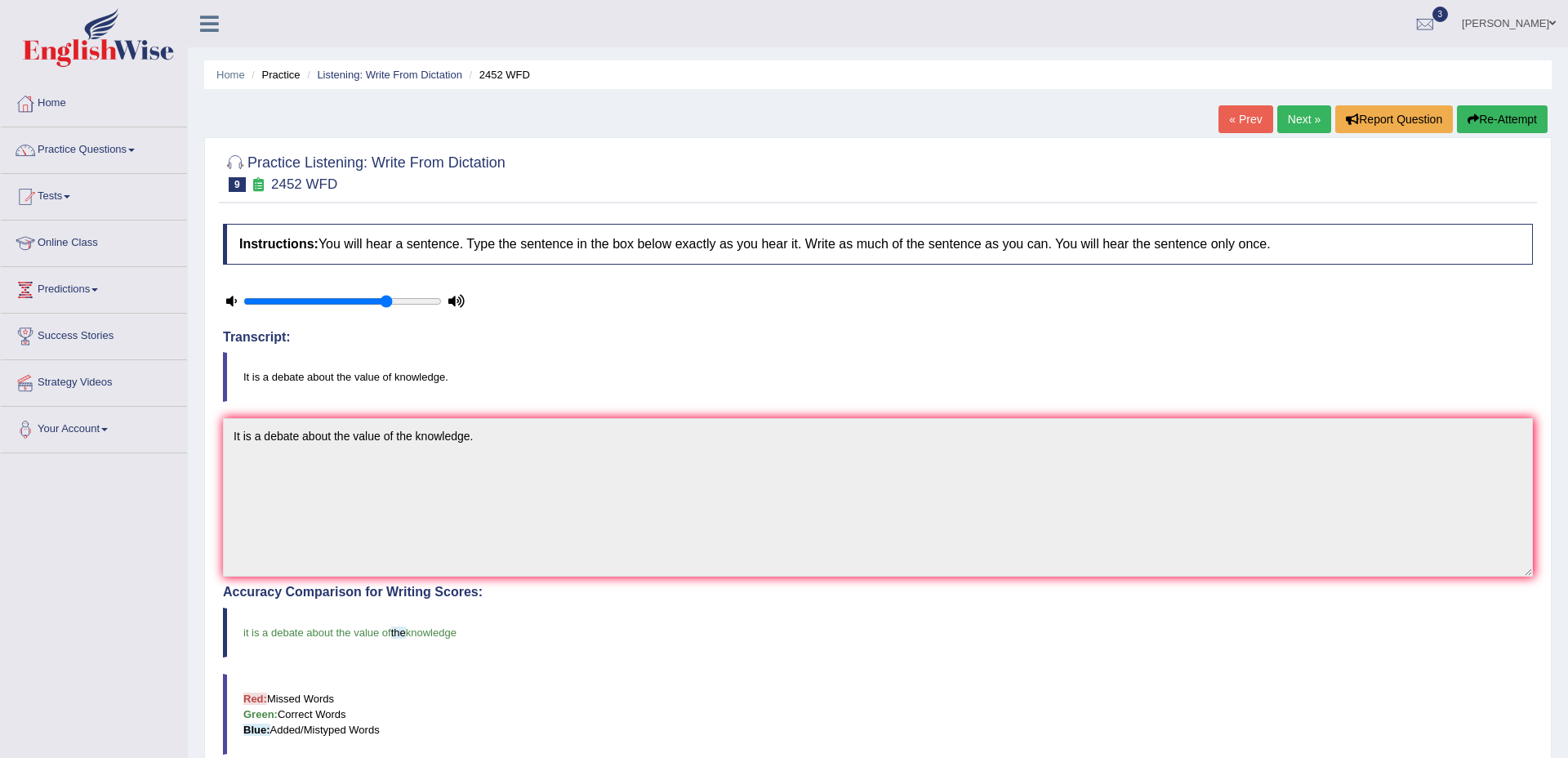
click at [1316, 121] on link "Next »" at bounding box center [1304, 120] width 54 height 28
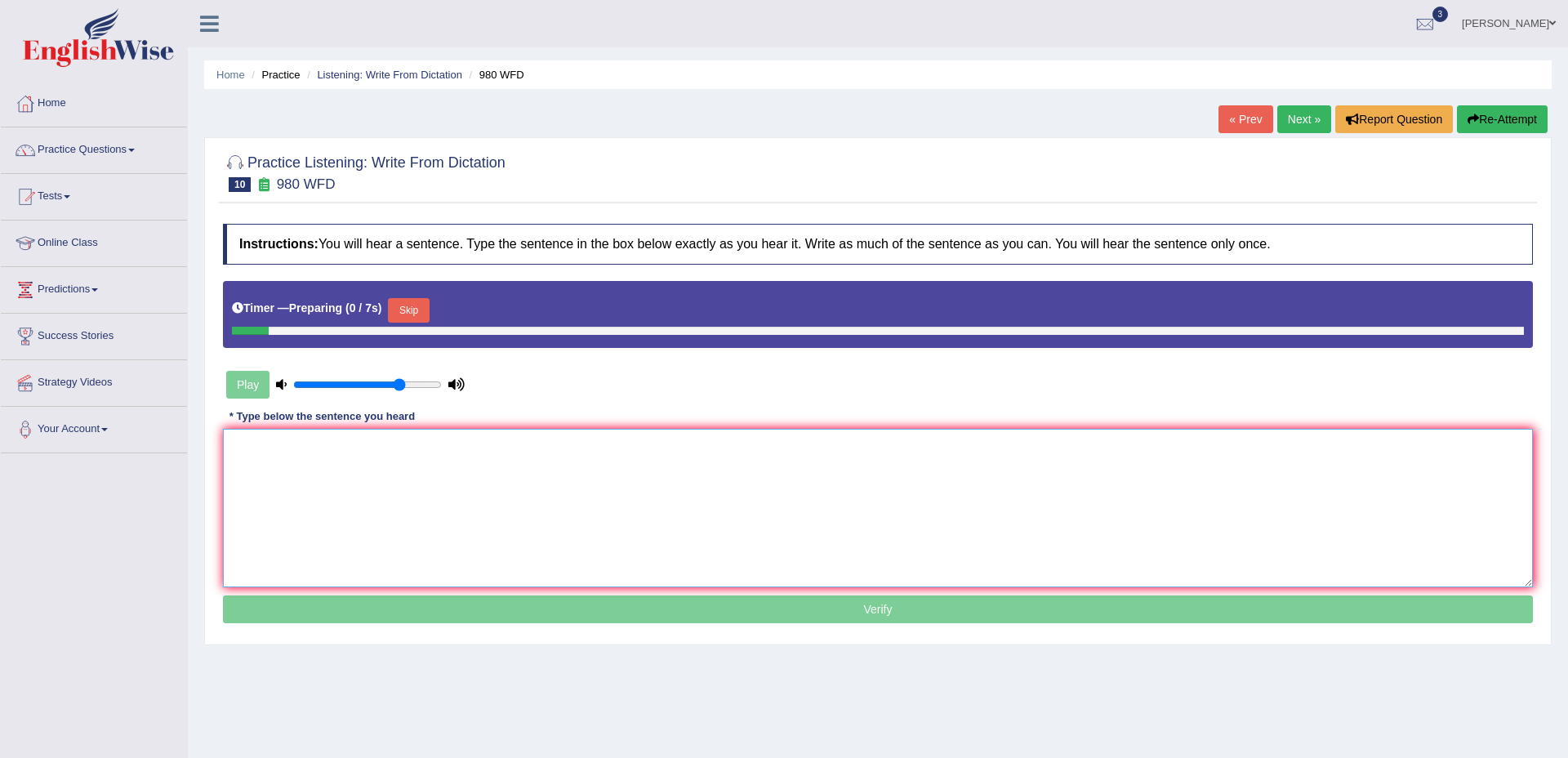
click at [602, 460] on textarea at bounding box center [877, 508] width 1310 height 159
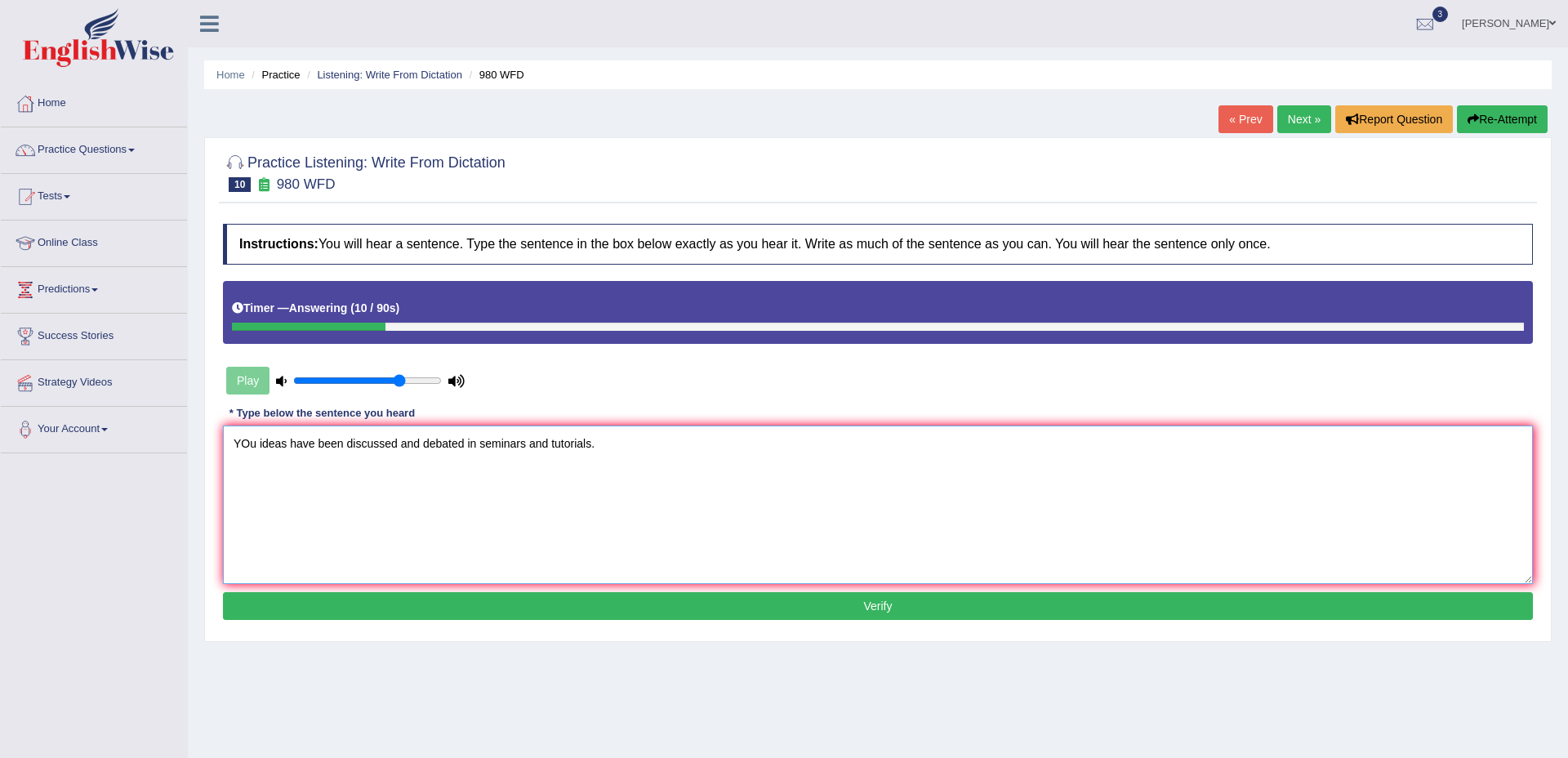
click at [251, 445] on textarea "YOu ideas have been discussed and debated in seminars and tutorials." at bounding box center [877, 505] width 1310 height 159
click at [359, 484] on textarea "Your ideas have been discussed and debated in seminars and tutorials." at bounding box center [877, 505] width 1310 height 159
type textarea "Your ideas have been discussed and debated in seminars and tutorials."
click at [901, 601] on button "Verify" at bounding box center [877, 606] width 1310 height 28
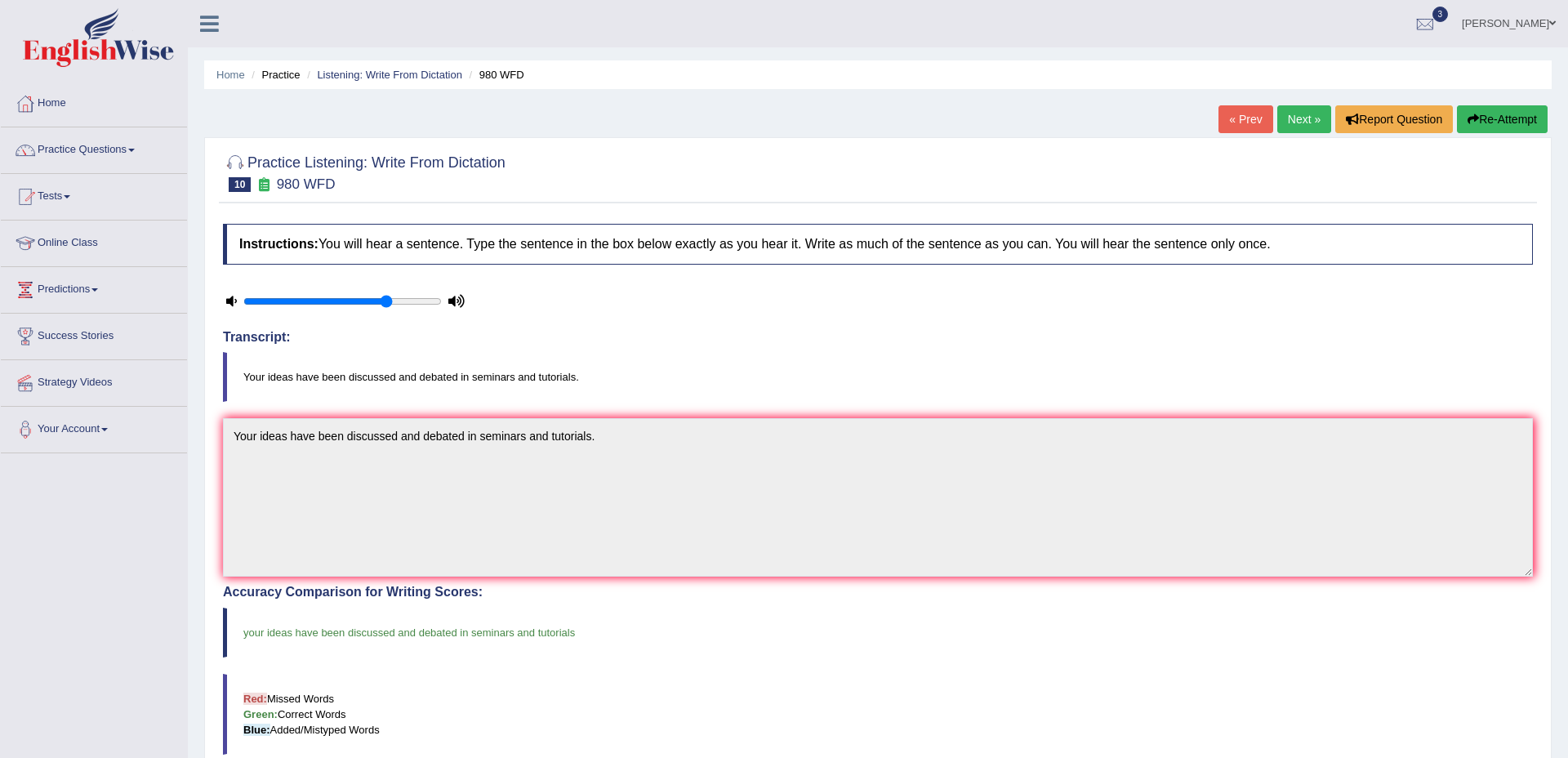
click at [1289, 124] on link "Next »" at bounding box center [1304, 120] width 54 height 28
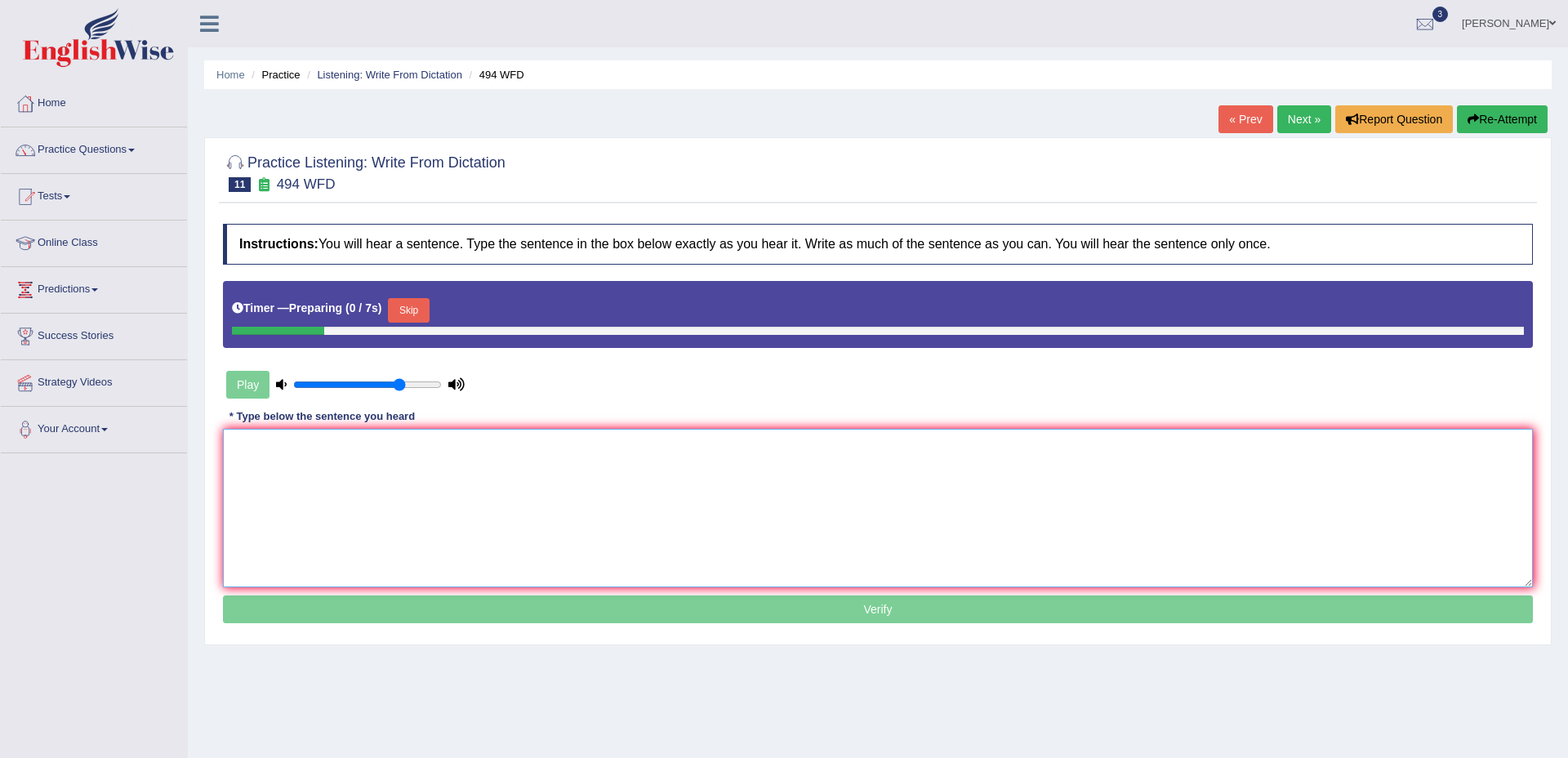
click at [573, 485] on textarea at bounding box center [877, 508] width 1310 height 159
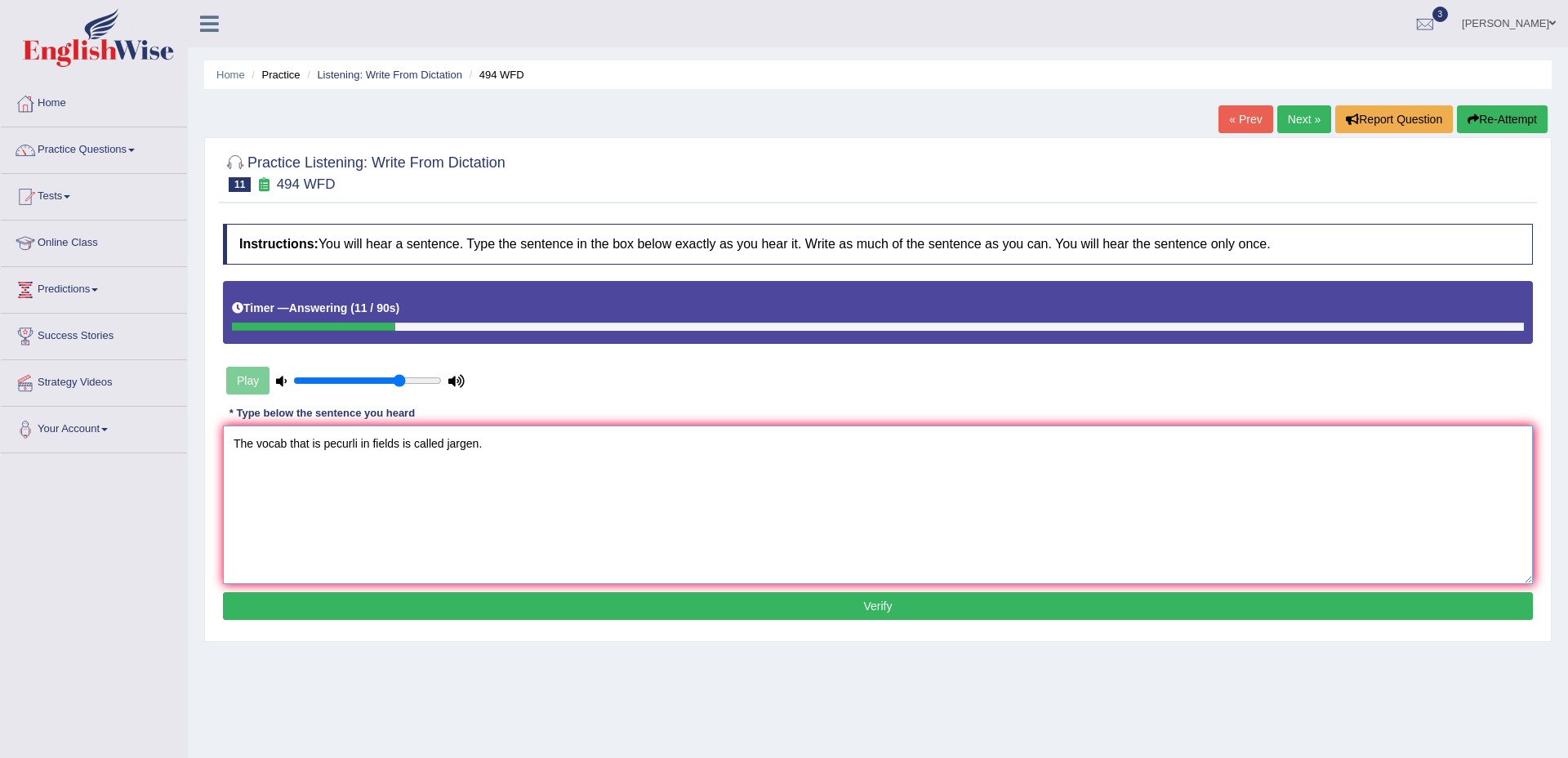
click at [285, 446] on textarea "The vocab that is pecurli in fields is called jargen." at bounding box center [877, 505] width 1310 height 159
click at [386, 443] on textarea "The vocabulary that is pecurli in fields is called jargen." at bounding box center [877, 505] width 1310 height 159
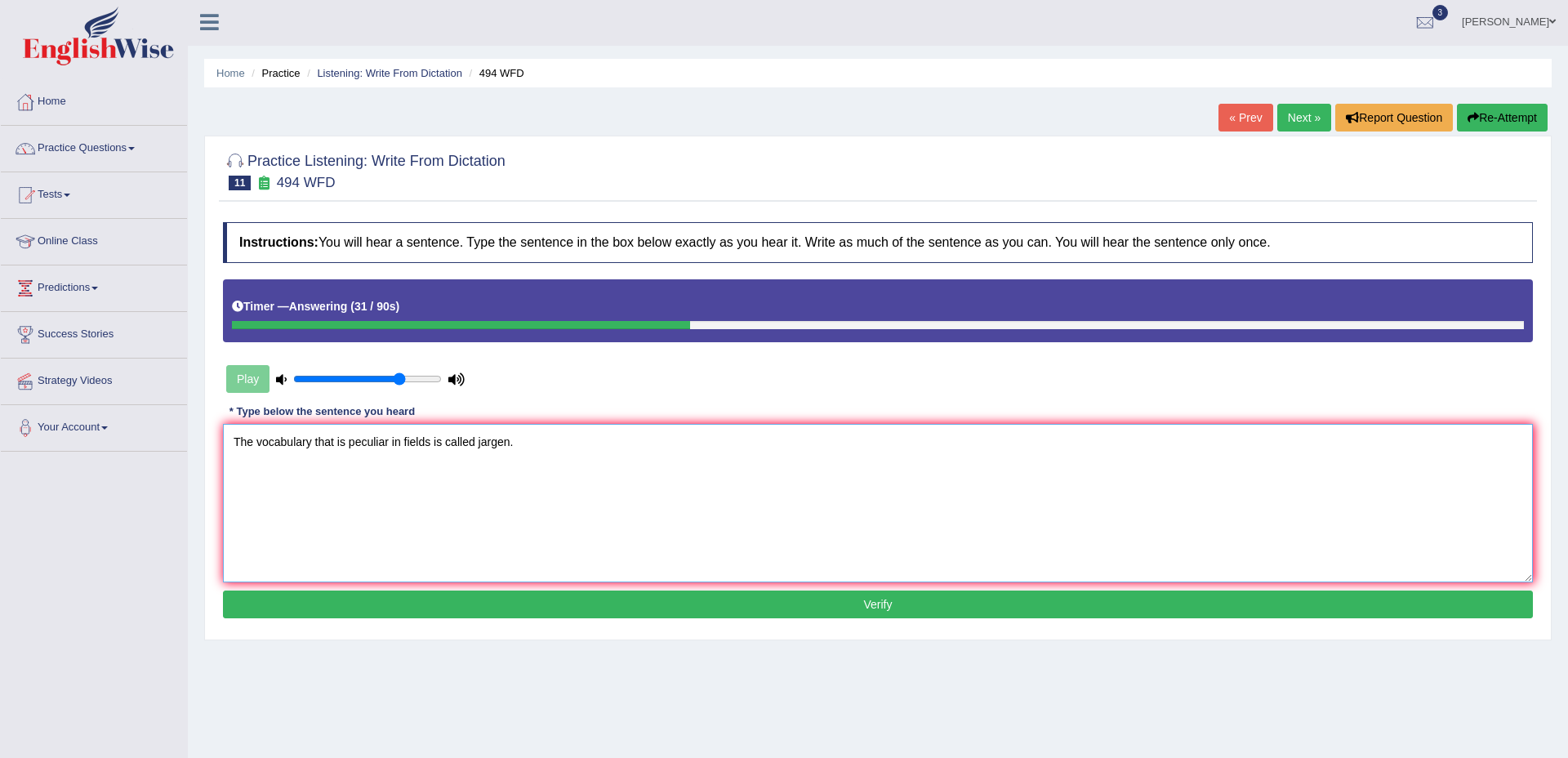
drag, startPoint x: 491, startPoint y: 466, endPoint x: 502, endPoint y: 446, distance: 22.8
click at [496, 460] on textarea "The vocabulary that is peculiar in fields is called jargen." at bounding box center [877, 503] width 1310 height 159
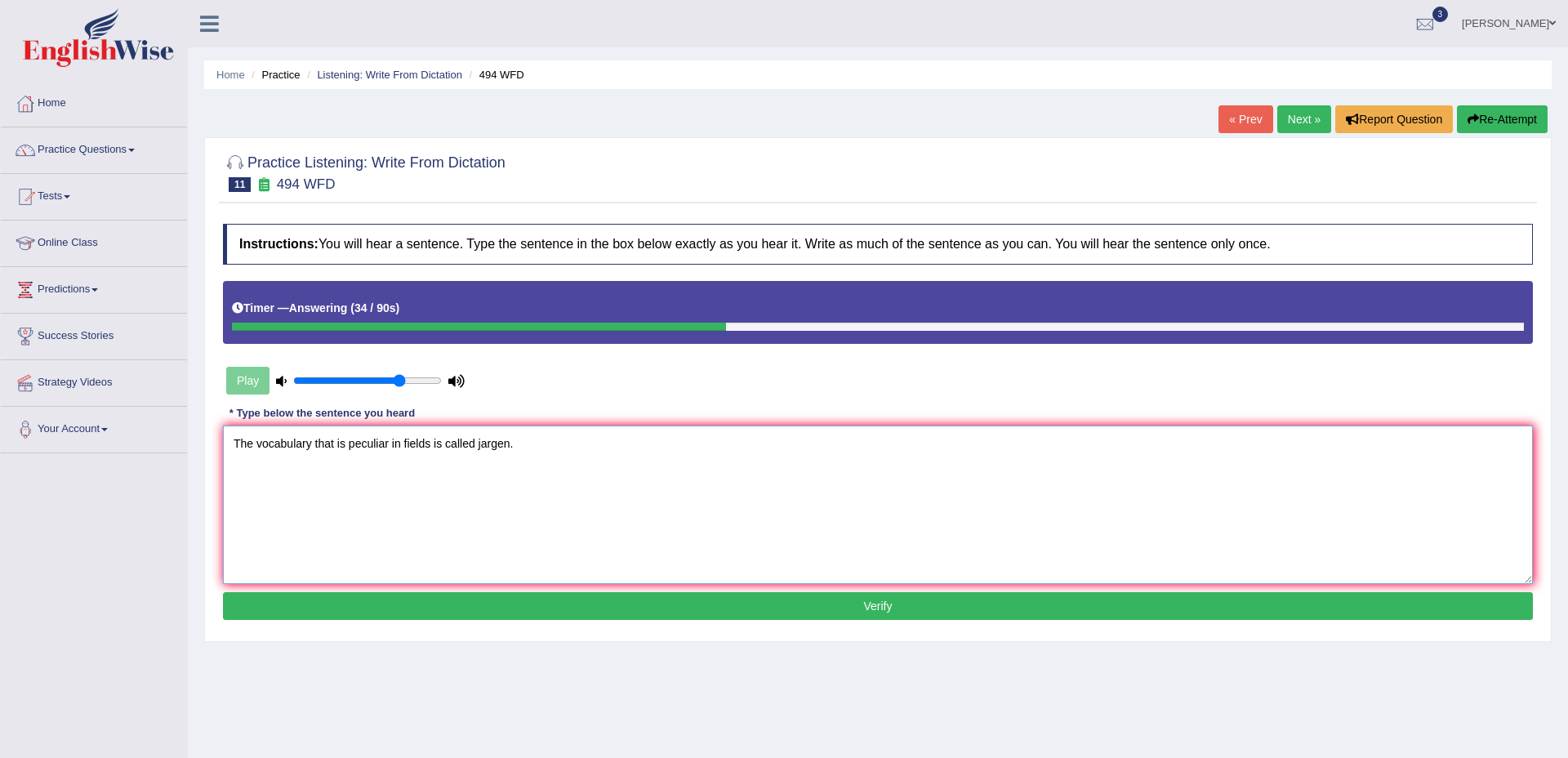
click at [491, 447] on textarea "The vocabulary that is peculiar in fields is called jargen." at bounding box center [877, 505] width 1310 height 159
click at [566, 396] on div "Instructions: You will hear a sentence. Type the sentence in the box below exac…" at bounding box center [878, 424] width 1318 height 417
click at [499, 448] on textarea "The vocabulary that is peculiar in fields is called jargen." at bounding box center [877, 505] width 1310 height 159
click at [460, 473] on textarea "The vocabulary that is peculiar in fields is called jargen." at bounding box center [877, 505] width 1310 height 159
click at [419, 466] on textarea "The vocabulary that is peculiar in fields is called jargon." at bounding box center [877, 505] width 1310 height 159
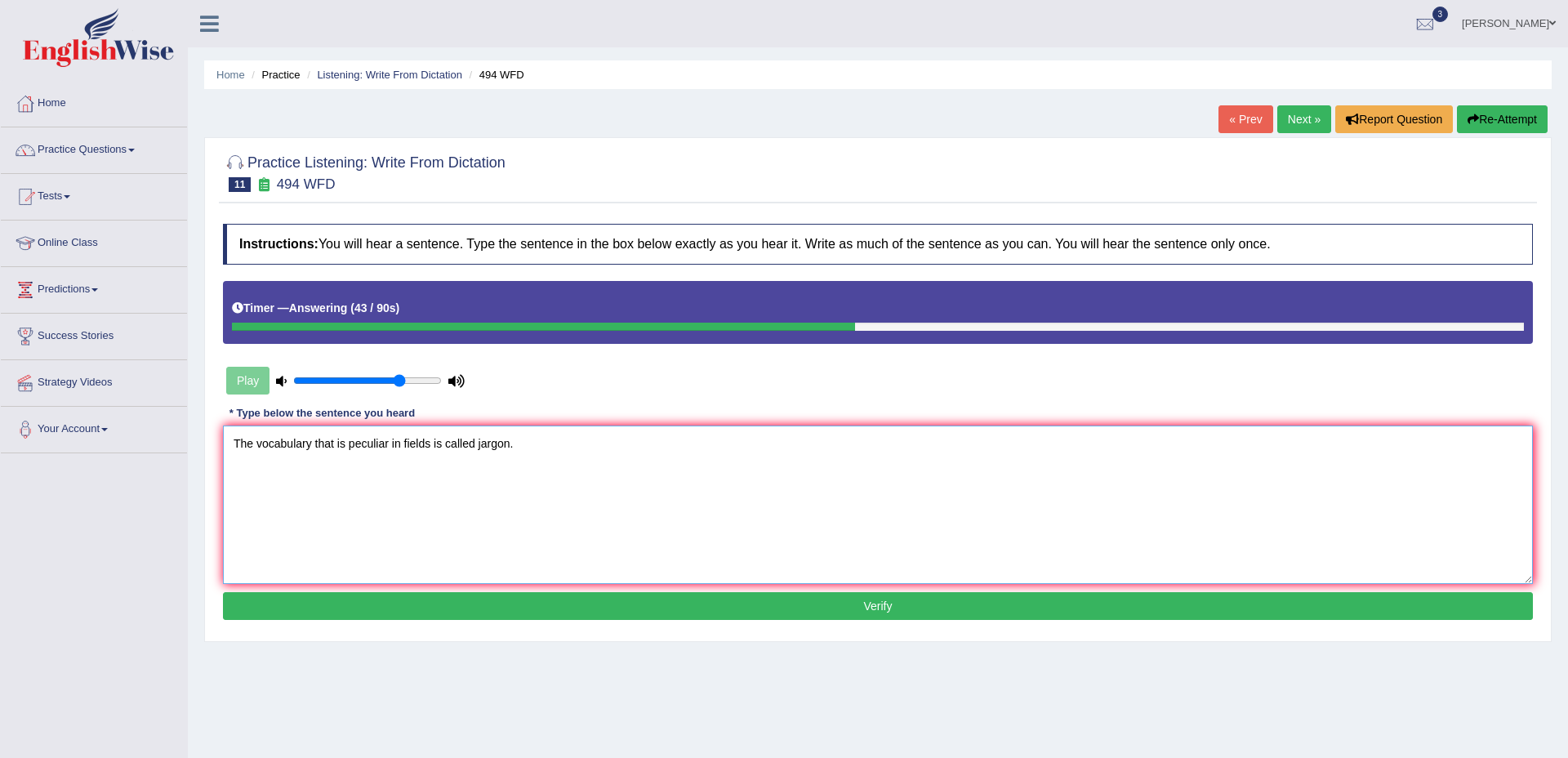
type textarea "The vocabulary that is peculiar in fields is called jargon."
click at [863, 615] on button "Verify" at bounding box center [877, 606] width 1310 height 28
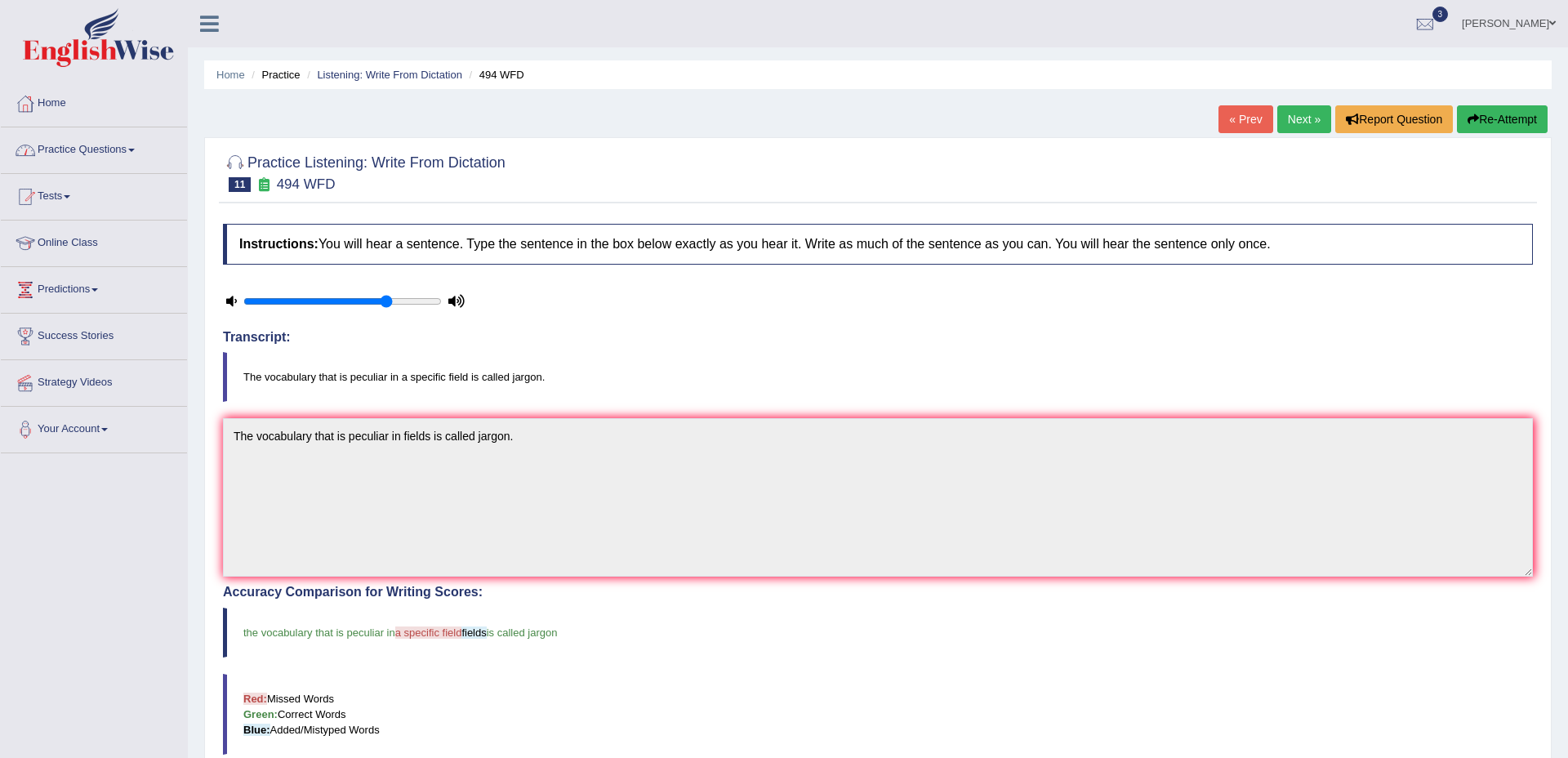
click at [66, 147] on link "Practice Questions" at bounding box center [94, 147] width 186 height 41
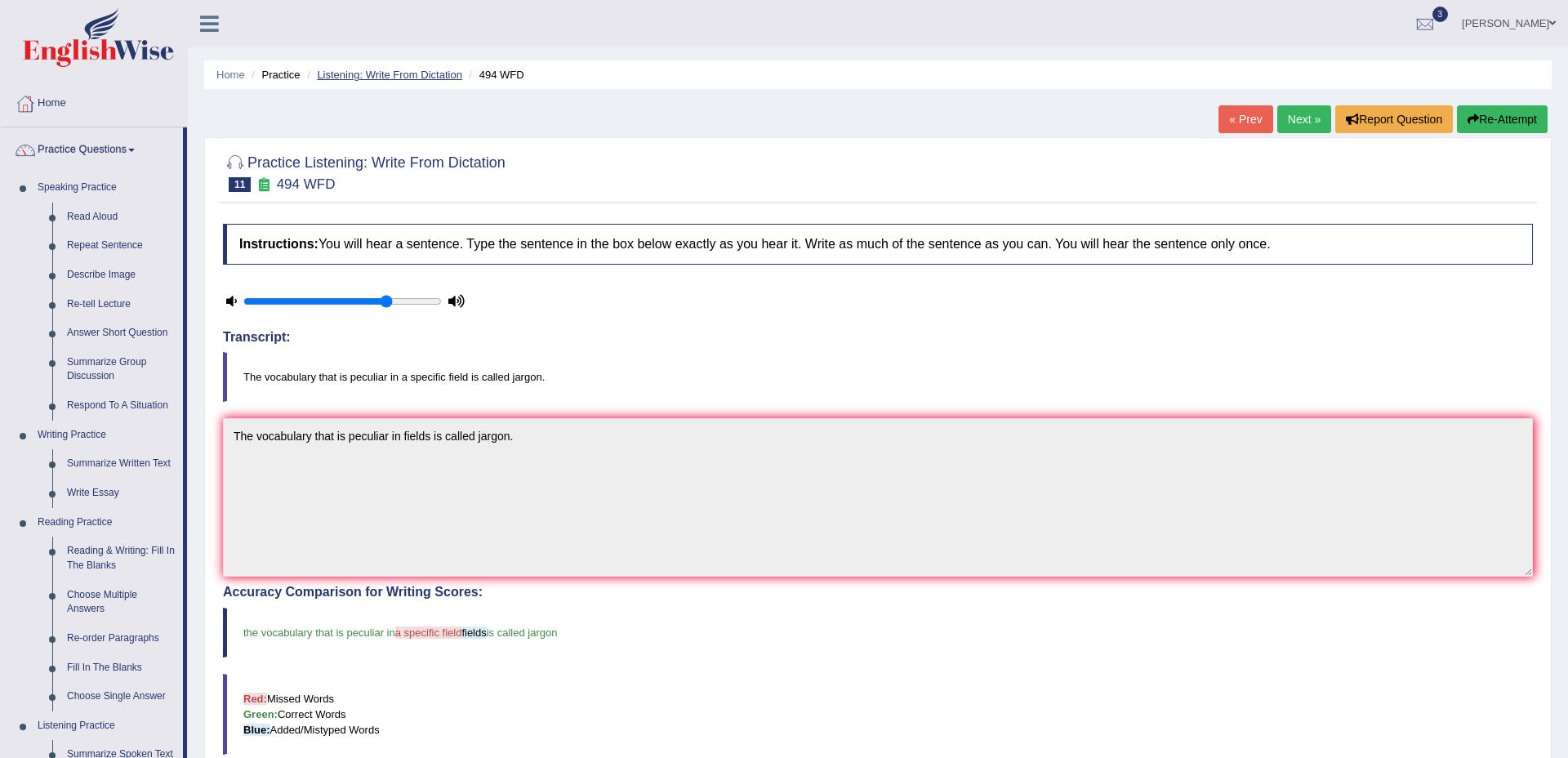
click at [394, 75] on link "Listening: Write From Dictation" at bounding box center [390, 75] width 146 height 12
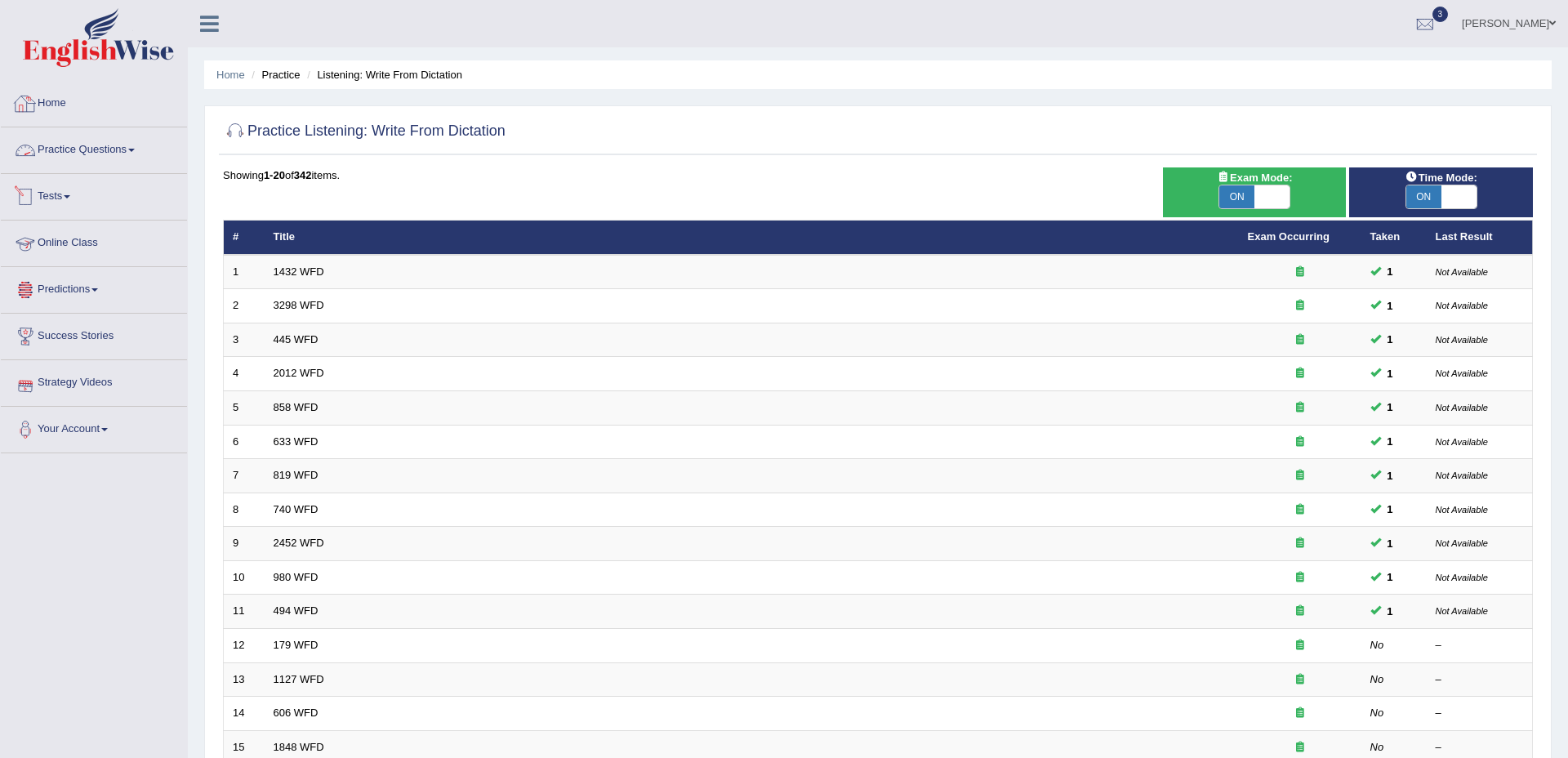
click at [88, 157] on link "Practice Questions" at bounding box center [94, 147] width 186 height 41
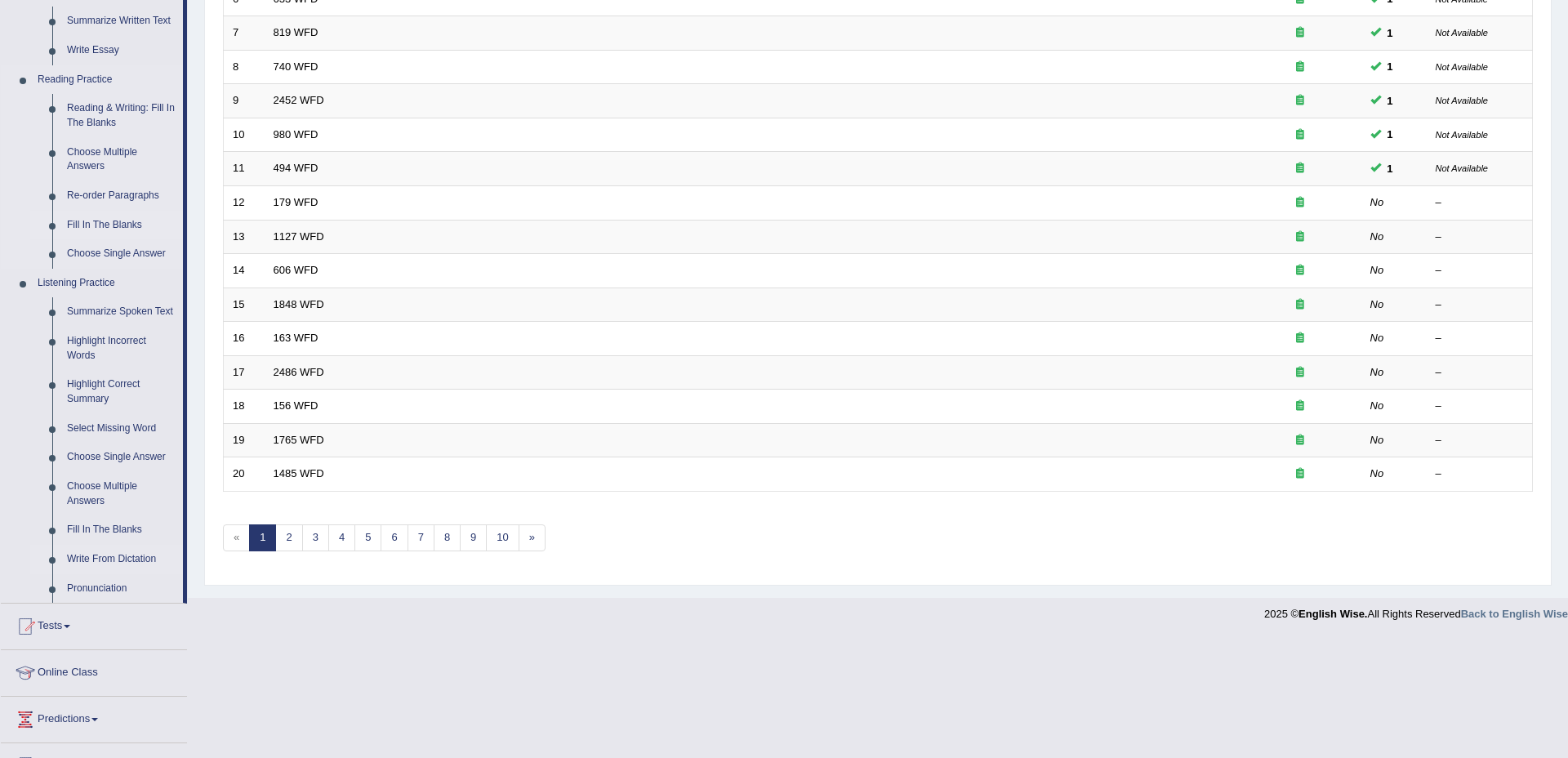
scroll to position [446, 0]
click at [118, 500] on link "Choose Multiple Answers" at bounding box center [121, 490] width 123 height 43
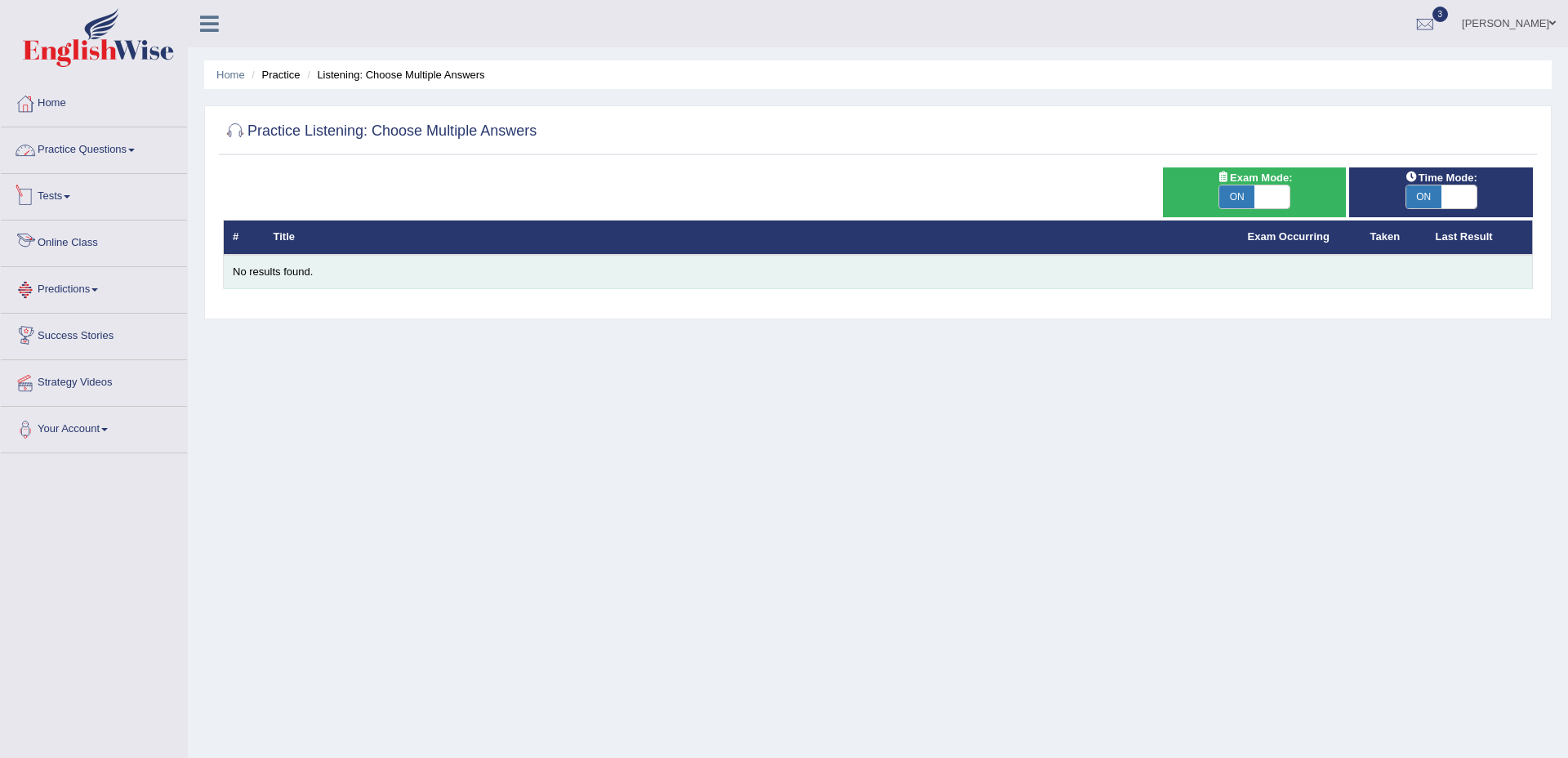
click at [287, 284] on td "No results found." at bounding box center [878, 272] width 1309 height 35
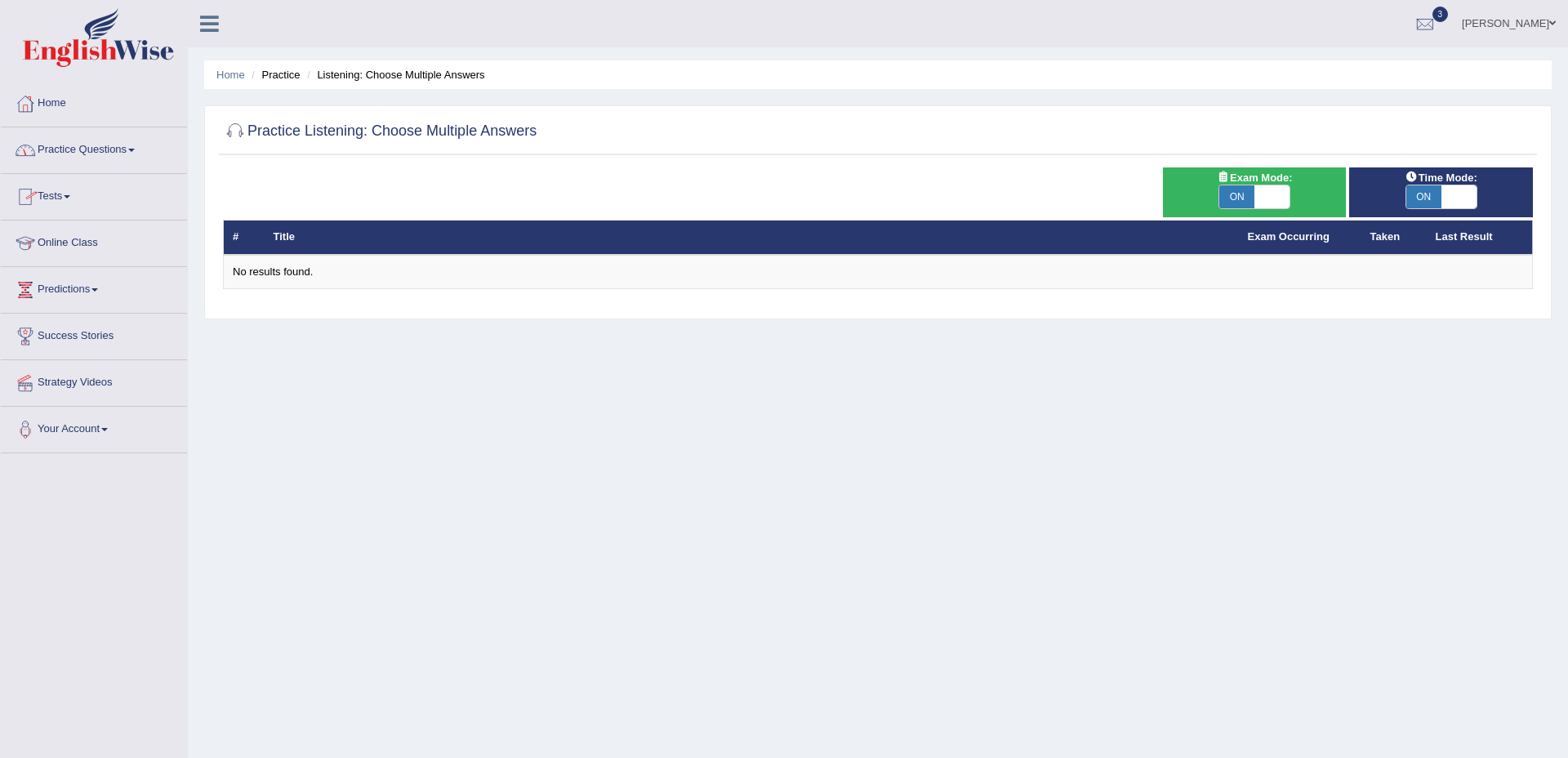
click at [93, 150] on link "Practice Questions" at bounding box center [94, 147] width 186 height 41
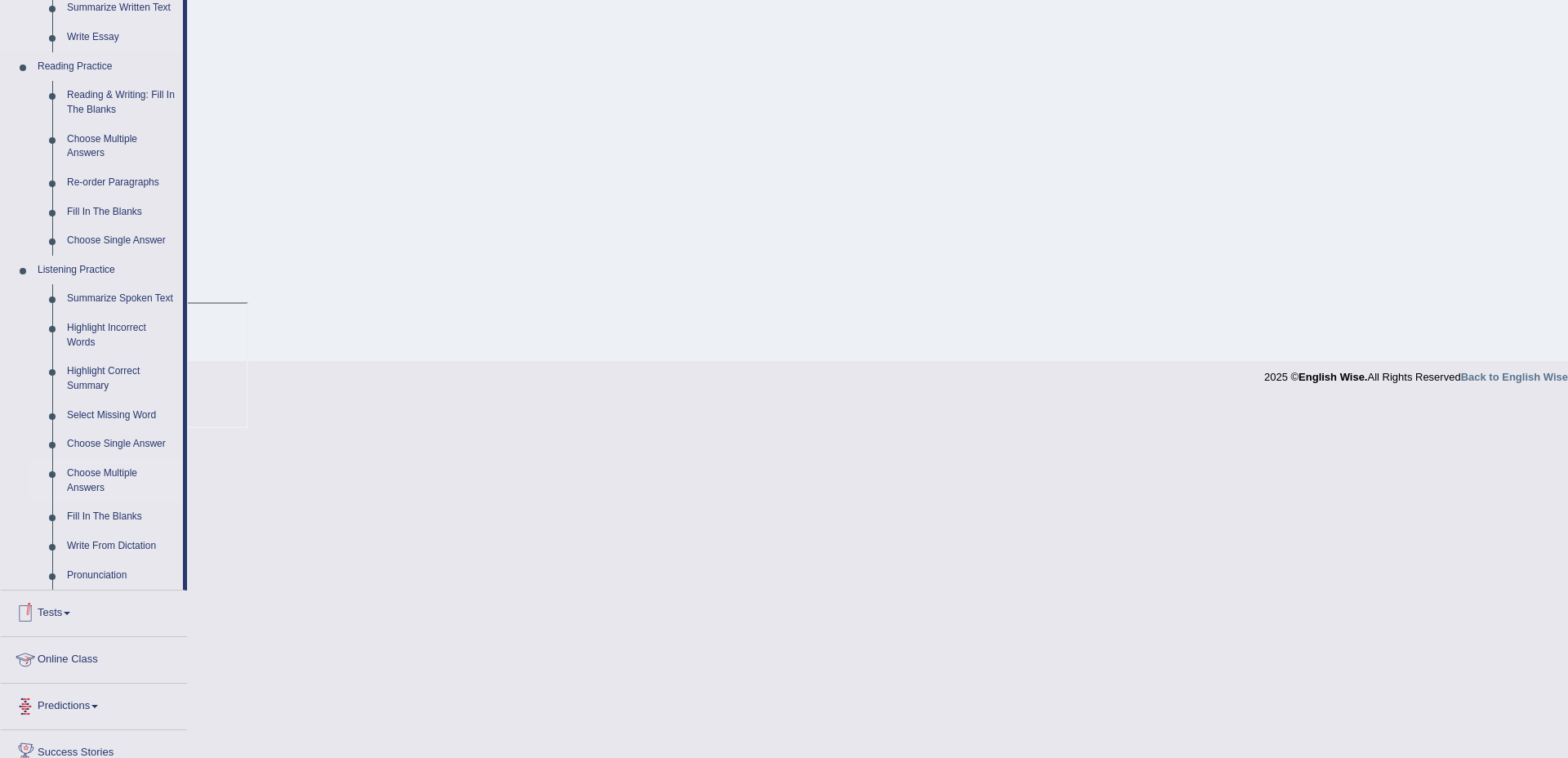
scroll to position [493, 0]
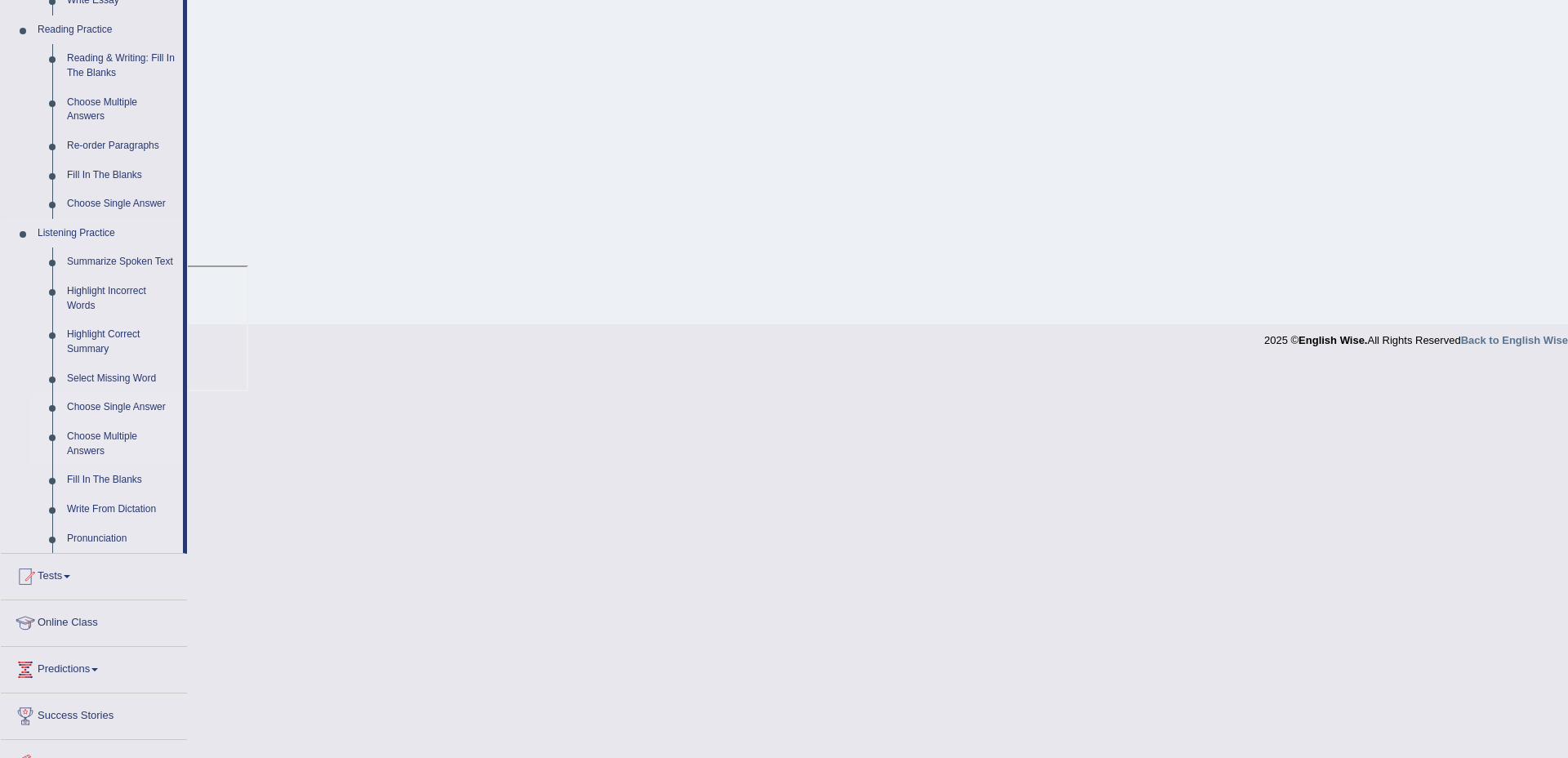
click at [127, 415] on link "Choose Single Answer" at bounding box center [121, 408] width 123 height 29
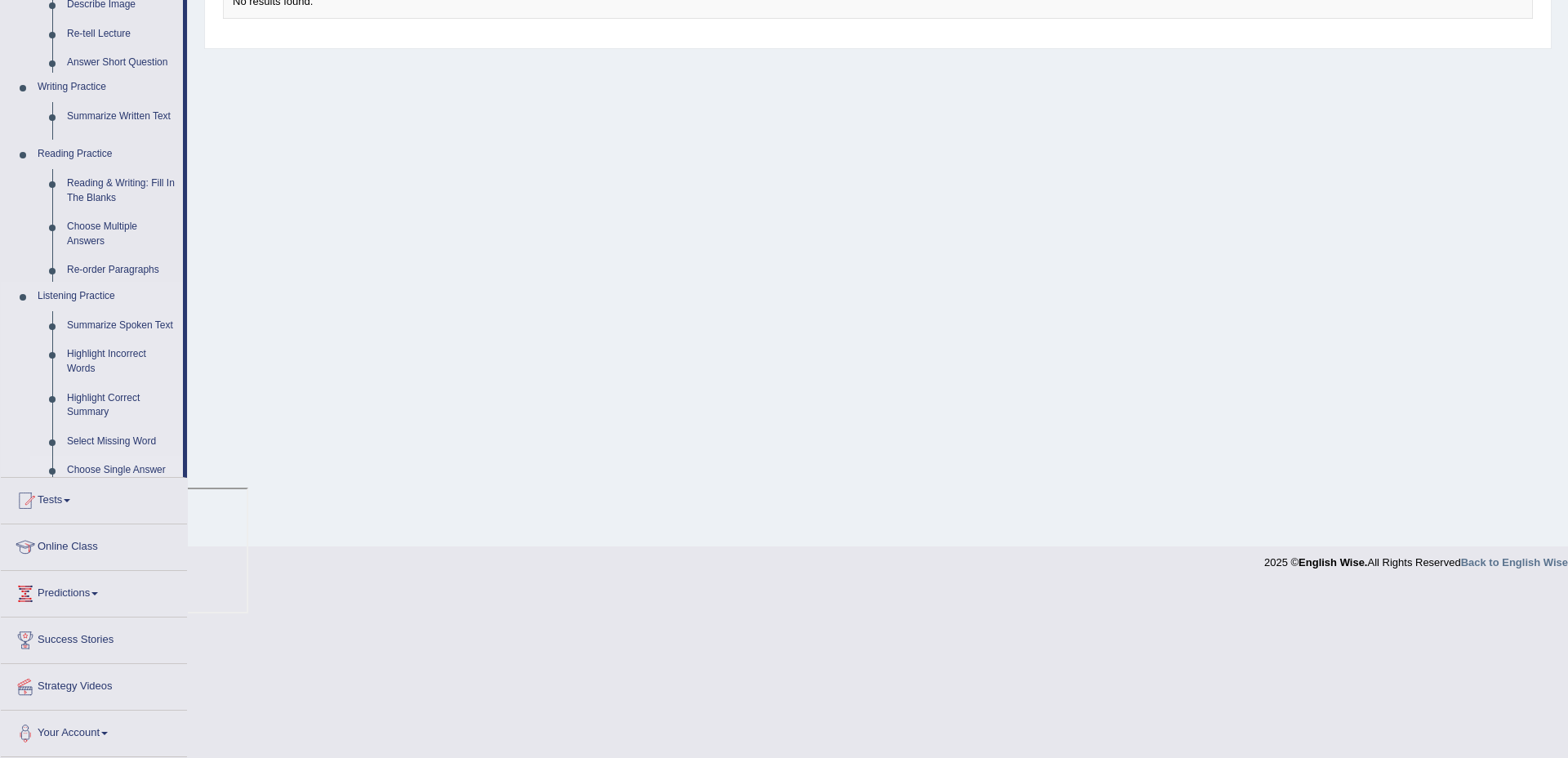
scroll to position [100, 0]
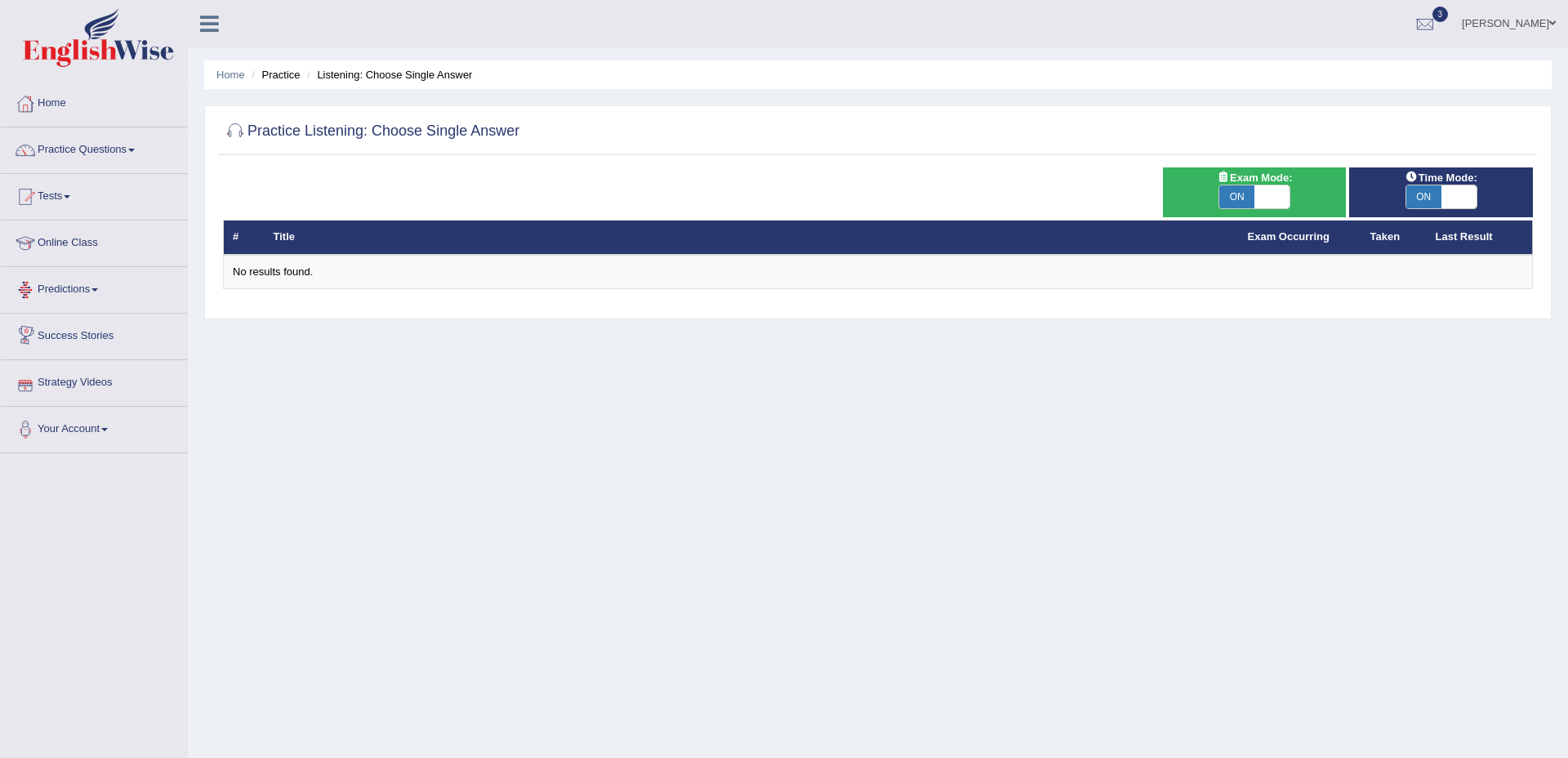
click at [1246, 193] on span "ON" at bounding box center [1237, 197] width 36 height 23
checkbox input "false"
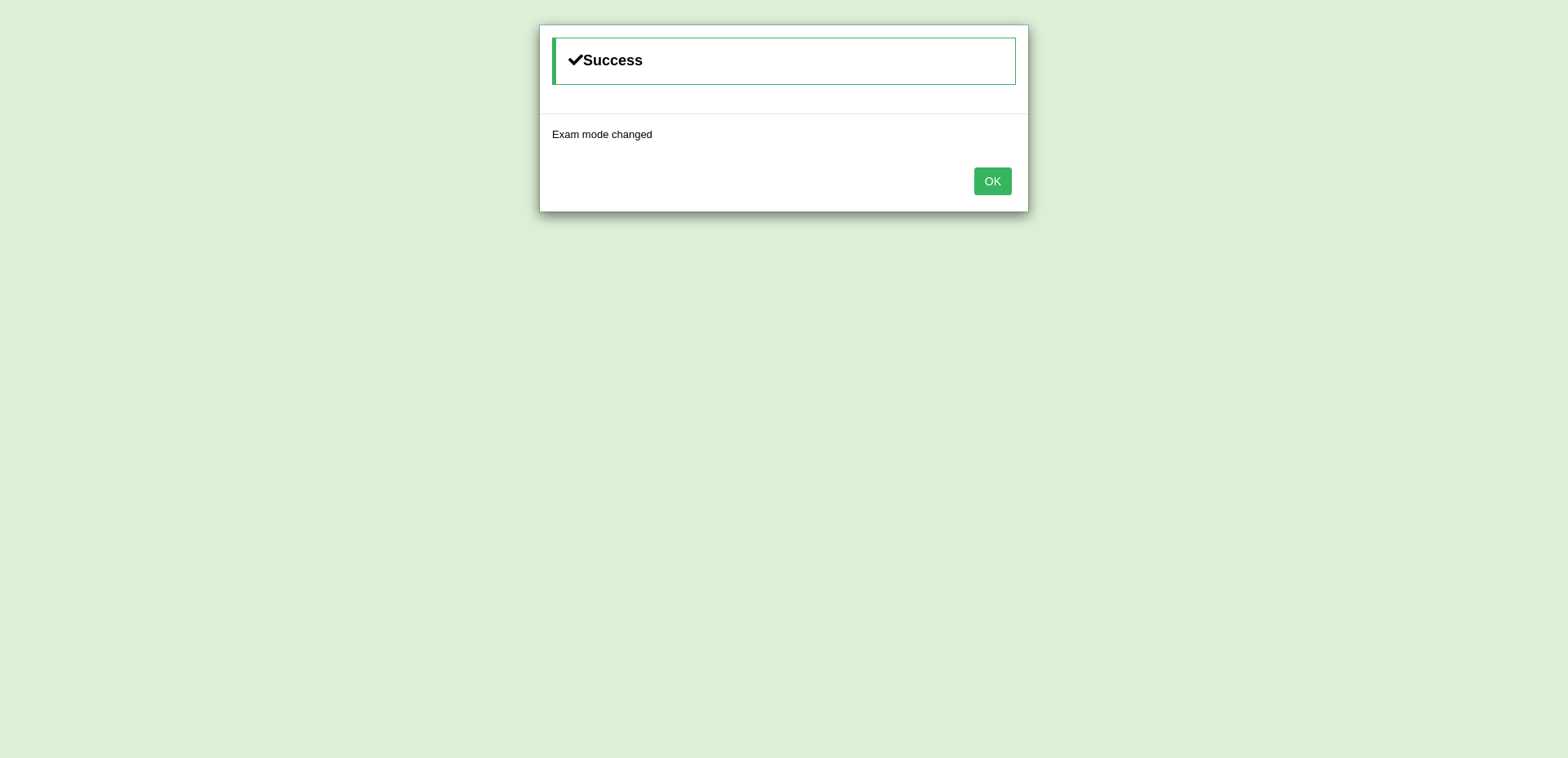
drag, startPoint x: 998, startPoint y: 177, endPoint x: 988, endPoint y: 180, distance: 10.4
click at [997, 177] on button "OK" at bounding box center [992, 181] width 37 height 28
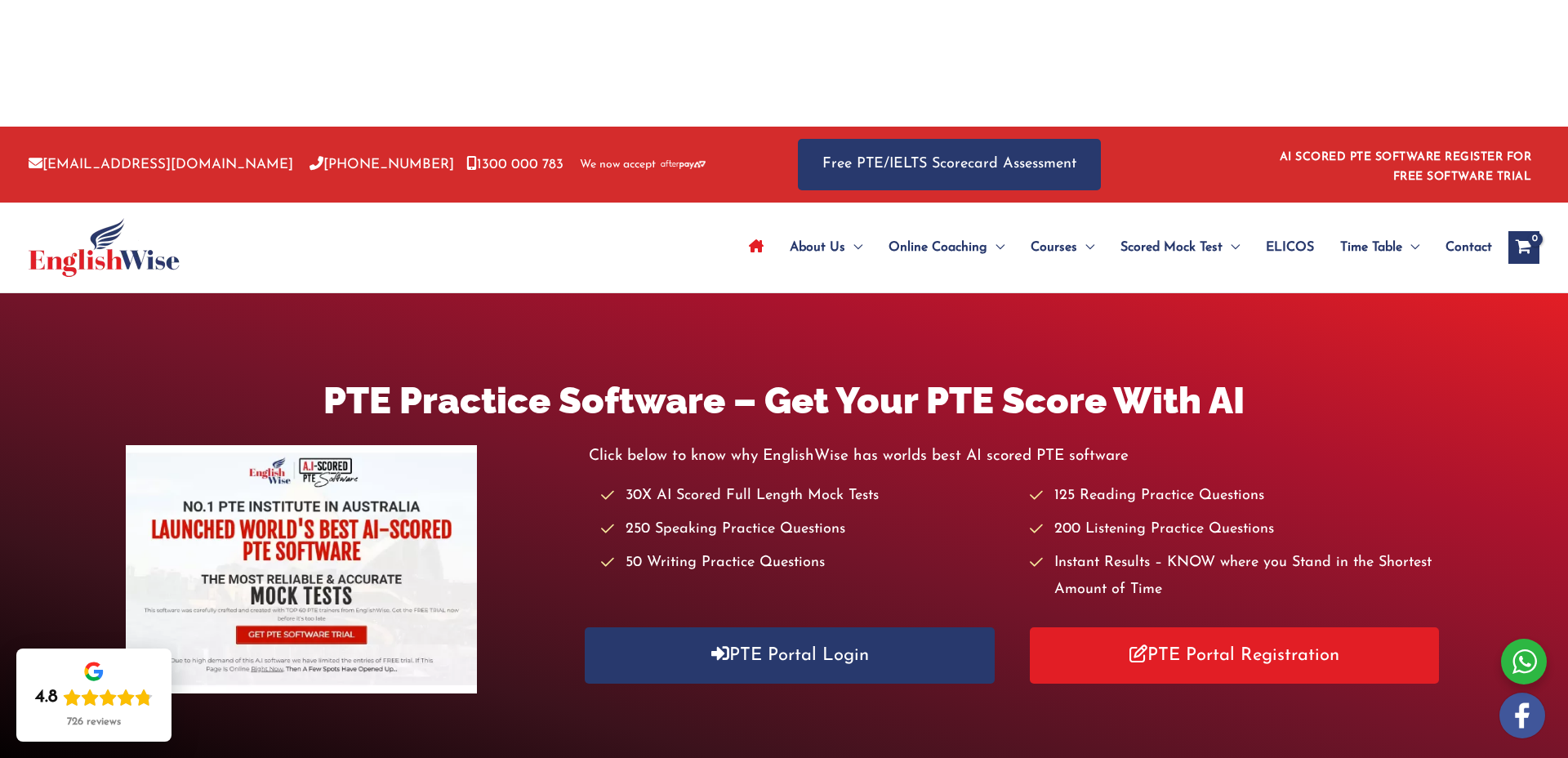
click at [754, 239] on icon "Site Navigation: Main Menu" at bounding box center [756, 245] width 15 height 13
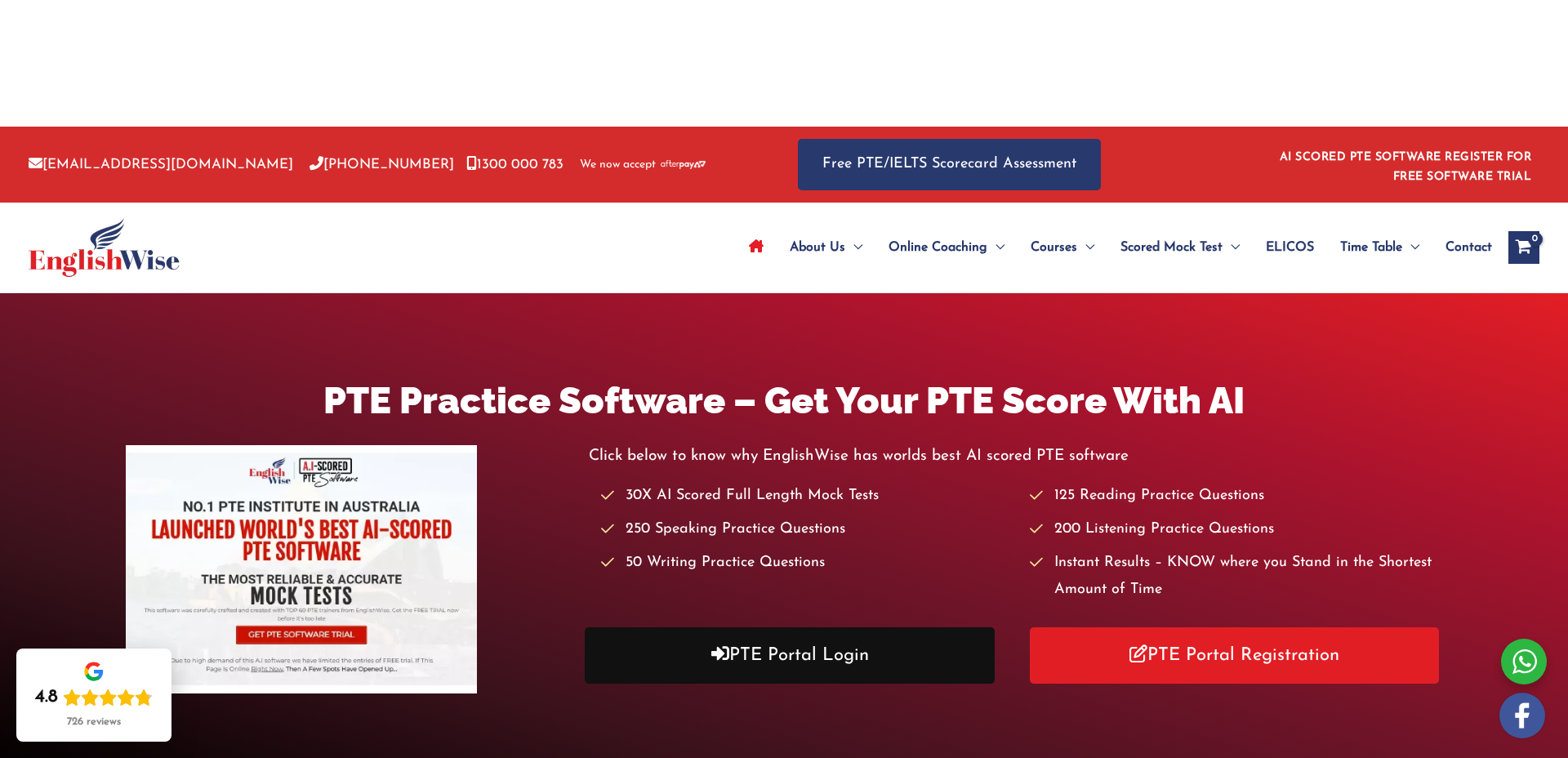
click at [791, 628] on link "PTE Portal Login" at bounding box center [790, 656] width 410 height 56
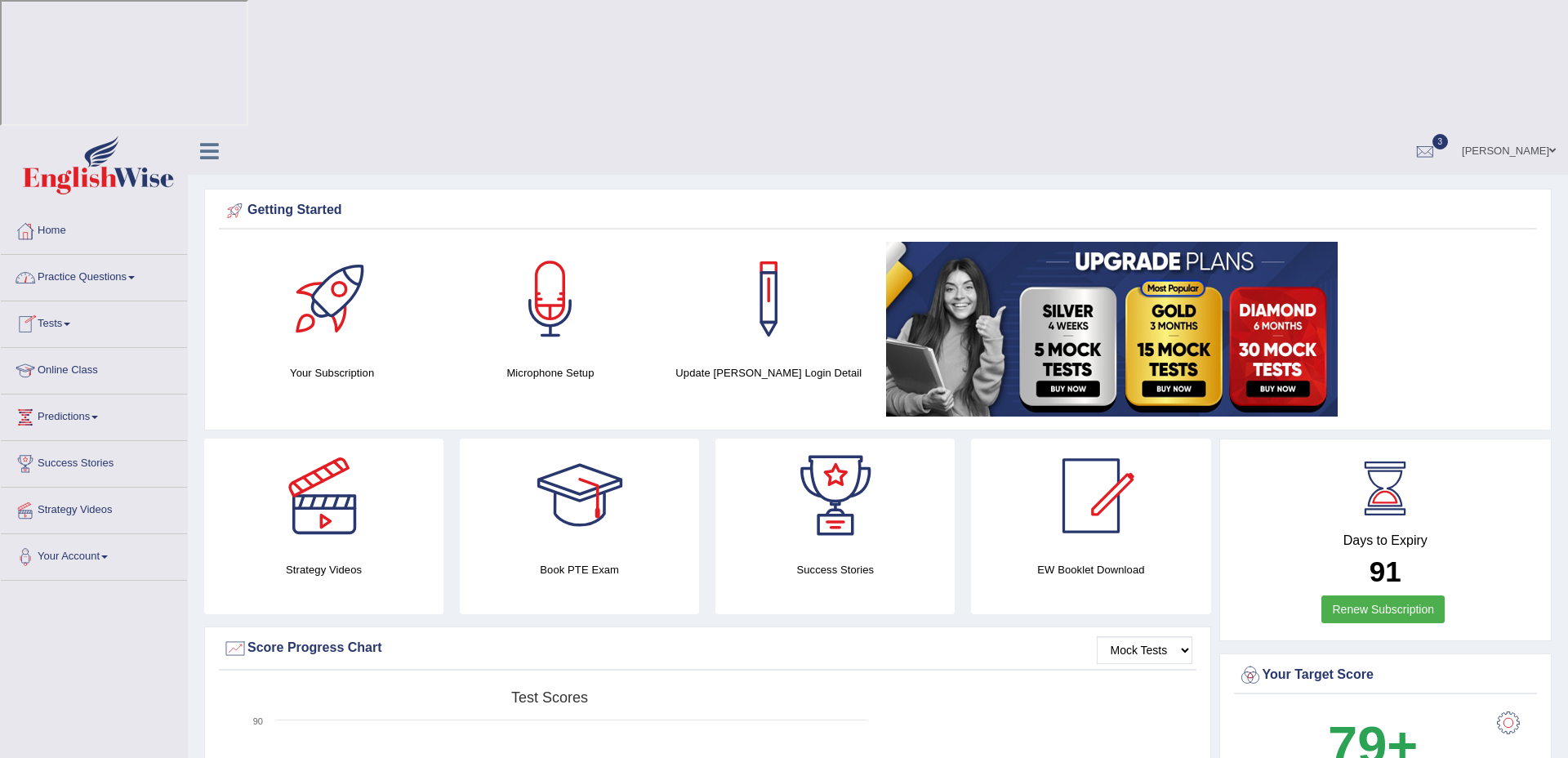
click at [87, 255] on link "Practice Questions" at bounding box center [94, 275] width 186 height 41
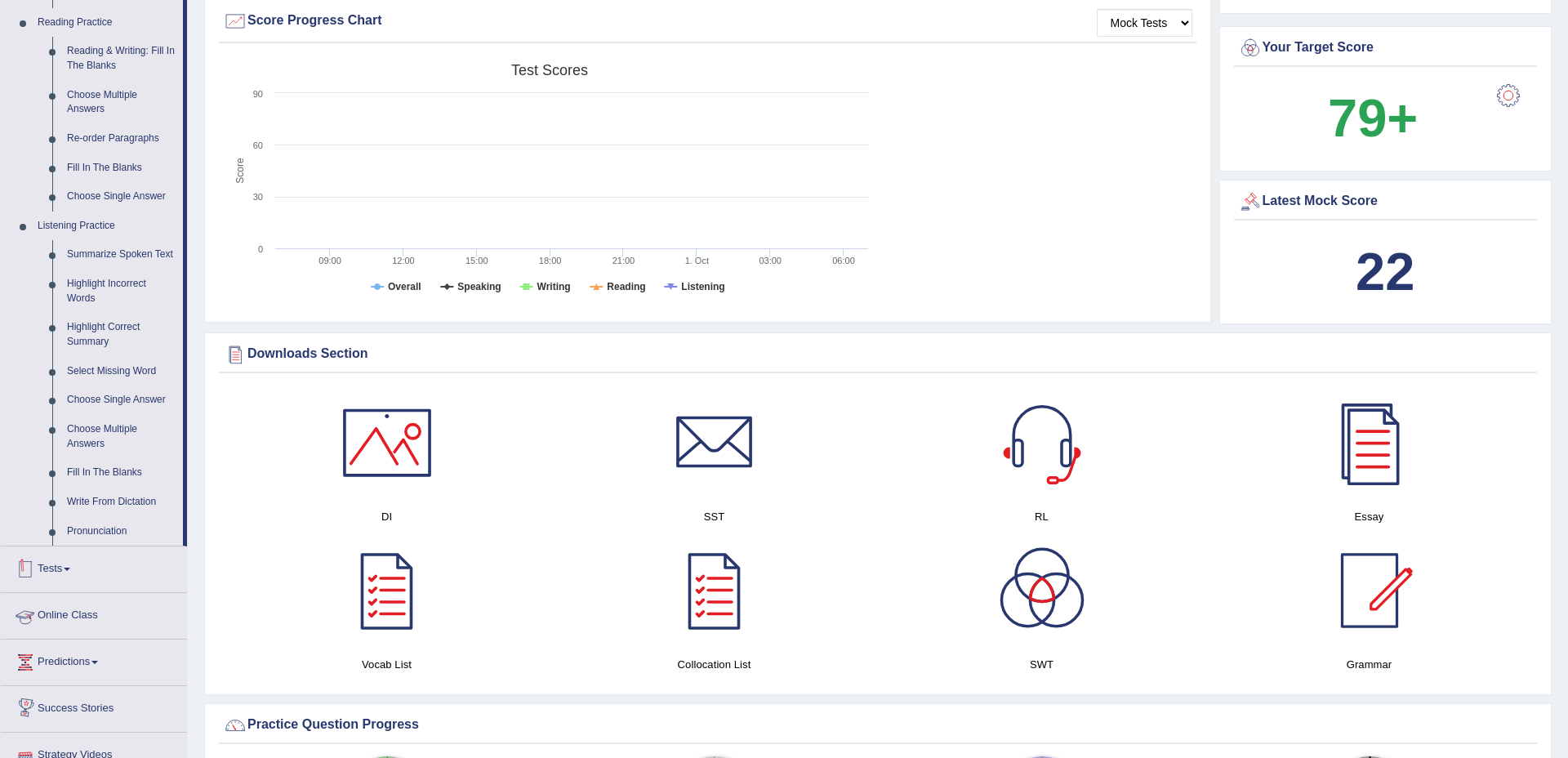
scroll to position [626, 0]
click at [117, 386] on link "Choose Single Answer" at bounding box center [121, 401] width 123 height 29
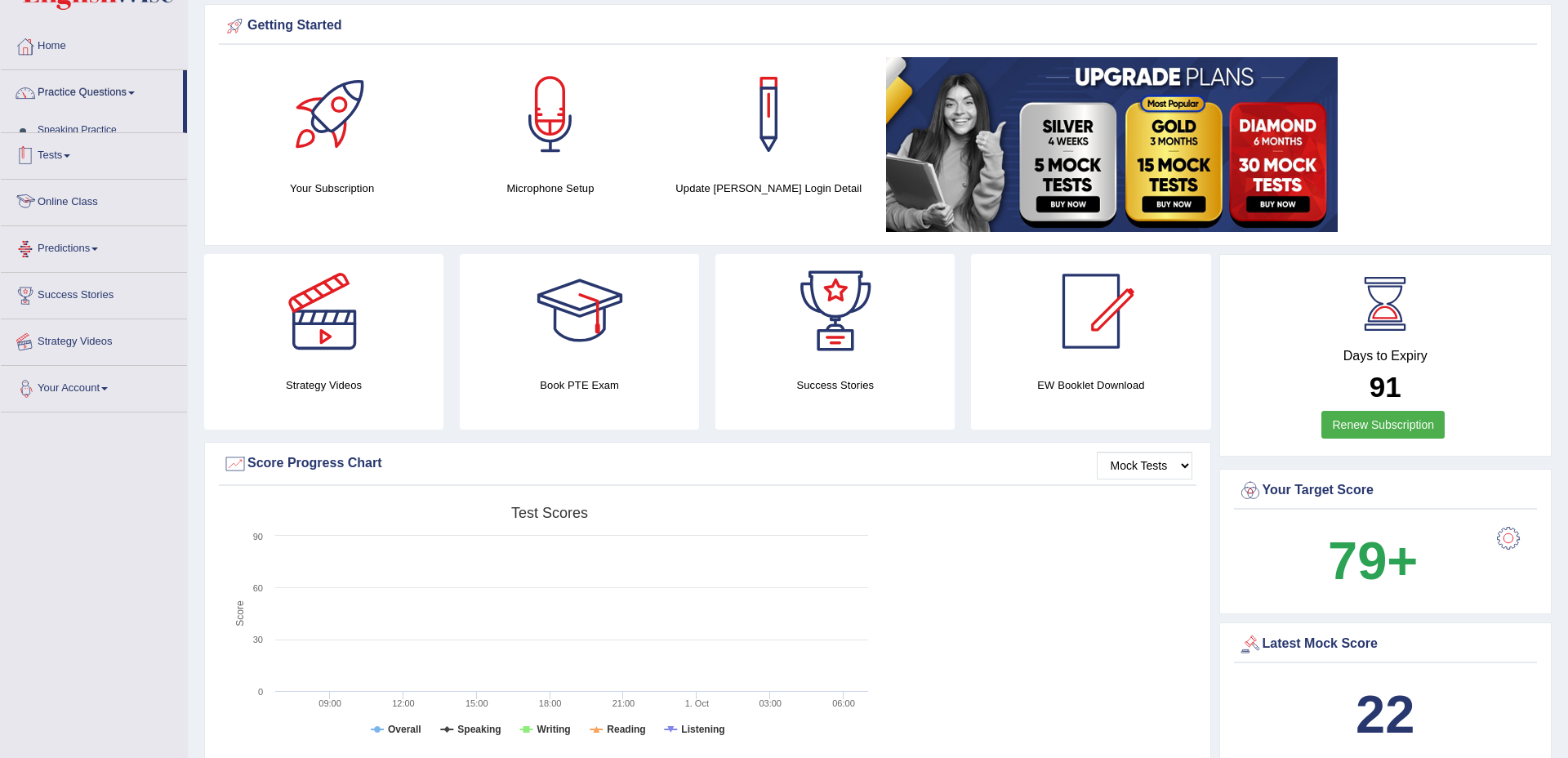
scroll to position [214, 0]
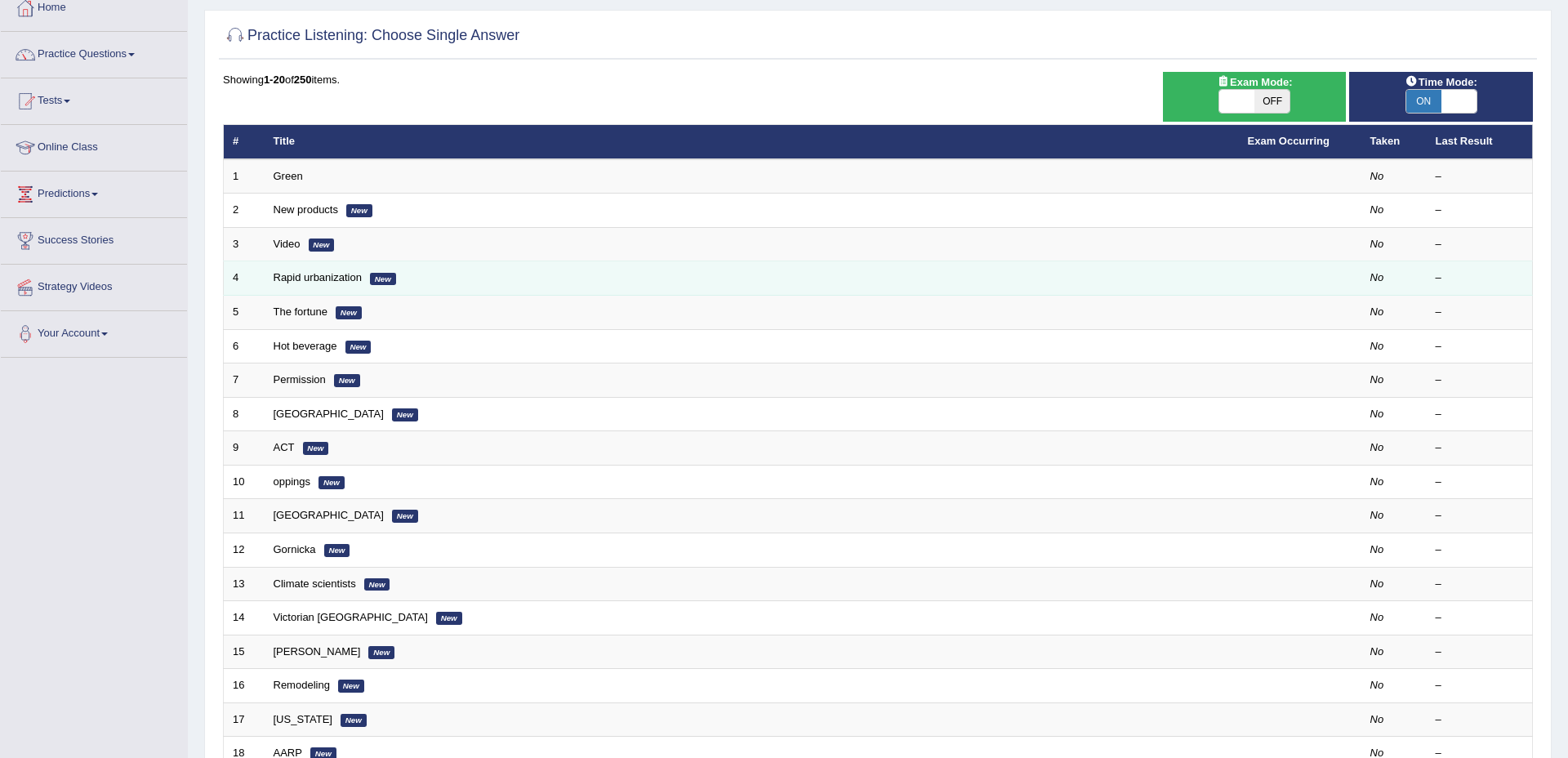
scroll to position [88, 0]
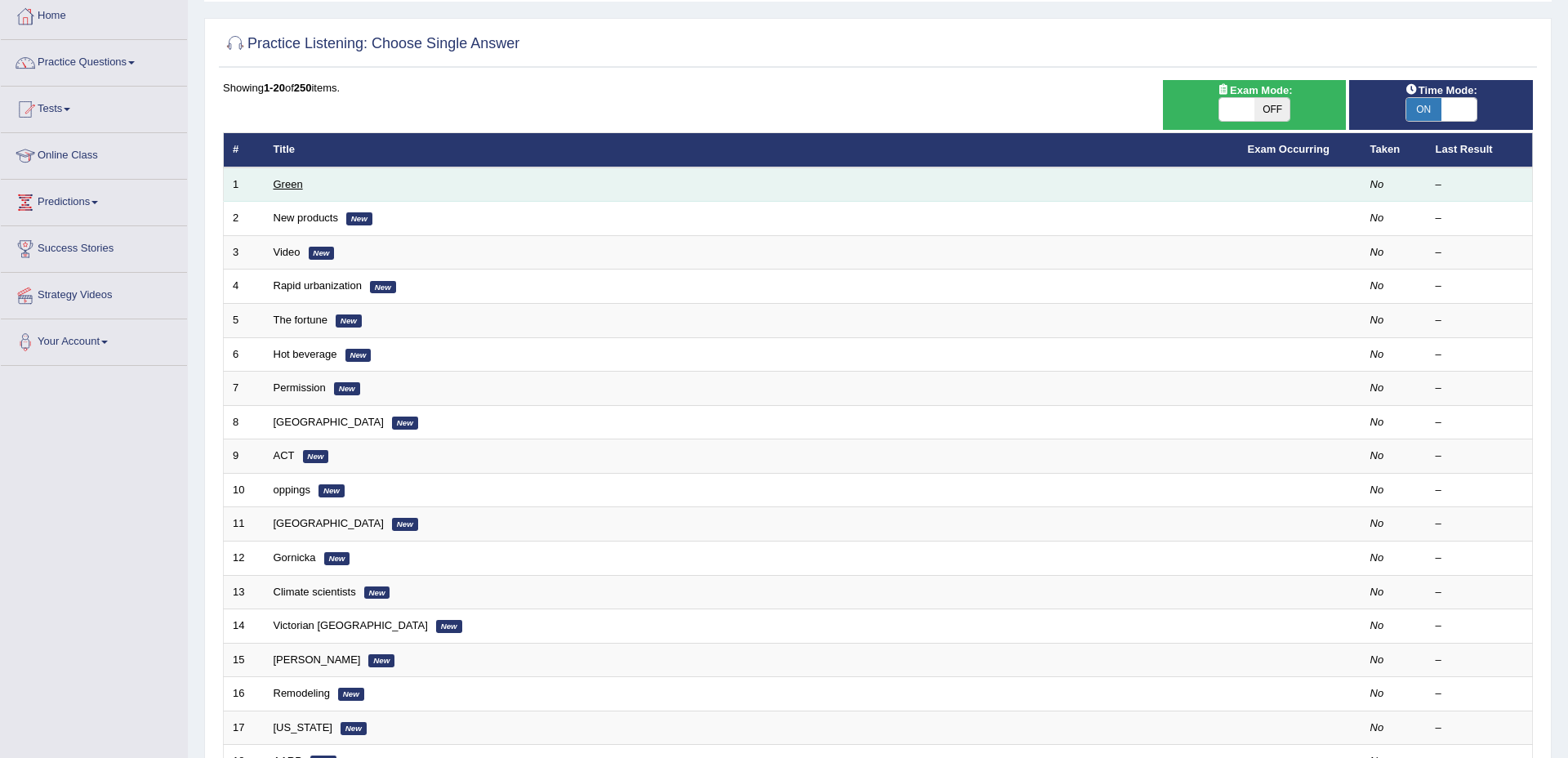
click at [276, 183] on link "Green" at bounding box center [289, 184] width 29 height 12
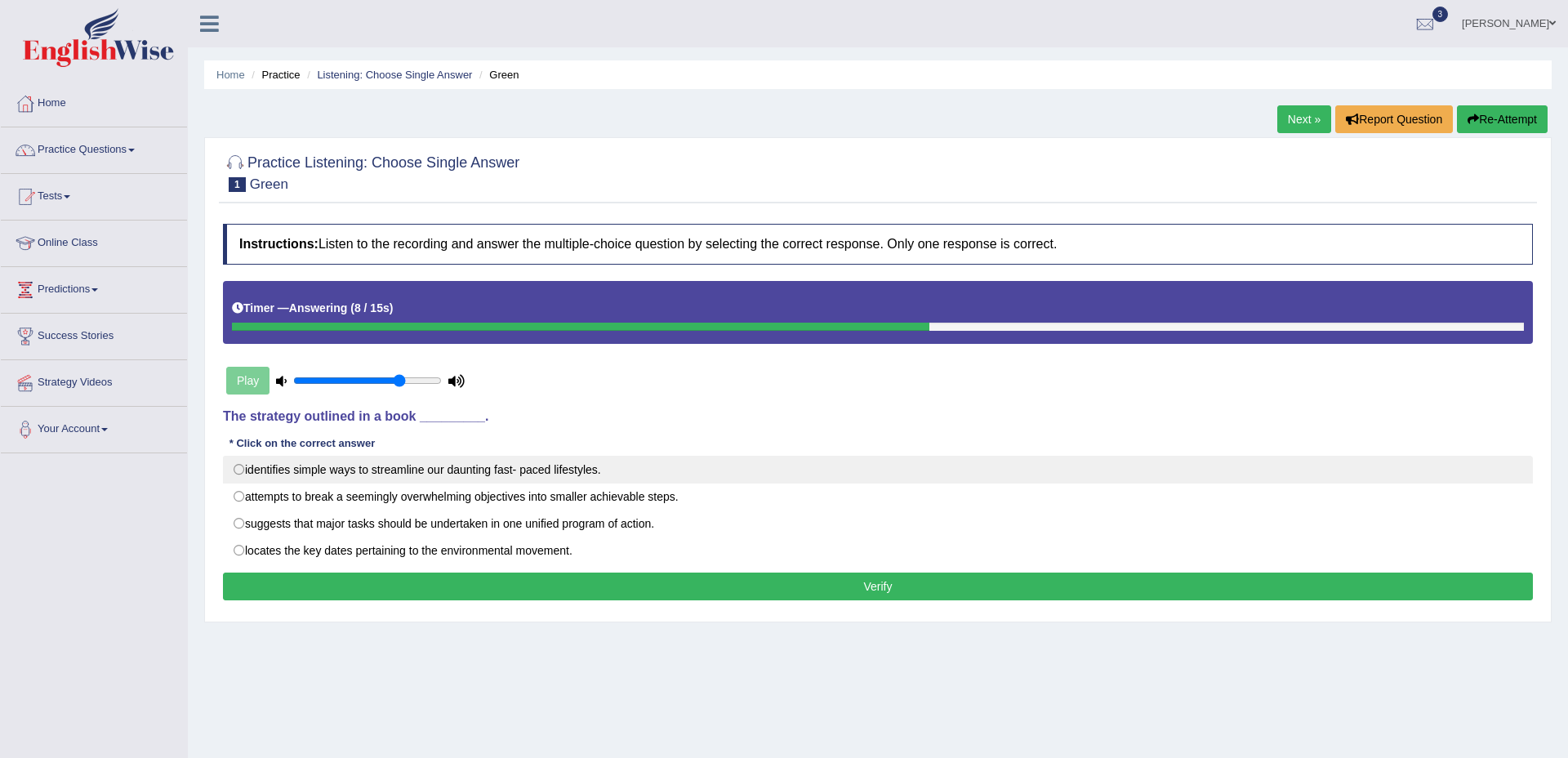
click at [512, 474] on label "identifies simple ways to streamline our daunting fast- paced lifestyles." at bounding box center [877, 470] width 1310 height 28
radio input "true"
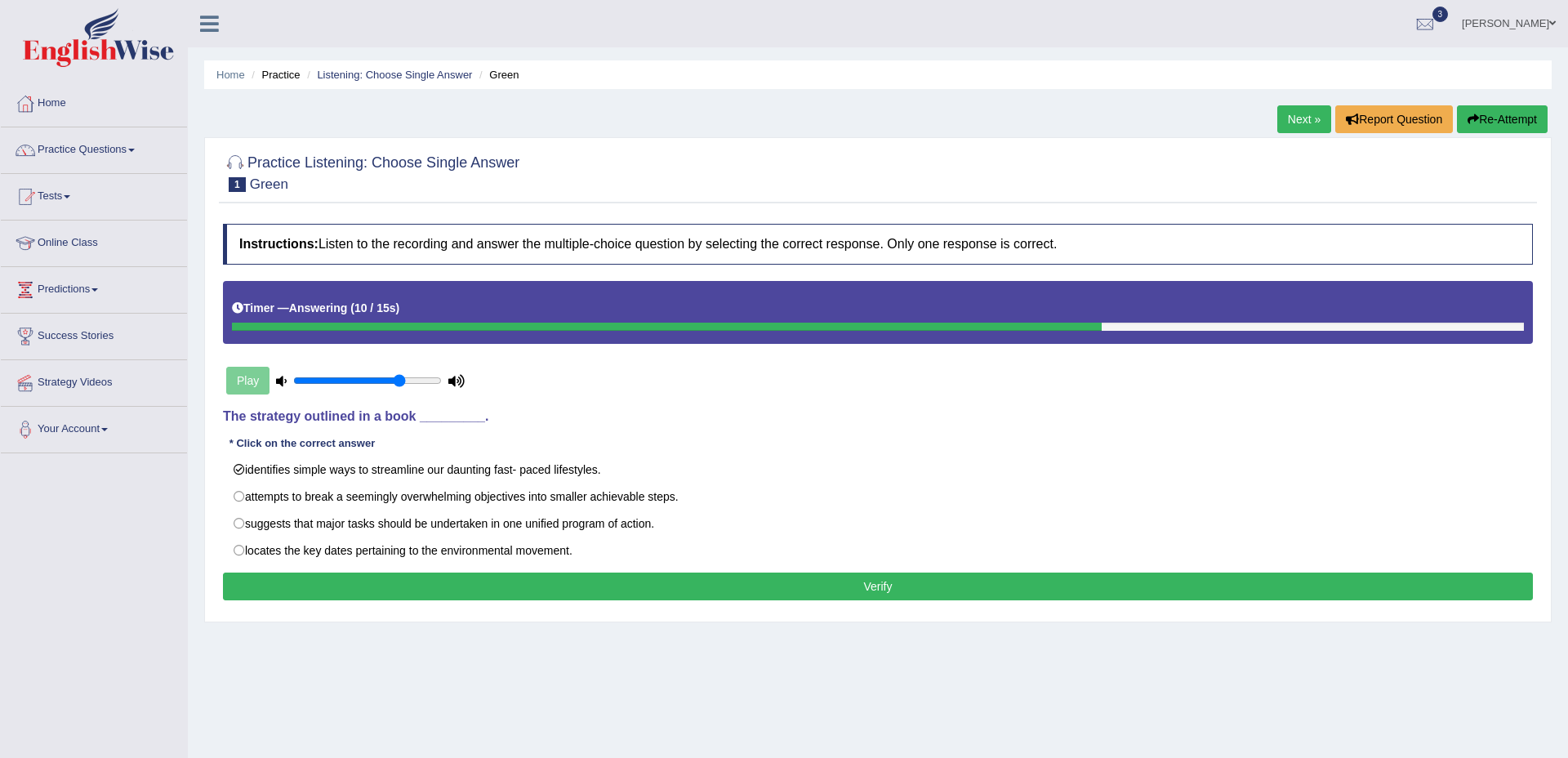
click at [685, 587] on button "Verify" at bounding box center [877, 587] width 1310 height 28
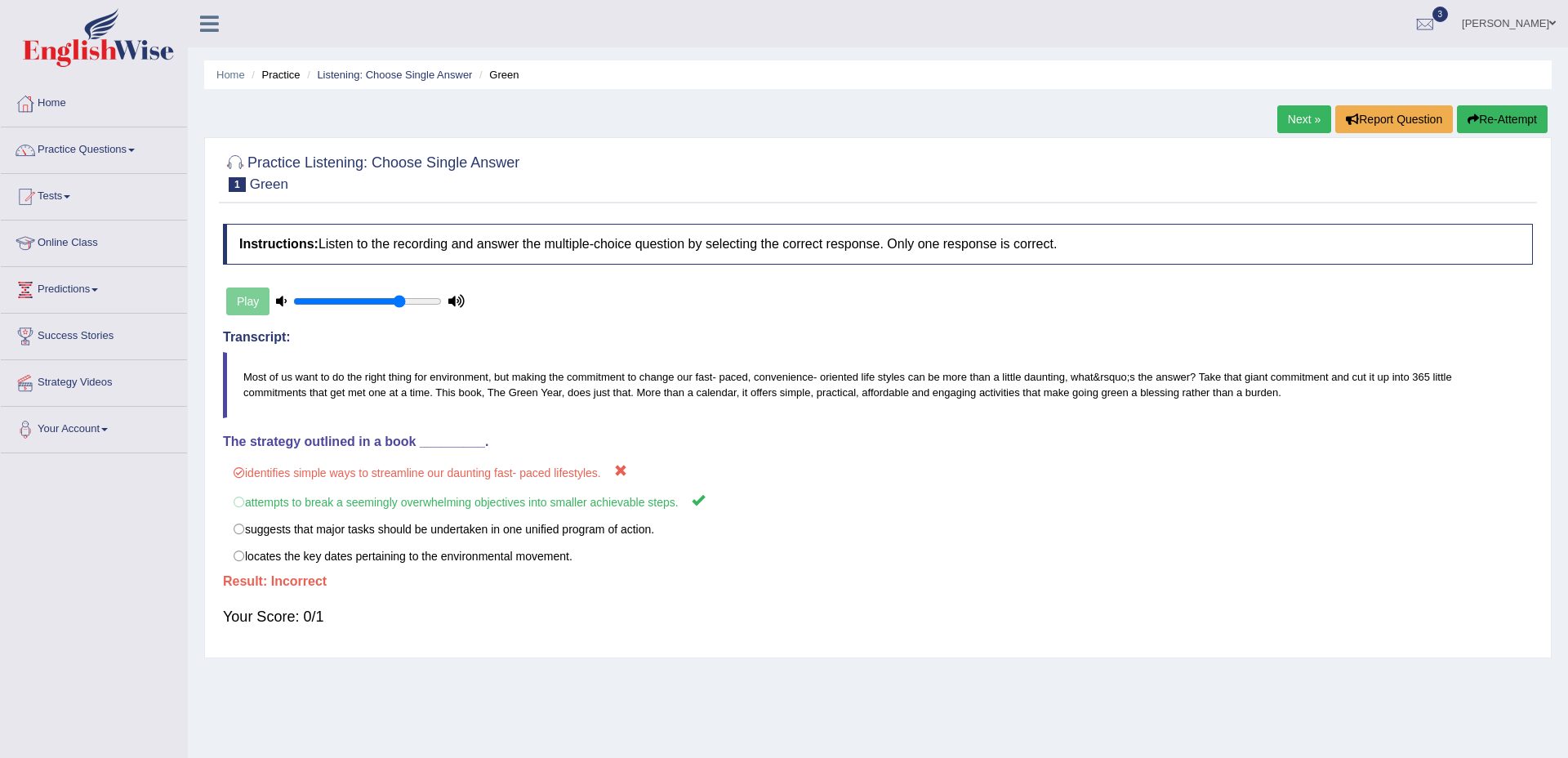
click at [1278, 117] on link "Next »" at bounding box center [1304, 120] width 54 height 28
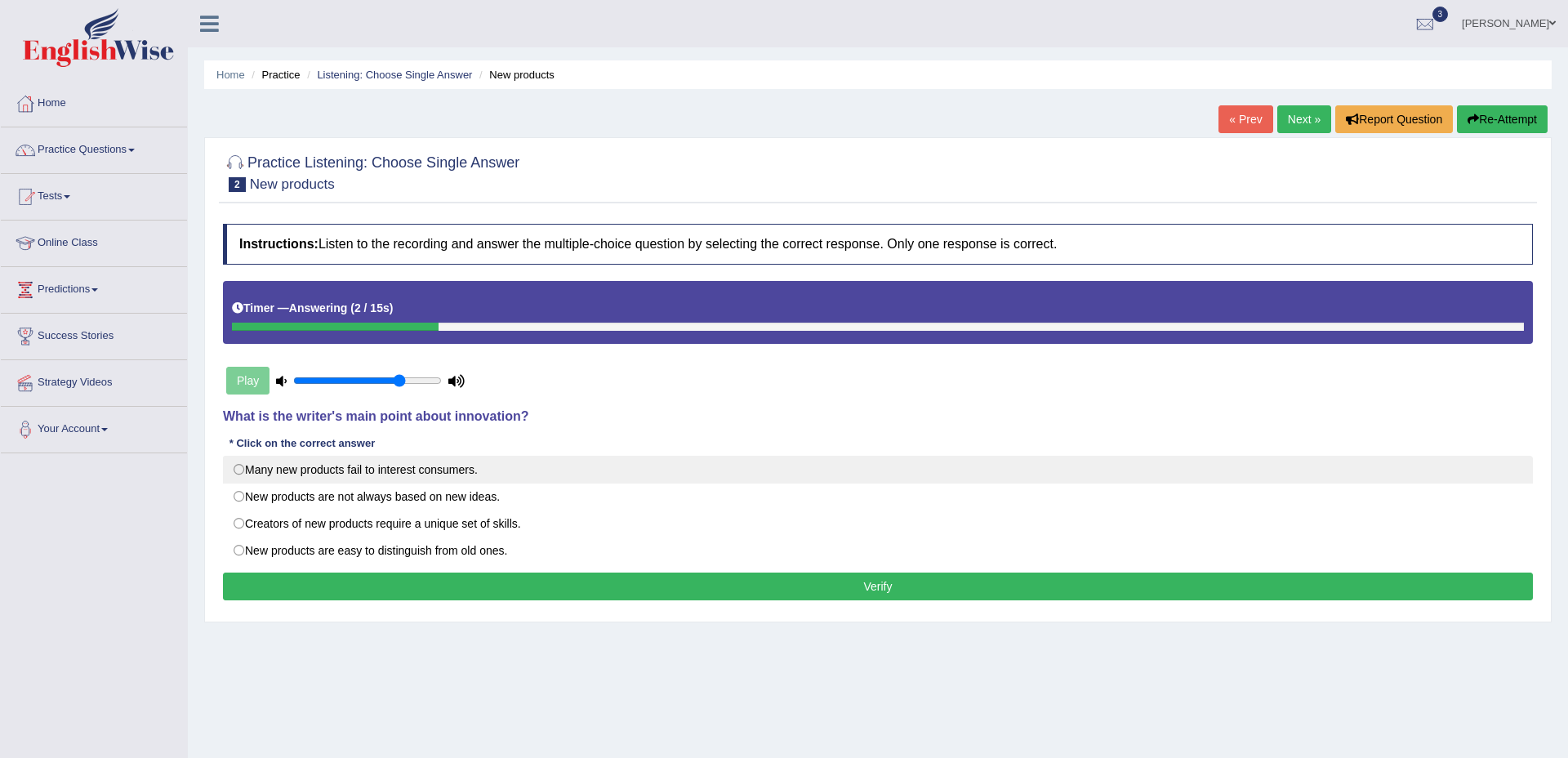
click at [455, 473] on label "Many new products fail to interest consumers." at bounding box center [877, 470] width 1310 height 28
radio input "true"
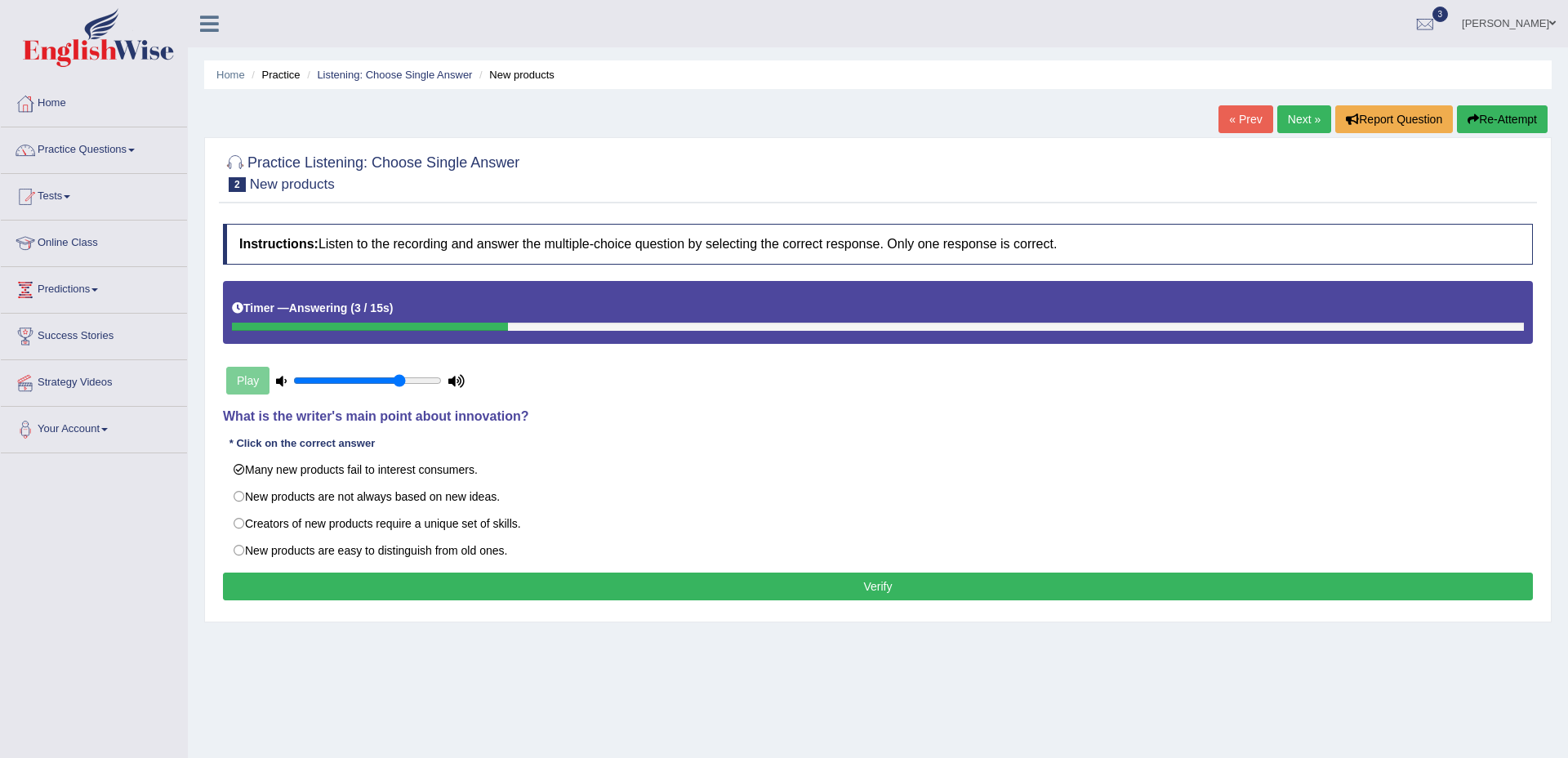
click at [713, 592] on button "Verify" at bounding box center [877, 587] width 1310 height 28
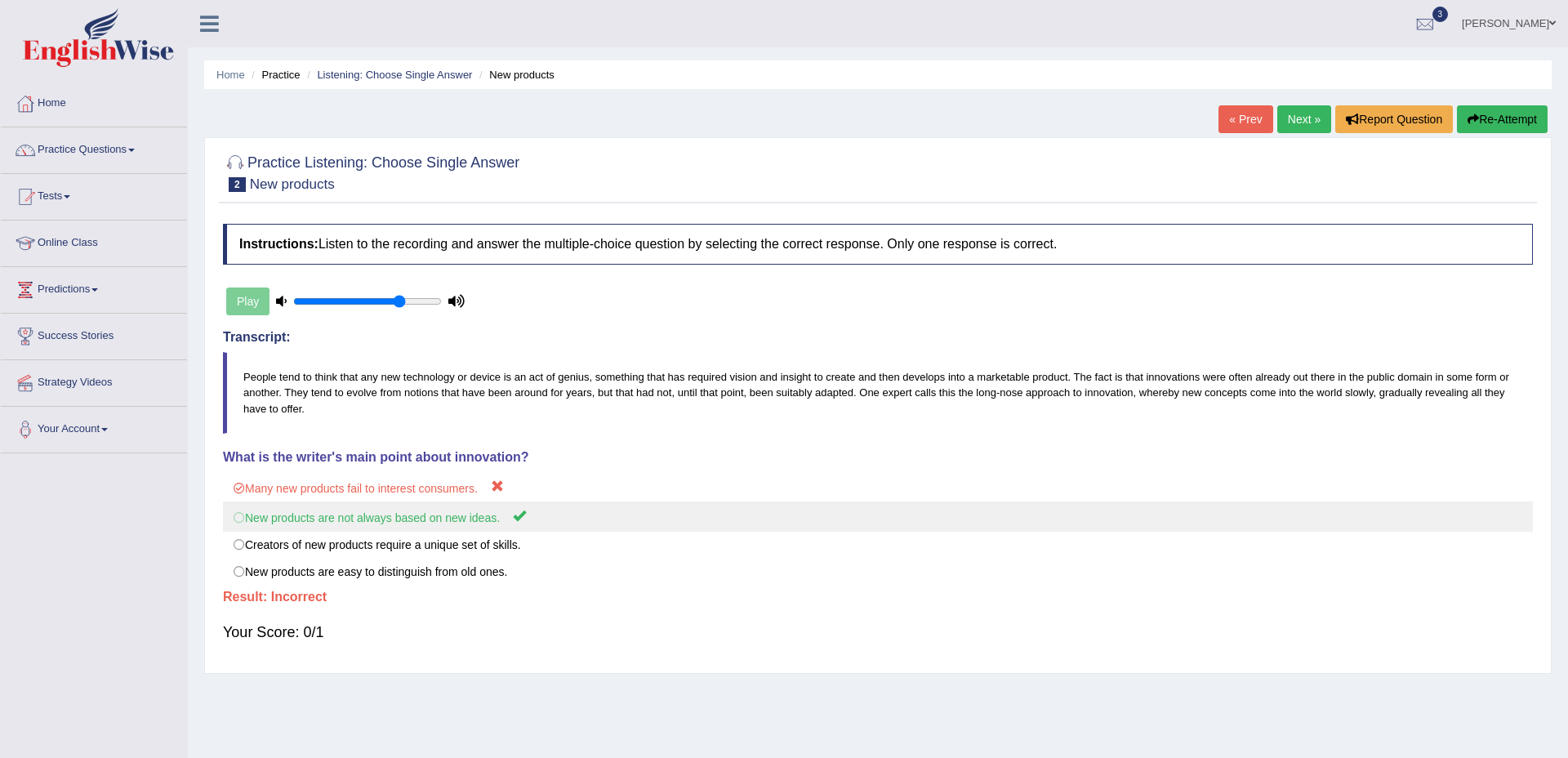
click at [330, 511] on label "New products are not always based on new ideas." at bounding box center [877, 517] width 1310 height 30
click at [418, 520] on label "New products are not always based on new ideas." at bounding box center [877, 517] width 1310 height 30
click at [418, 519] on label "New products are not always based on new ideas." at bounding box center [877, 517] width 1310 height 30
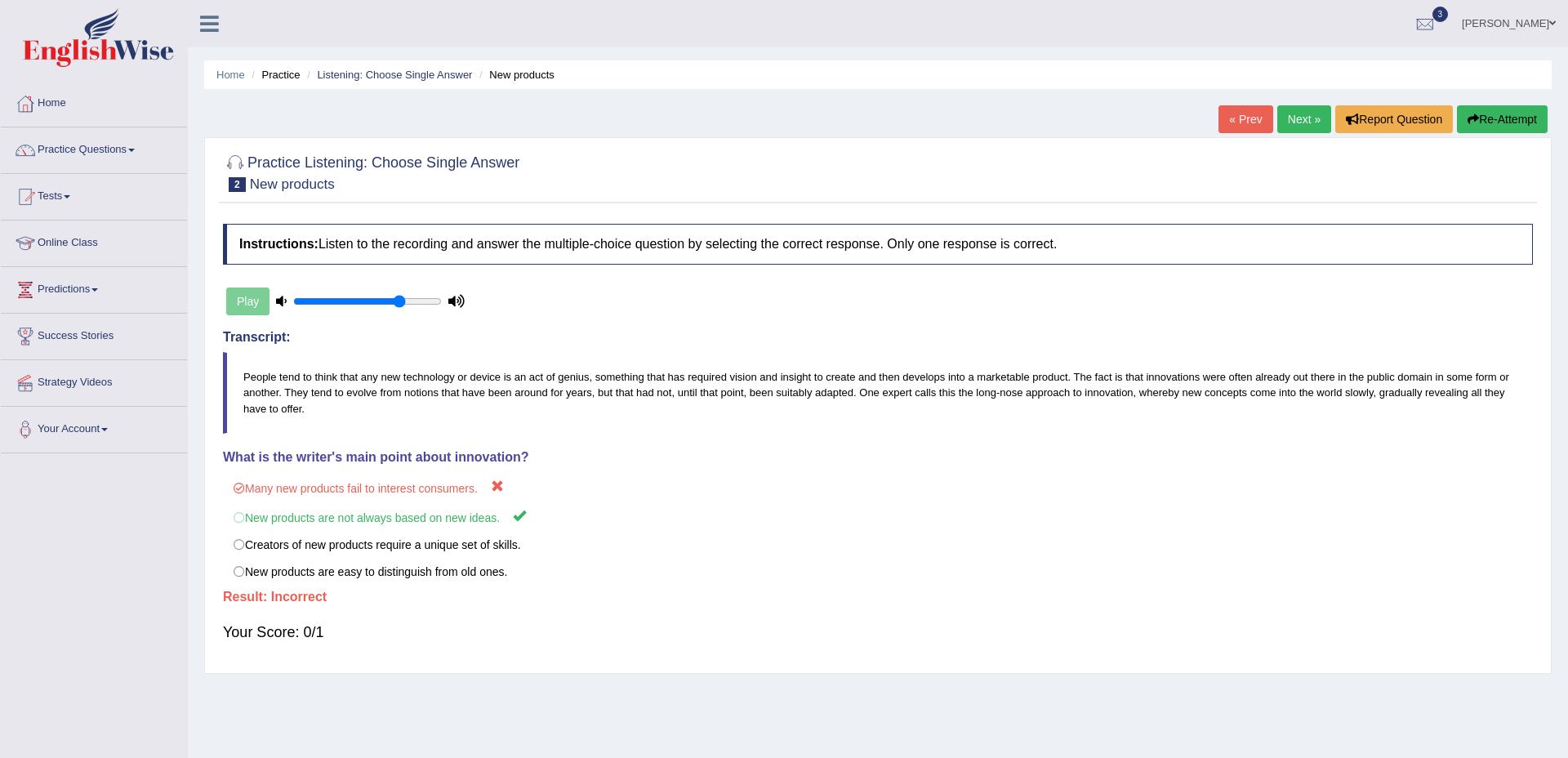
drag, startPoint x: 1475, startPoint y: 124, endPoint x: 1441, endPoint y: 143, distance: 38.9
click at [1475, 124] on button "Re-Attempt" at bounding box center [1502, 120] width 91 height 28
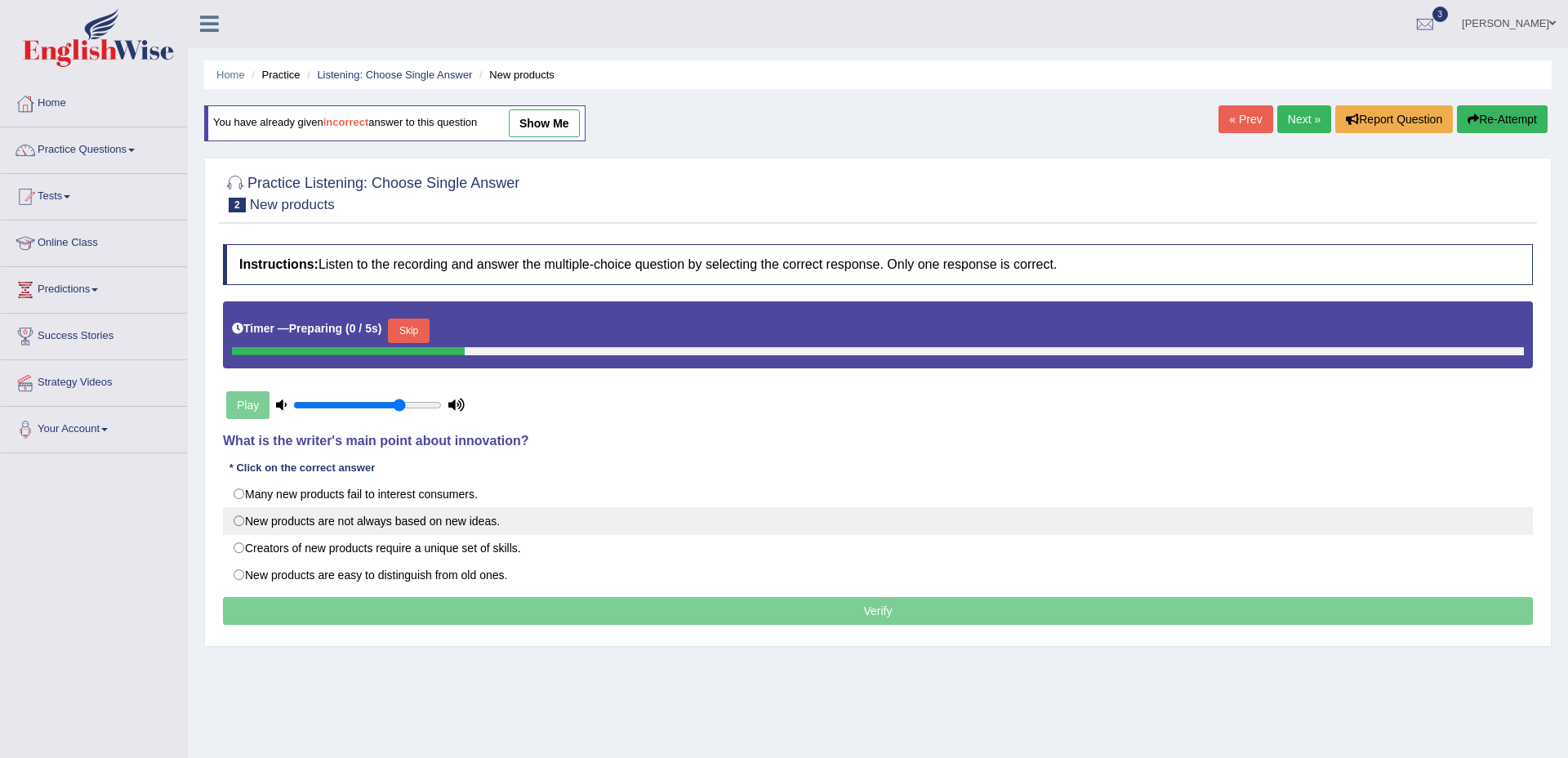
click at [387, 520] on label "New products are not always based on new ideas." at bounding box center [877, 521] width 1310 height 28
radio input "true"
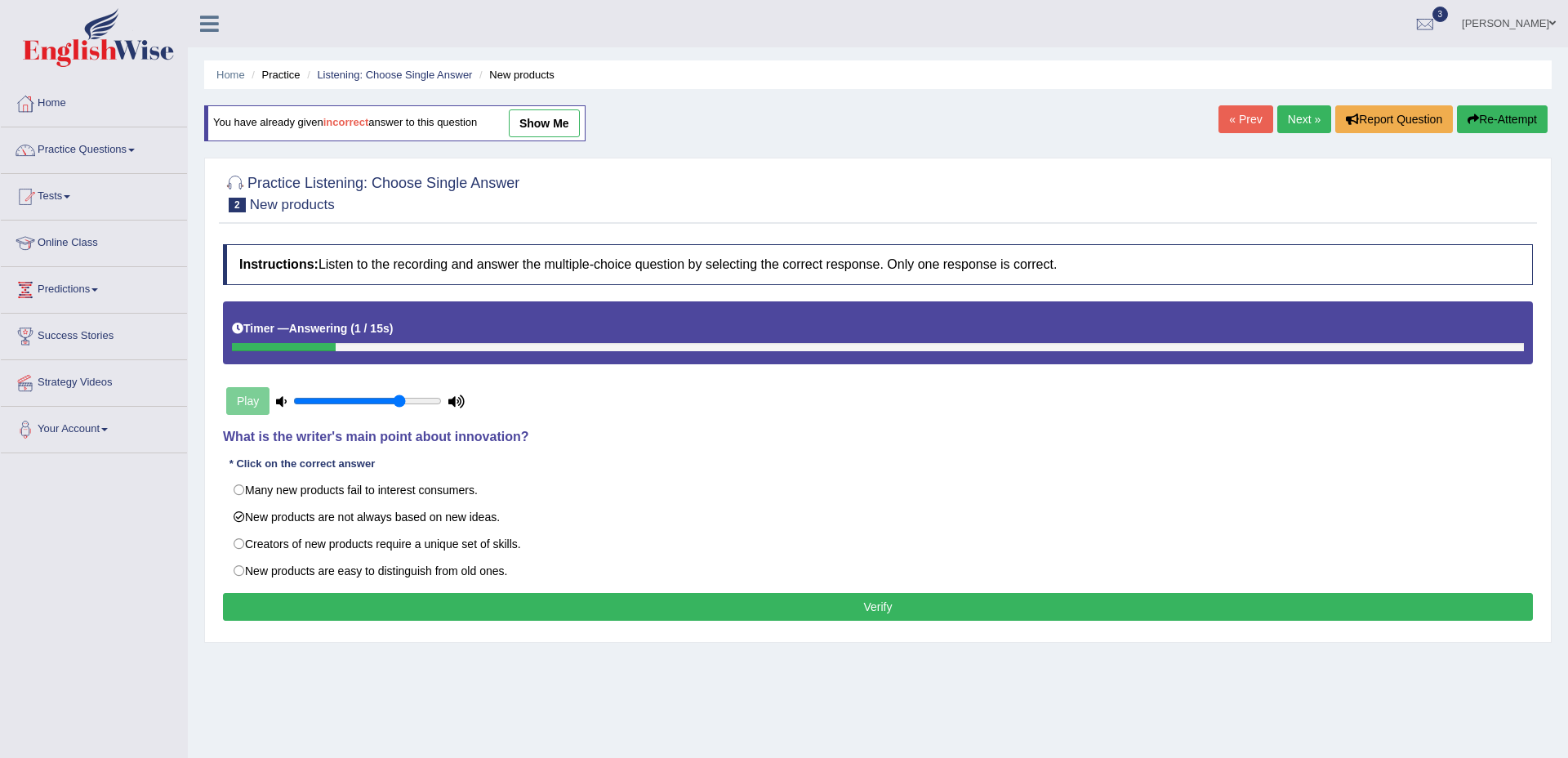
click at [875, 611] on button "Verify" at bounding box center [877, 607] width 1310 height 28
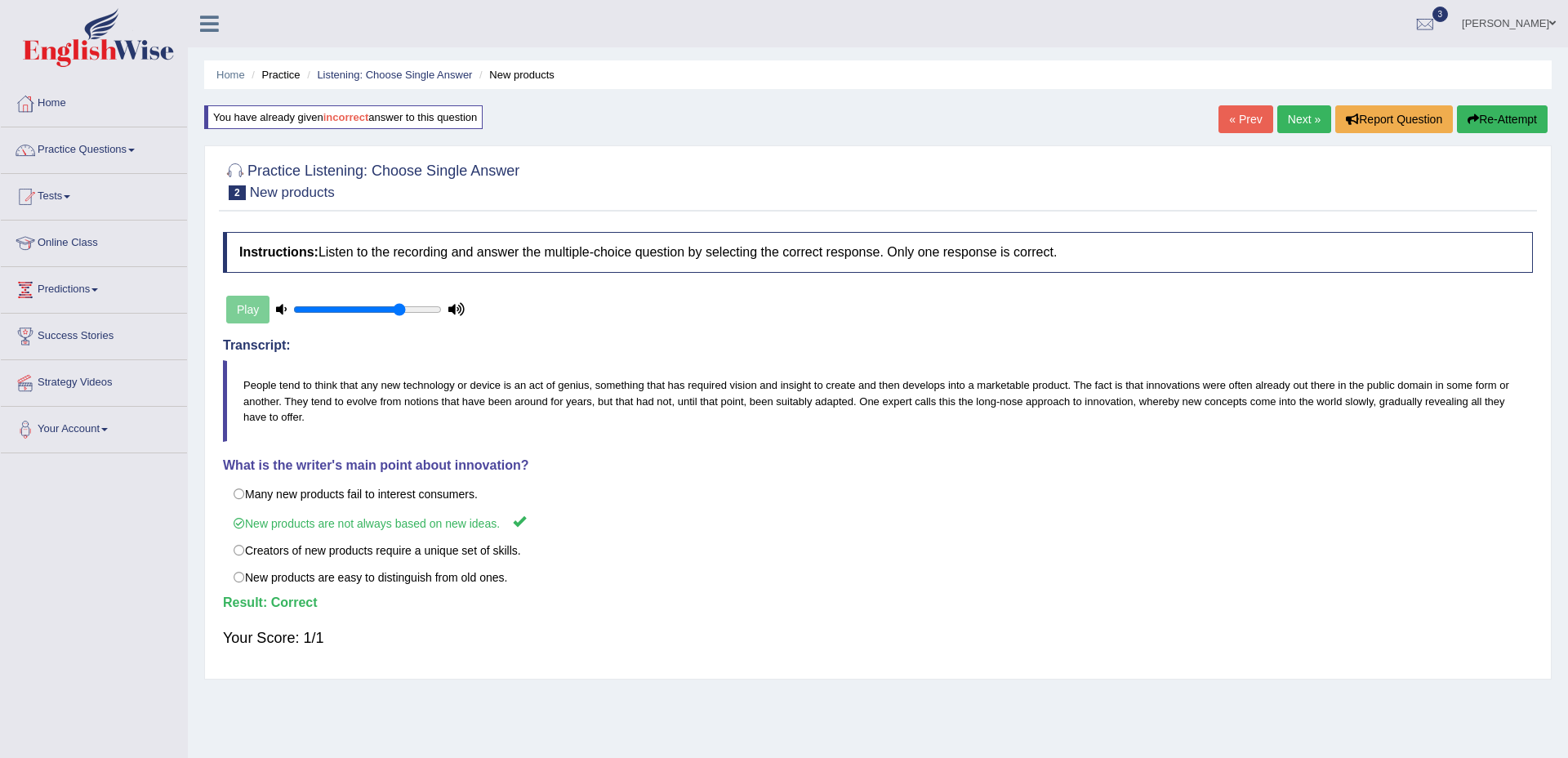
click at [1313, 113] on link "Next »" at bounding box center [1304, 120] width 54 height 28
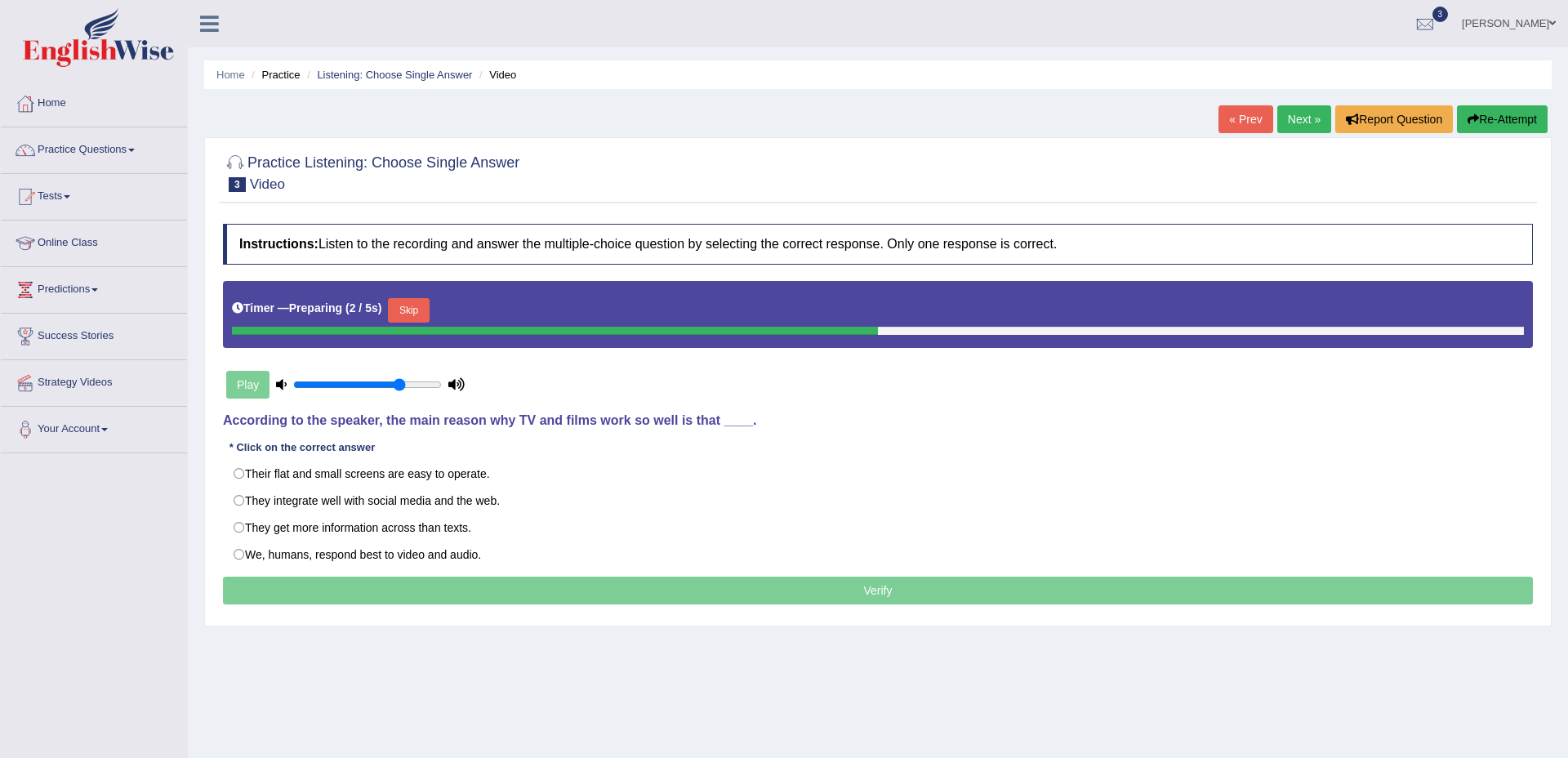
click at [663, 444] on div "Instructions: Listen to the recording and answer the multiple-choice question b…" at bounding box center [878, 417] width 1318 height 402
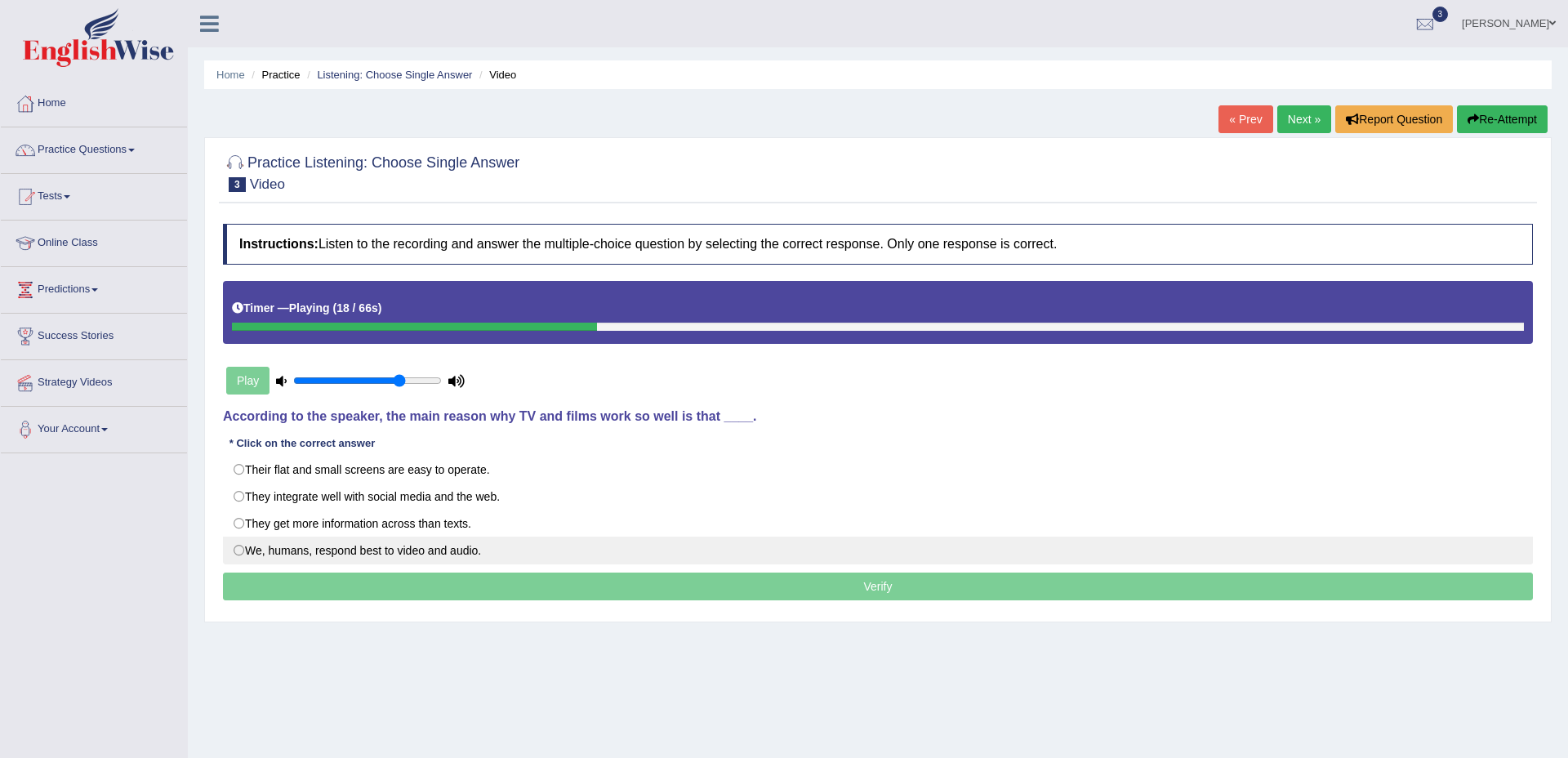
click at [421, 546] on label "We, humans, respond best to video and audio." at bounding box center [877, 551] width 1310 height 28
radio input "true"
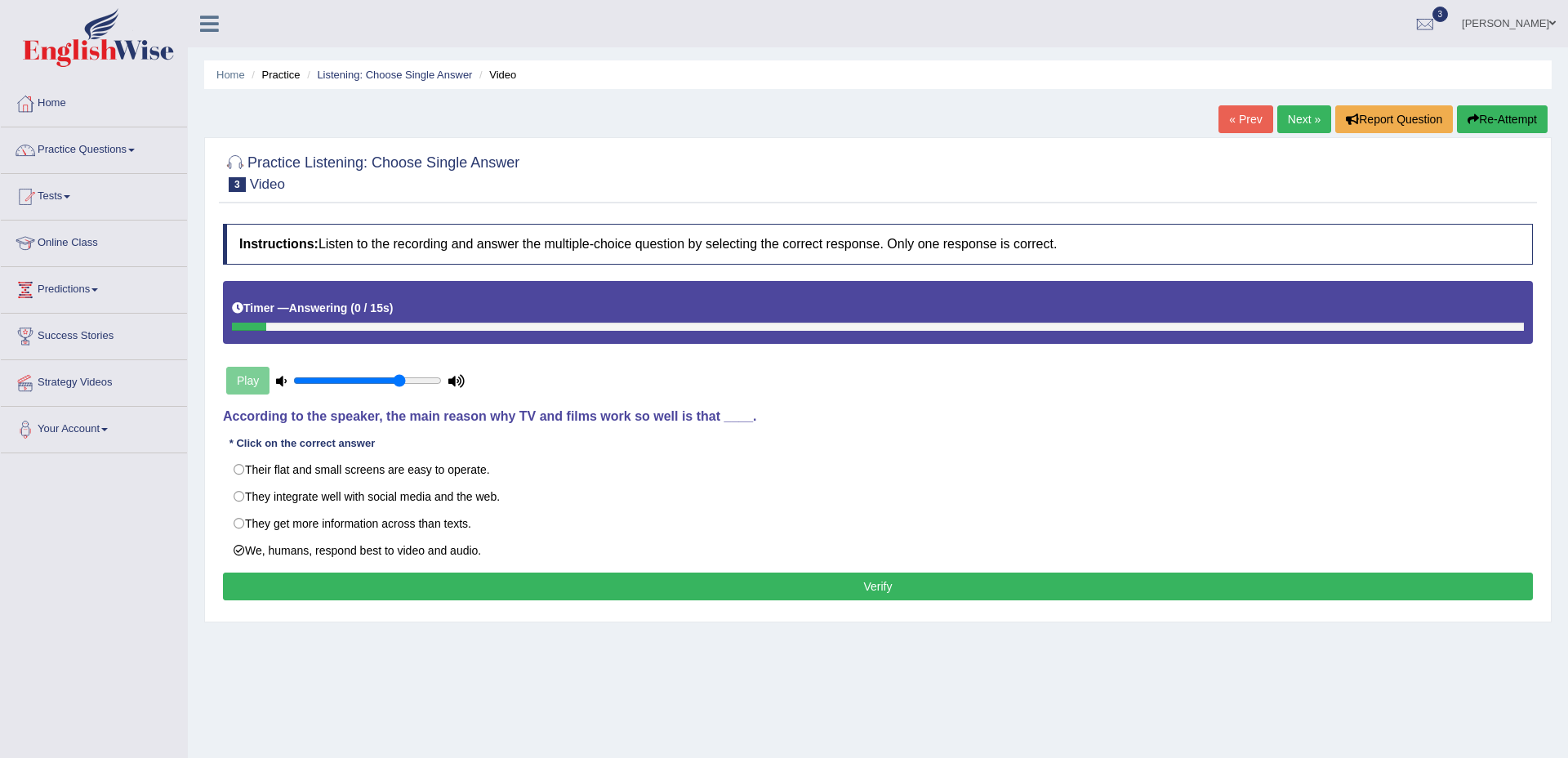
click at [879, 587] on button "Verify" at bounding box center [877, 587] width 1310 height 28
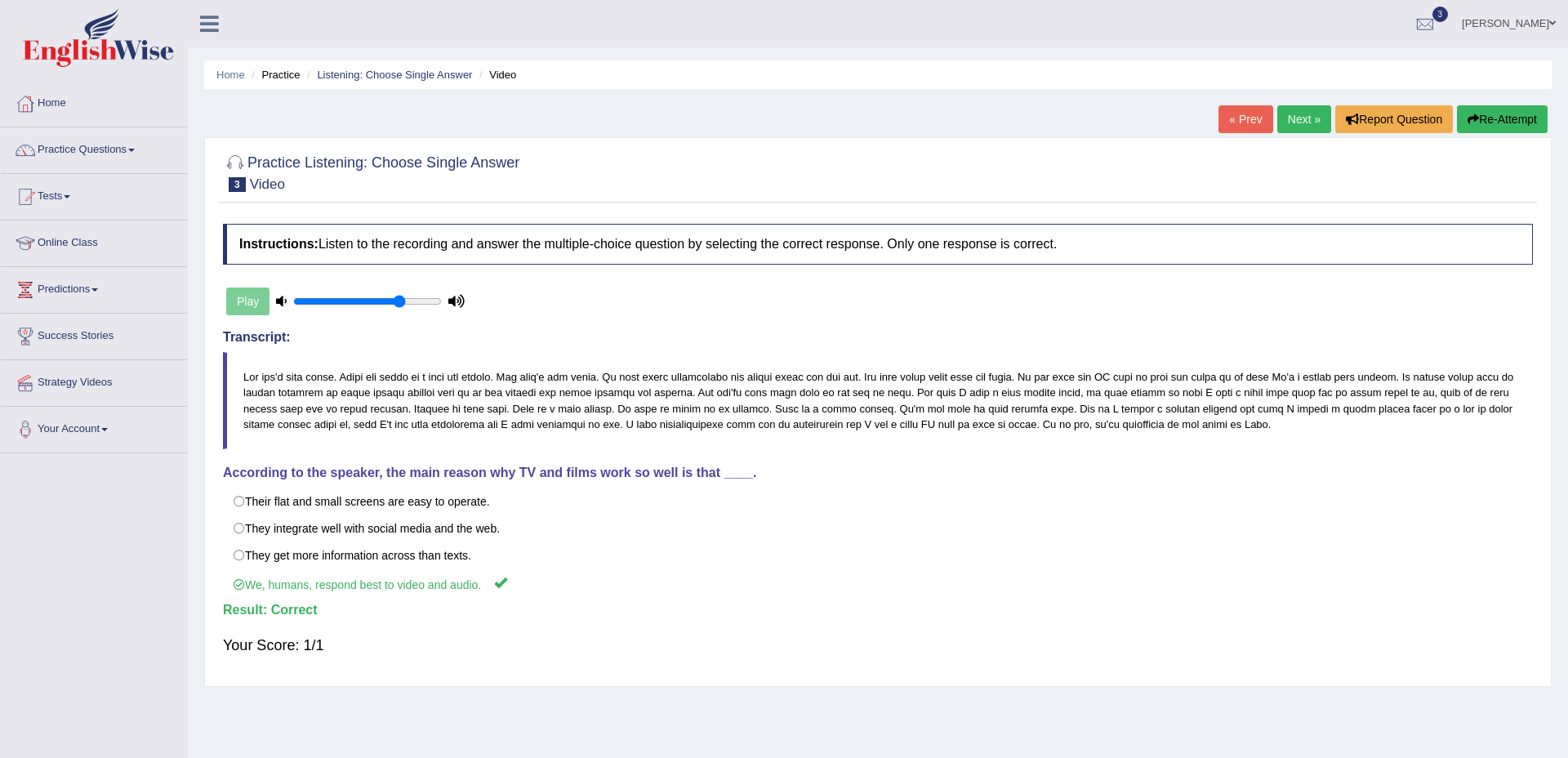
click at [1300, 102] on div "Home Practice Listening: Choose Single Answer Video « Prev Next » Report Questi…" at bounding box center [878, 408] width 1380 height 817
click at [1295, 117] on link "Next »" at bounding box center [1304, 120] width 54 height 28
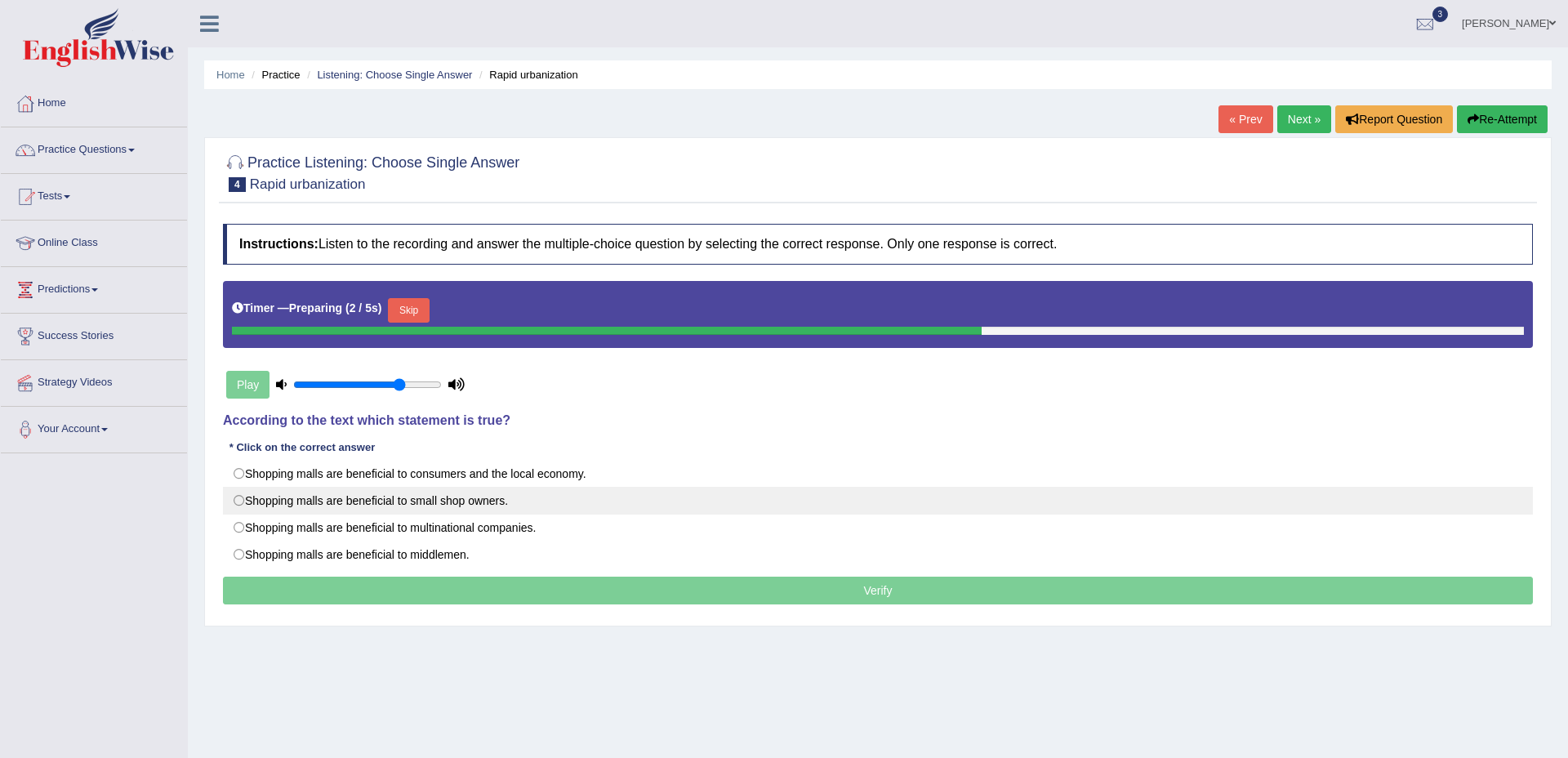
scroll to position [4, 0]
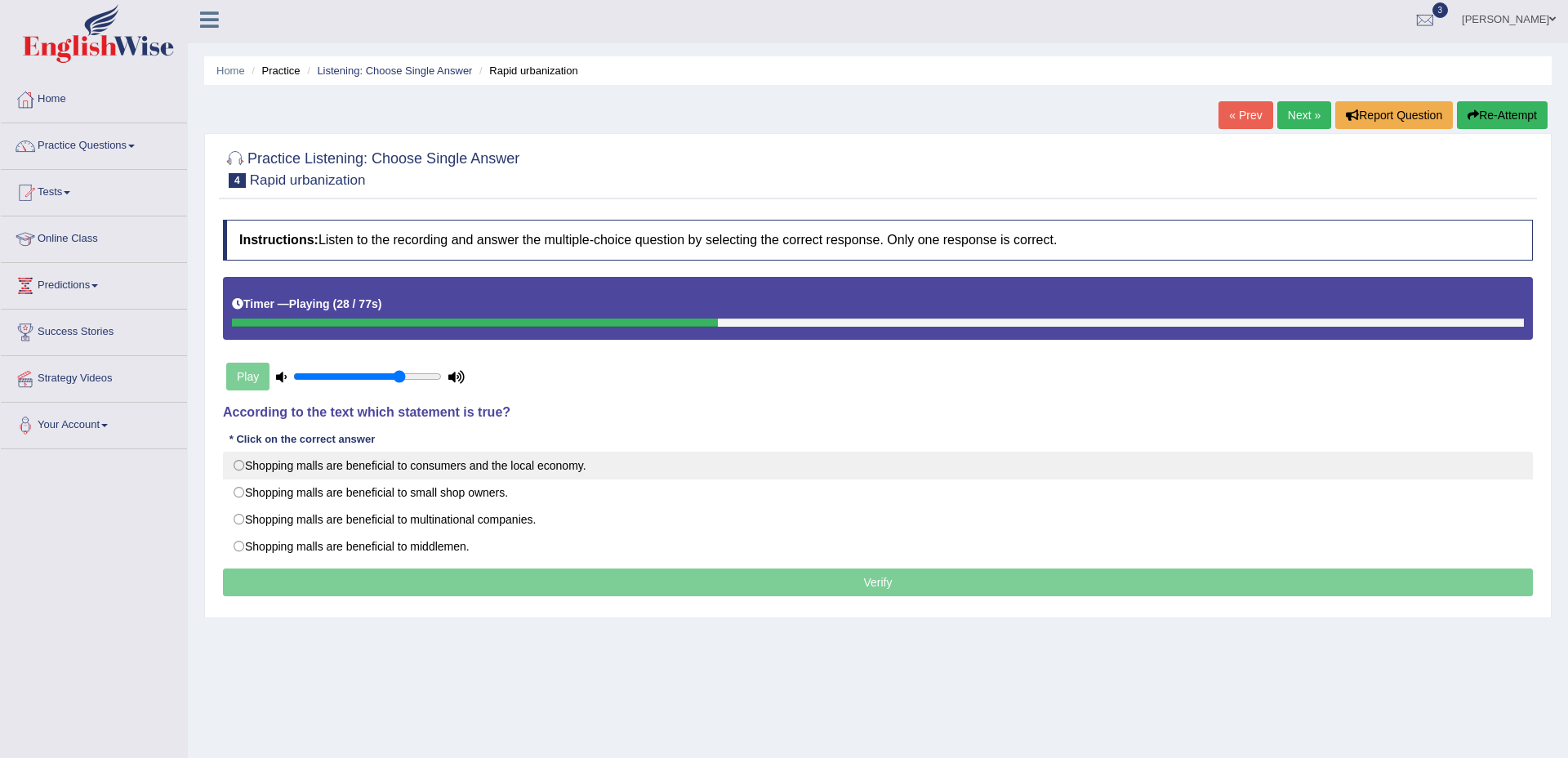
click at [417, 474] on label "Shopping malls are beneficial to consumers and the local economy." at bounding box center [877, 466] width 1310 height 28
radio input "true"
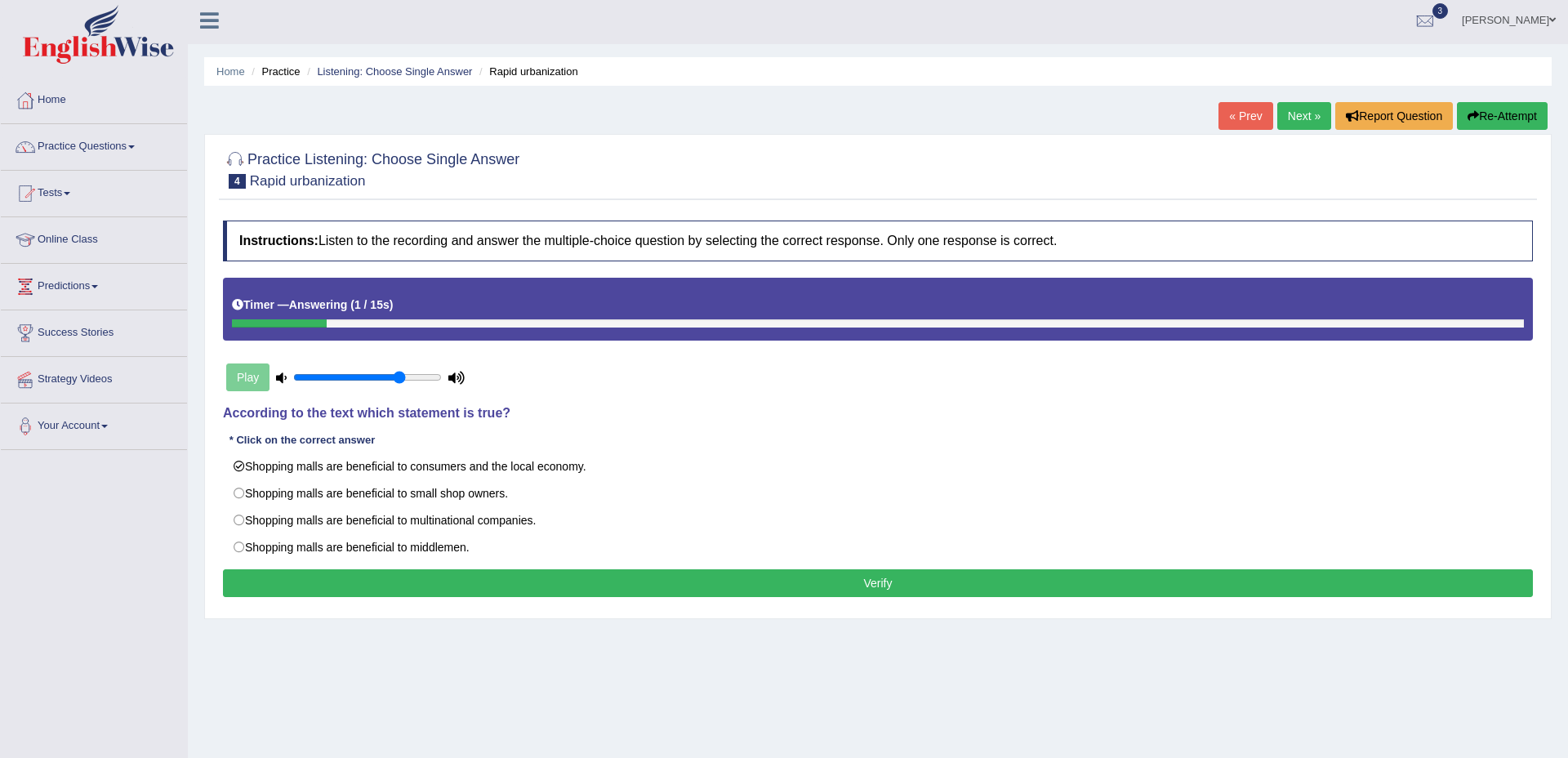
click at [869, 585] on button "Verify" at bounding box center [877, 584] width 1310 height 28
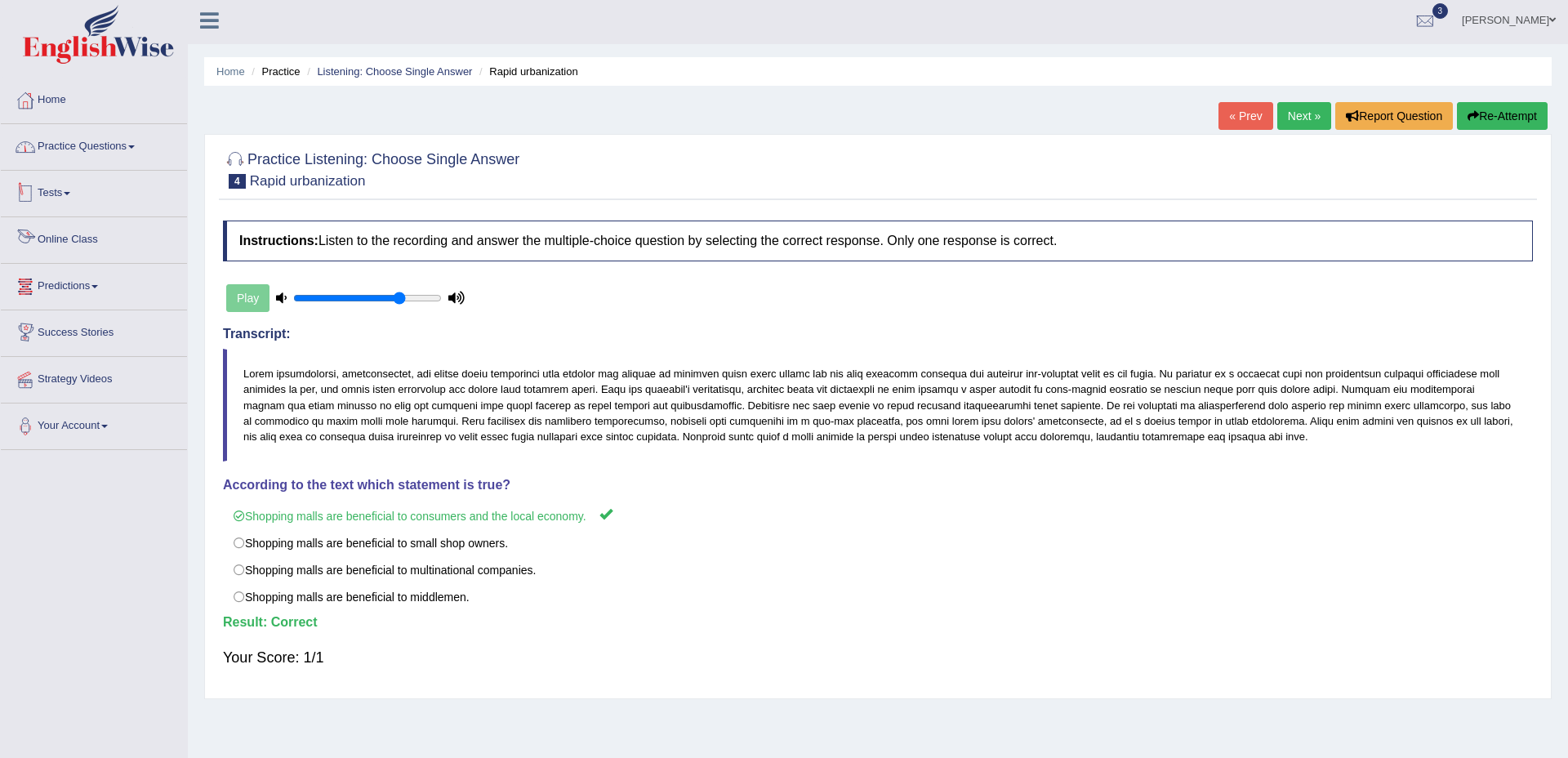
click at [118, 145] on link "Practice Questions" at bounding box center [94, 144] width 186 height 41
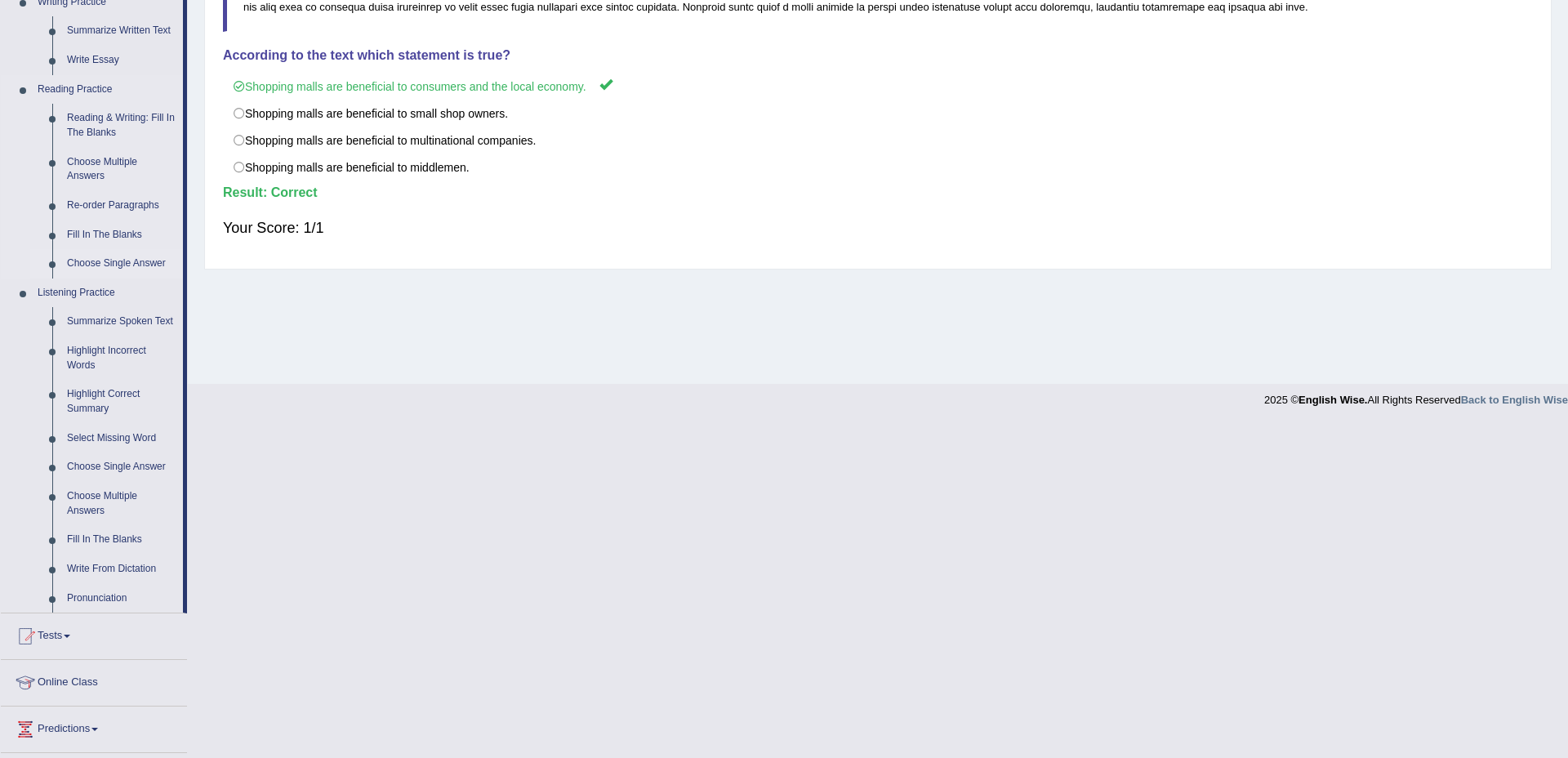
scroll to position [568, 0]
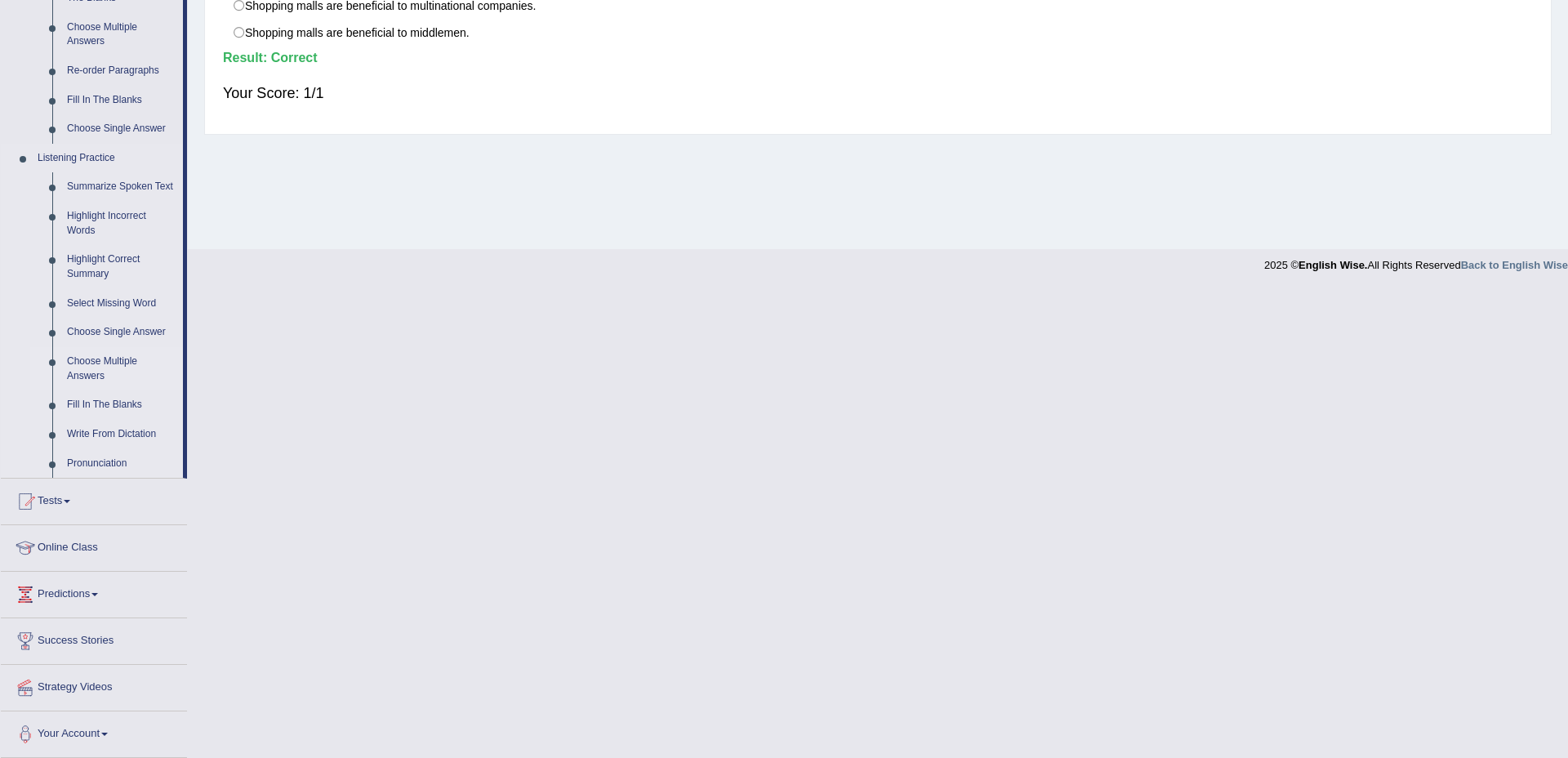
click at [81, 380] on link "Choose Multiple Answers" at bounding box center [121, 369] width 123 height 43
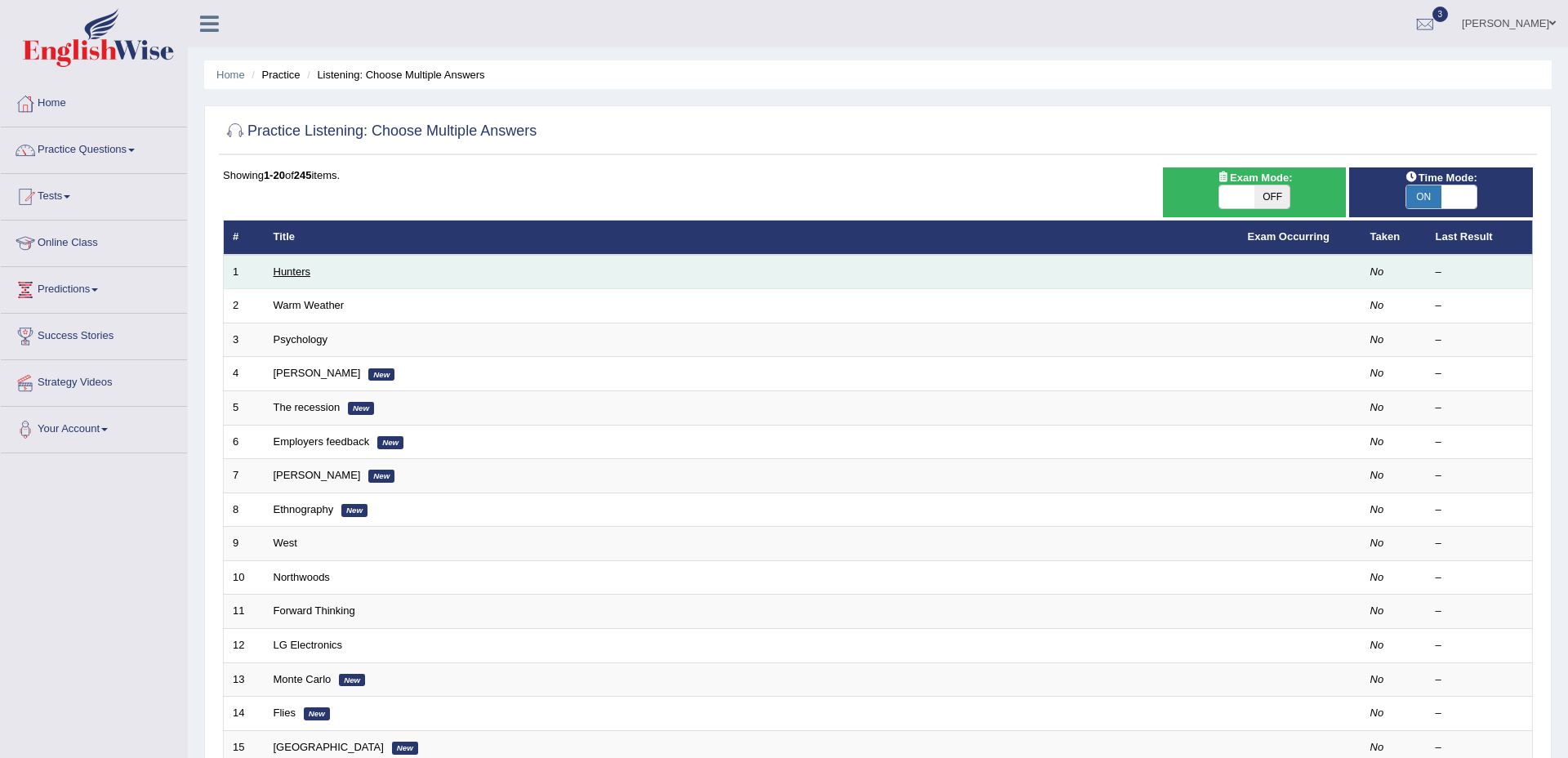
click at [299, 268] on link "Hunters" at bounding box center [292, 271] width 37 height 12
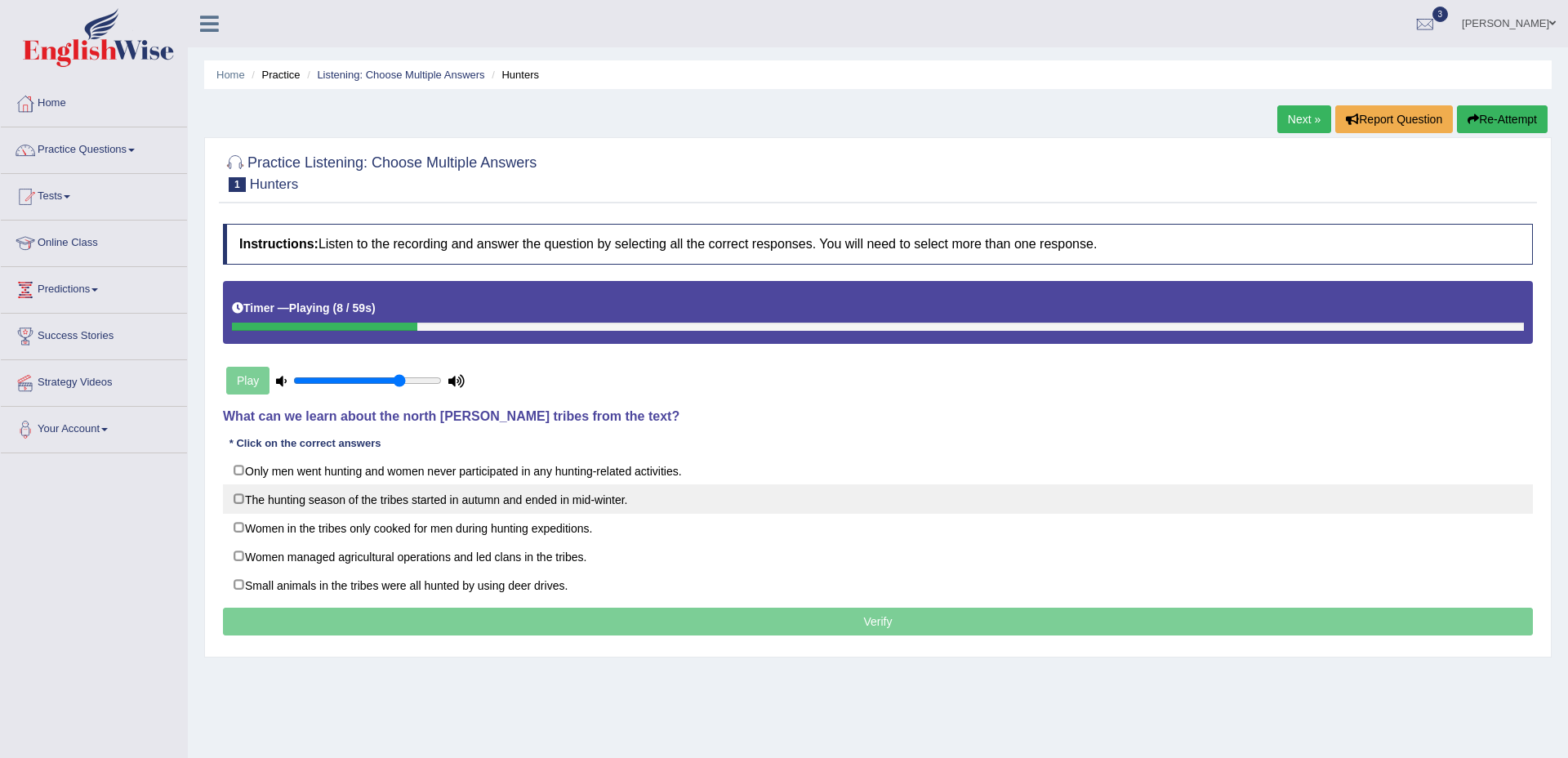
click at [587, 498] on label "The hunting season of the tribes started in autumn and ended in mid-winter." at bounding box center [877, 500] width 1310 height 29
checkbox input "true"
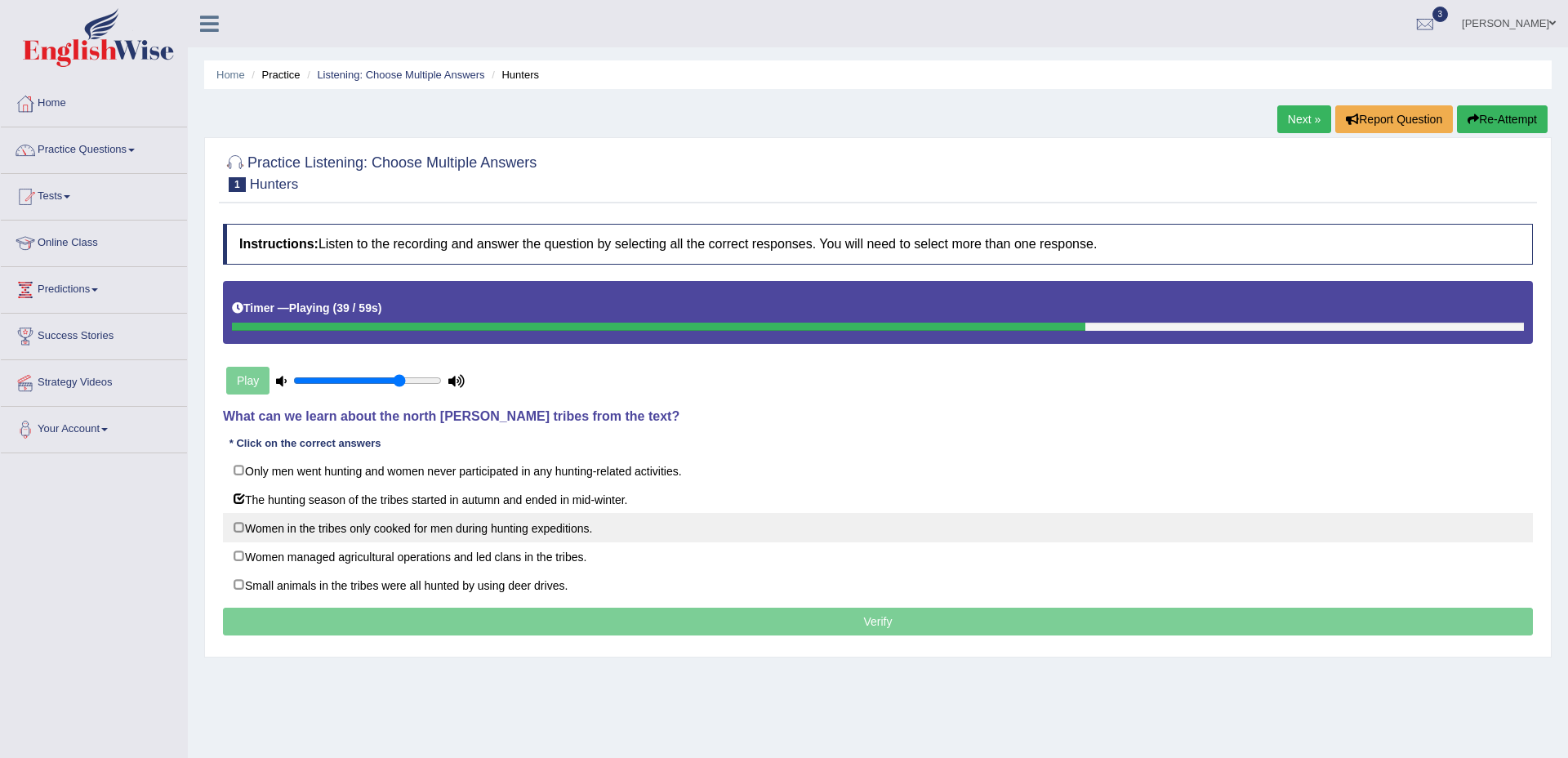
click at [464, 525] on label "Women in the tribes only cooked for men during hunting expeditions." at bounding box center [877, 528] width 1310 height 29
click at [541, 530] on label "Women in the tribes only cooked for men during hunting expeditions." at bounding box center [877, 528] width 1310 height 29
checkbox input "false"
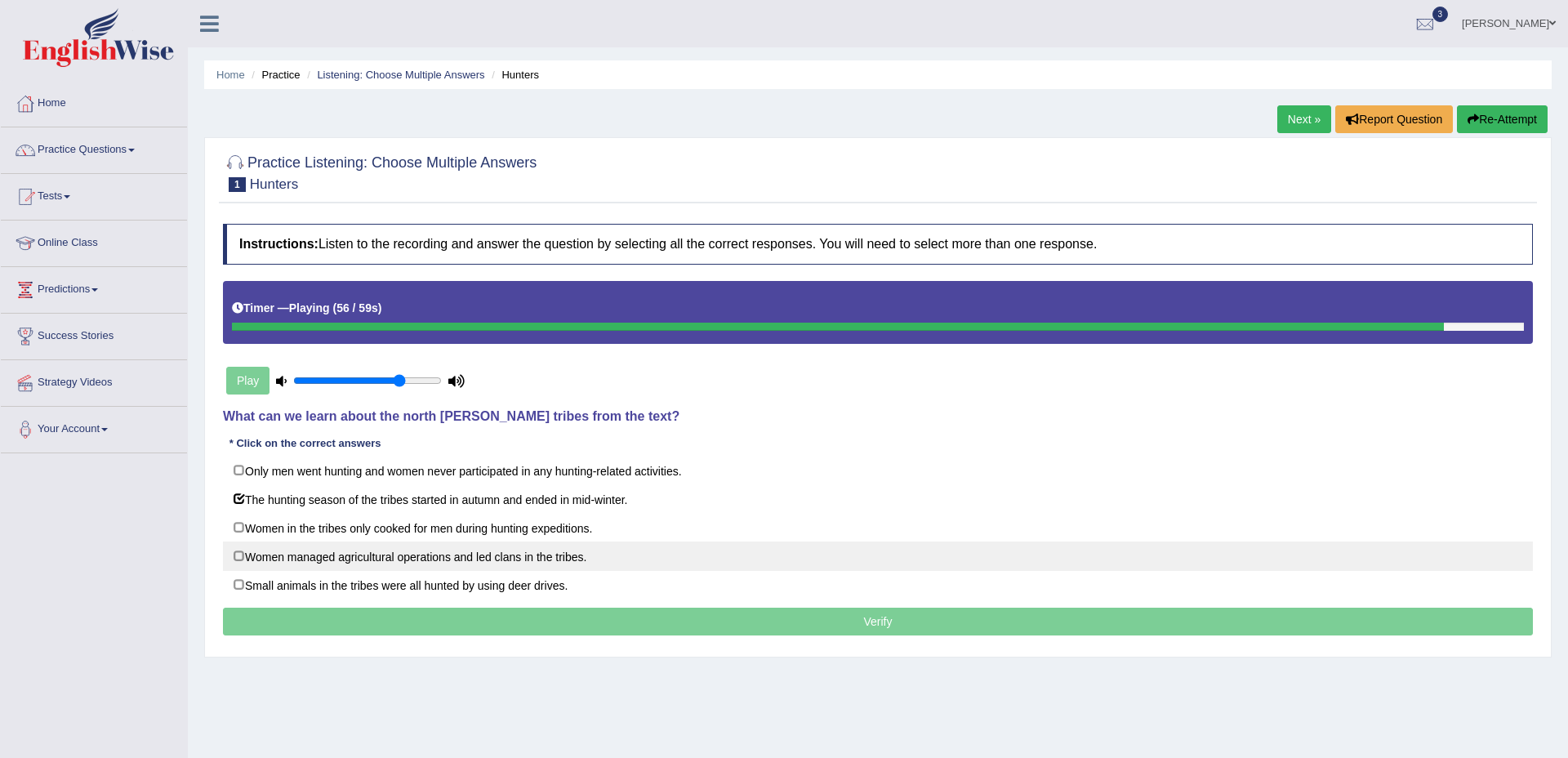
click at [474, 559] on label "Women managed agricultural operations and led clans in the tribes." at bounding box center [877, 557] width 1310 height 29
checkbox input "true"
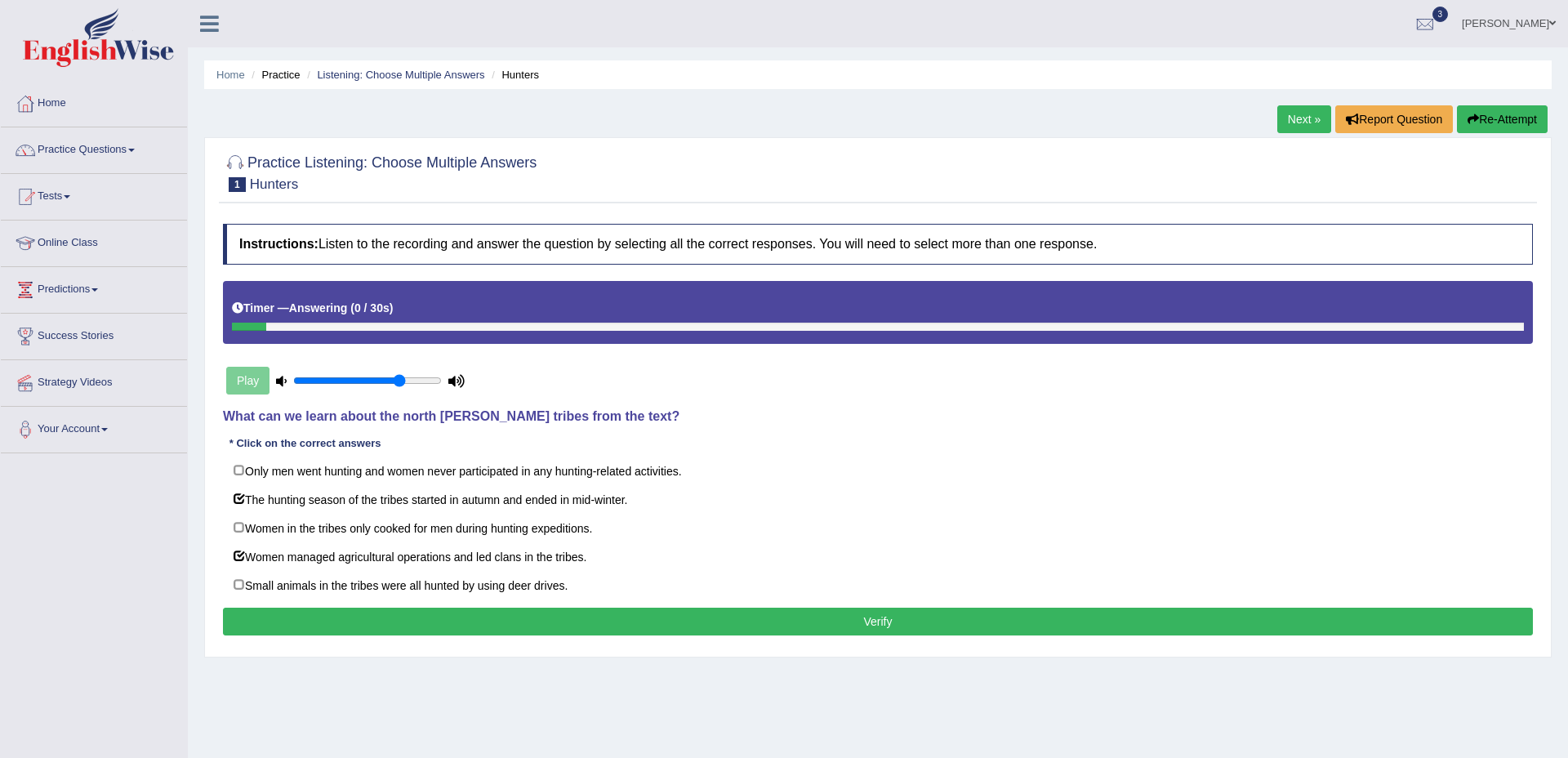
click at [572, 616] on button "Verify" at bounding box center [877, 622] width 1310 height 28
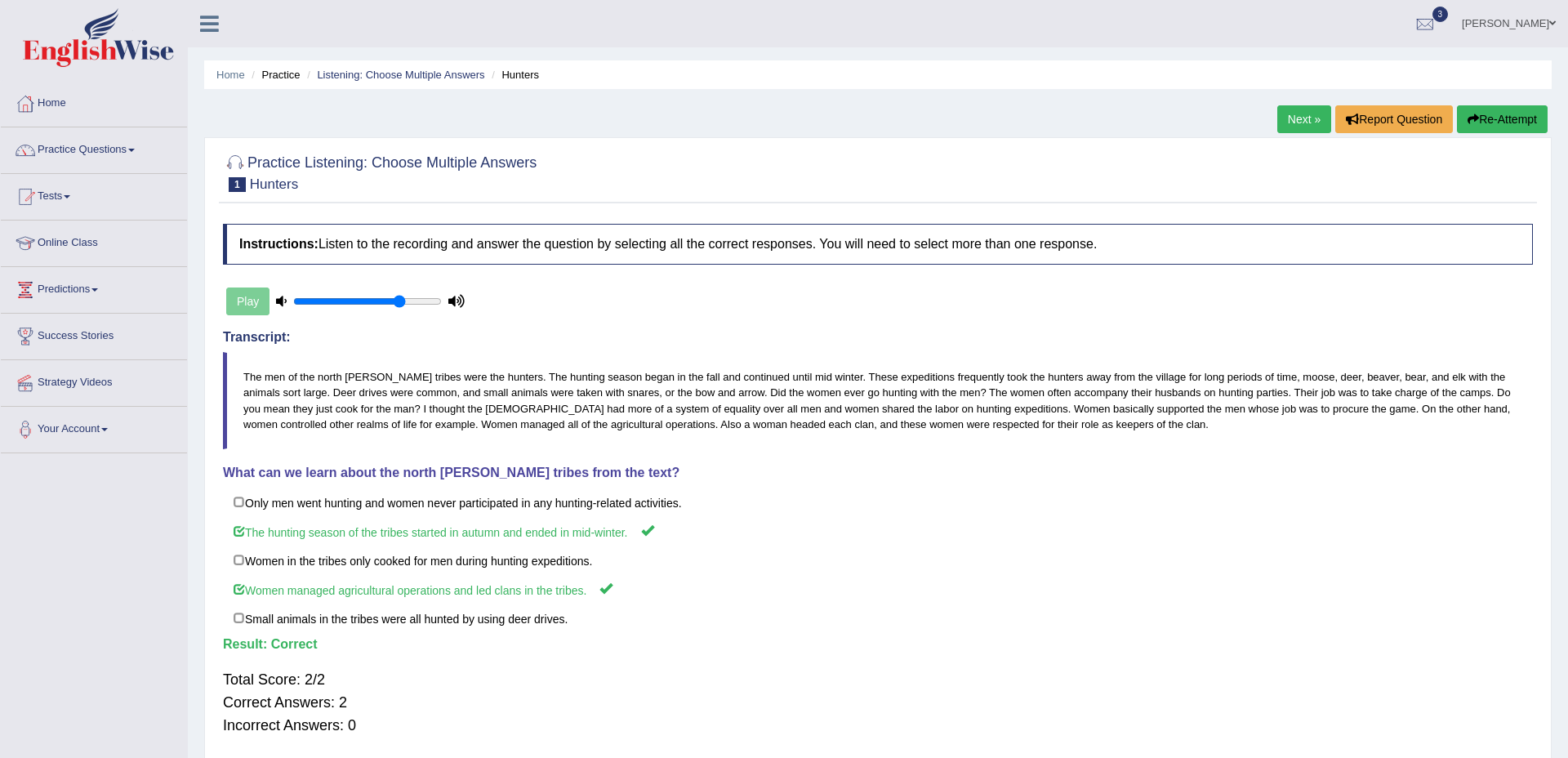
drag, startPoint x: 1295, startPoint y: 121, endPoint x: 1232, endPoint y: 147, distance: 68.2
click at [1295, 121] on link "Next »" at bounding box center [1304, 120] width 54 height 28
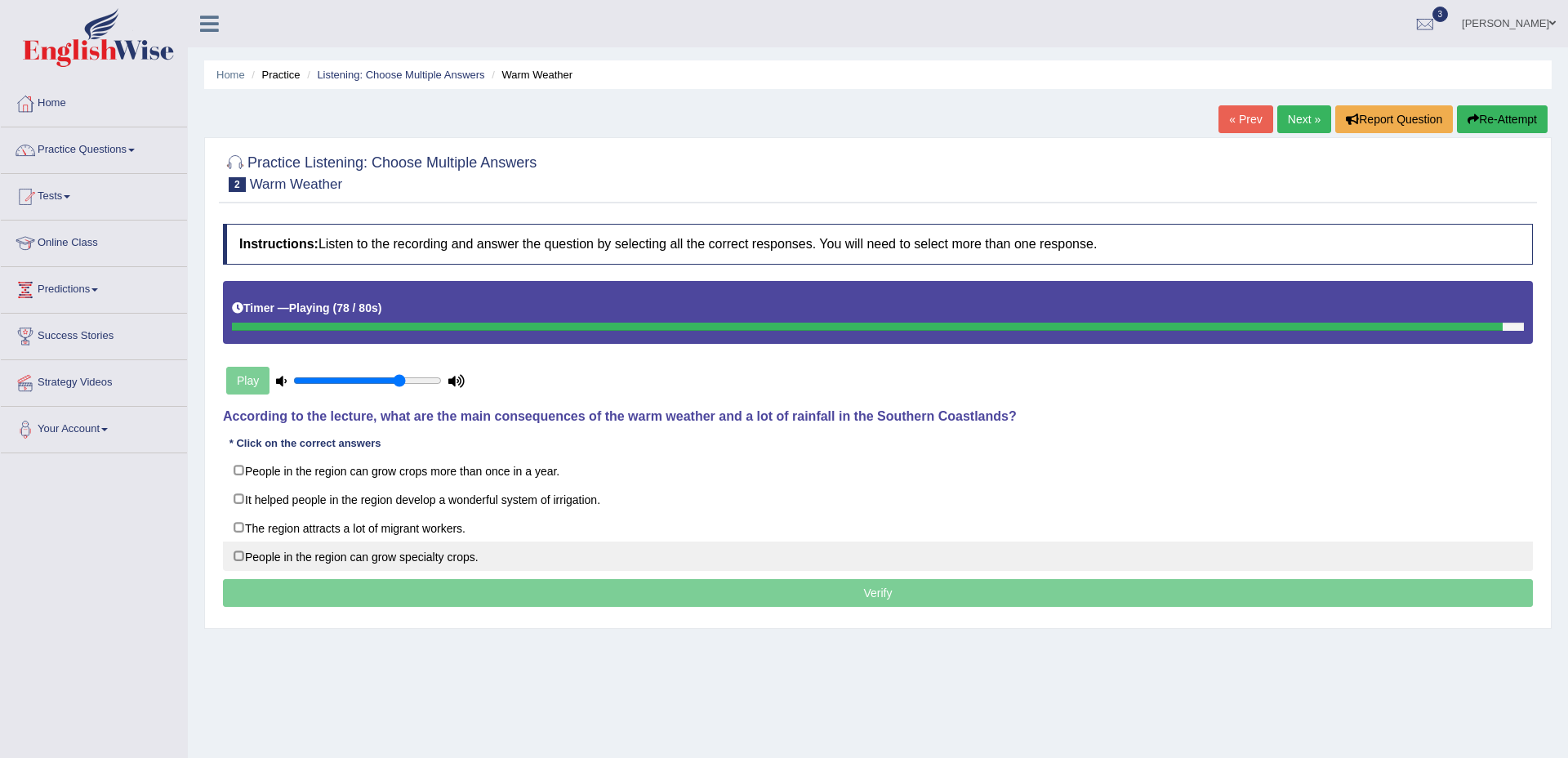
click at [249, 557] on label "People in the region can grow specialty crops." at bounding box center [877, 557] width 1310 height 29
checkbox input "true"
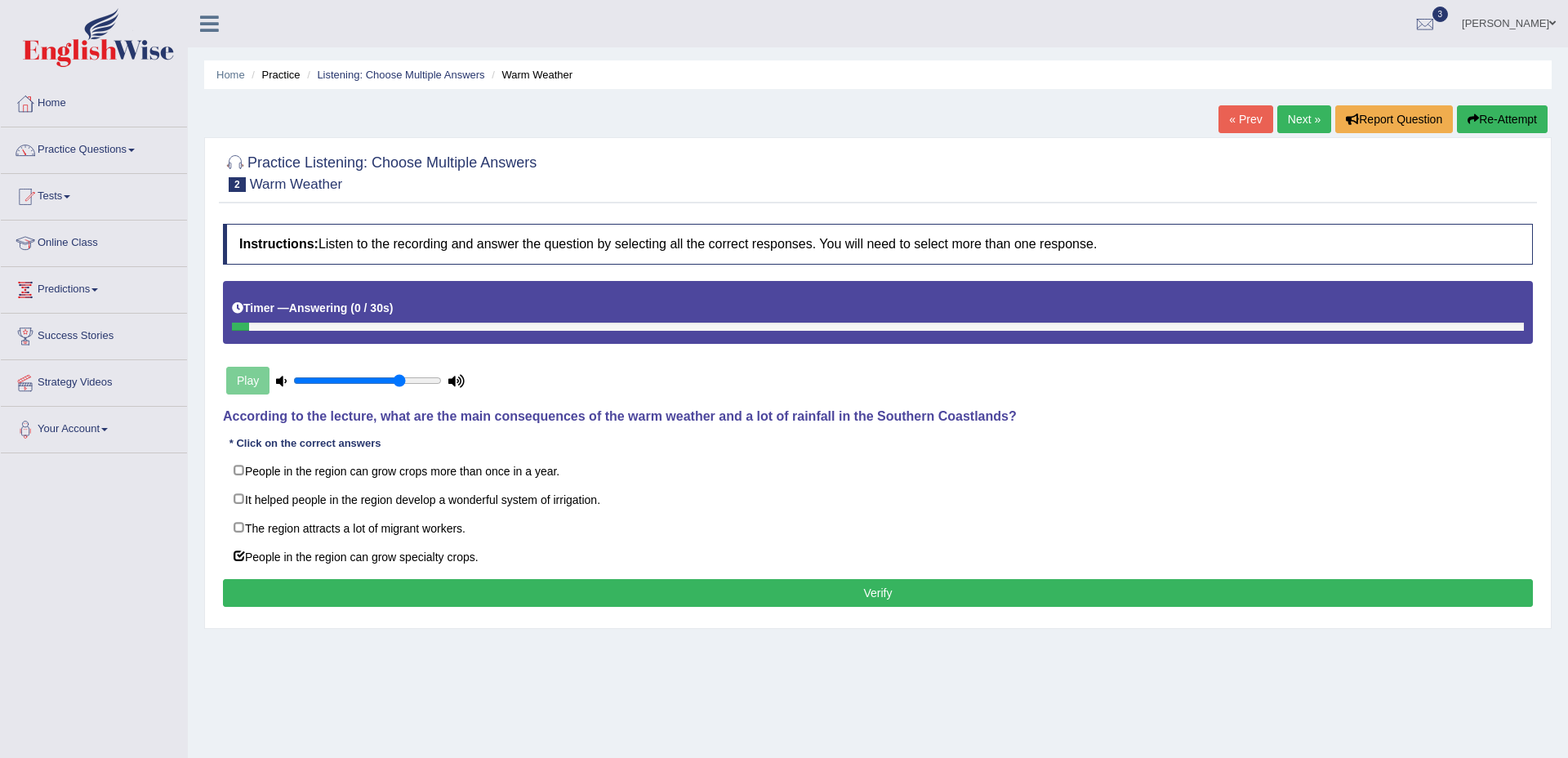
click at [876, 597] on button "Verify" at bounding box center [877, 593] width 1310 height 28
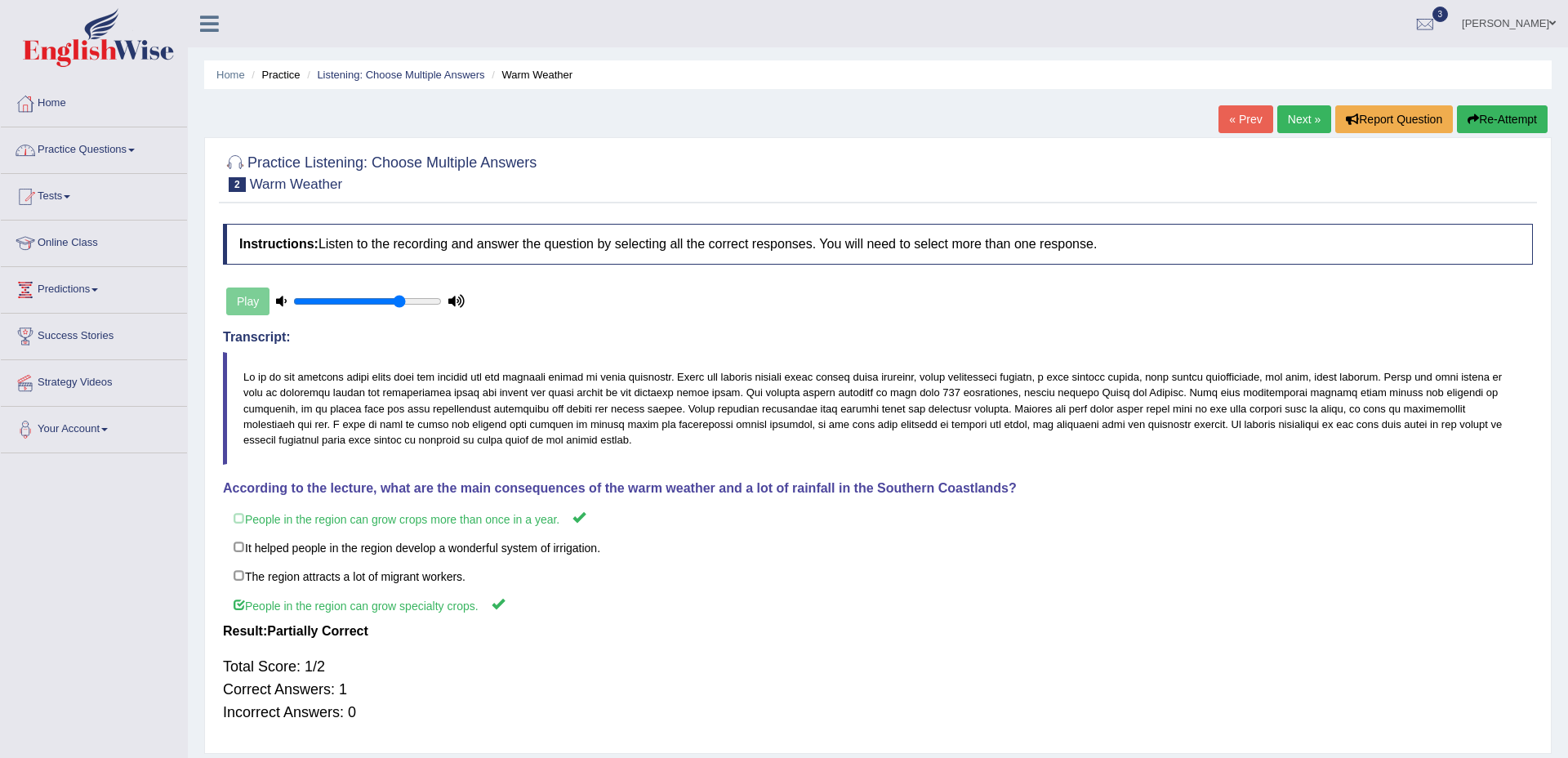
click at [97, 151] on link "Practice Questions" at bounding box center [94, 147] width 186 height 41
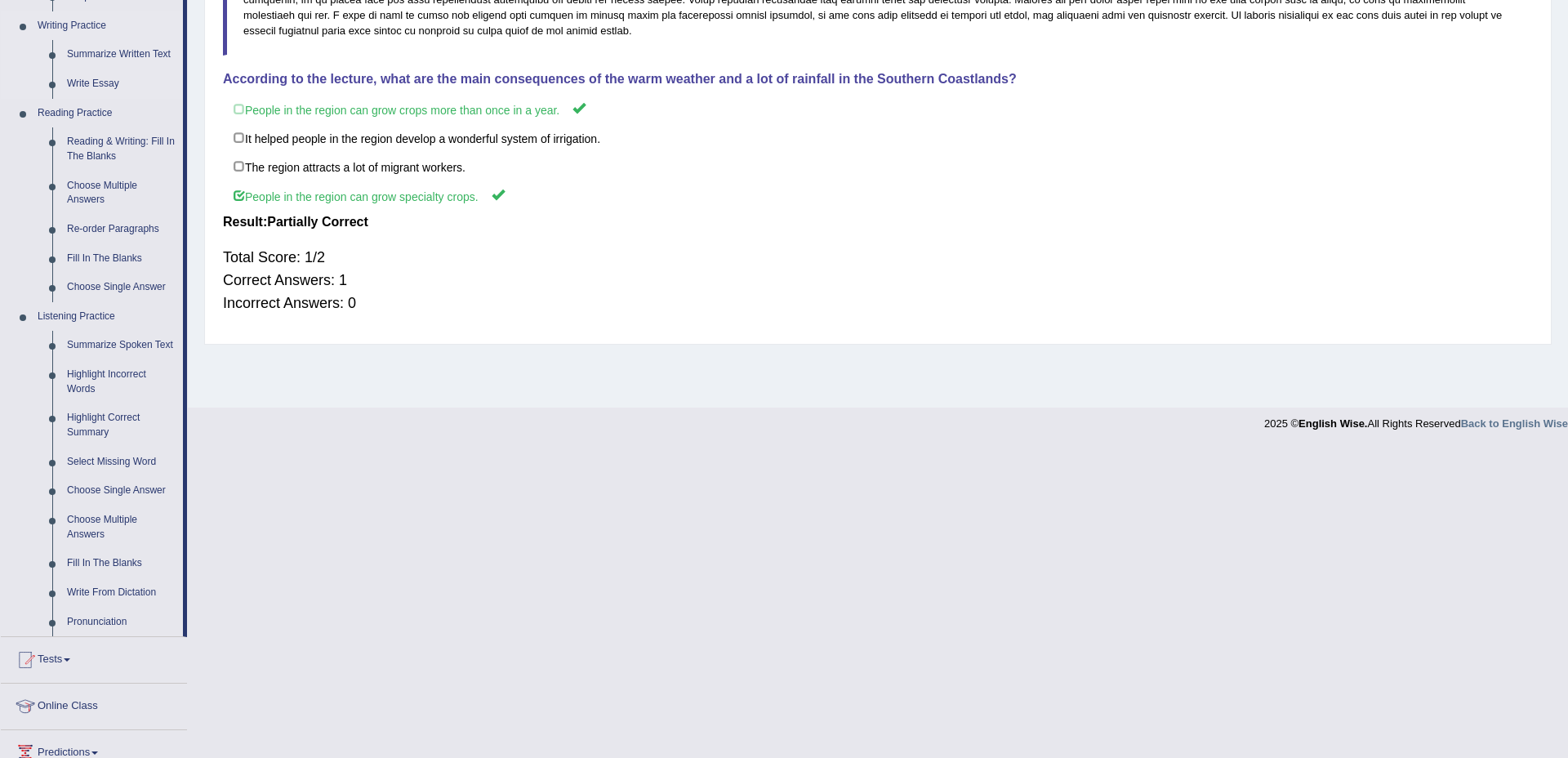
scroll to position [444, 0]
